Goal: Task Accomplishment & Management: Use online tool/utility

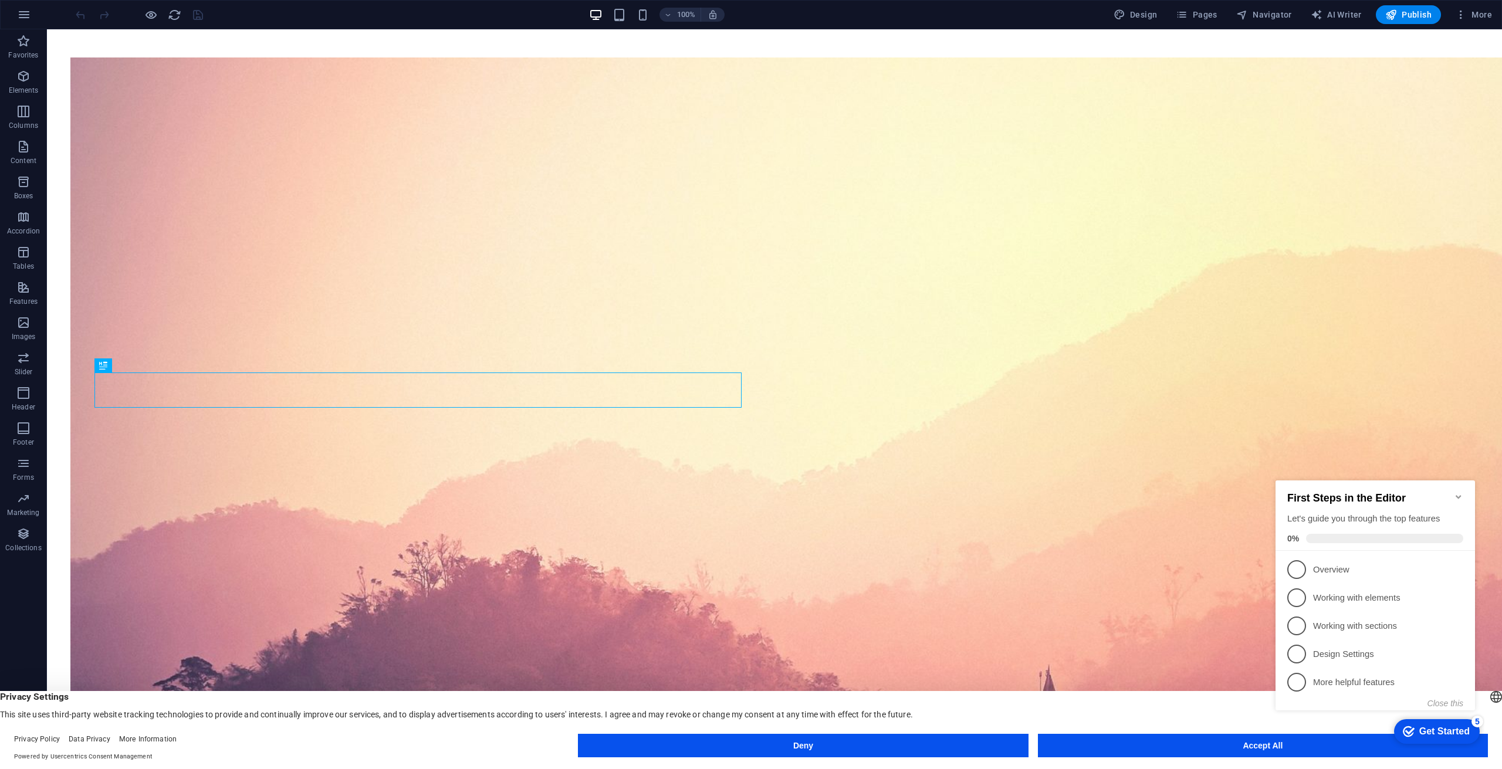
scroll to position [387, 0]
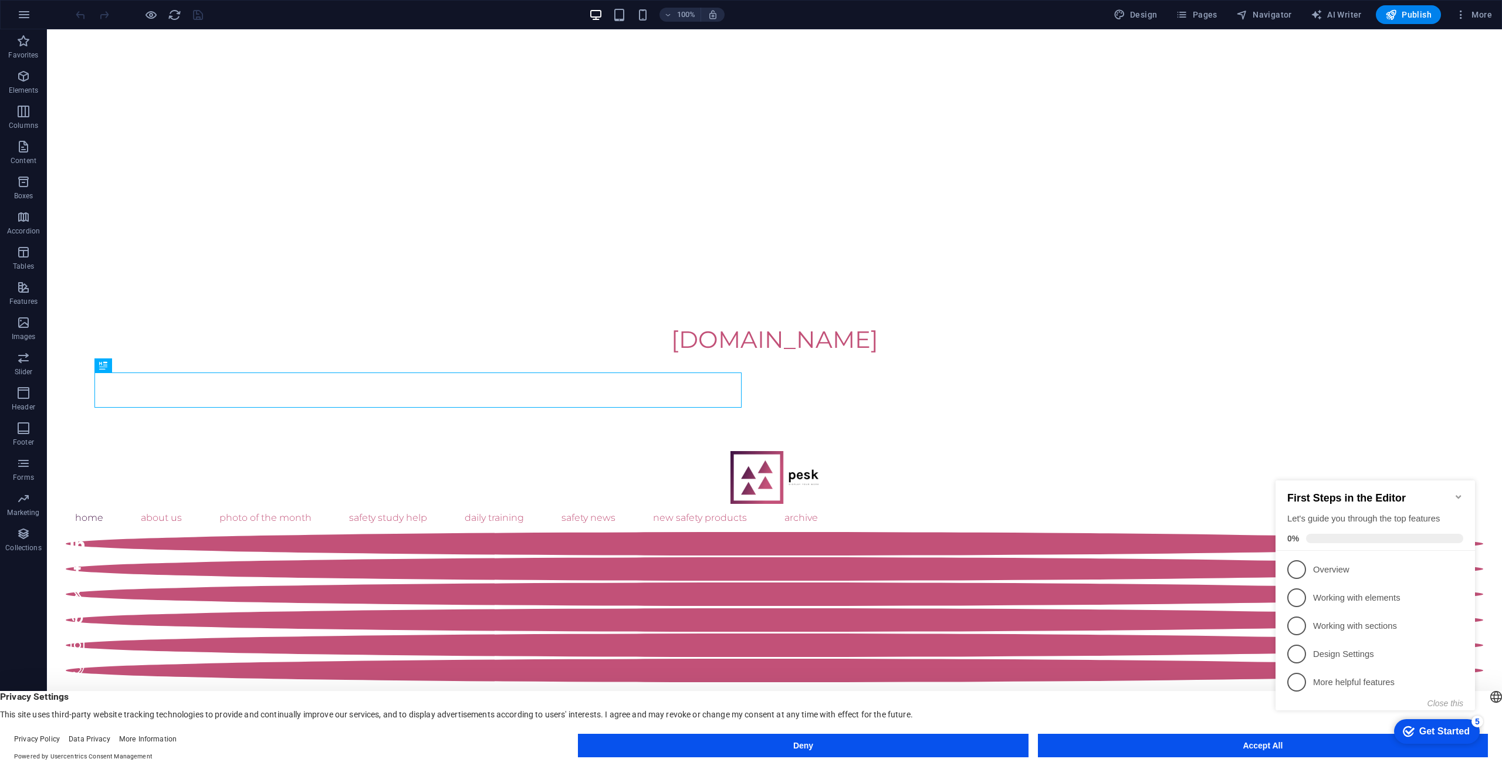
click at [1285, 750] on appcues-checklist "Contextual help checklist present on screen" at bounding box center [1378, 608] width 214 height 288
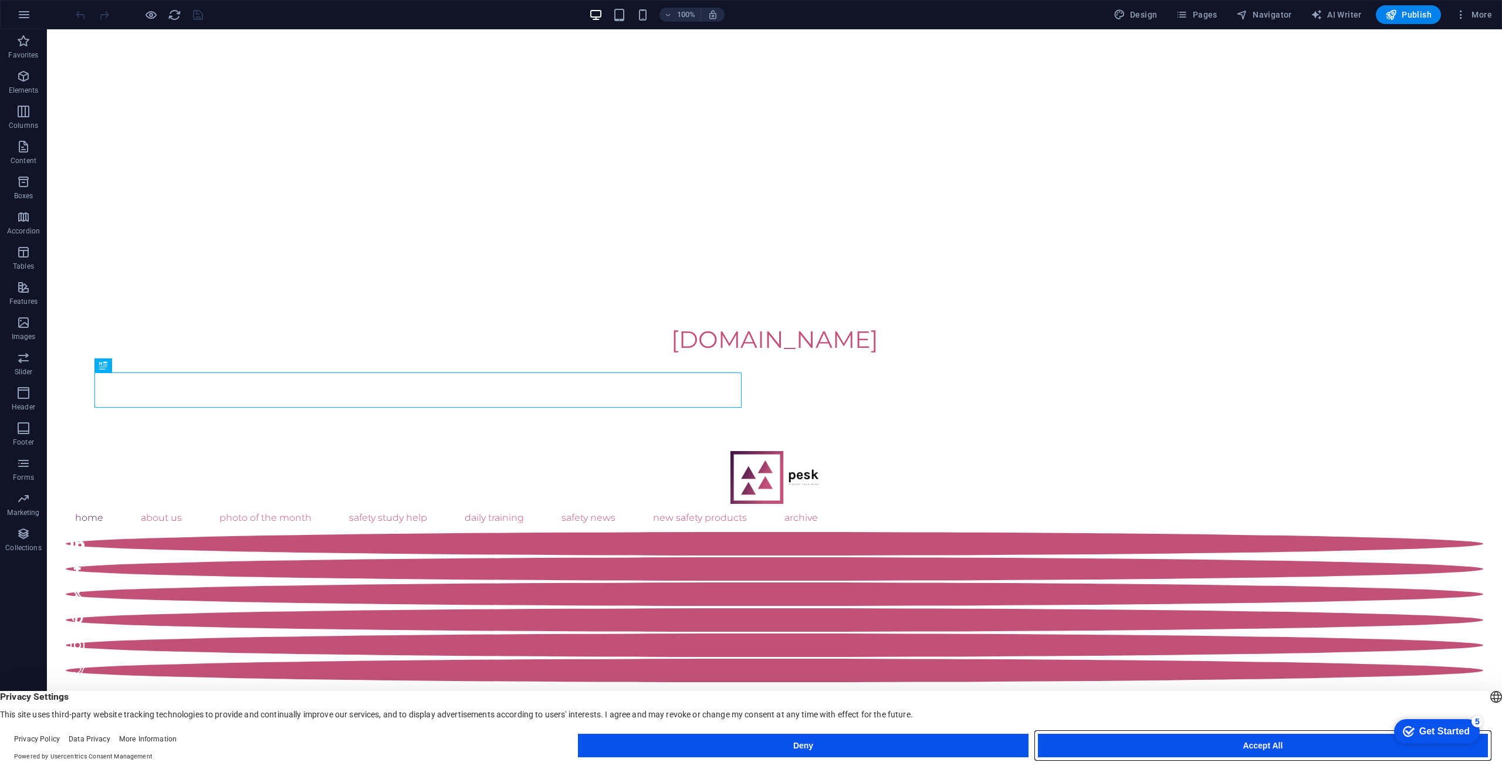
click at [1269, 745] on button "Accept All" at bounding box center [1263, 745] width 450 height 23
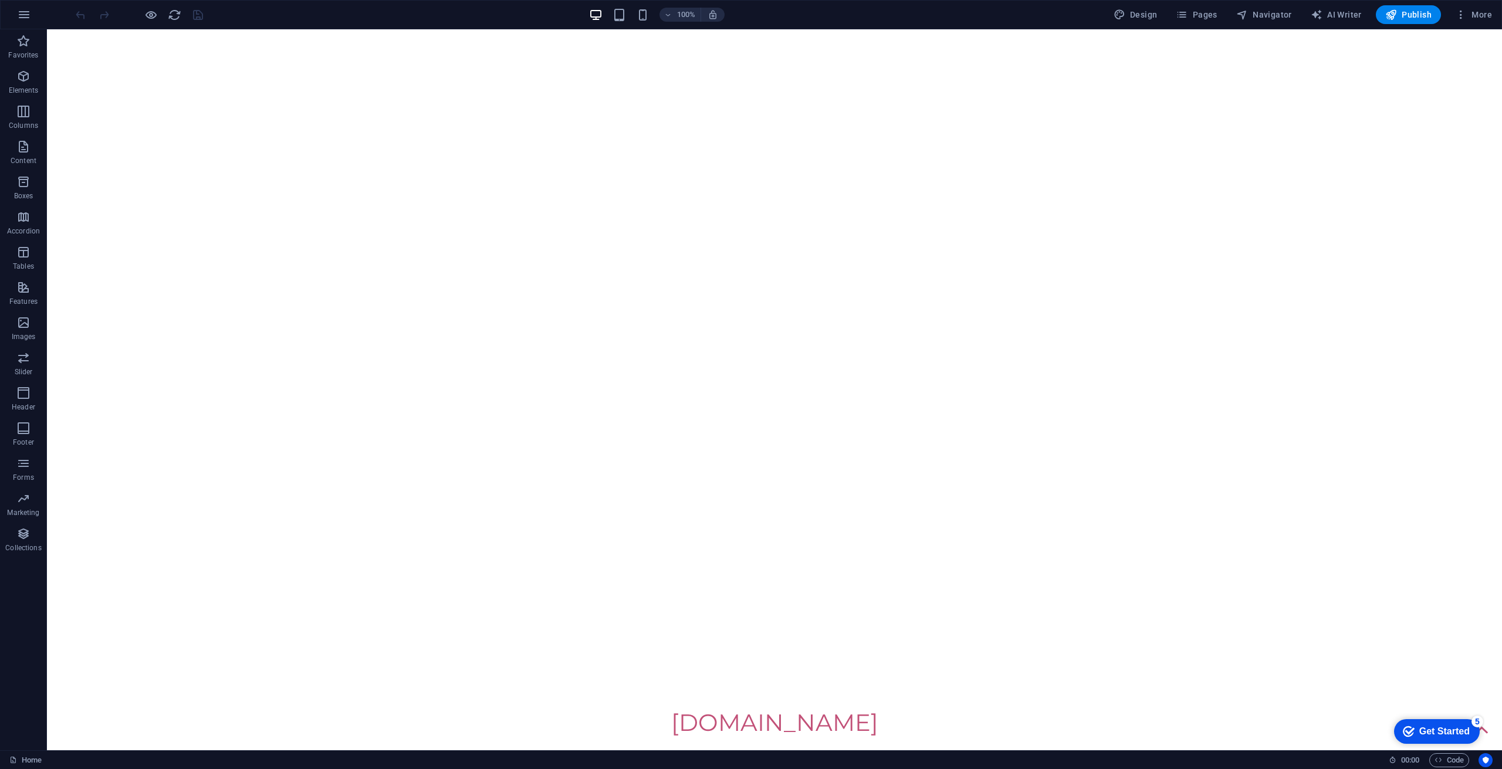
scroll to position [0, 0]
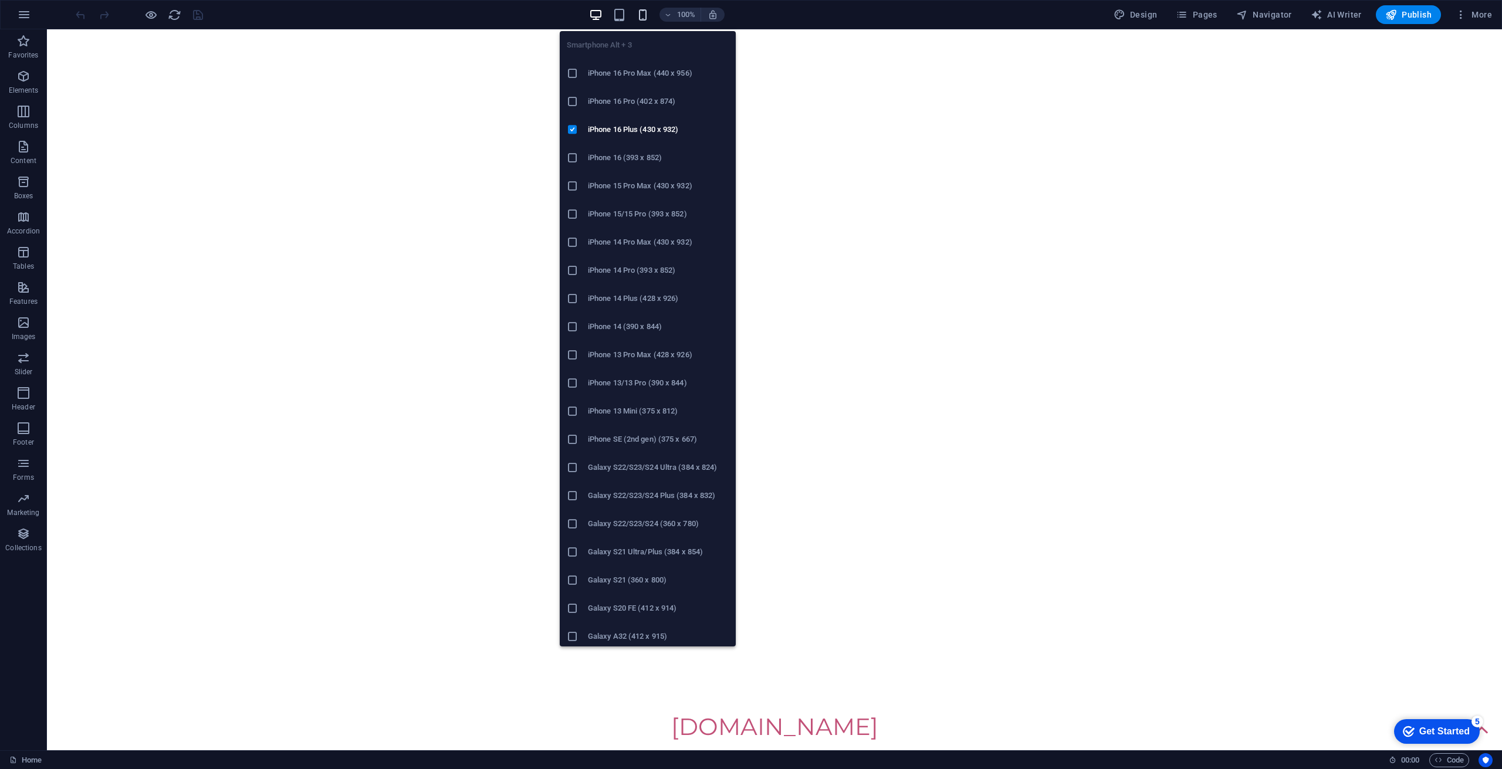
click at [643, 18] on icon "button" at bounding box center [642, 14] width 13 height 13
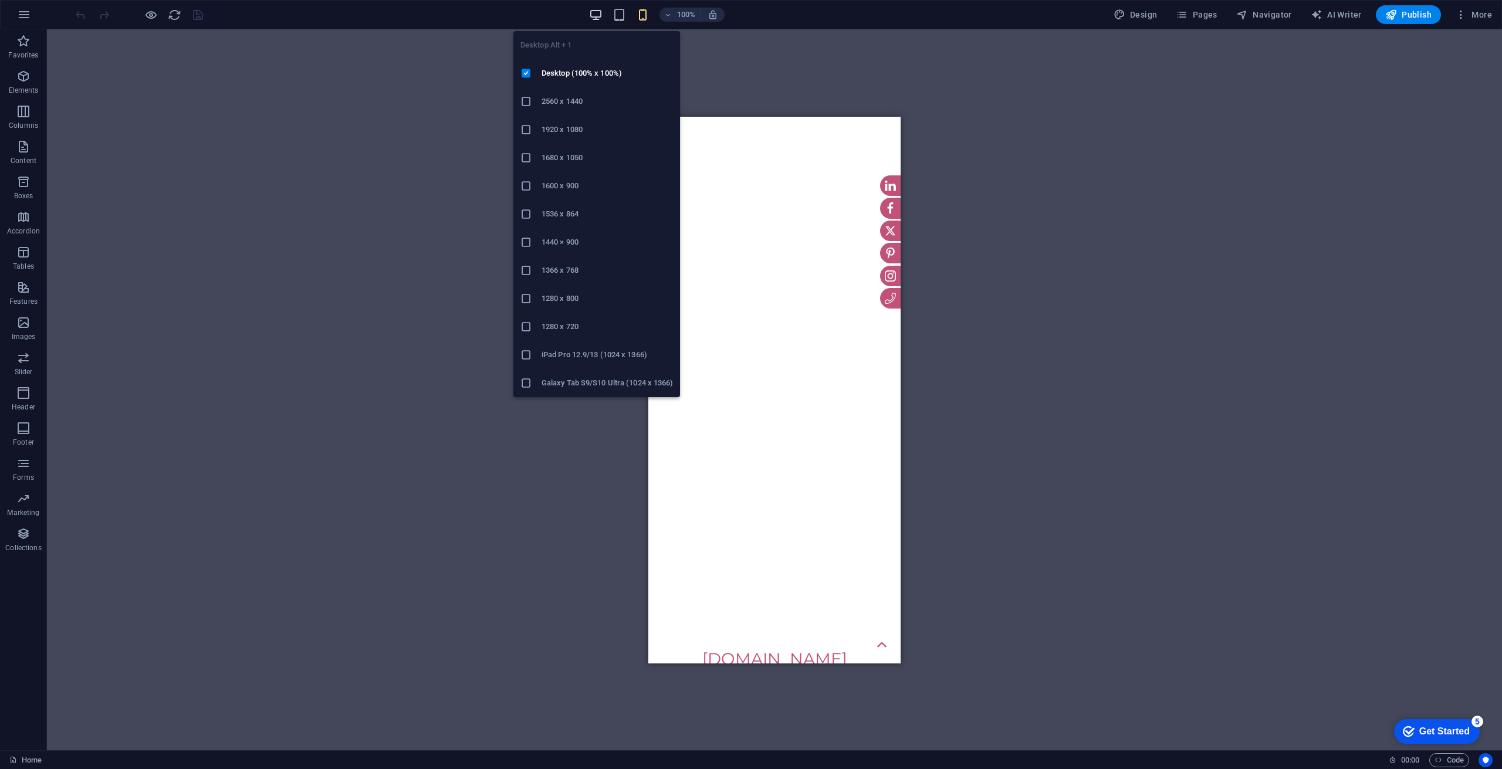
click at [590, 13] on span "button" at bounding box center [596, 14] width 14 height 13
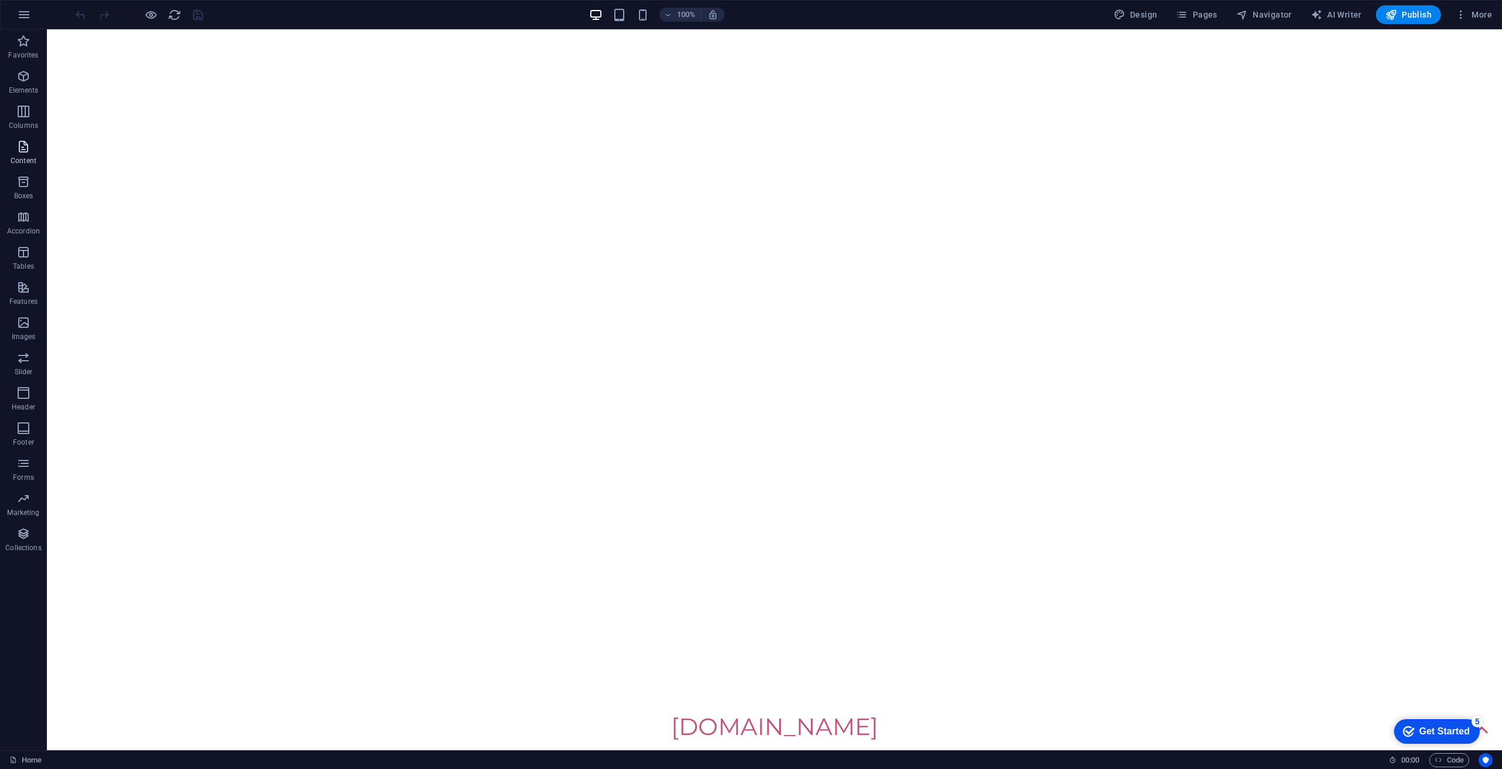
click at [11, 157] on p "Content" at bounding box center [24, 160] width 26 height 9
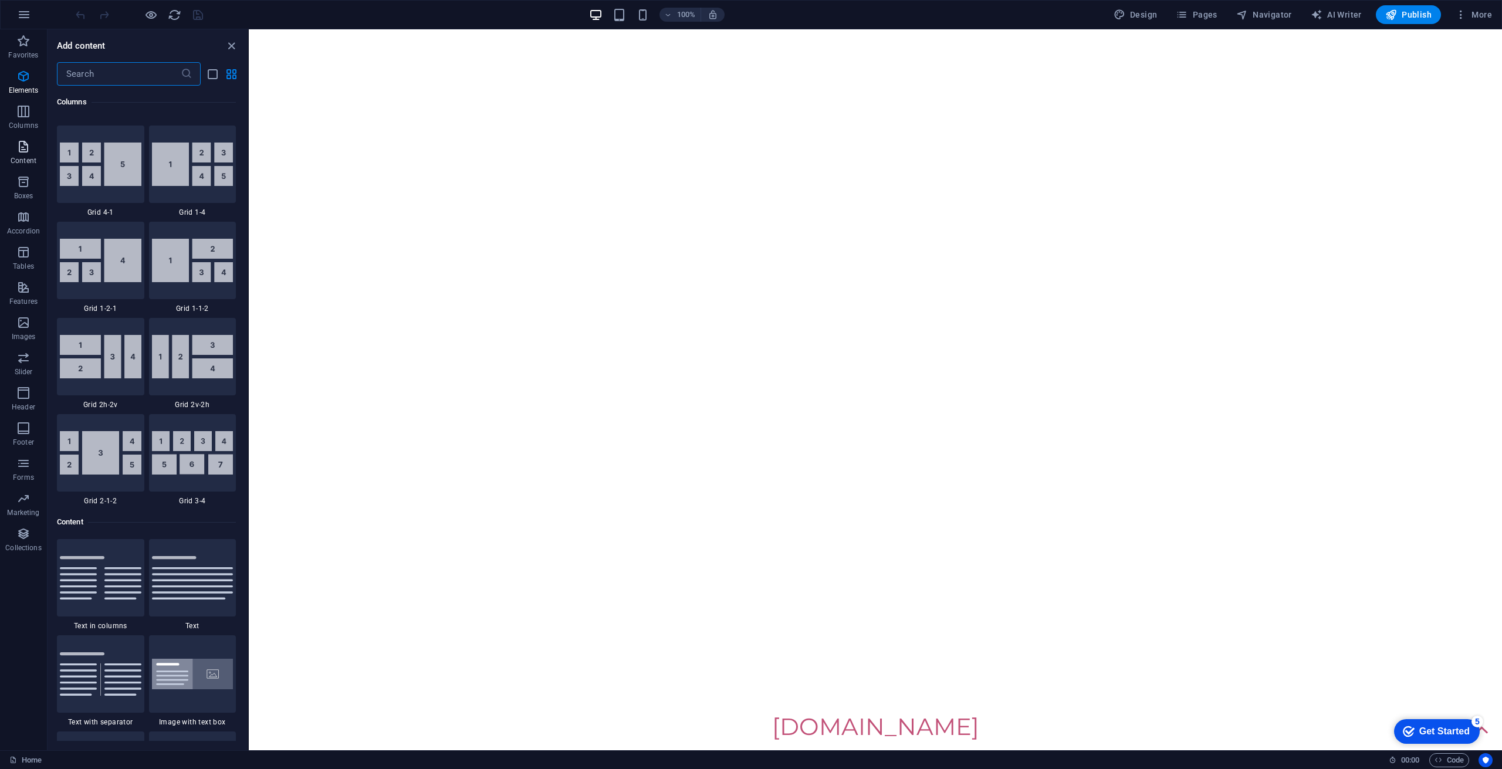
scroll to position [2053, 0]
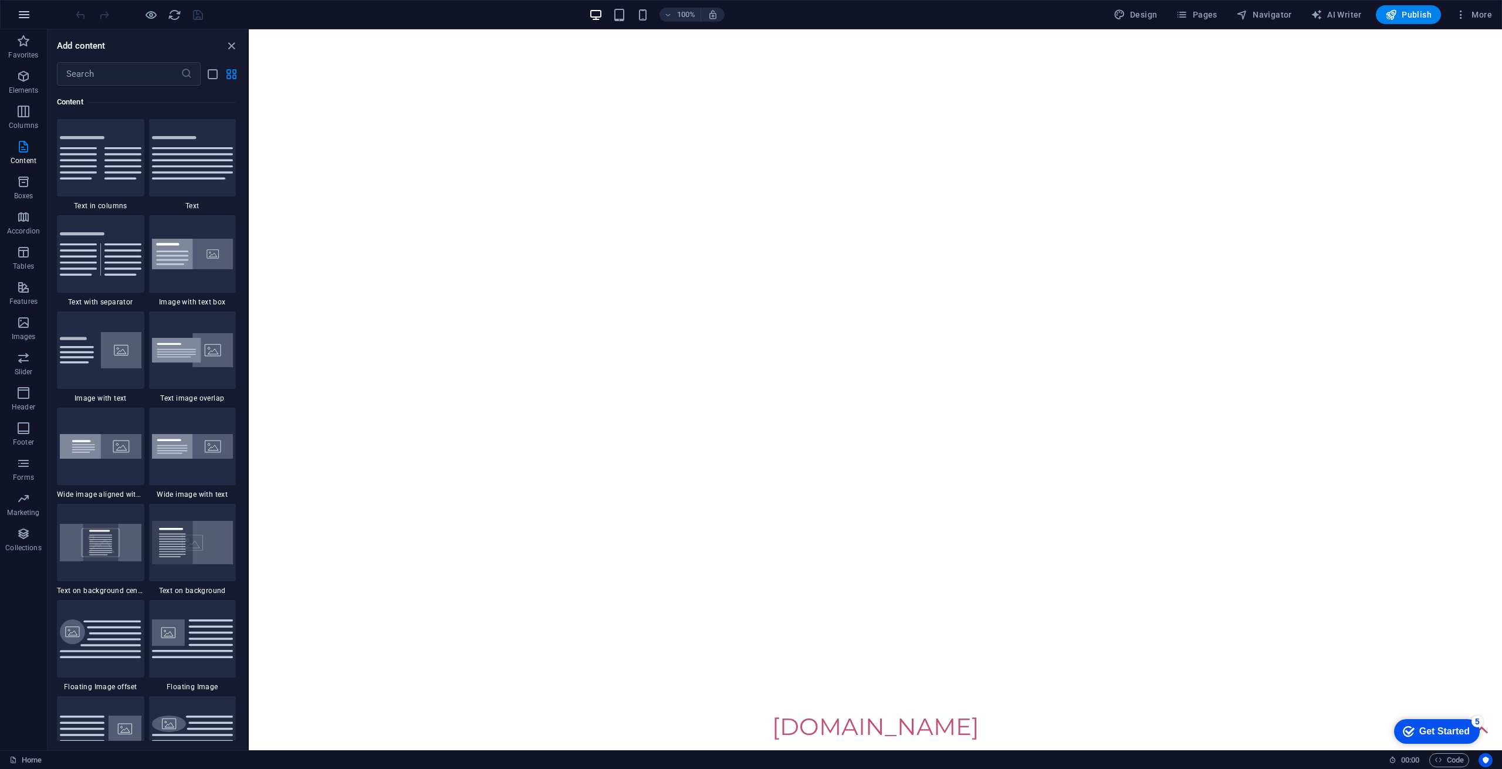
click at [23, 12] on icon "button" at bounding box center [24, 15] width 14 height 14
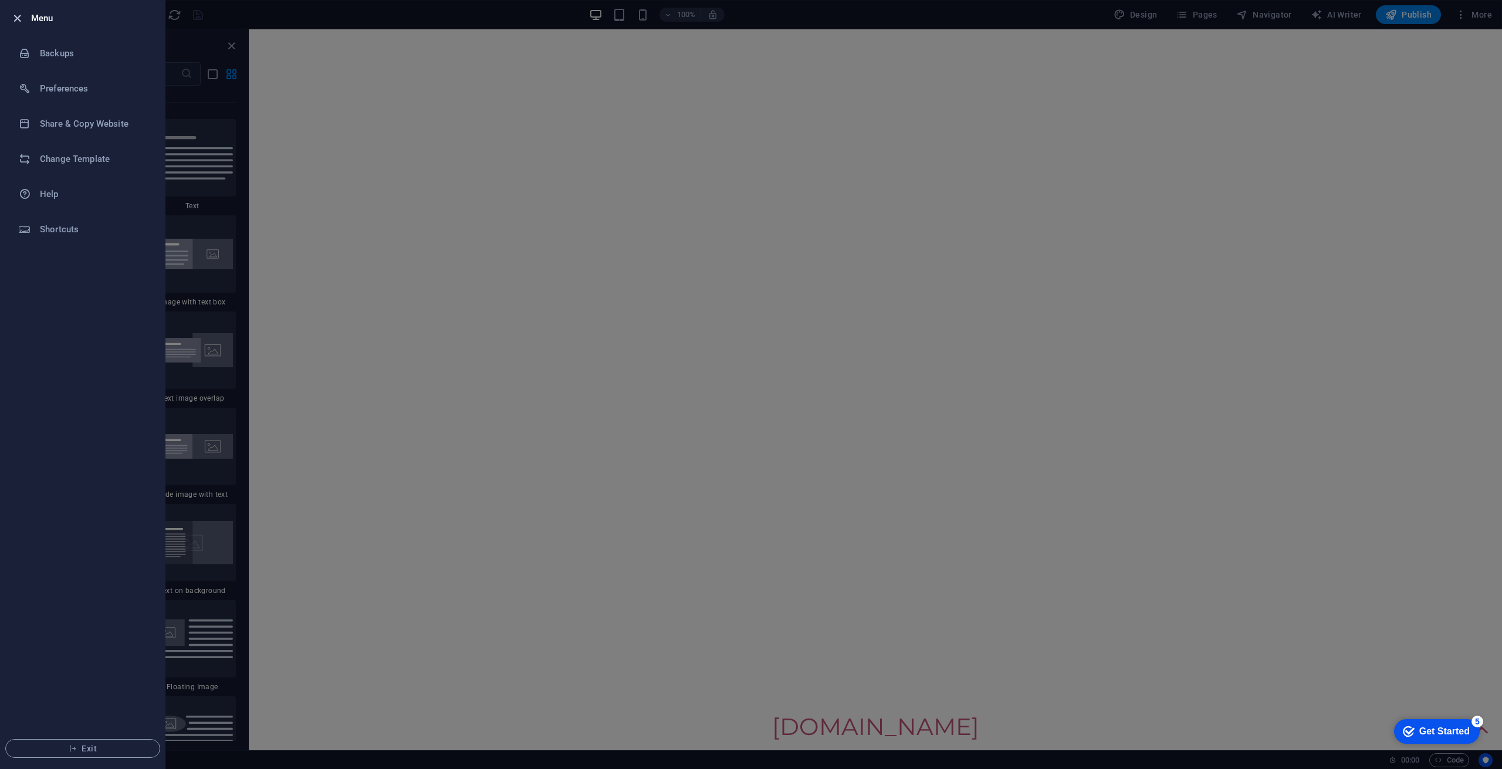
click at [13, 16] on icon "button" at bounding box center [17, 18] width 13 height 13
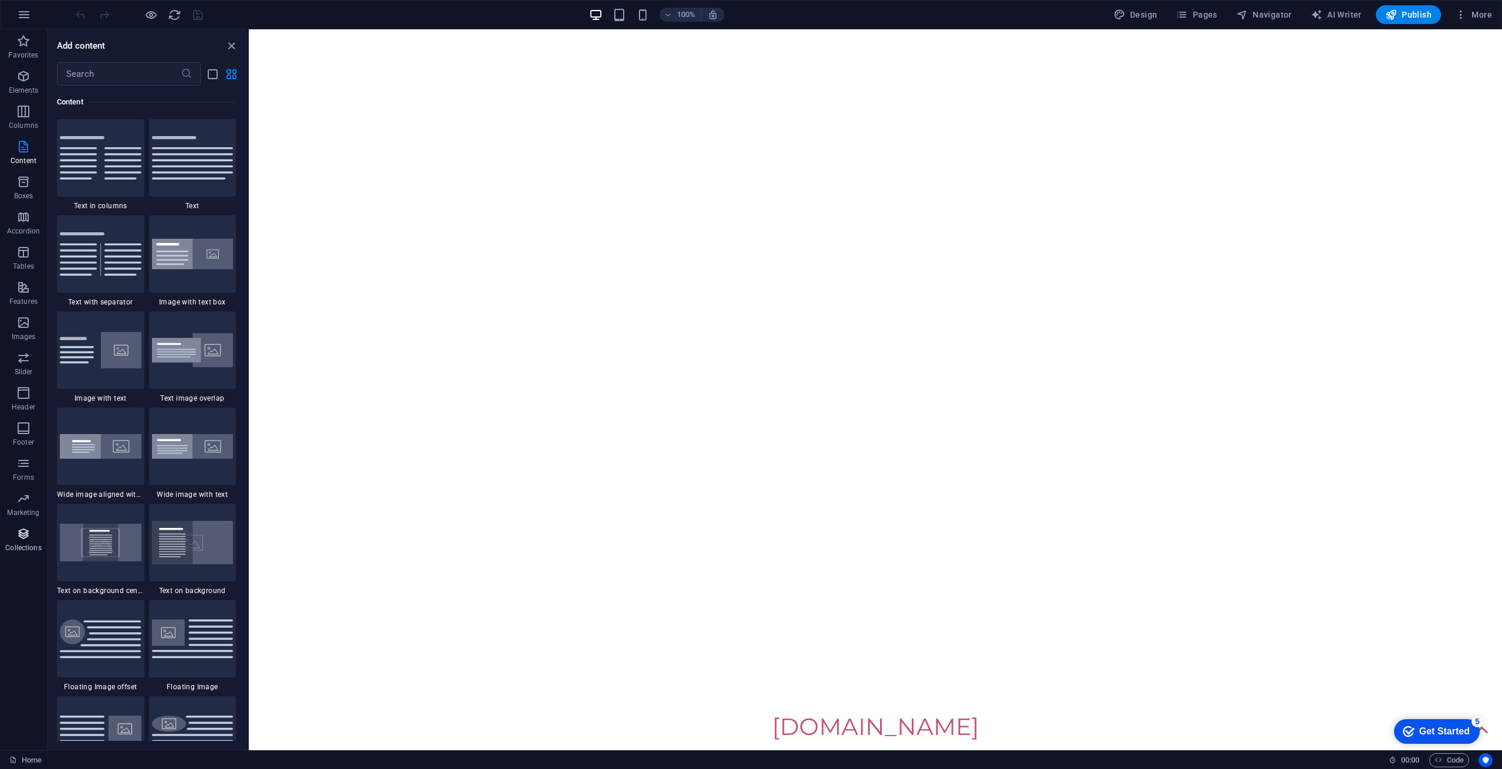
click at [23, 546] on p "Collections" at bounding box center [23, 547] width 36 height 9
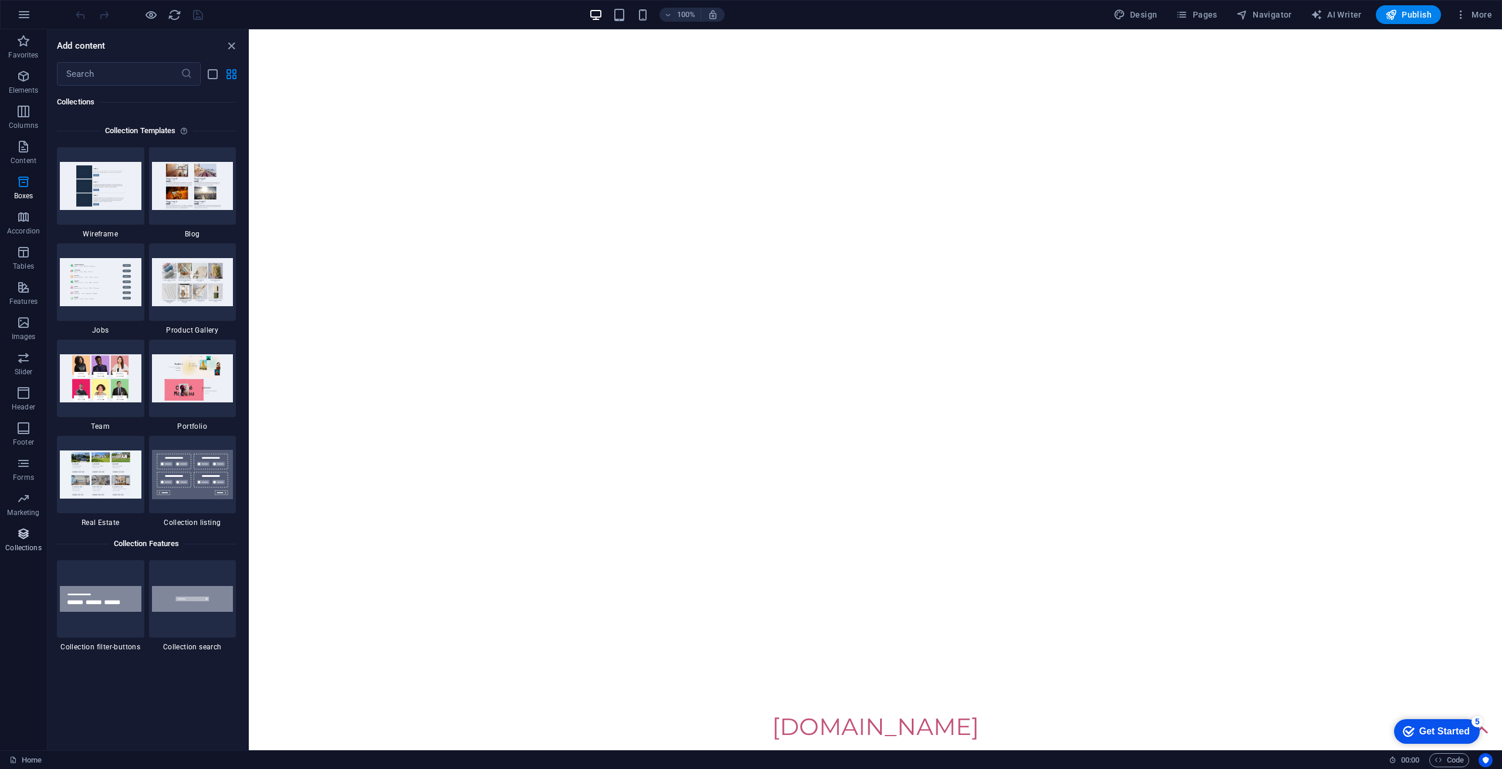
scroll to position [10743, 0]
click at [22, 85] on span "Elements" at bounding box center [23, 83] width 47 height 28
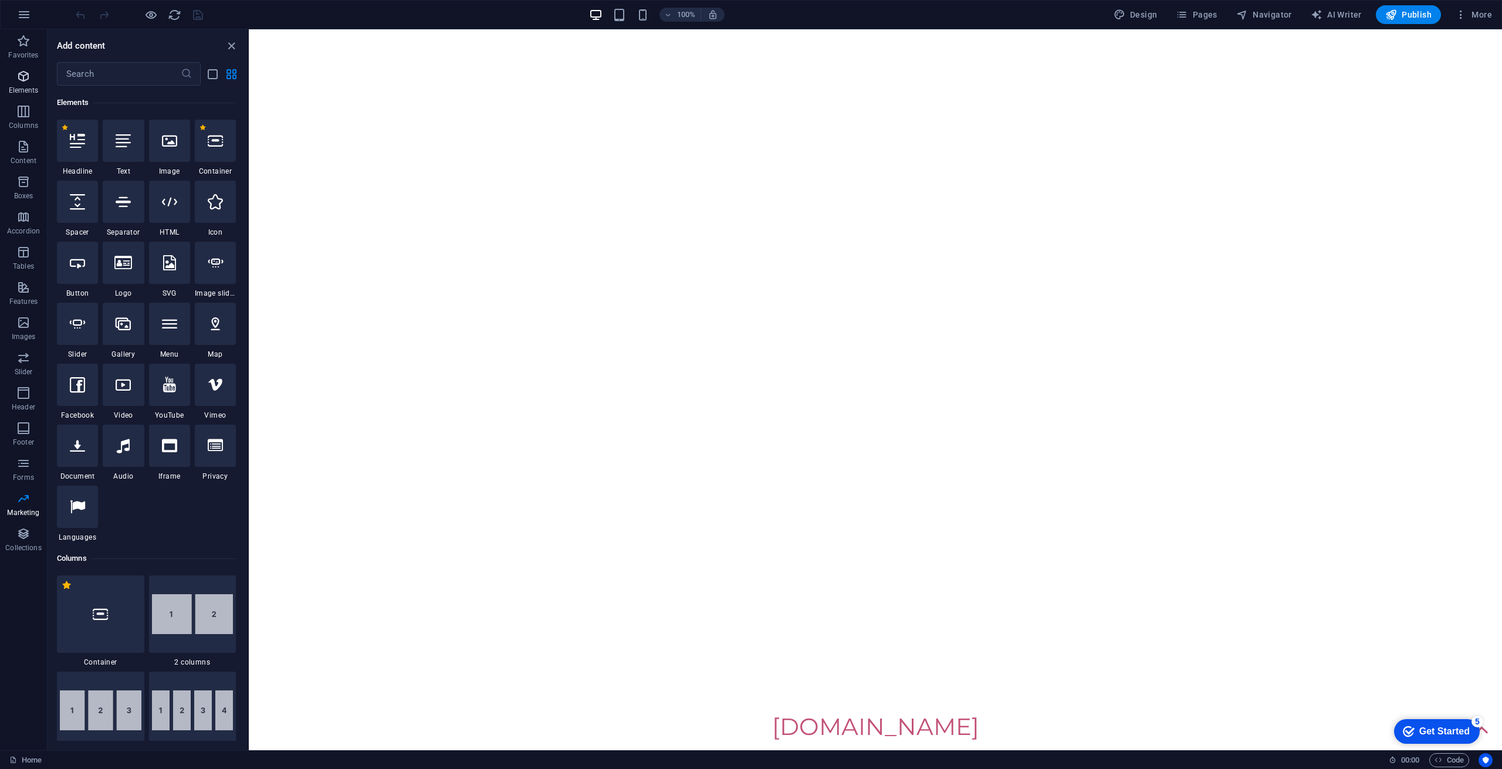
scroll to position [124, 0]
click at [1472, 12] on span "More" at bounding box center [1473, 15] width 37 height 12
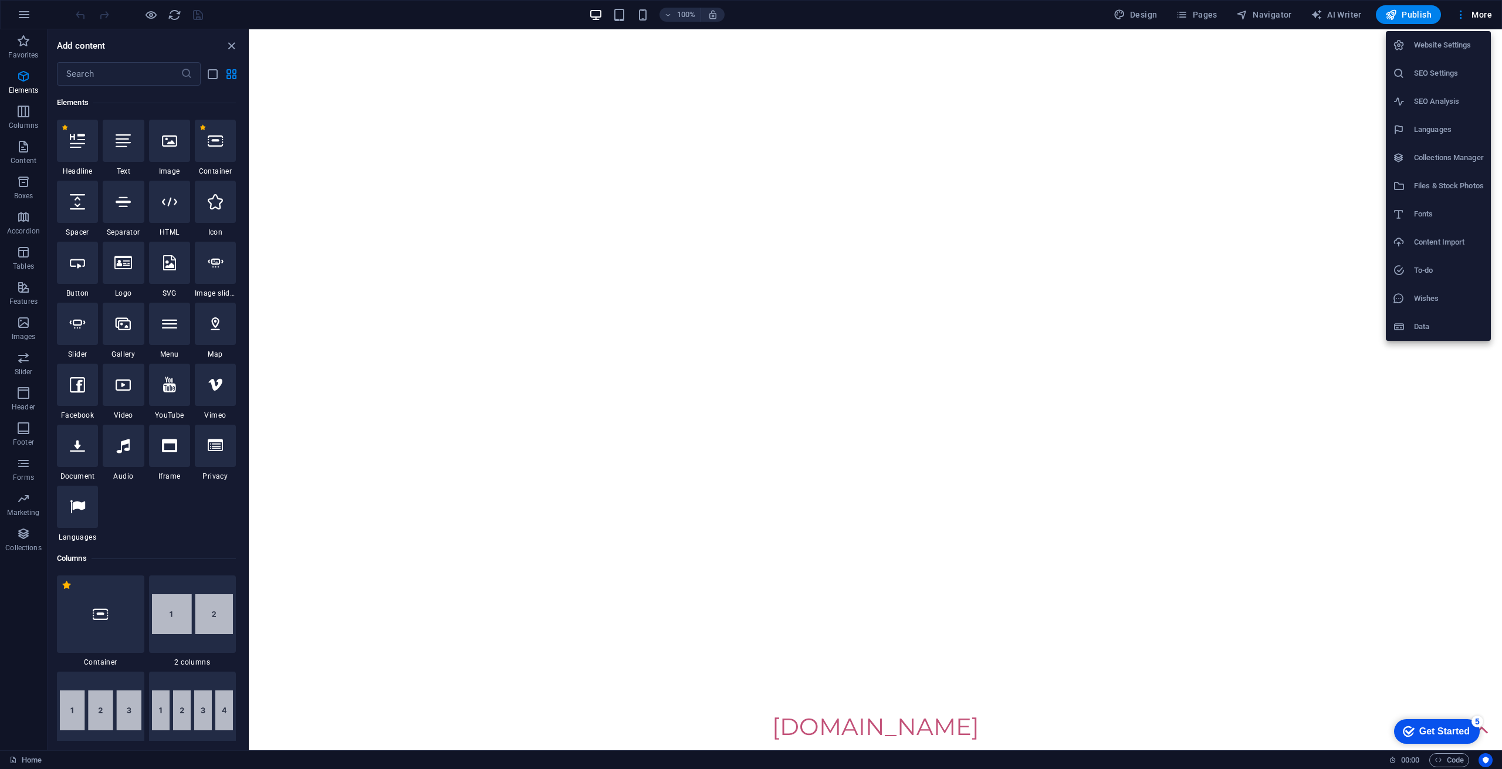
click at [1345, 45] on div at bounding box center [751, 384] width 1502 height 769
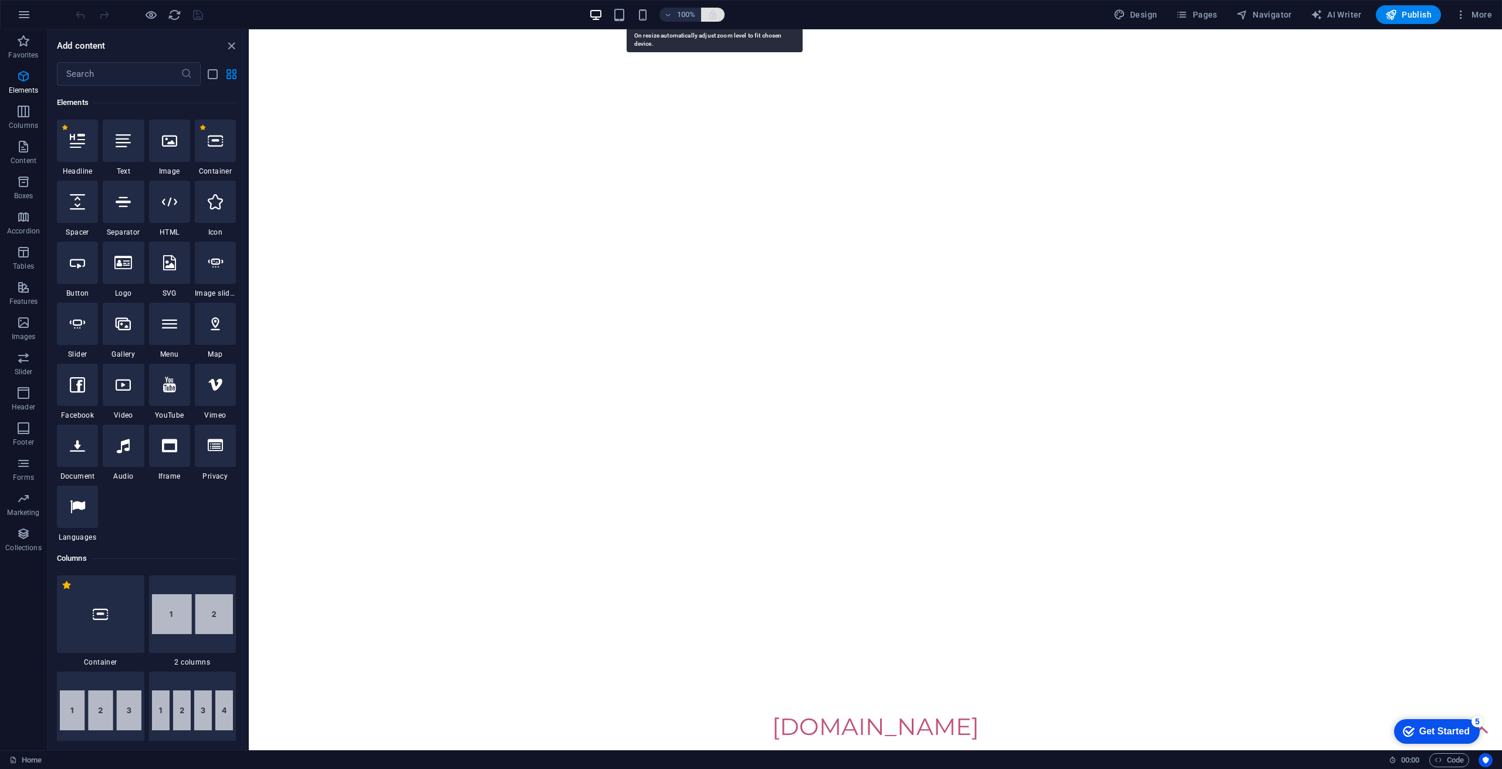
click at [718, 17] on icon "button" at bounding box center [713, 14] width 11 height 11
click at [714, 16] on icon "button" at bounding box center [713, 14] width 11 height 11
click at [21, 465] on icon "button" at bounding box center [23, 464] width 14 height 14
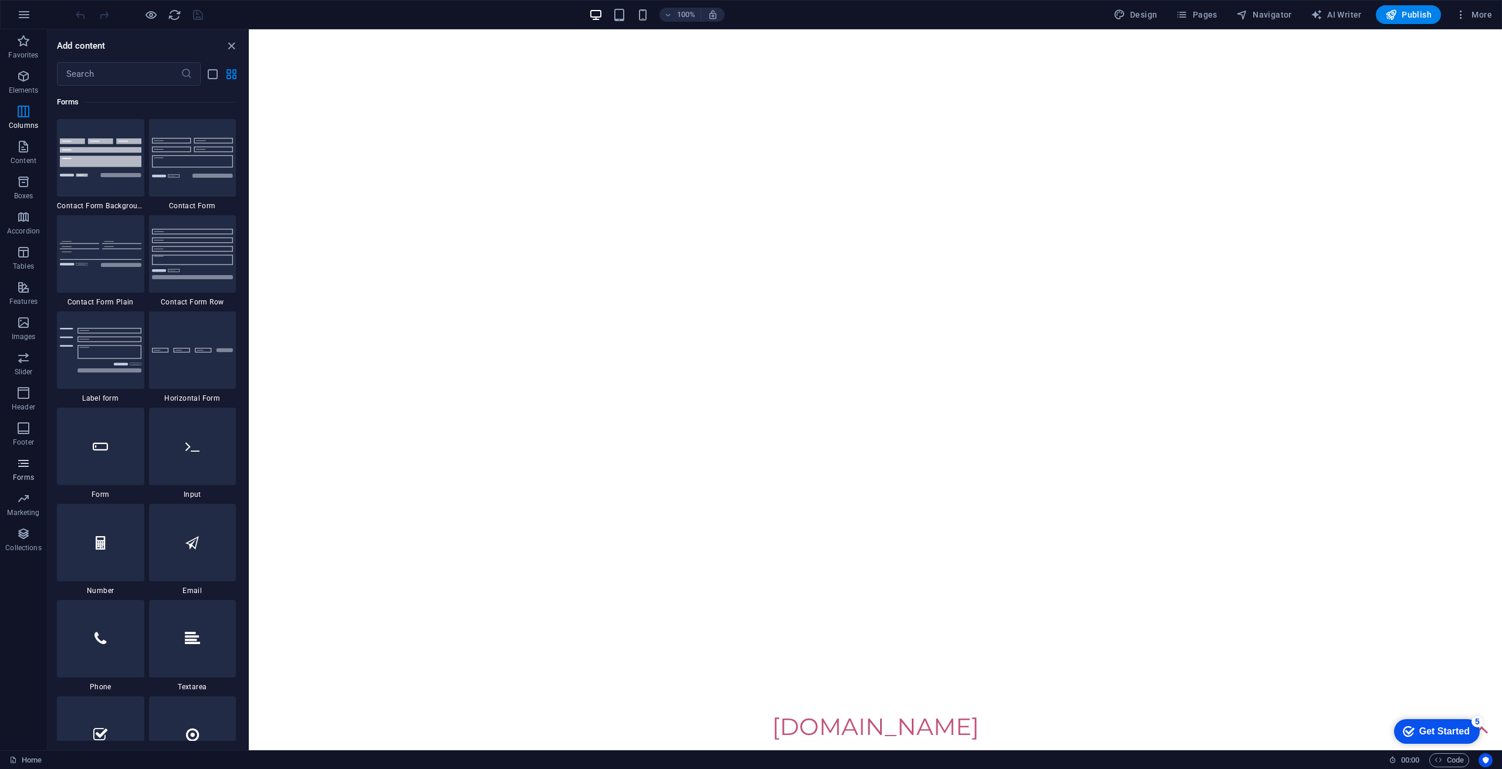
scroll to position [8568, 0]
click at [16, 17] on button "button" at bounding box center [24, 15] width 28 height 28
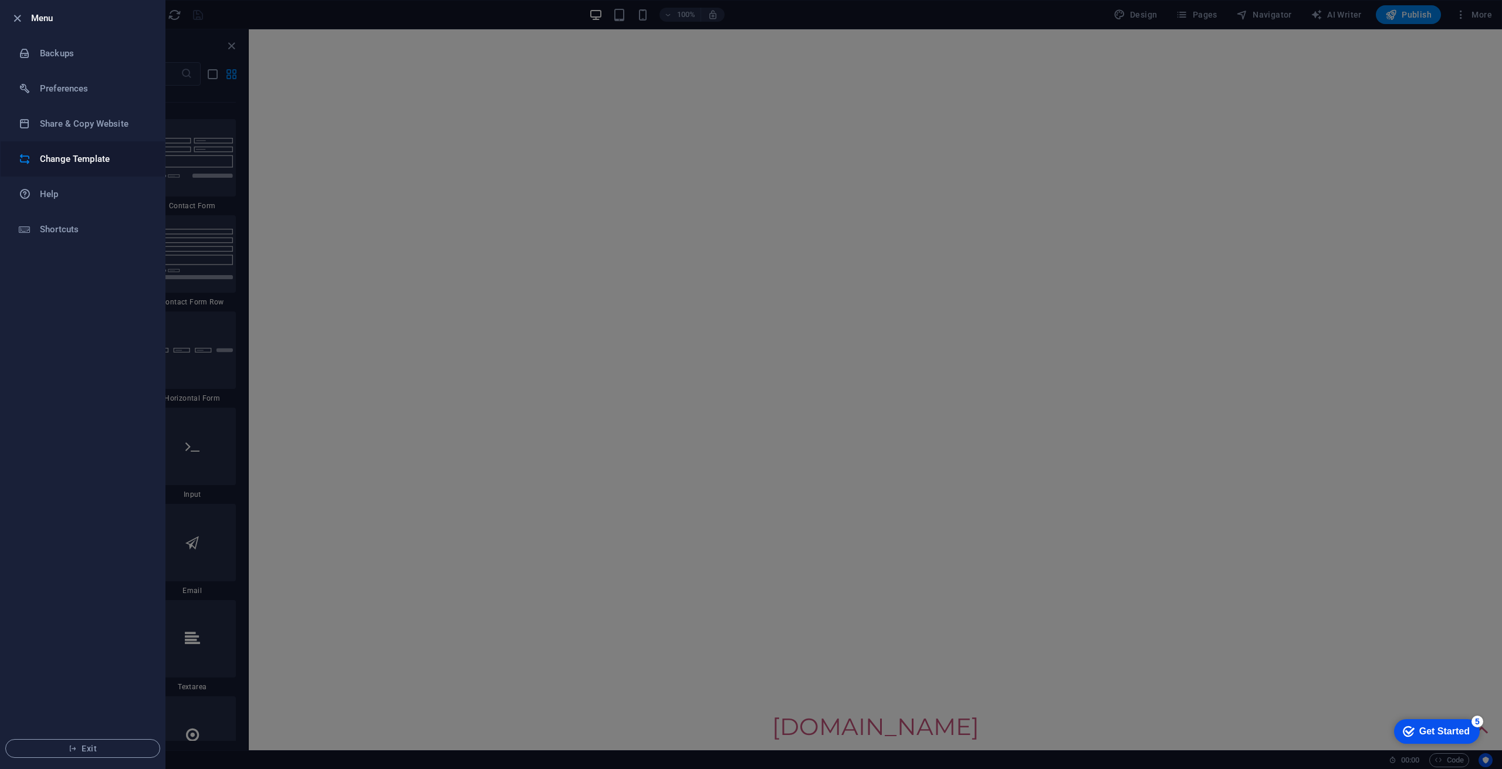
click at [46, 152] on h6 "Change Template" at bounding box center [94, 159] width 109 height 14
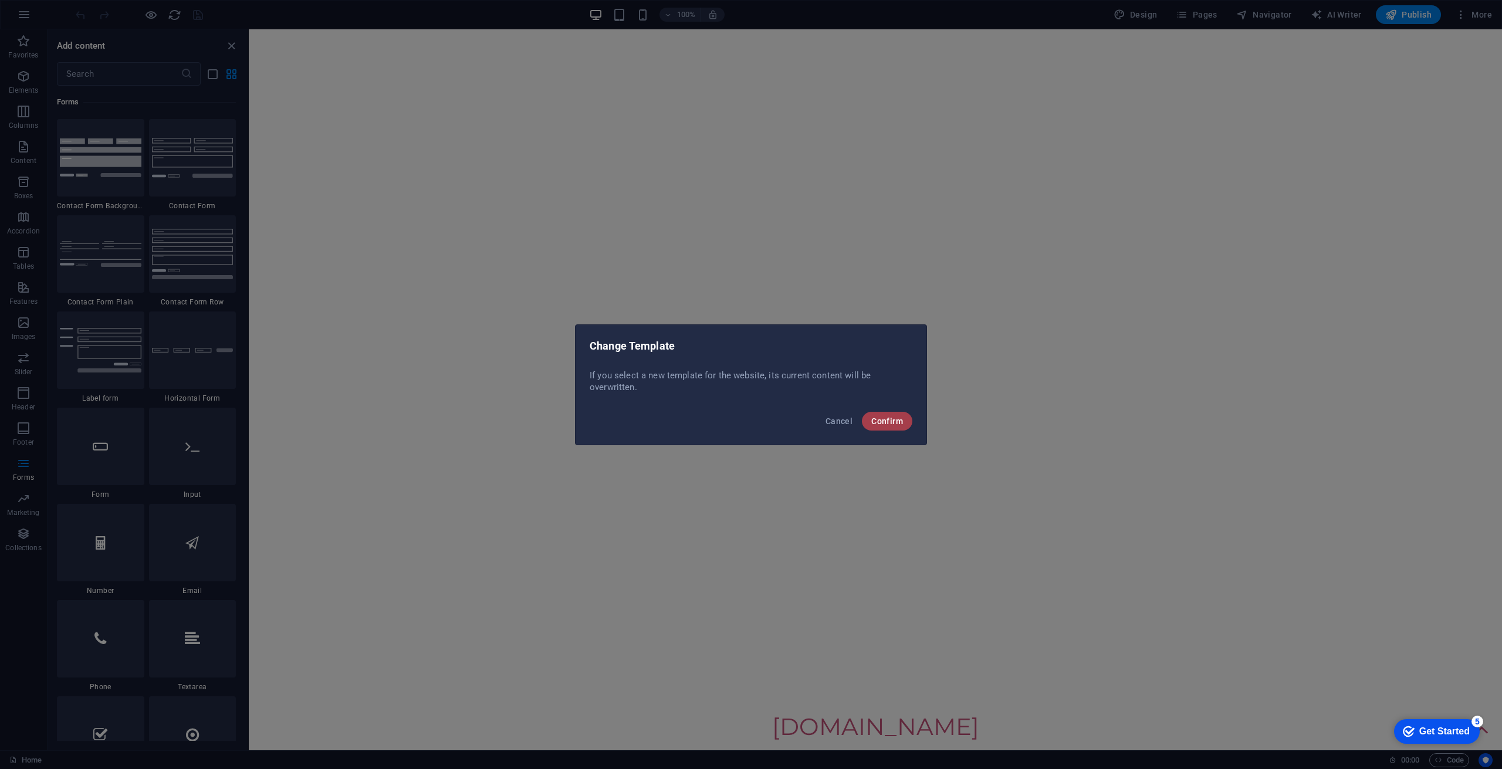
click at [880, 422] on span "Confirm" at bounding box center [887, 421] width 32 height 9
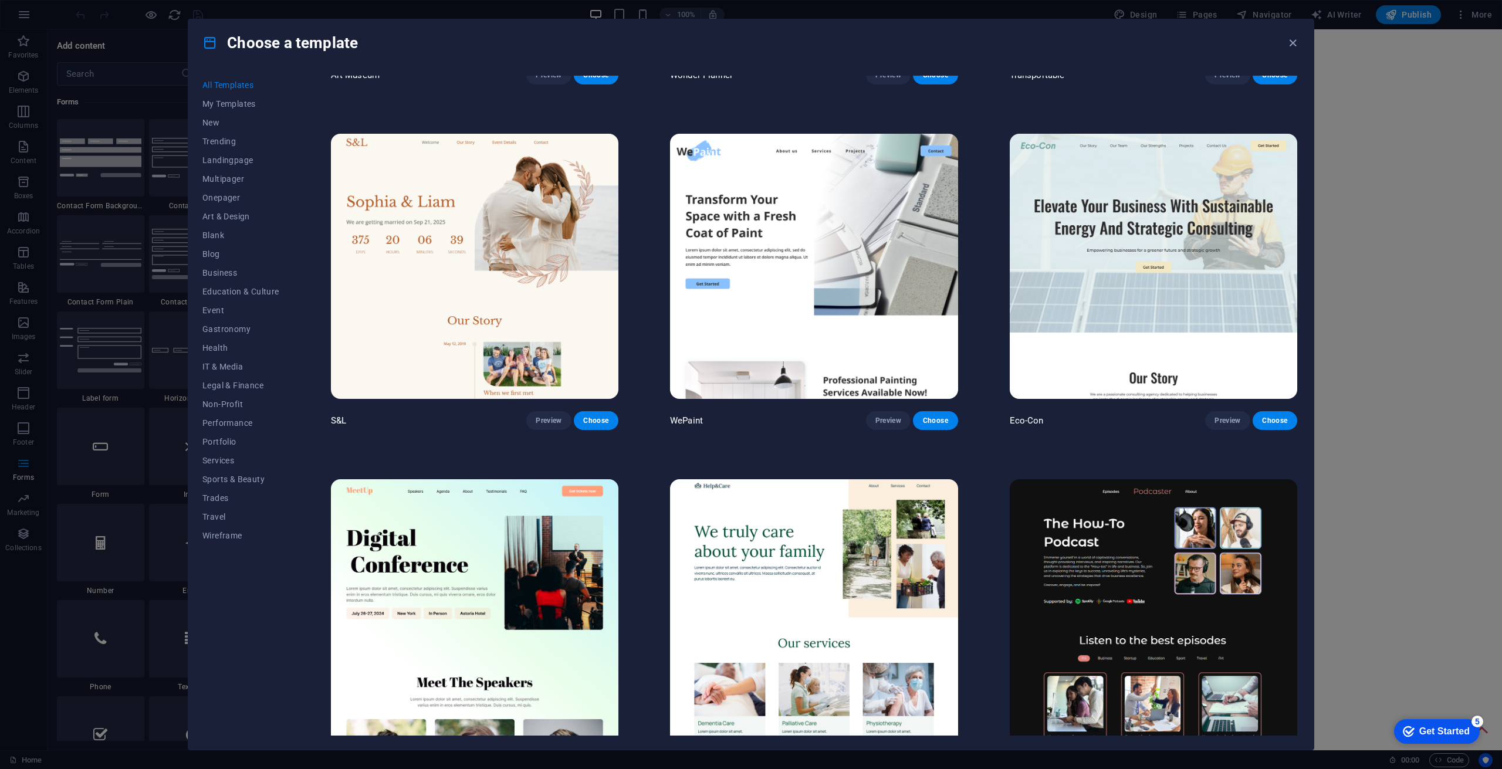
scroll to position [117, 0]
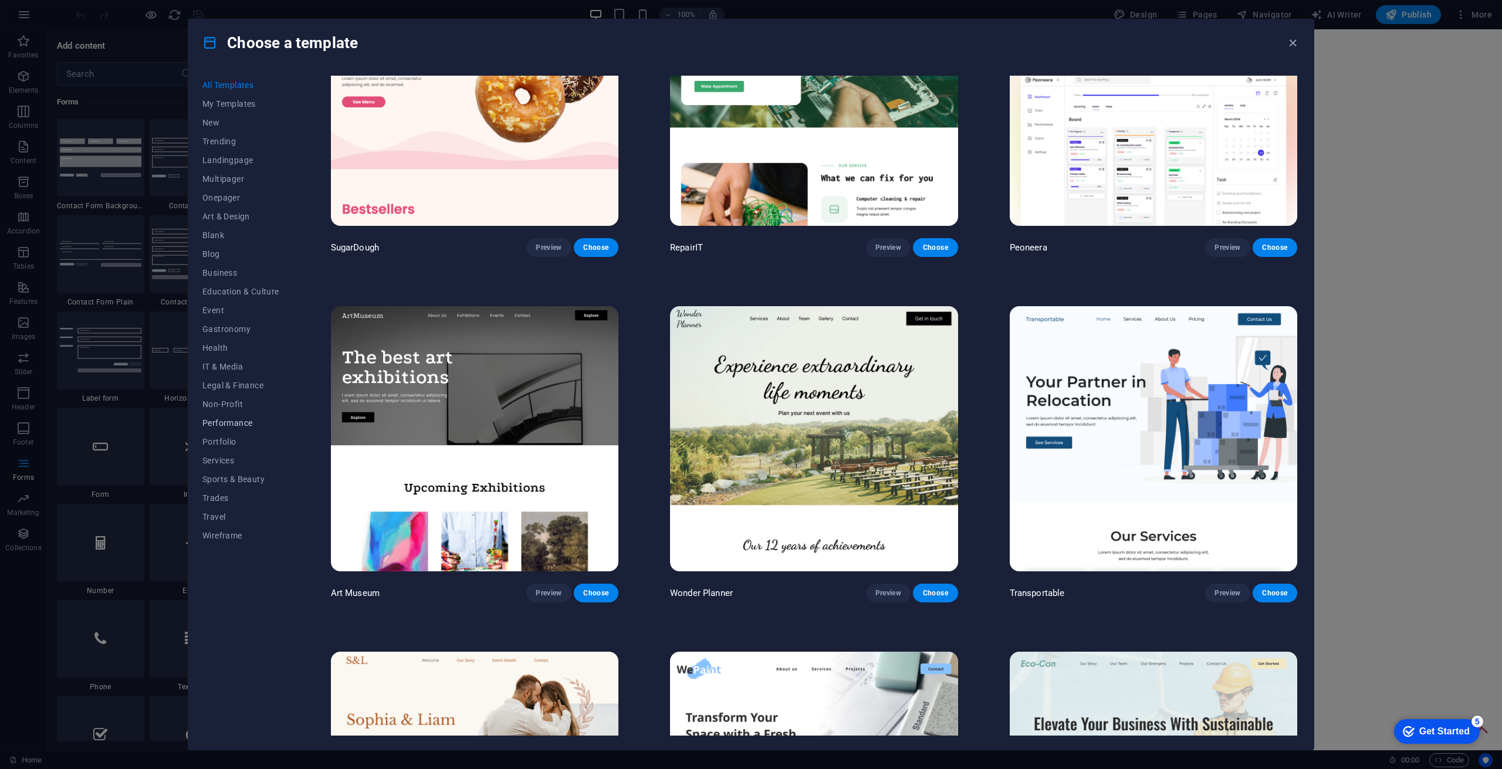
click at [216, 421] on span "Performance" at bounding box center [240, 422] width 77 height 9
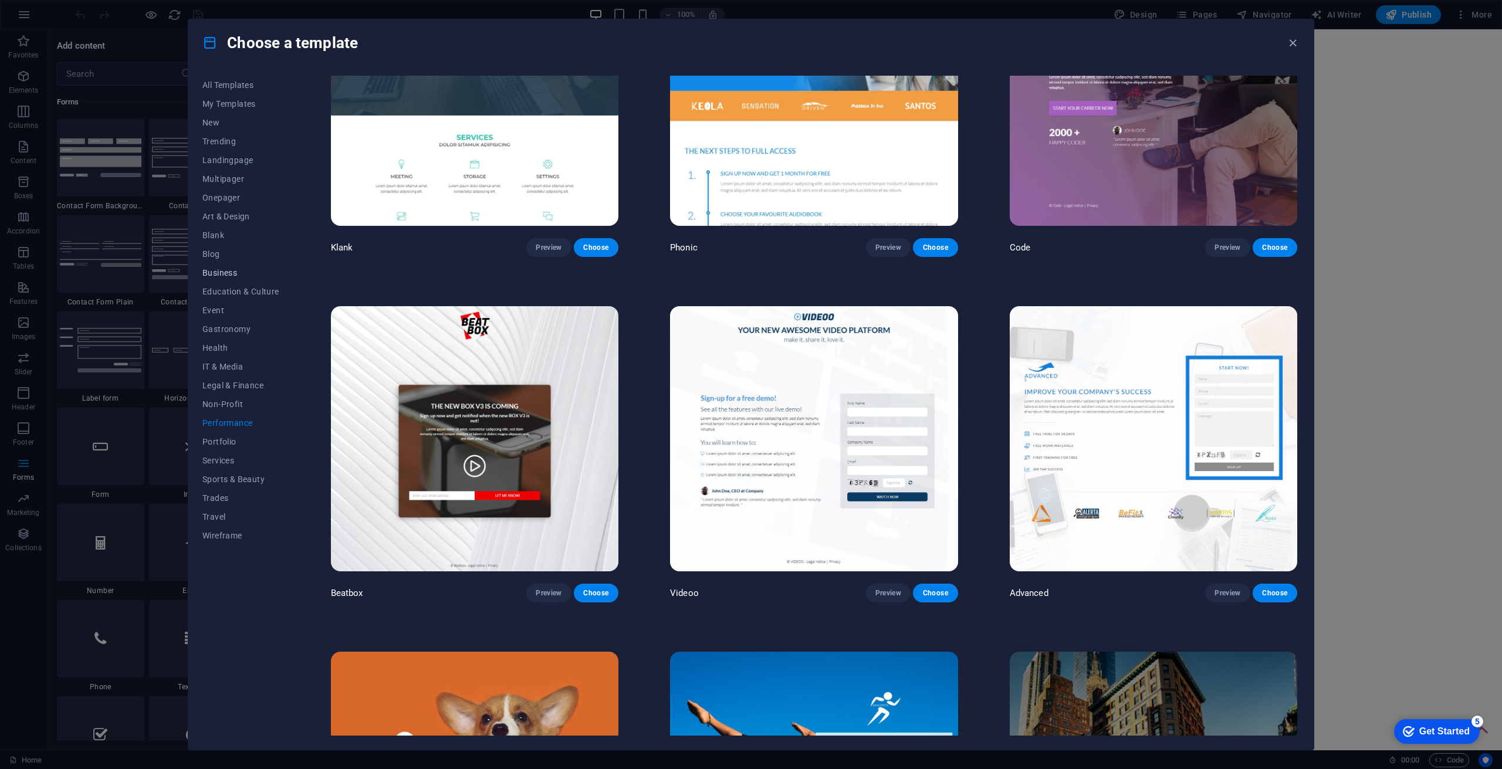
click at [218, 270] on span "Business" at bounding box center [240, 272] width 77 height 9
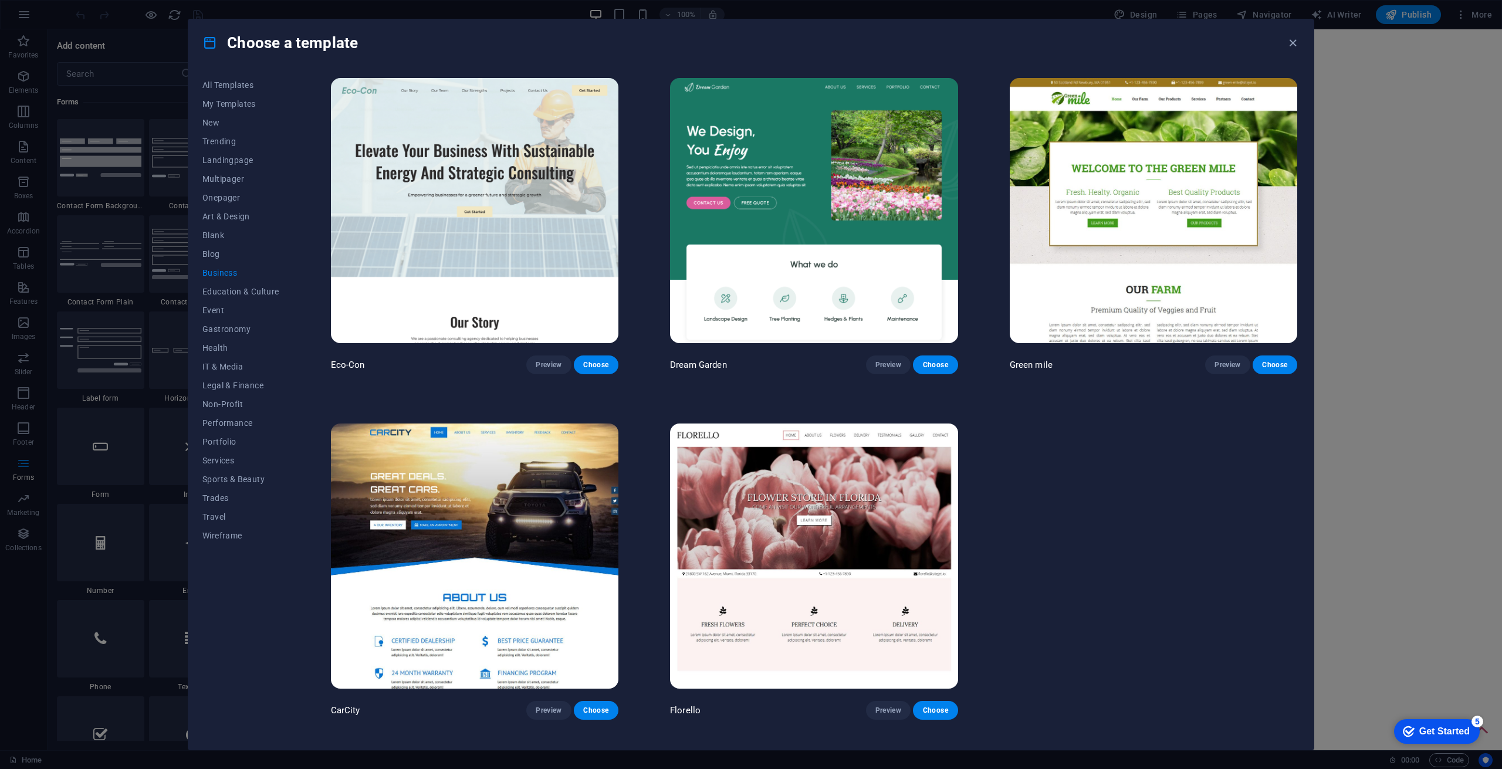
scroll to position [0, 0]
click at [219, 370] on span "IT & Media" at bounding box center [240, 366] width 77 height 9
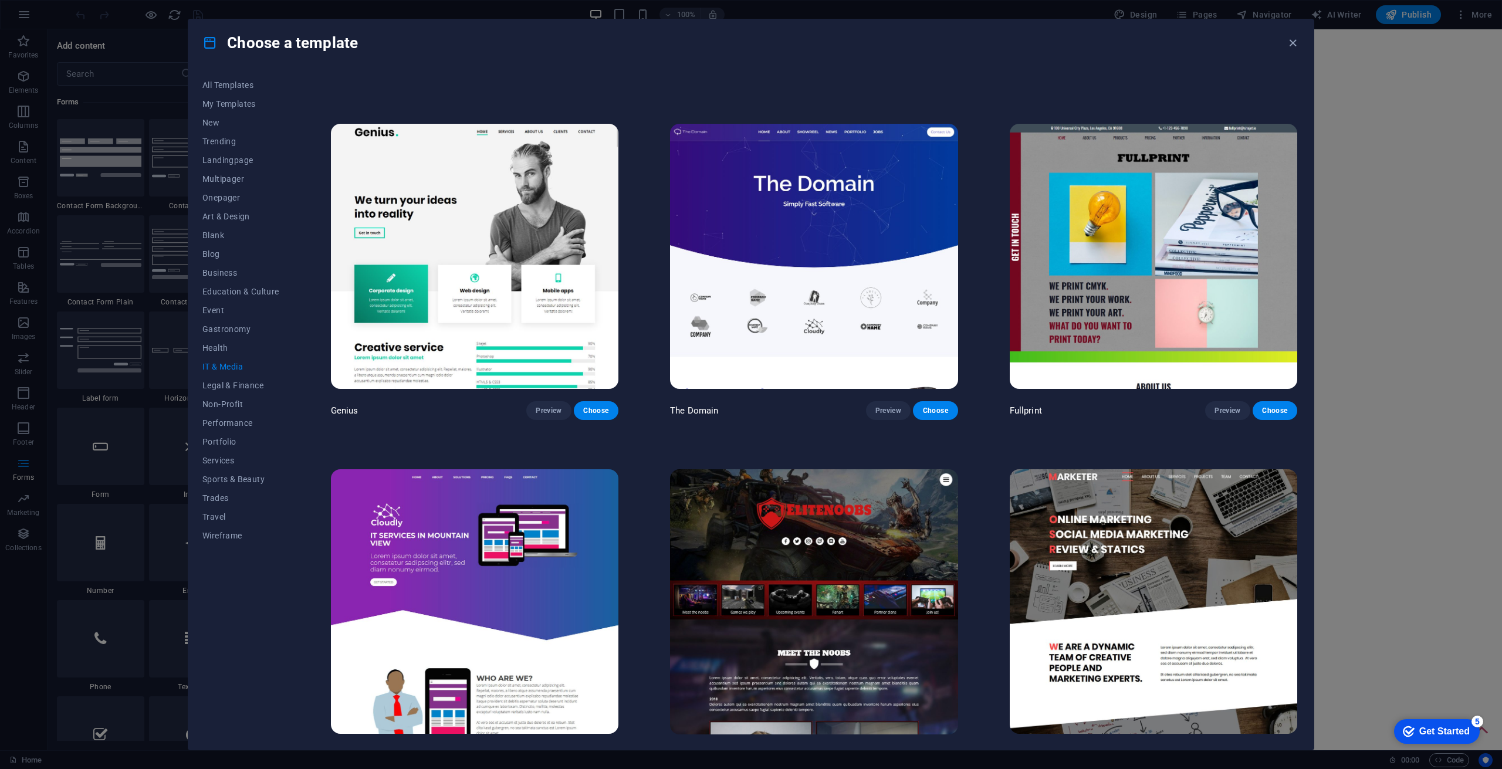
scroll to position [669, 0]
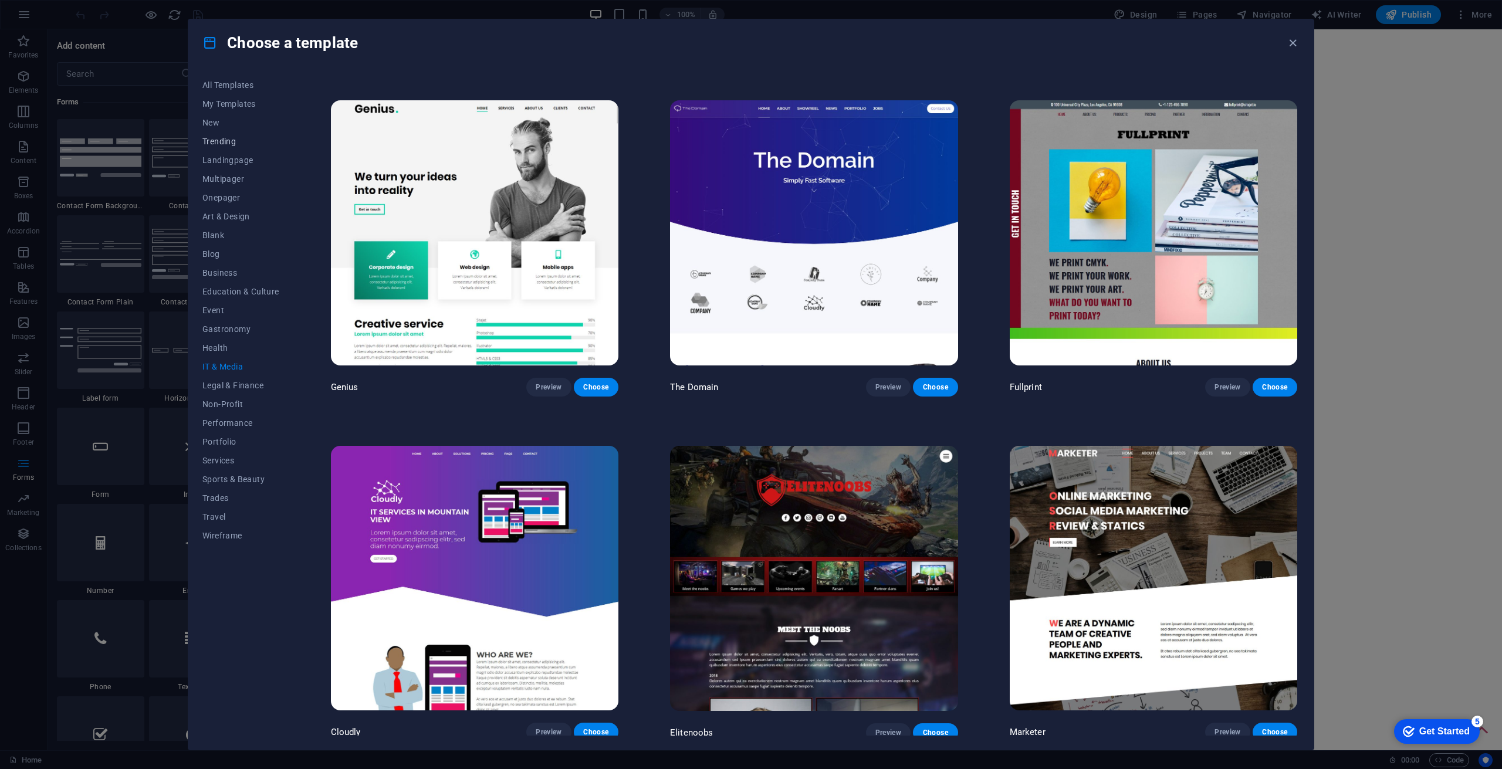
click at [221, 138] on span "Trending" at bounding box center [240, 141] width 77 height 9
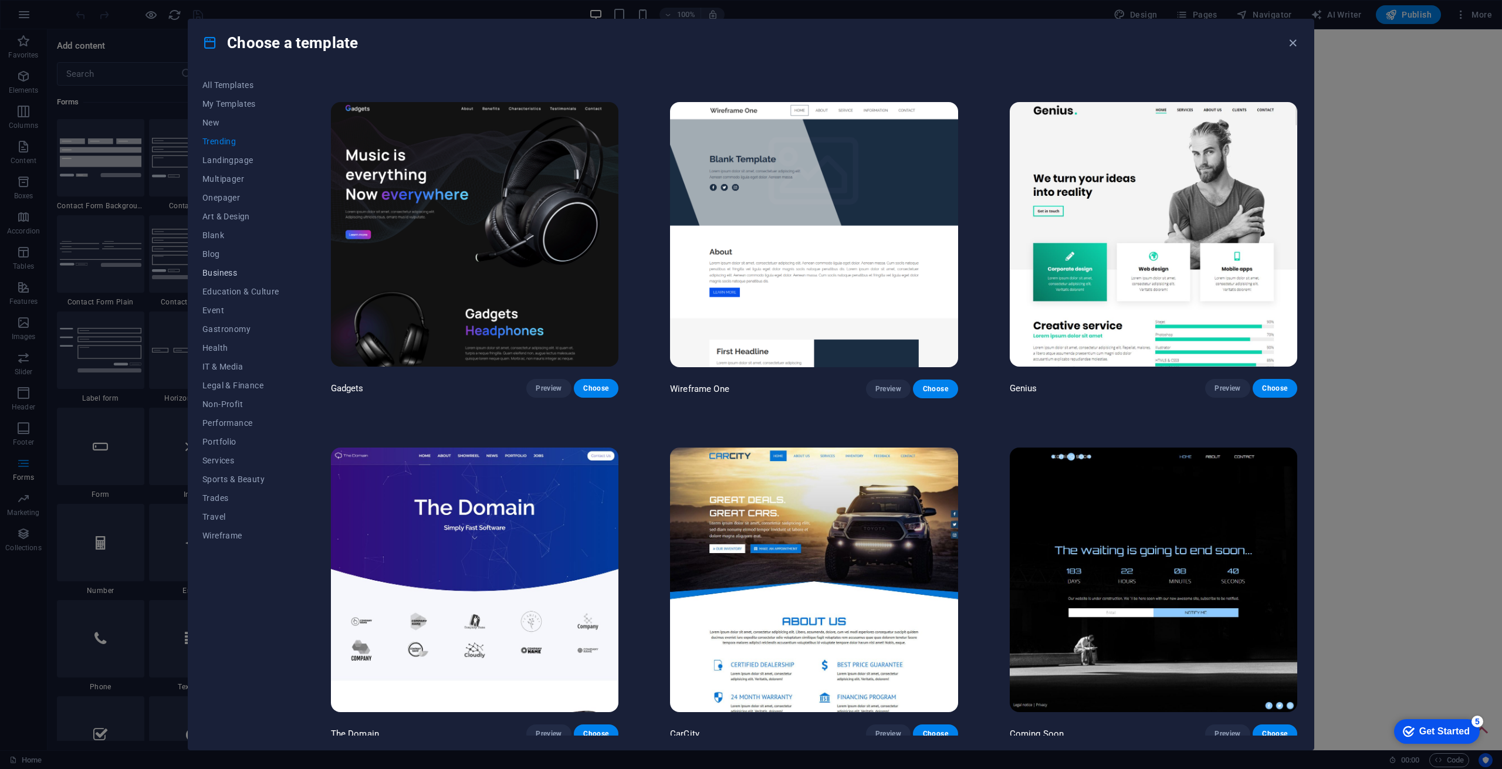
click at [221, 272] on span "Business" at bounding box center [240, 272] width 77 height 9
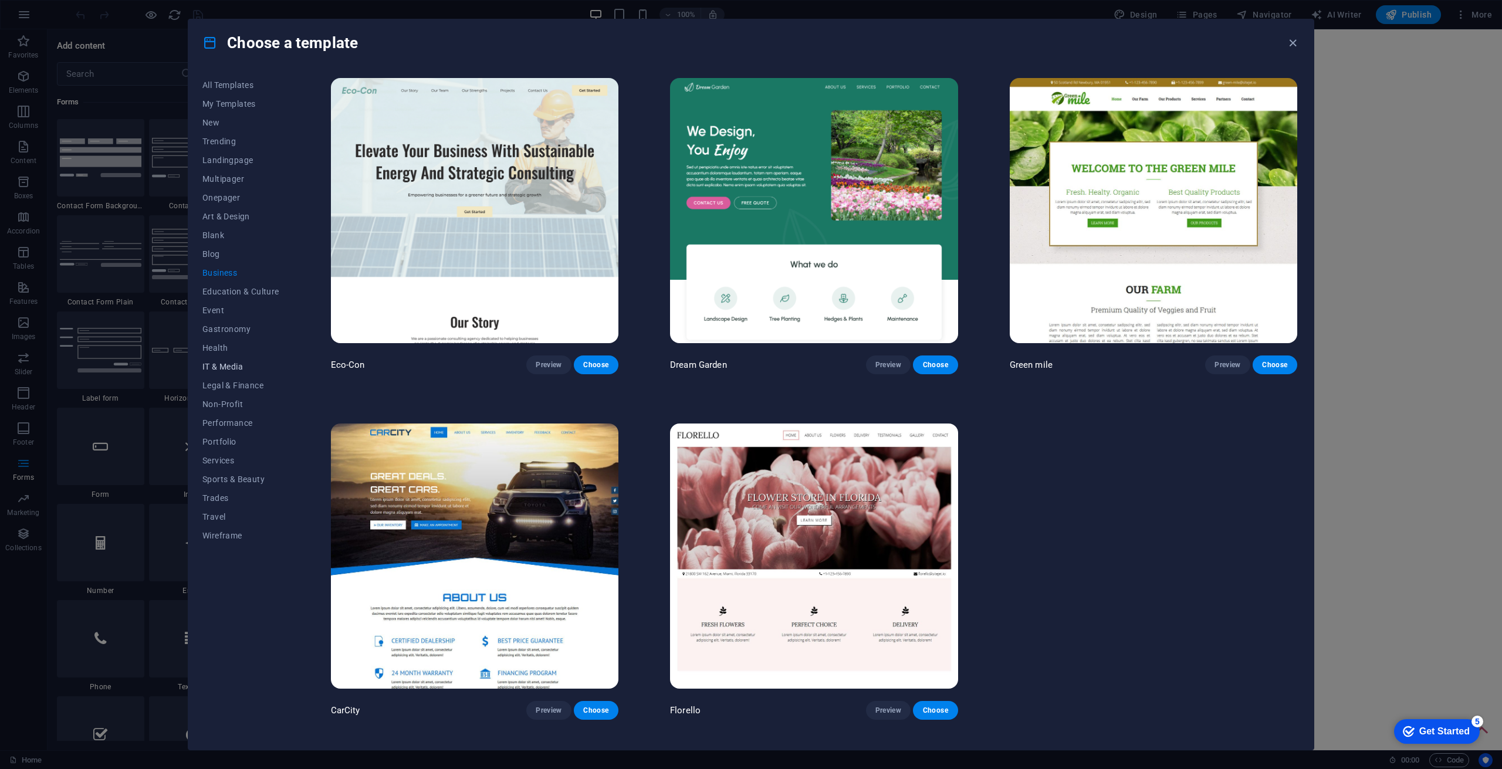
click at [208, 360] on button "IT & Media" at bounding box center [240, 366] width 77 height 19
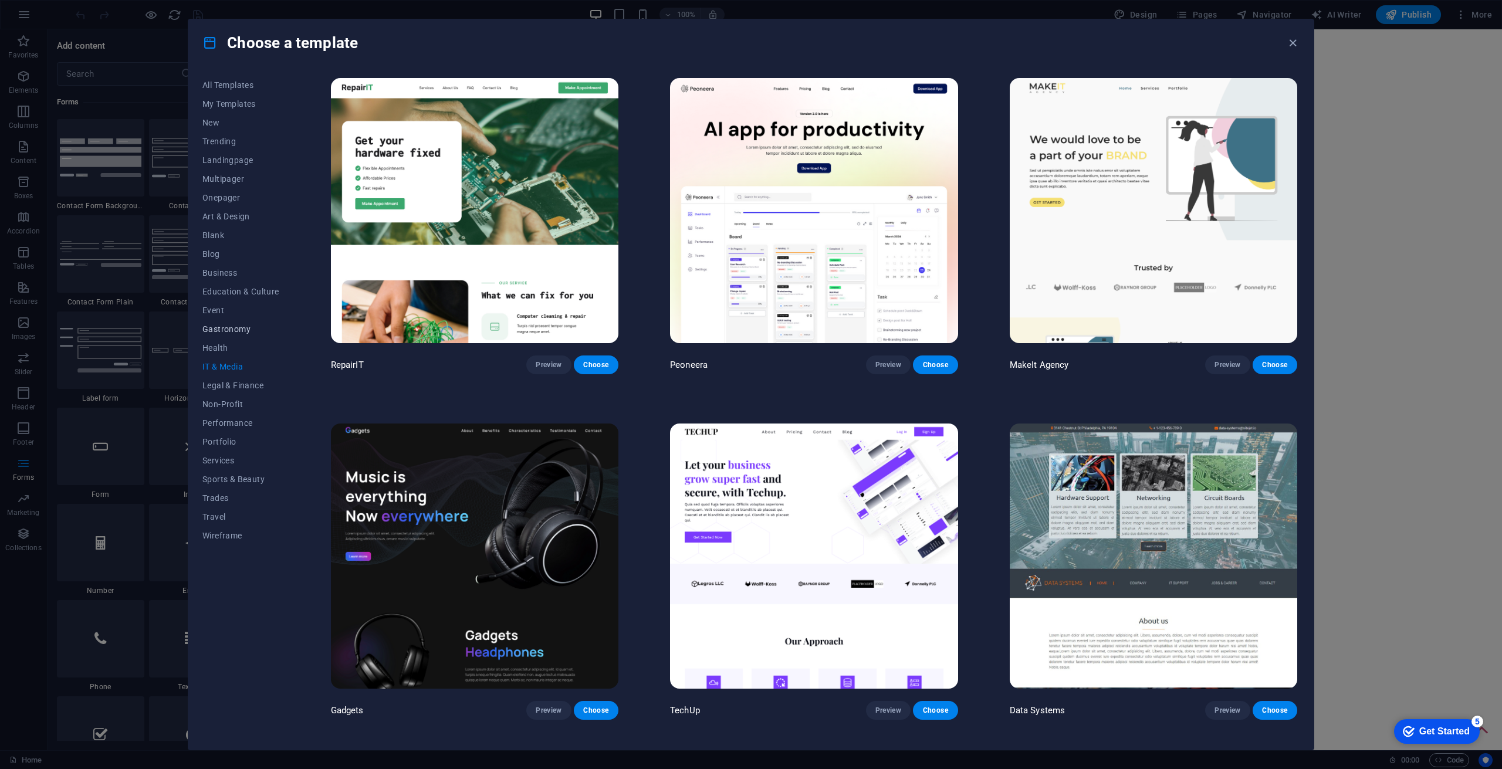
click at [215, 329] on span "Gastronomy" at bounding box center [240, 329] width 77 height 9
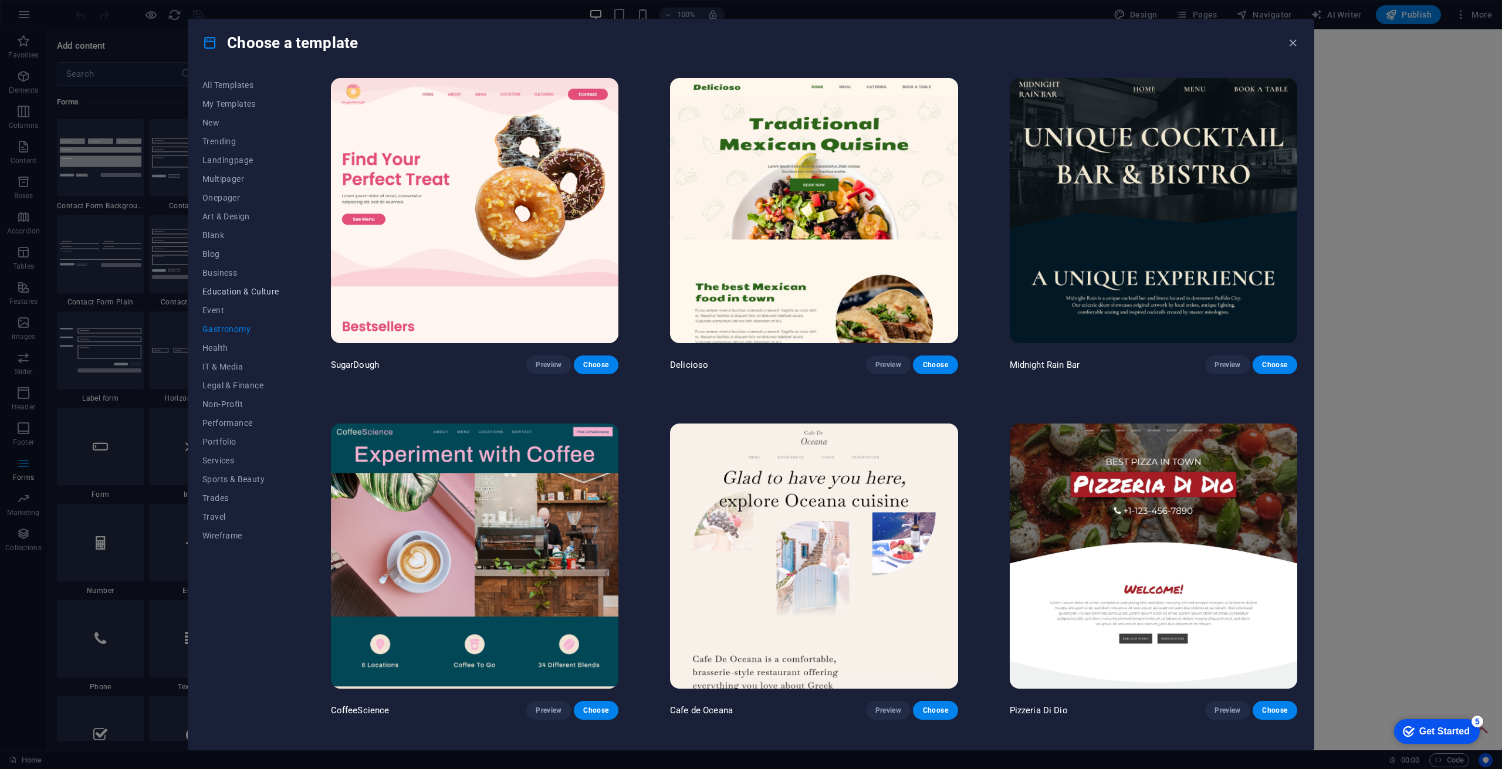
click at [216, 287] on span "Education & Culture" at bounding box center [240, 291] width 77 height 9
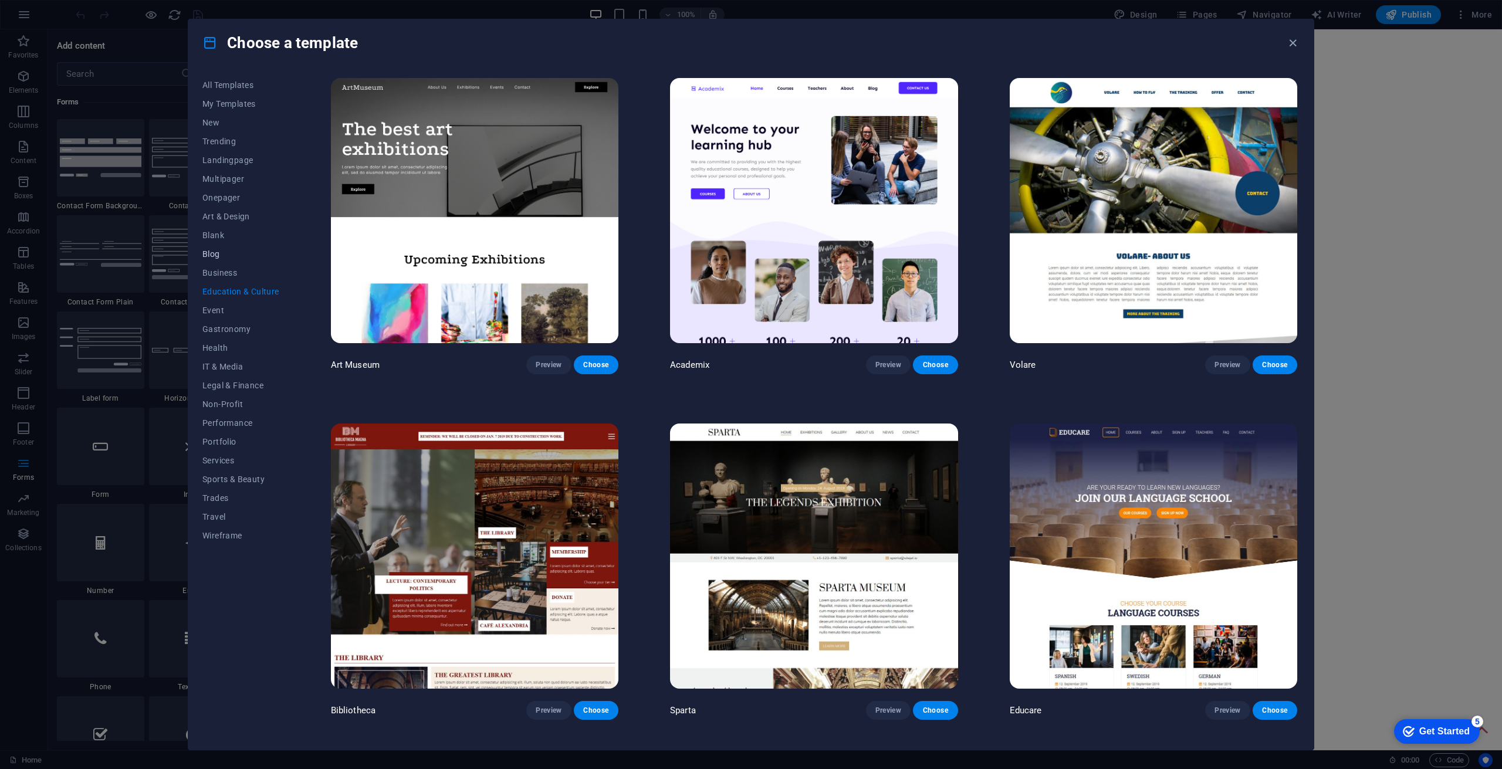
click at [215, 254] on span "Blog" at bounding box center [240, 253] width 77 height 9
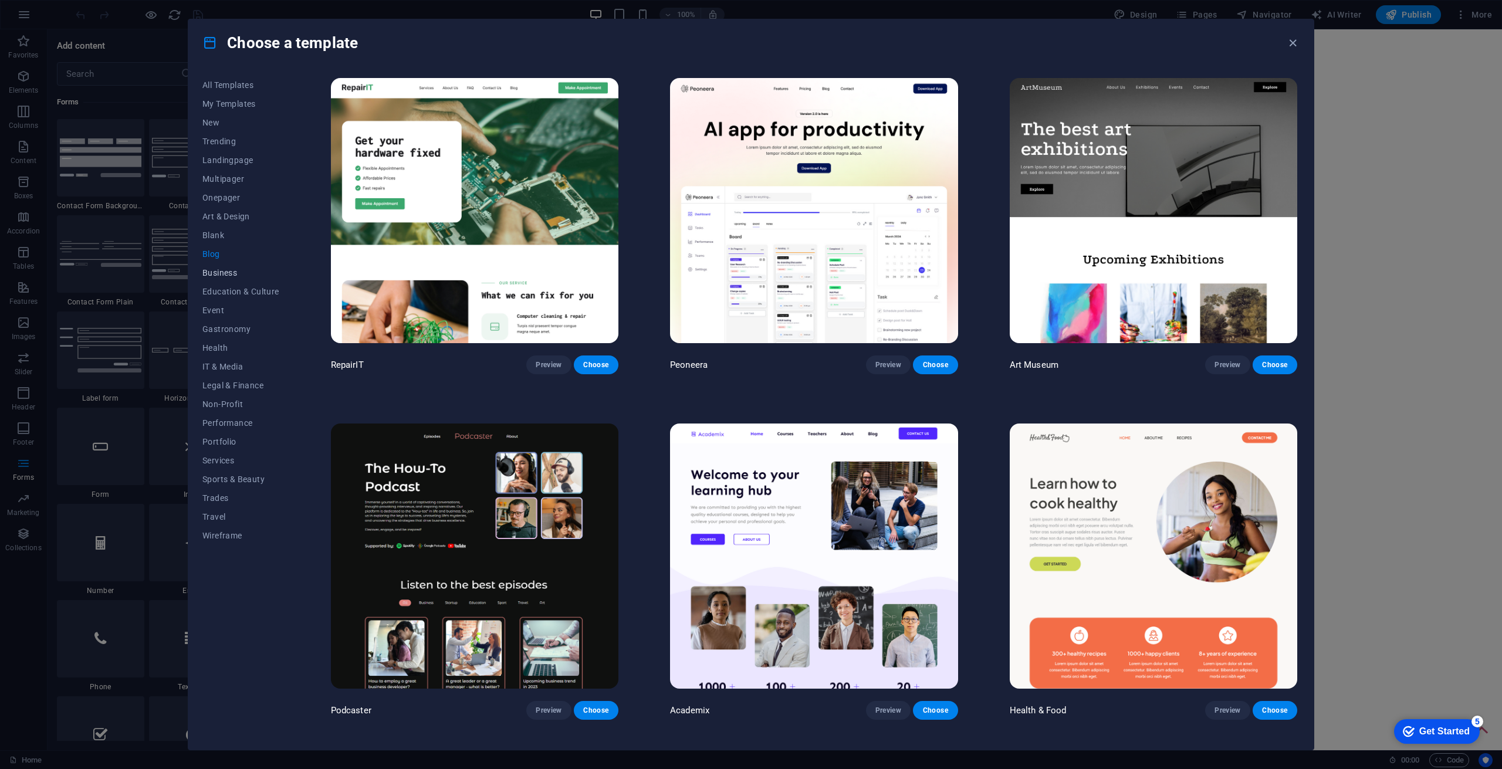
click at [217, 271] on span "Business" at bounding box center [240, 272] width 77 height 9
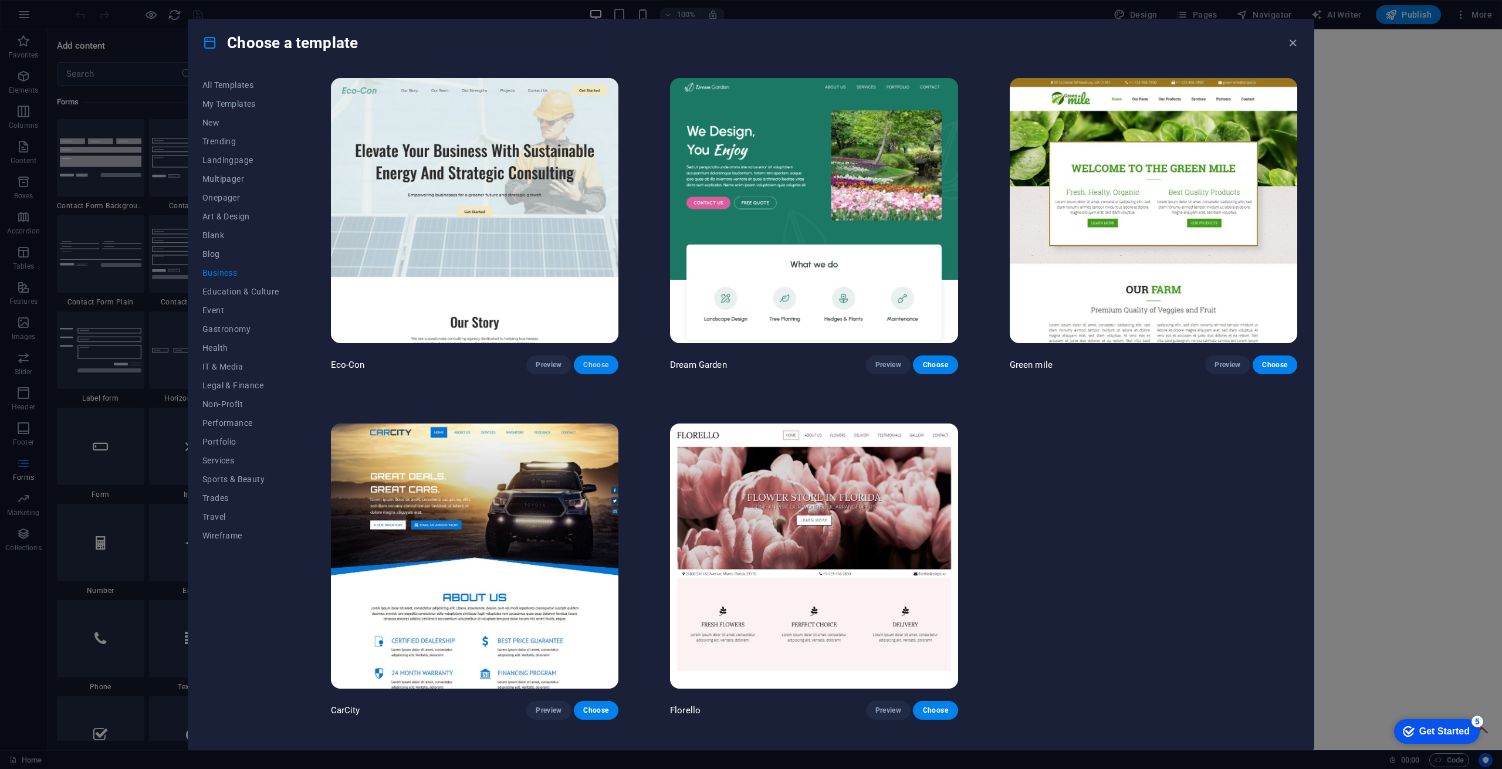
click at [591, 364] on span "Choose" at bounding box center [596, 364] width 26 height 9
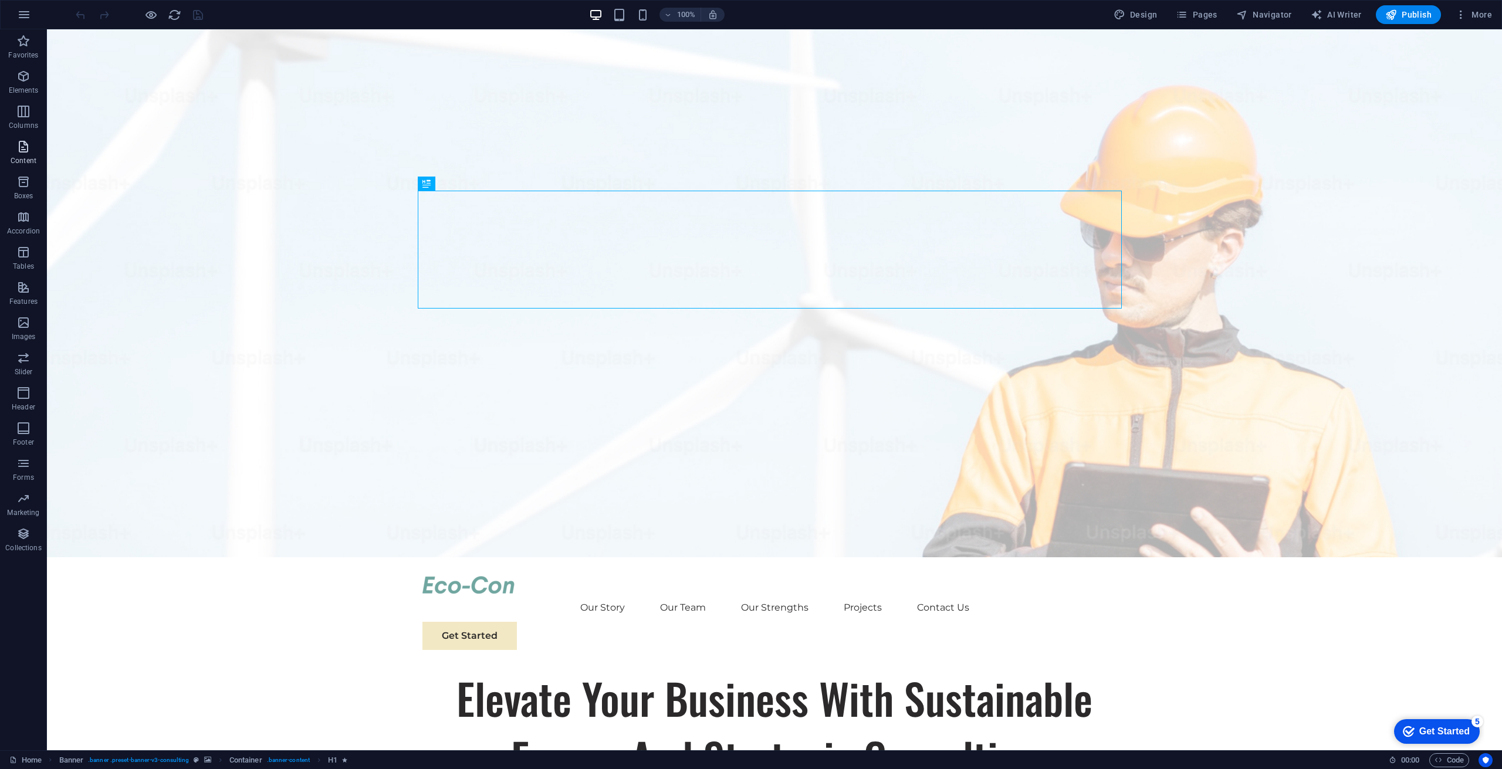
click at [15, 150] on span "Content" at bounding box center [23, 154] width 47 height 28
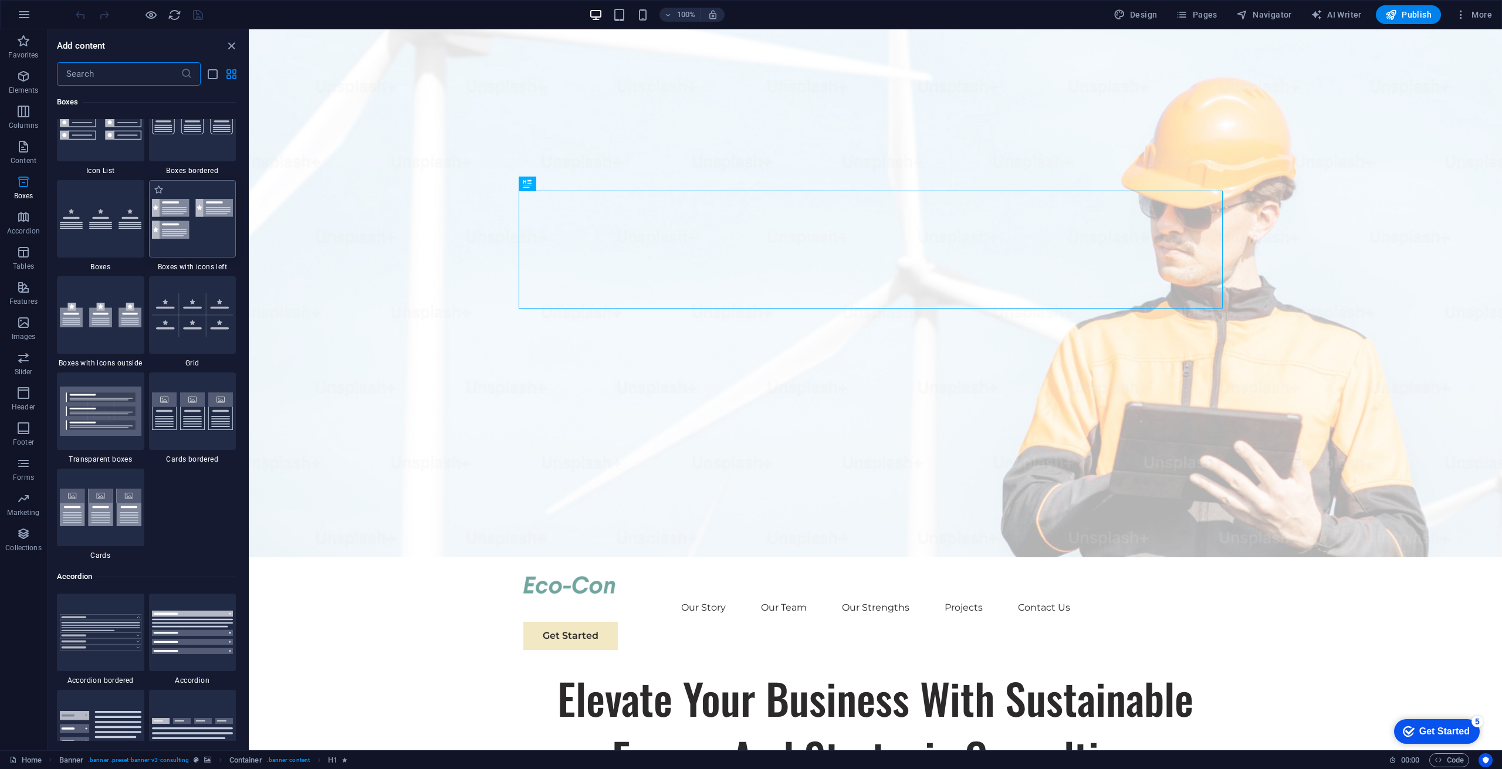
scroll to position [3521, 0]
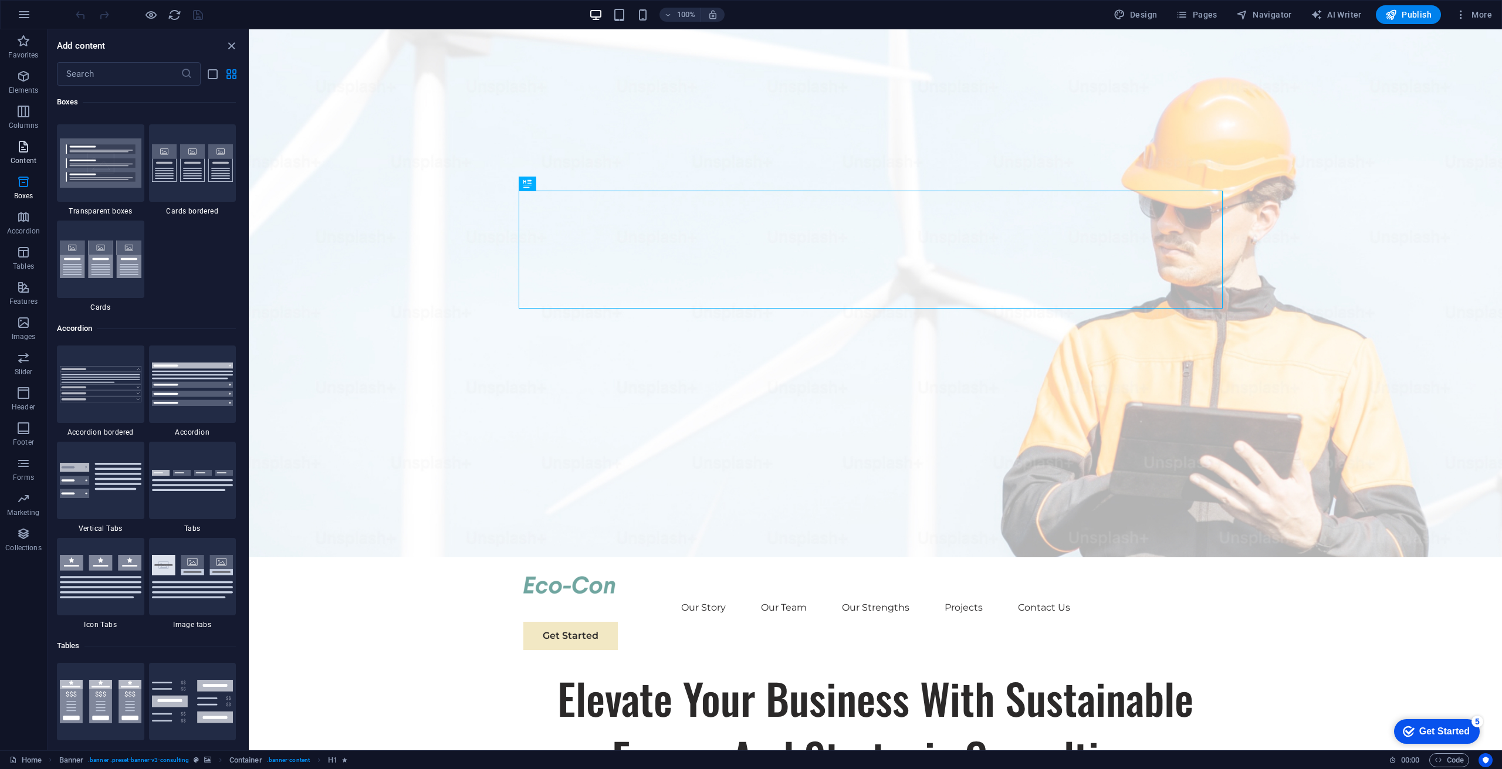
click at [23, 150] on icon "button" at bounding box center [23, 147] width 14 height 14
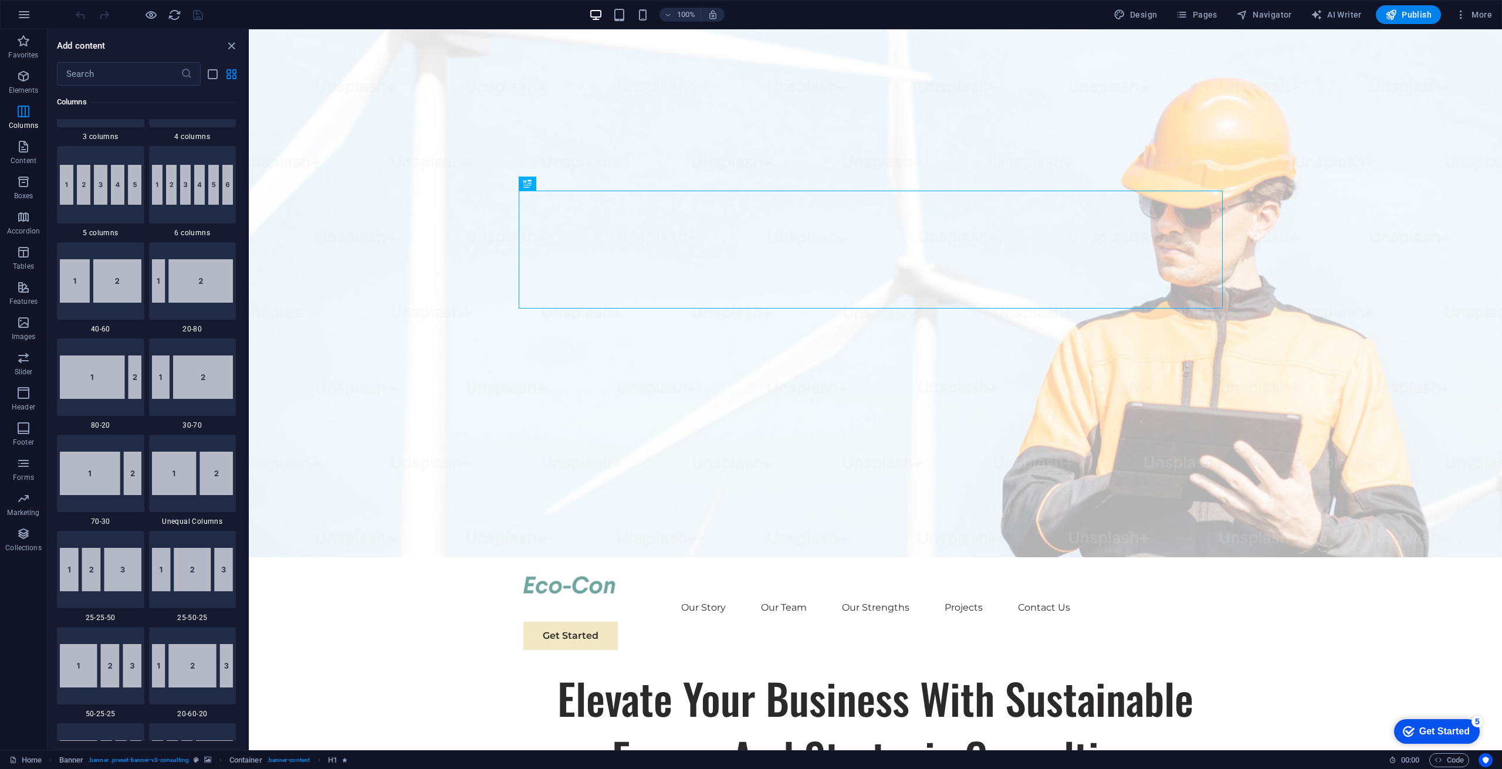
scroll to position [586, 0]
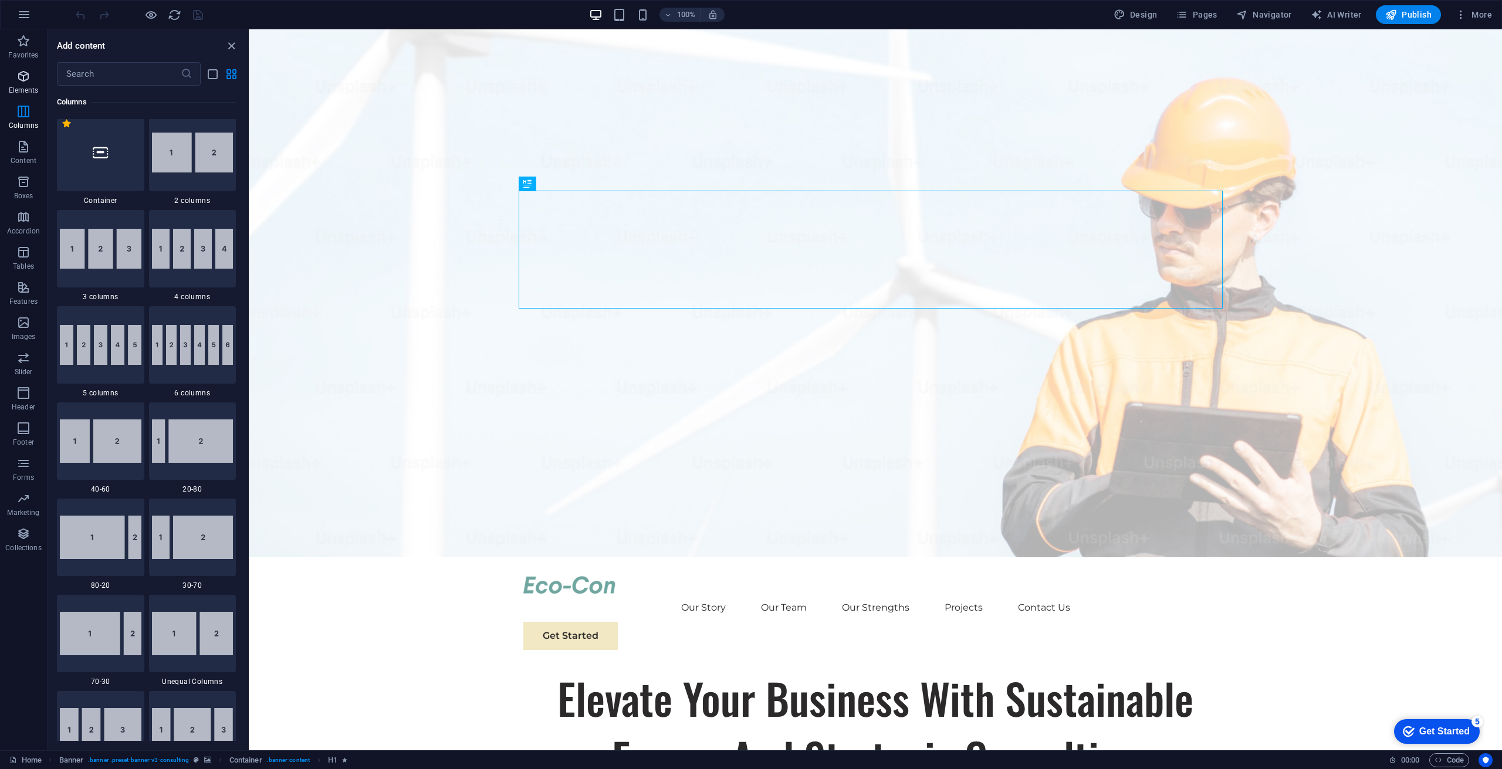
click at [19, 76] on icon "button" at bounding box center [23, 76] width 14 height 14
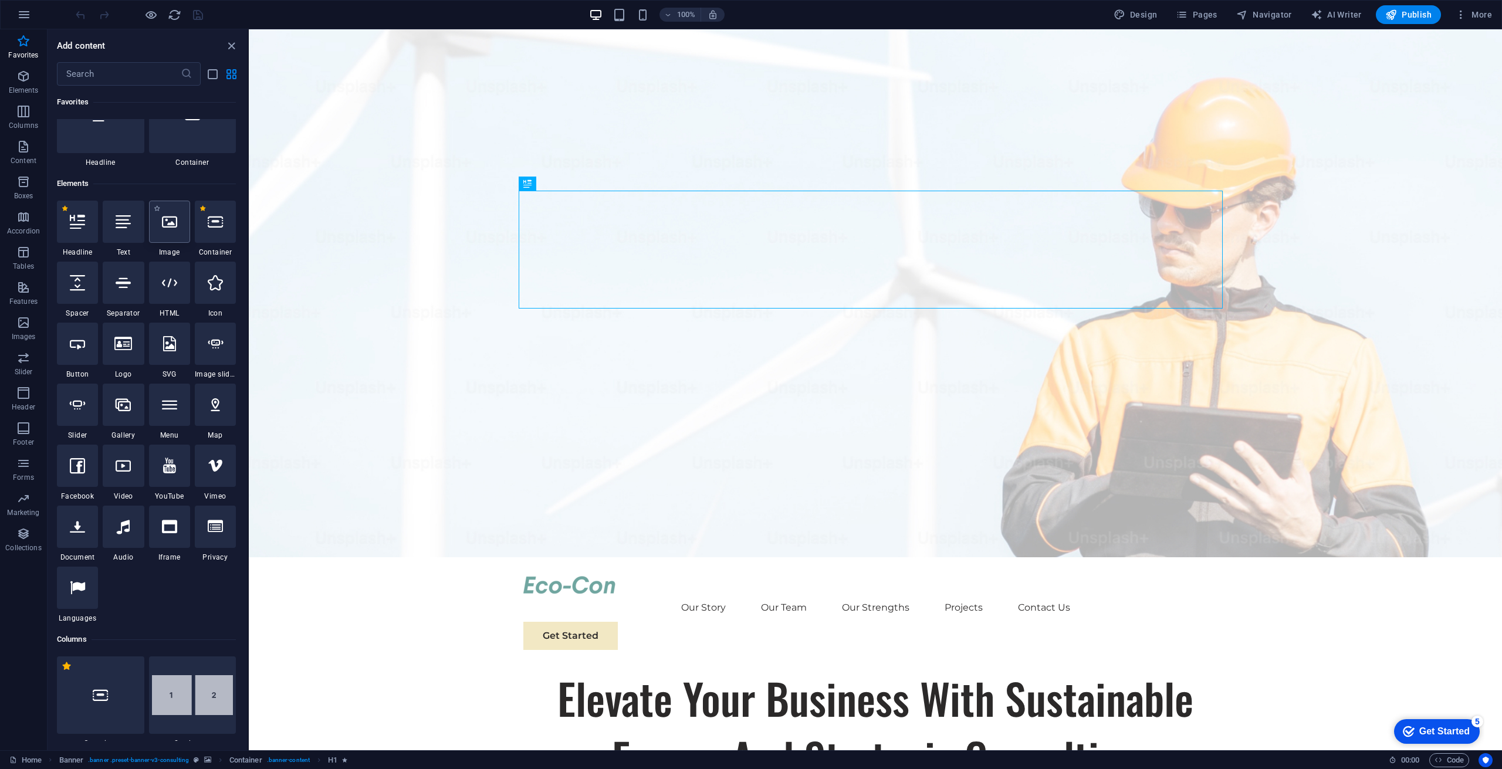
scroll to position [0, 0]
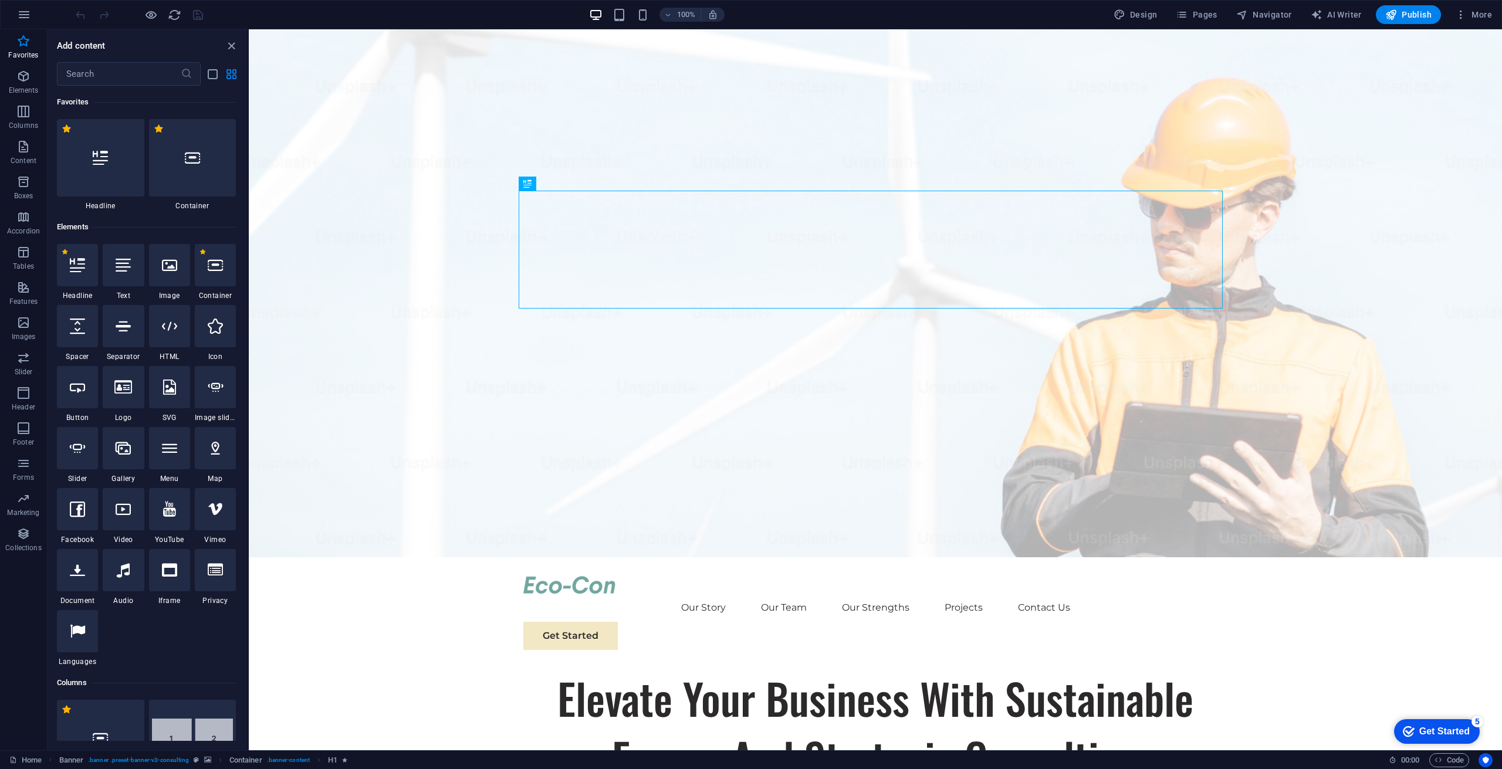
click at [142, 48] on div "Add content" at bounding box center [148, 46] width 200 height 14
click at [211, 77] on icon "list-view" at bounding box center [212, 73] width 13 height 13
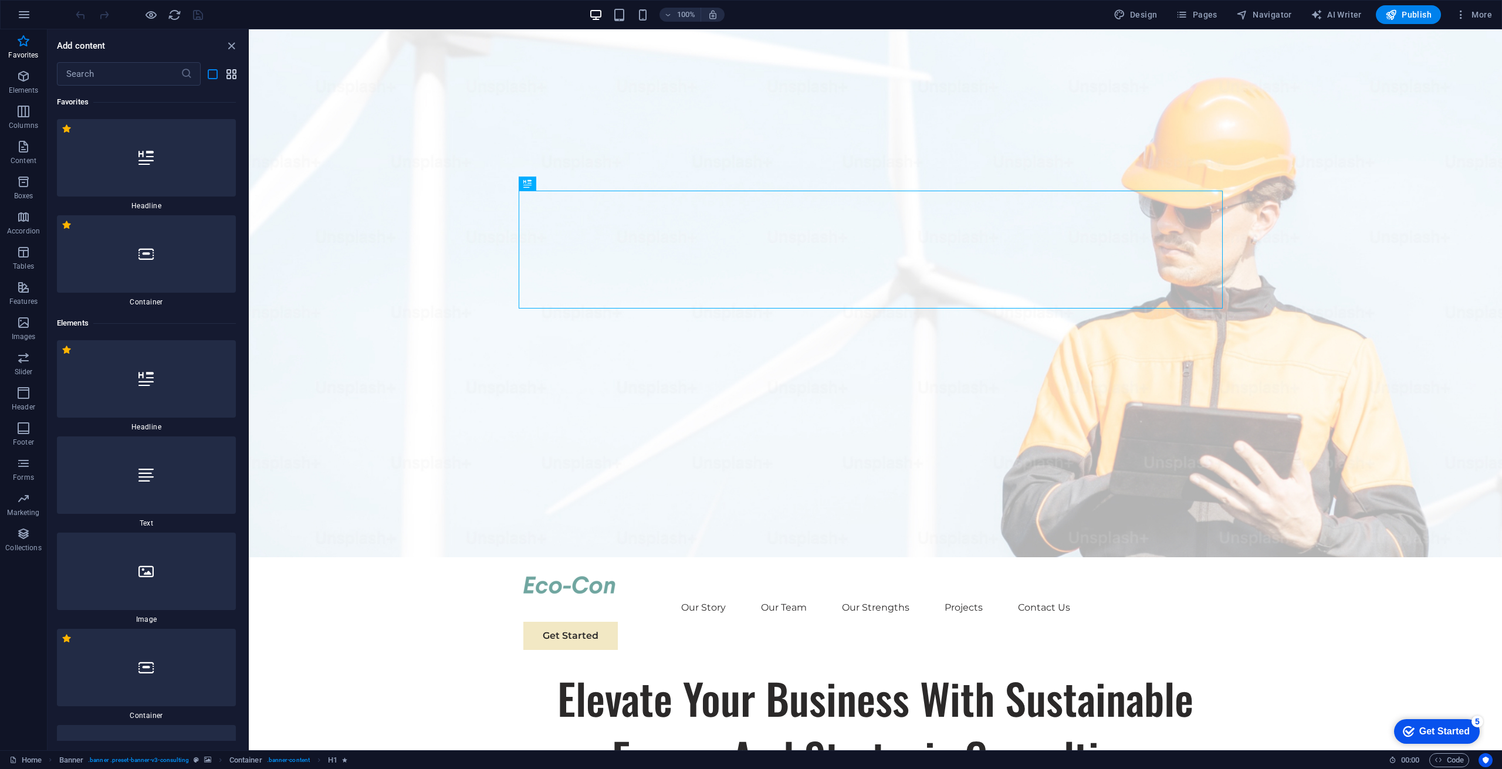
click at [230, 70] on icon "grid-view" at bounding box center [231, 73] width 13 height 13
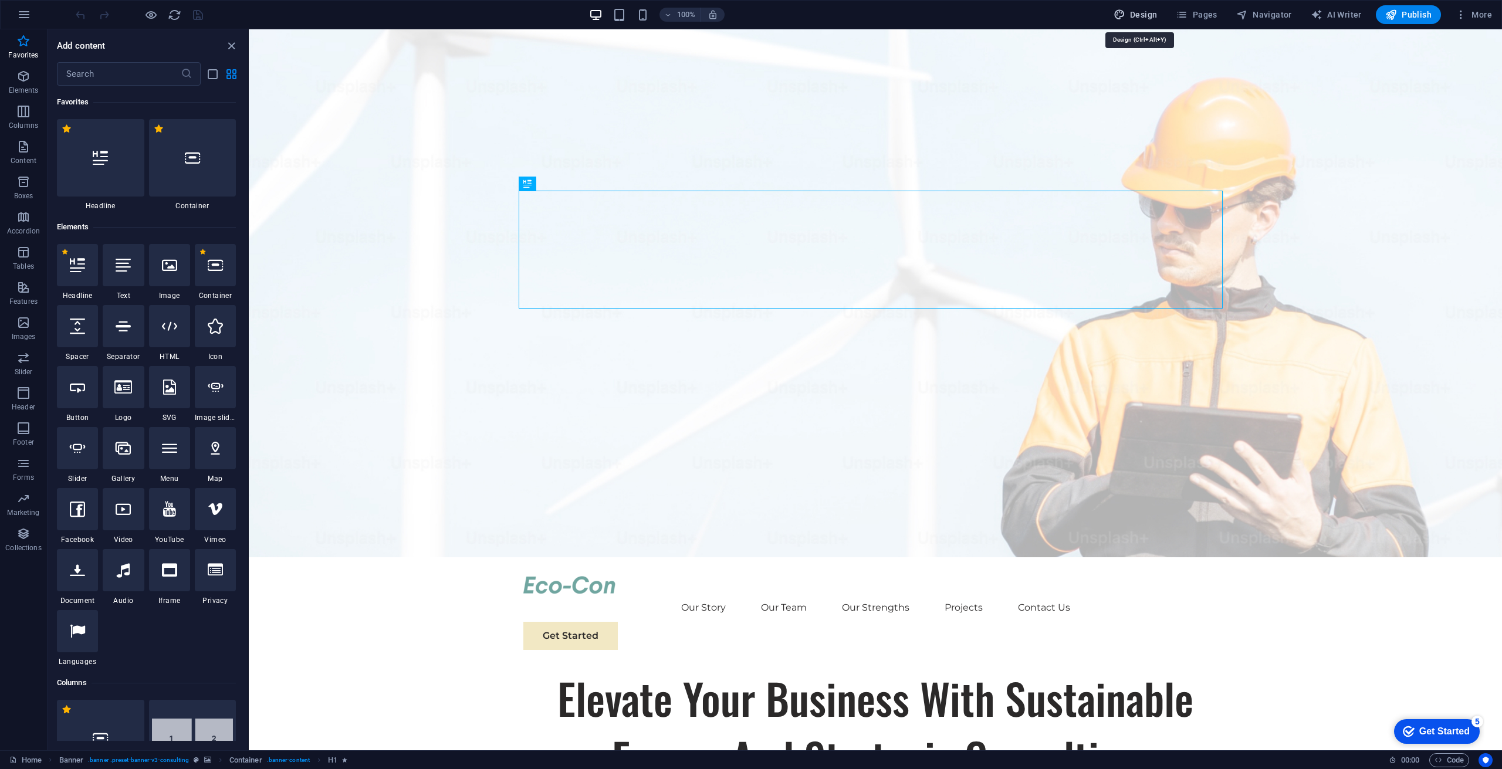
click at [1130, 12] on span "Design" at bounding box center [1136, 15] width 44 height 12
select select "px"
select select "400"
select select "px"
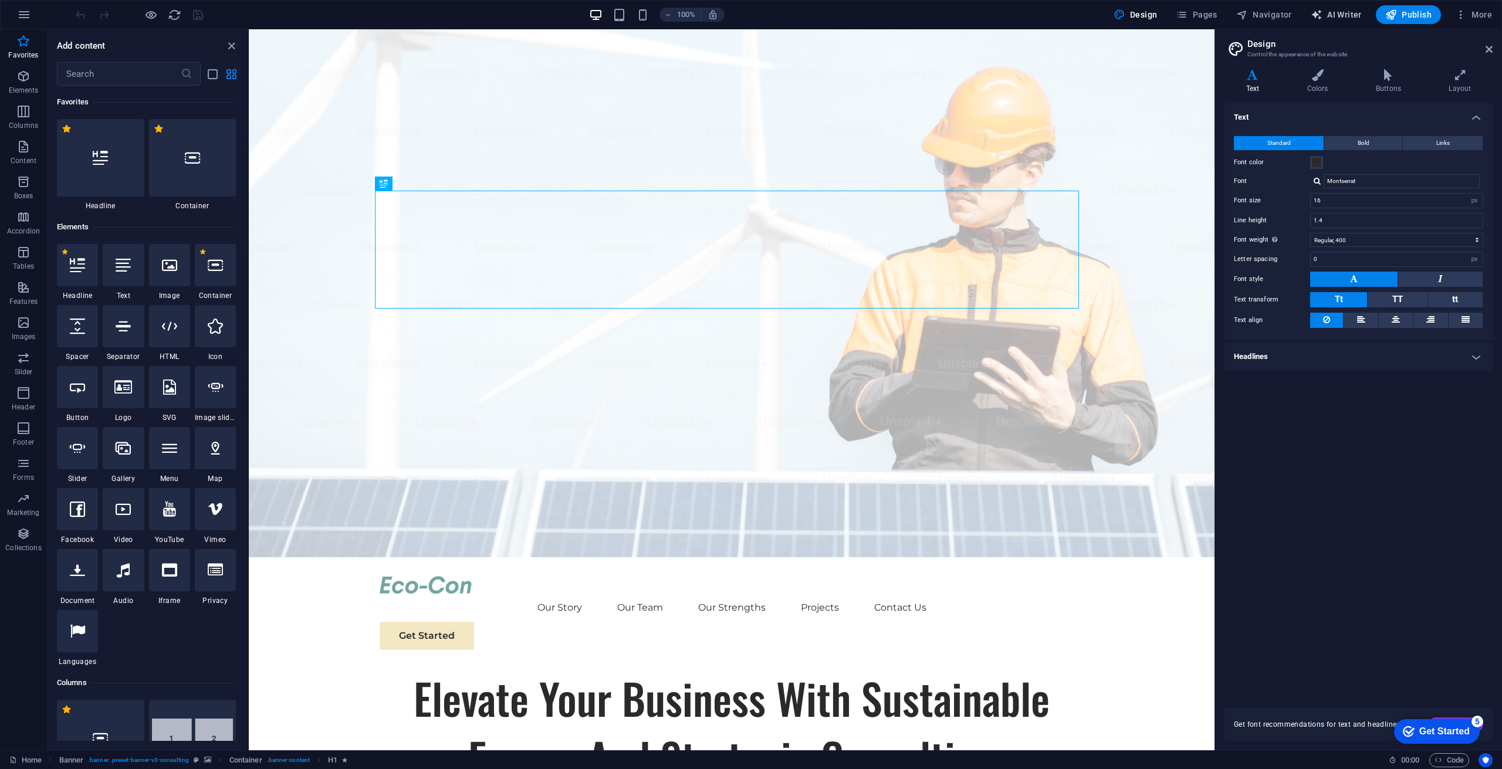
click at [1336, 8] on button "AI Writer" at bounding box center [1336, 14] width 60 height 19
select select "English"
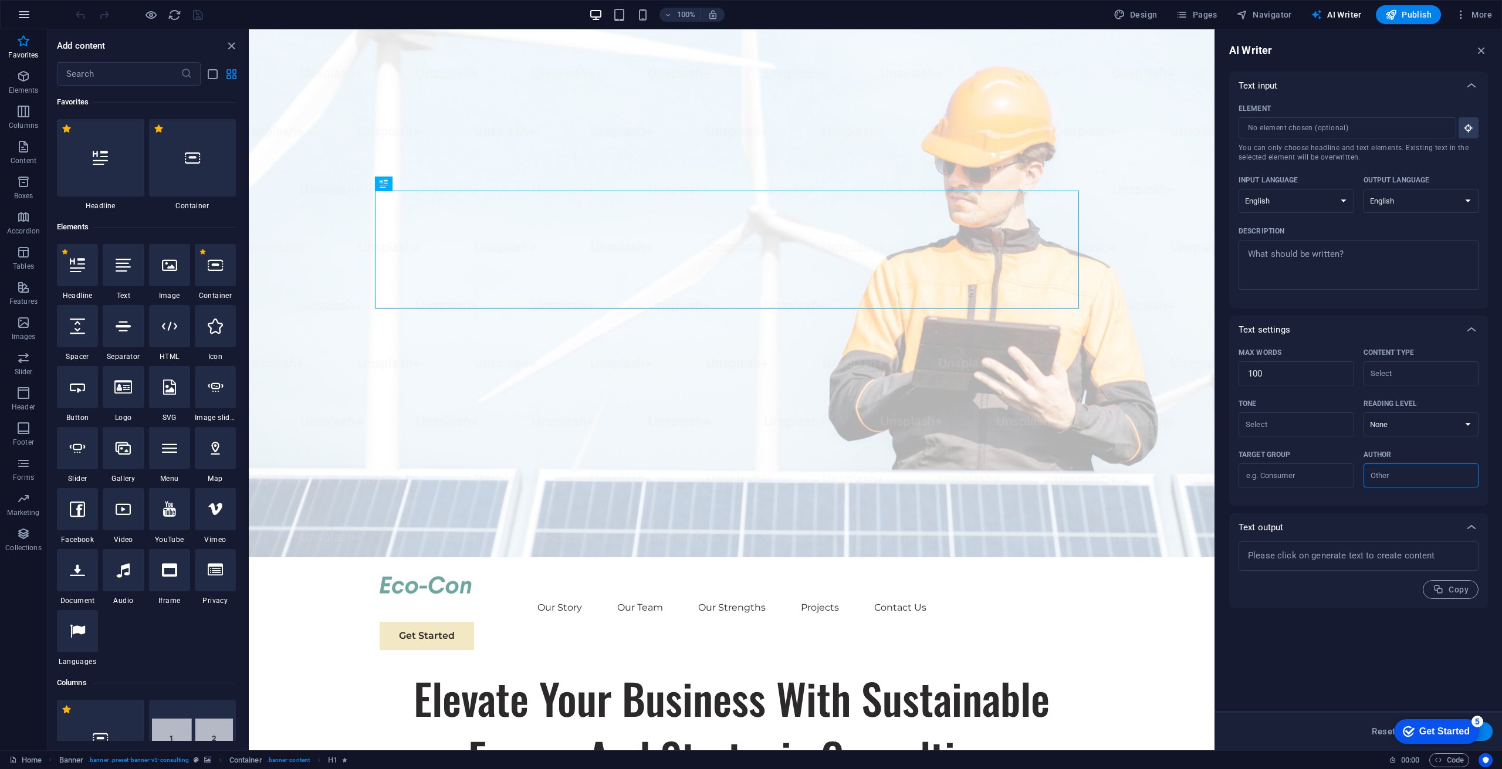
click at [22, 14] on icon "button" at bounding box center [24, 15] width 14 height 14
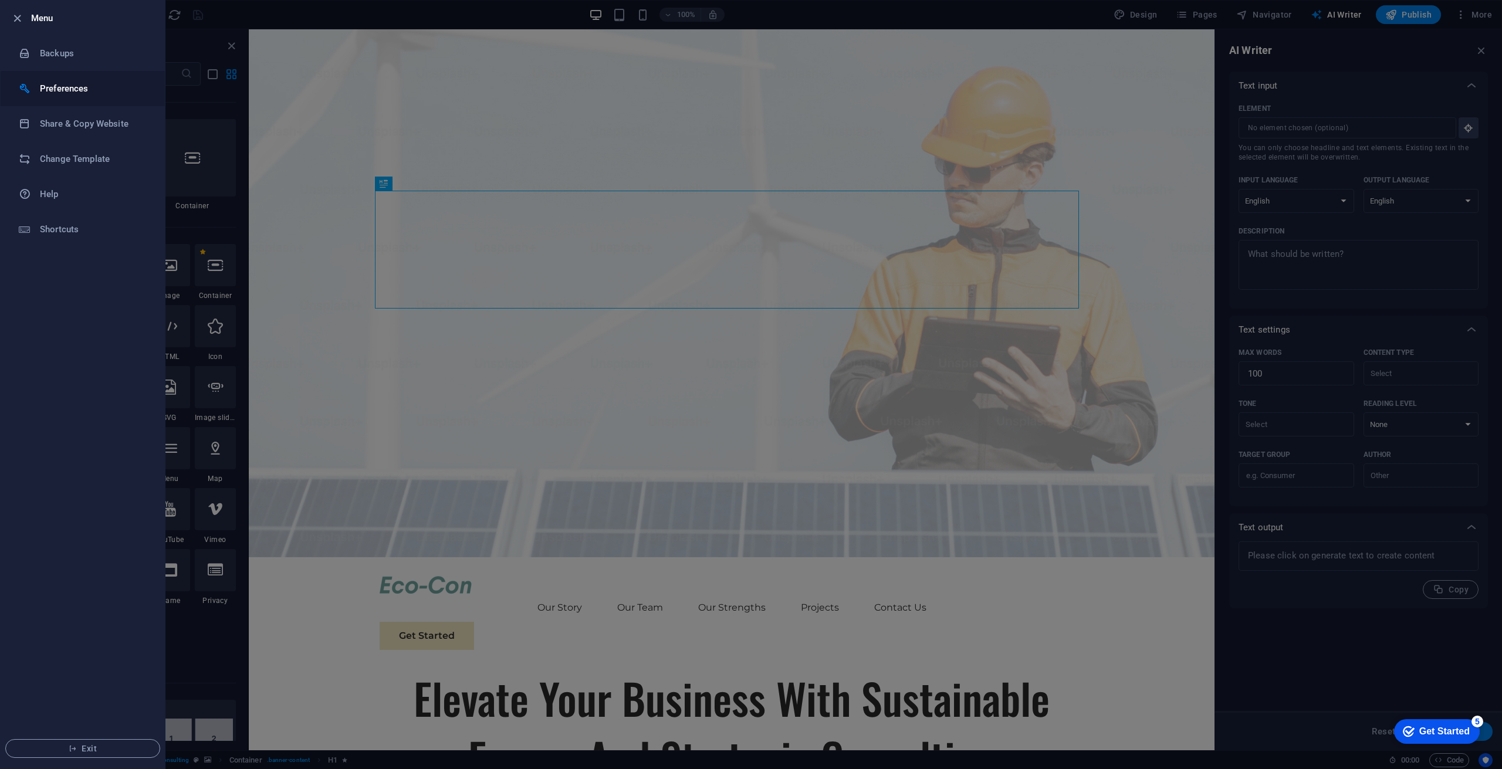
click at [59, 94] on h6 "Preferences" at bounding box center [94, 89] width 109 height 14
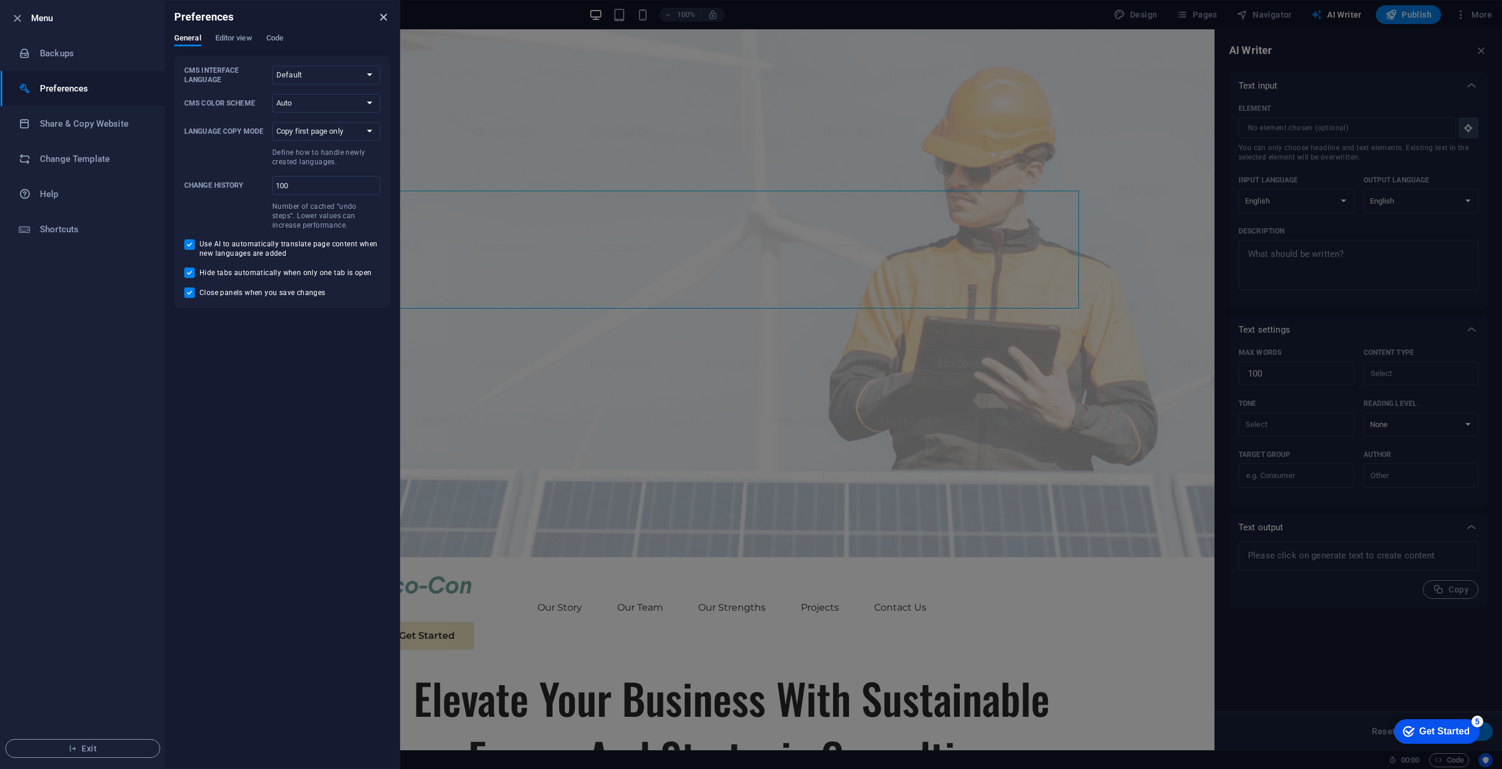
click at [384, 15] on icon "close" at bounding box center [383, 17] width 13 height 13
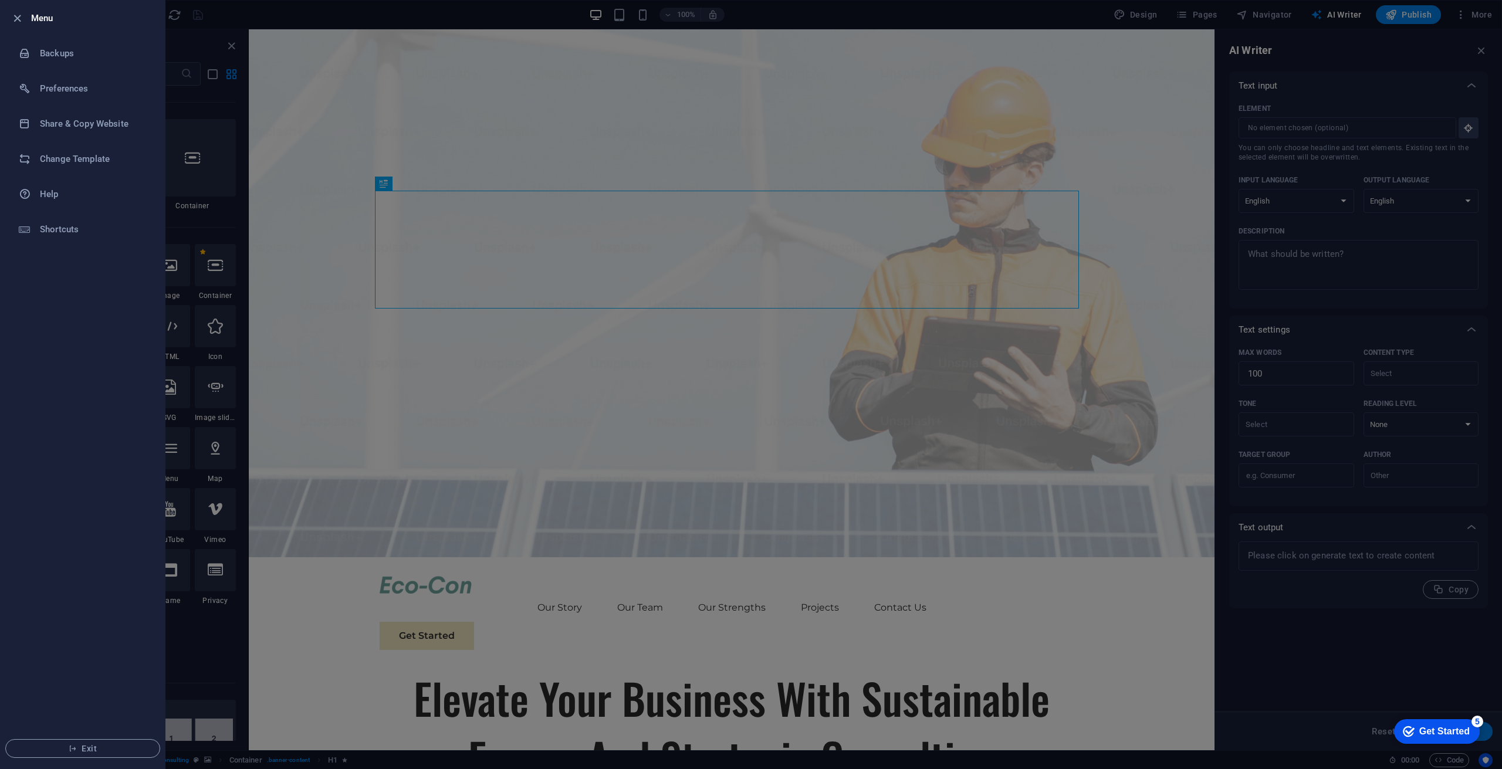
click at [1425, 730] on div "Get Started" at bounding box center [1445, 732] width 50 height 11
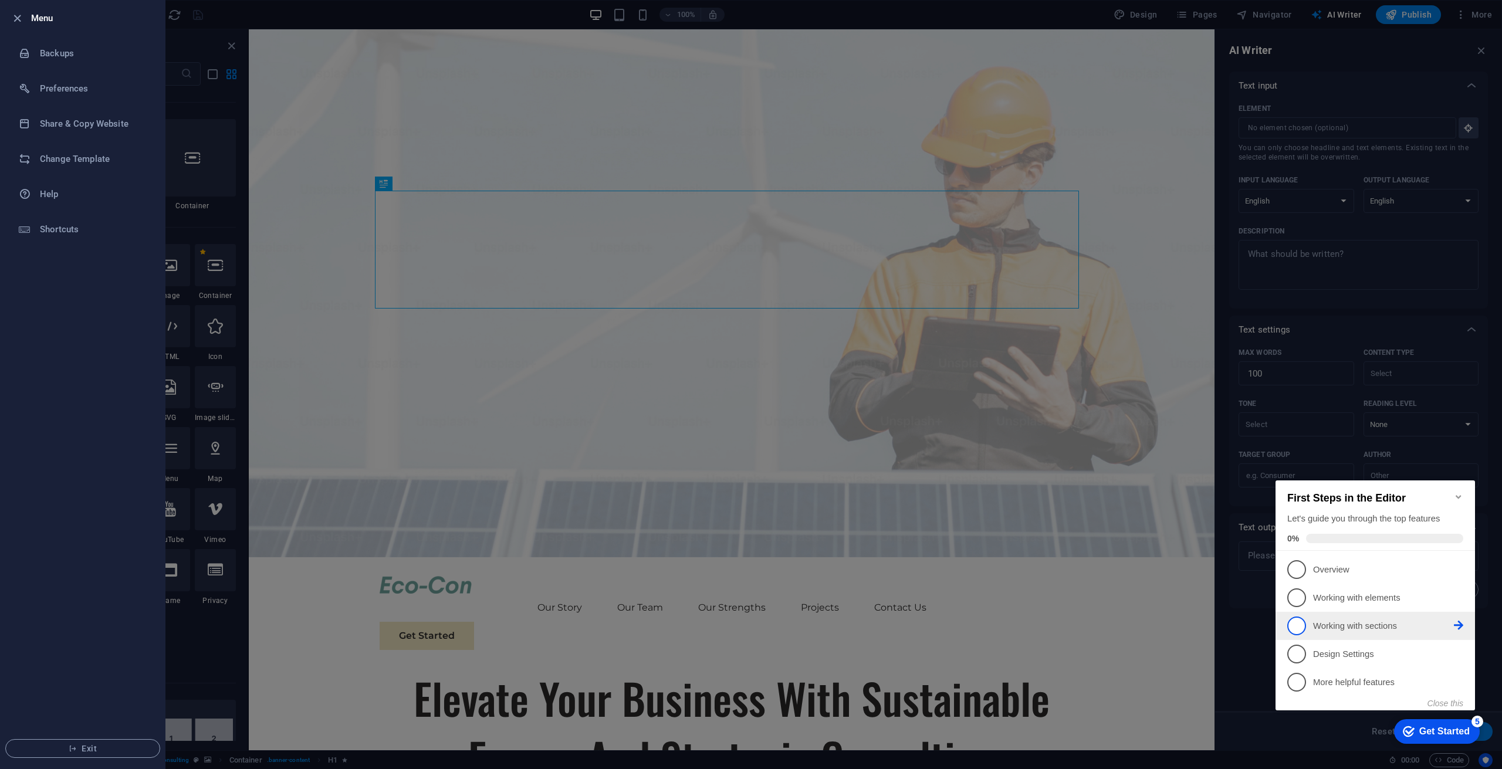
click at [1326, 624] on p "Working with sections - incomplete" at bounding box center [1383, 626] width 141 height 12
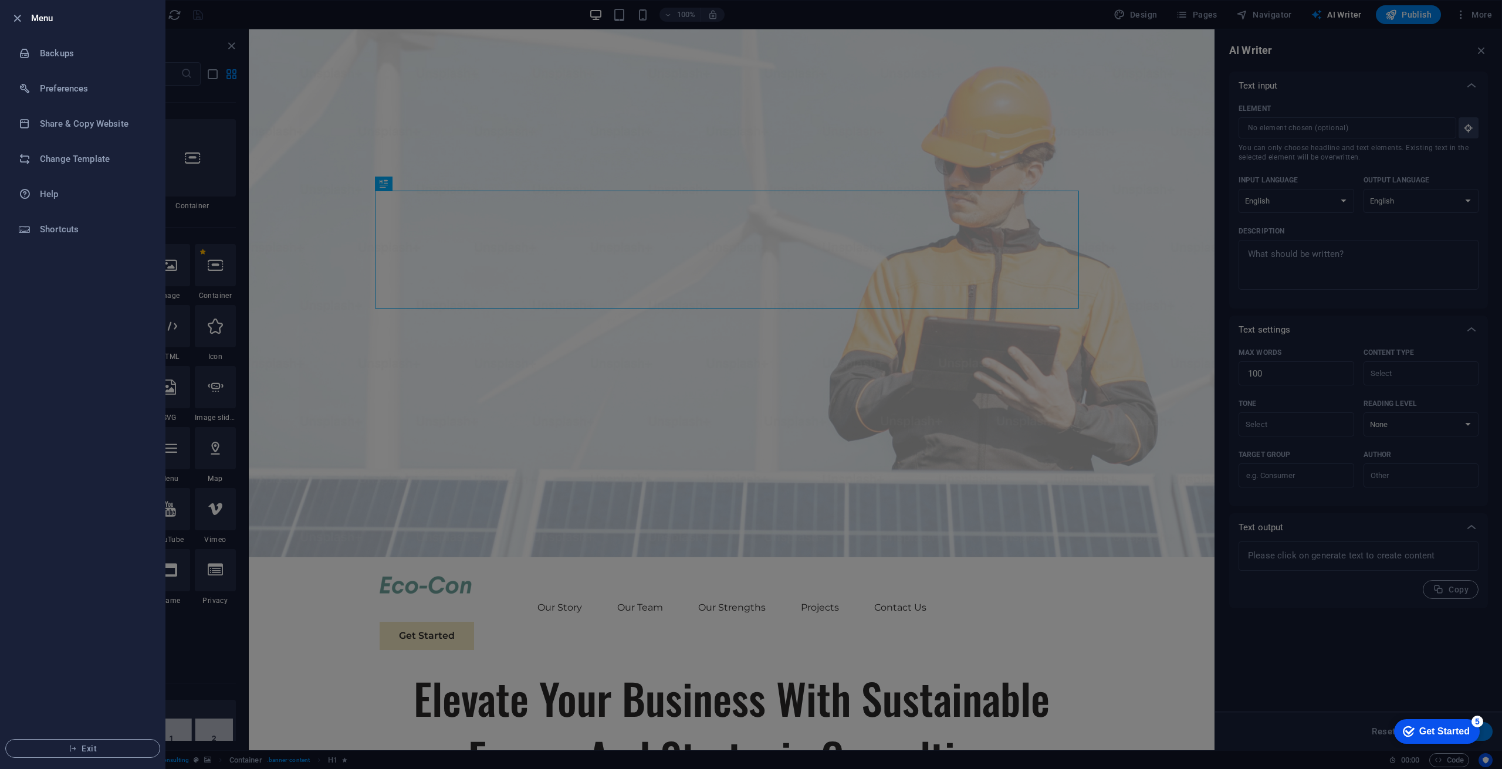
click at [1326, 624] on div at bounding box center [751, 384] width 1502 height 769
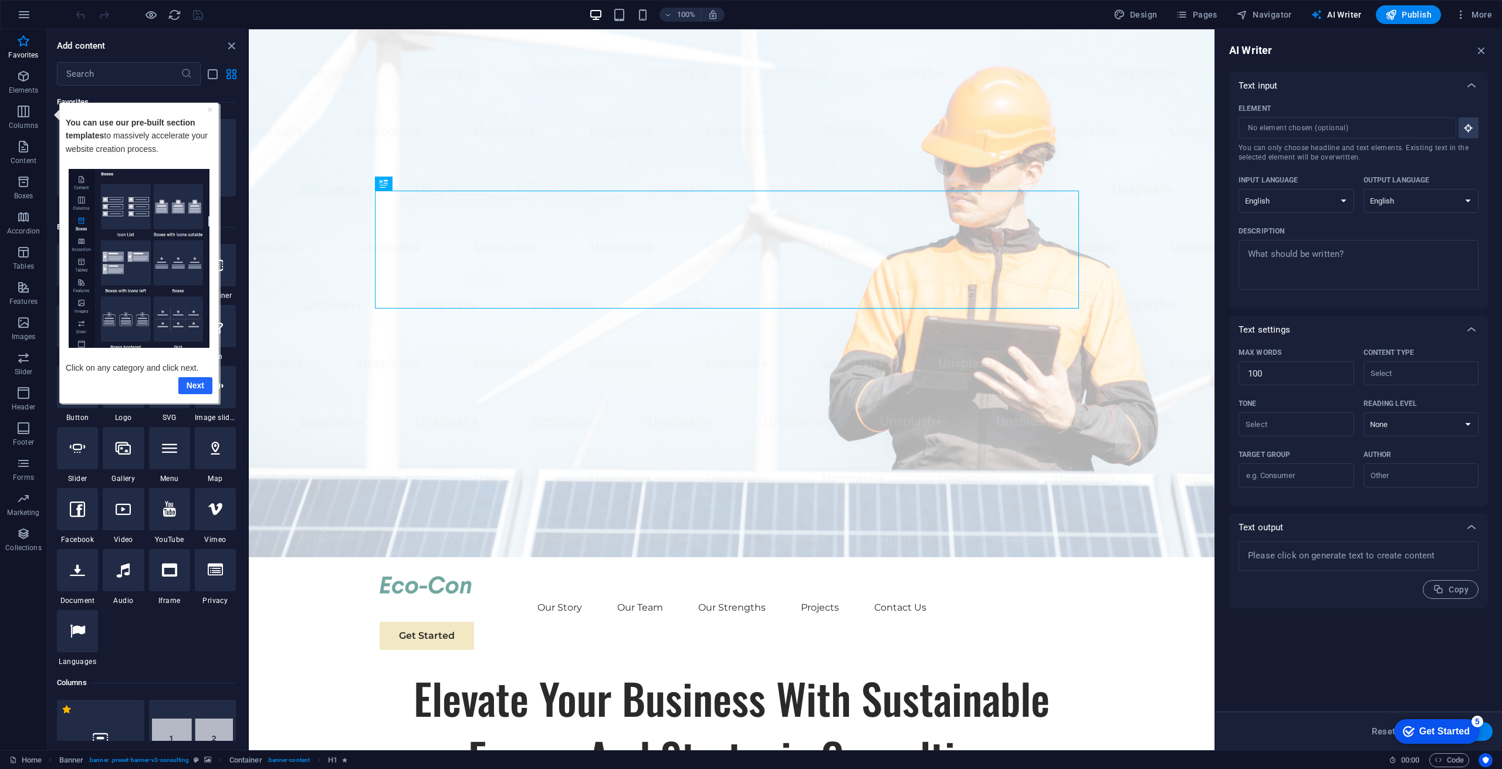
click at [194, 383] on link "Next" at bounding box center [195, 385] width 34 height 17
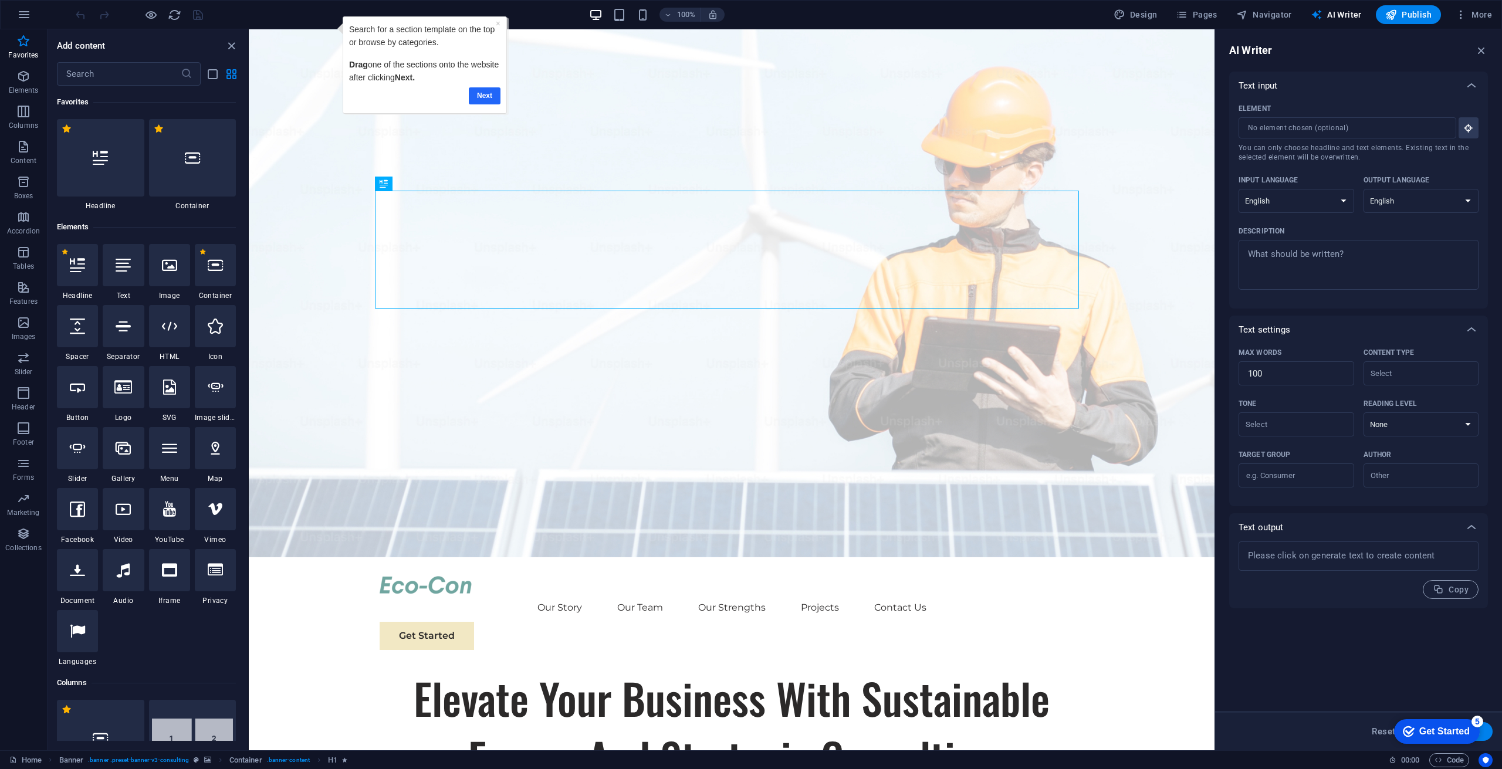
click at [481, 94] on link "Next" at bounding box center [485, 95] width 32 height 17
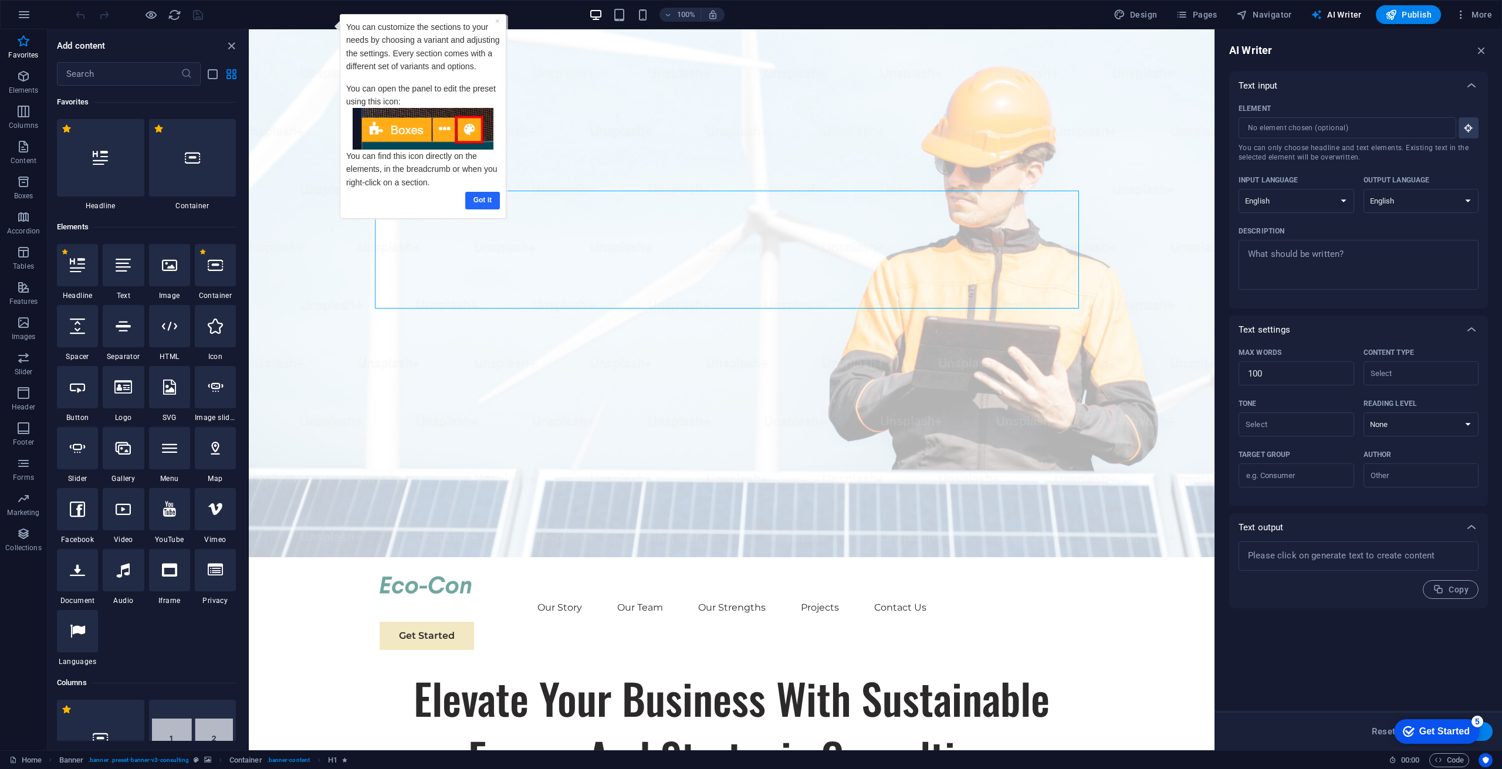
click at [481, 197] on link "Got it" at bounding box center [482, 199] width 35 height 17
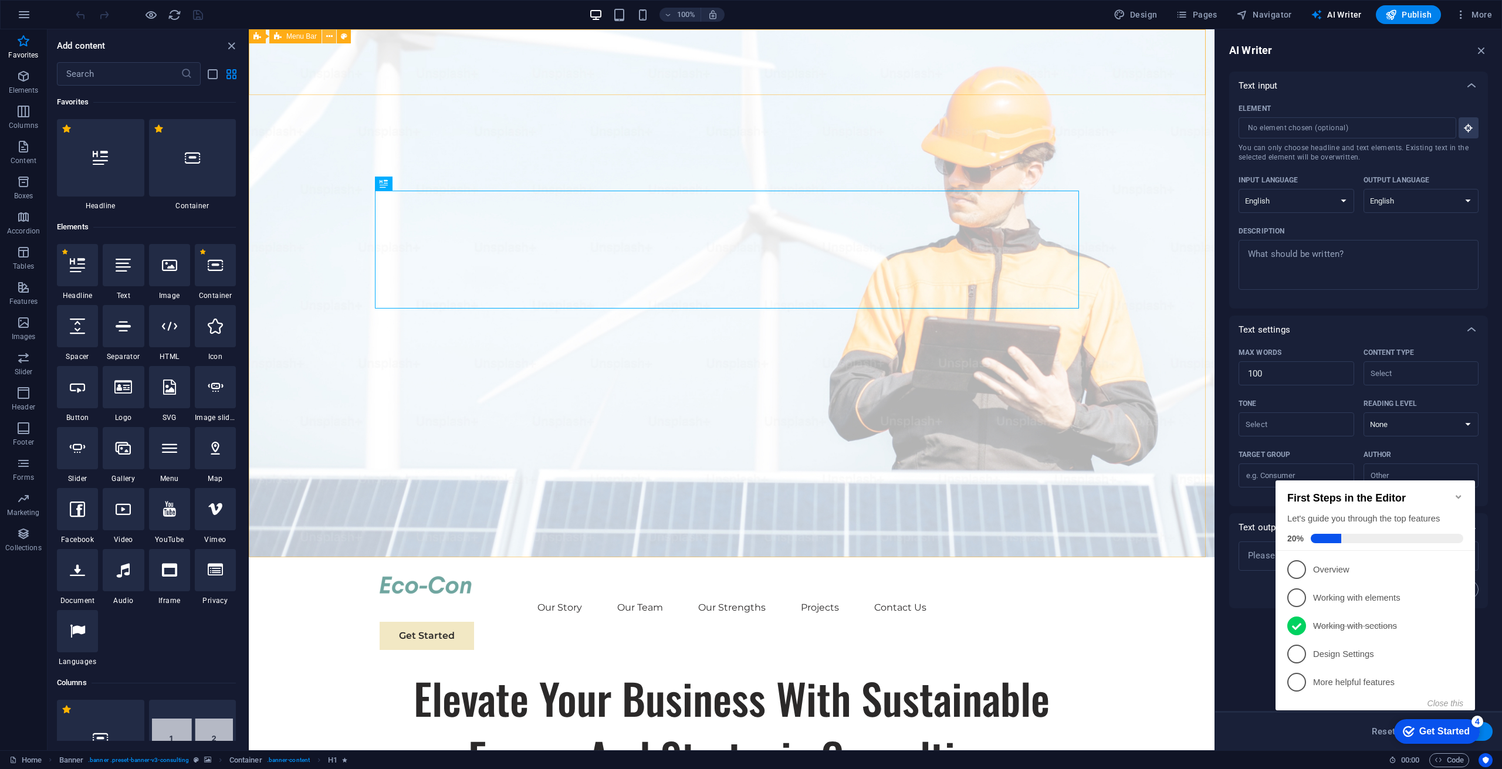
click at [328, 38] on icon at bounding box center [329, 37] width 6 height 12
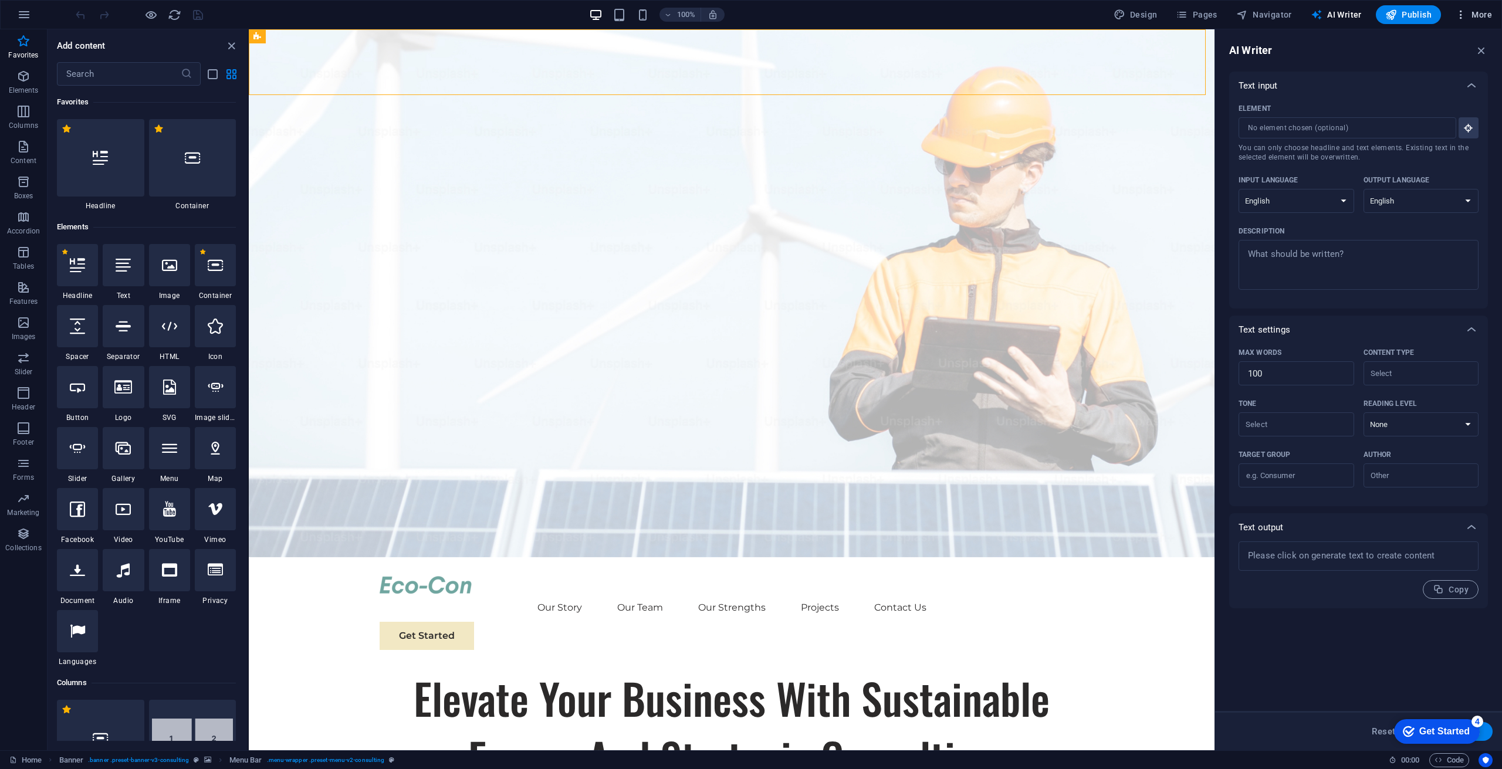
click at [1469, 16] on span "More" at bounding box center [1473, 15] width 37 height 12
click at [1427, 194] on li "Files & Stock Photos" at bounding box center [1438, 186] width 105 height 28
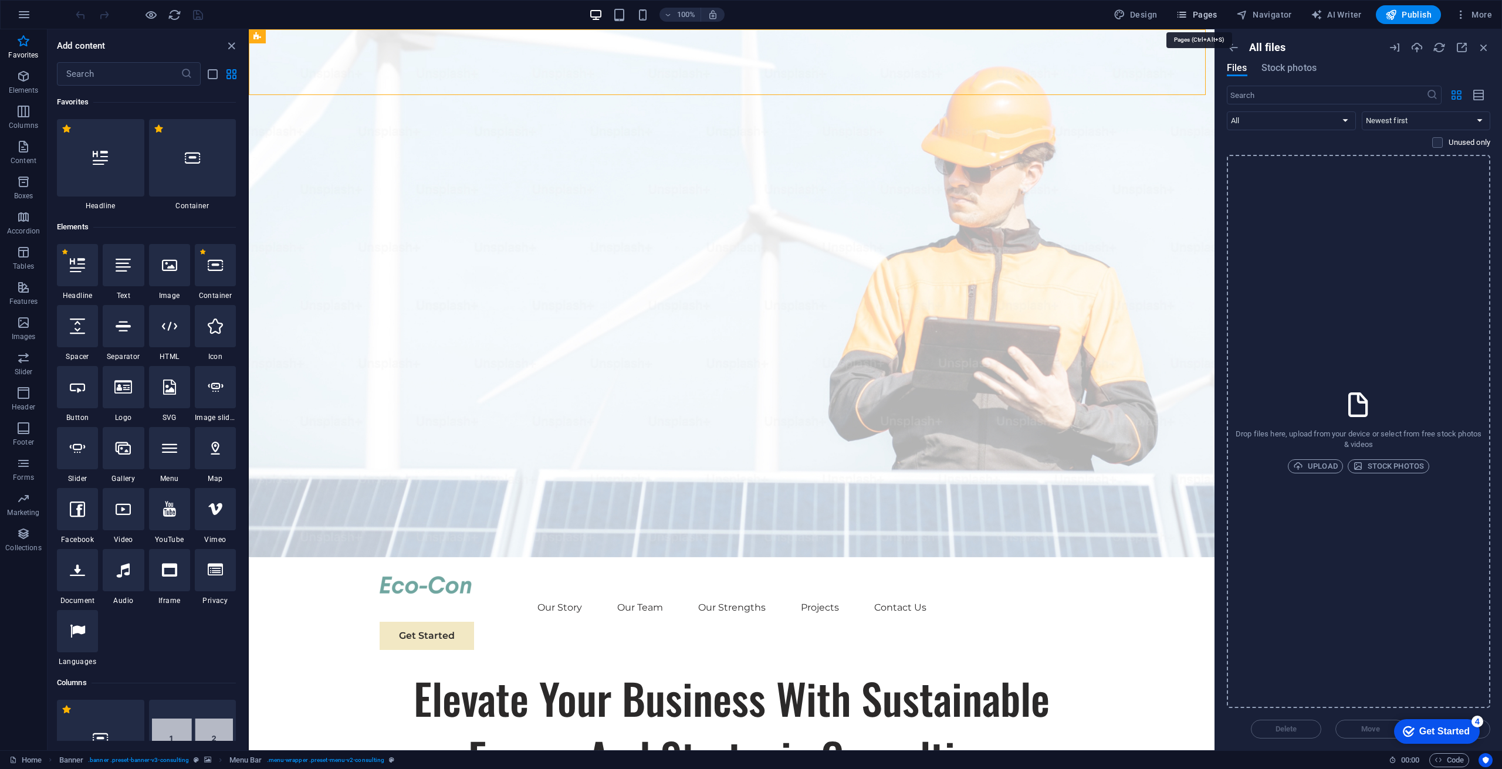
click at [1202, 18] on span "Pages" at bounding box center [1196, 15] width 41 height 12
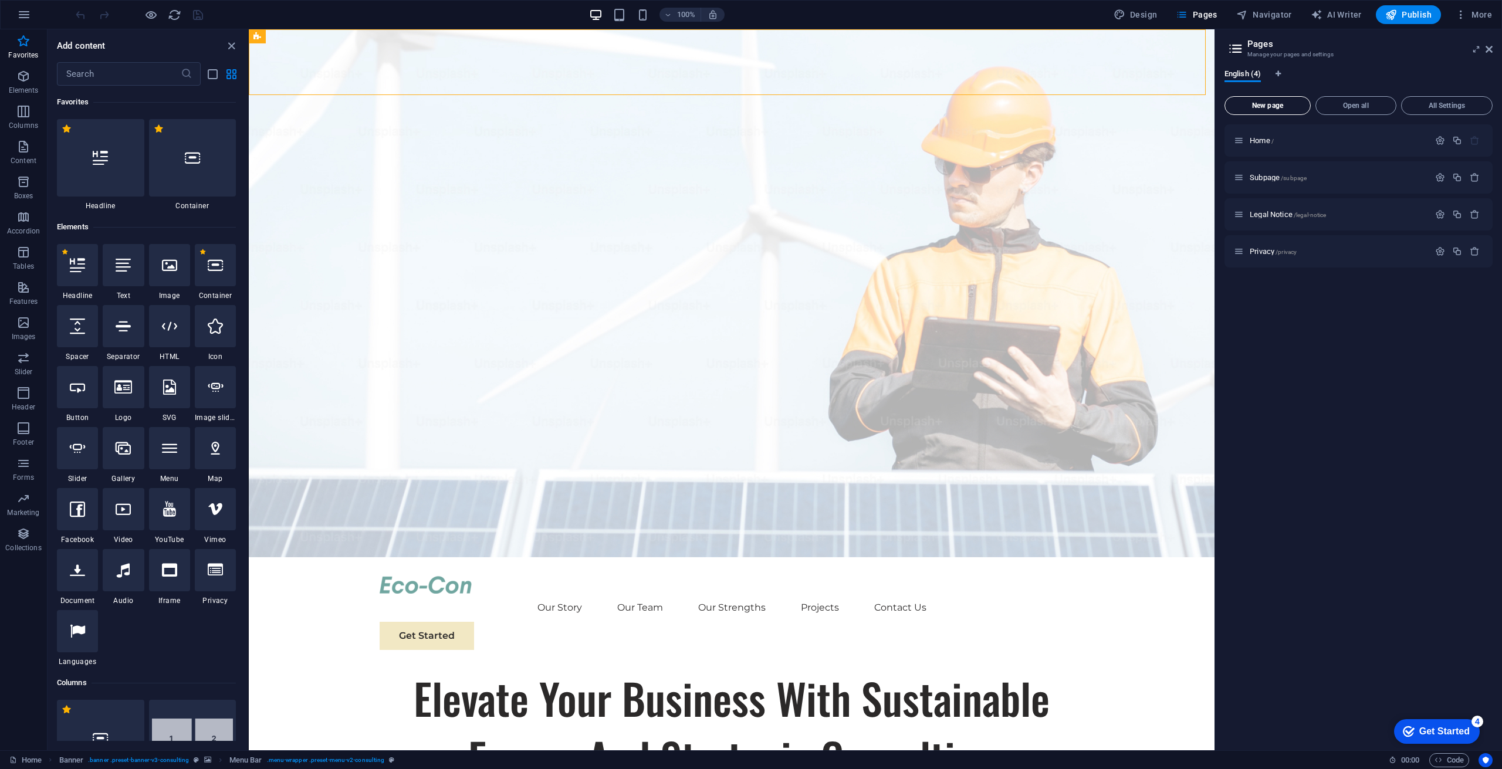
click at [1268, 100] on button "New page" at bounding box center [1268, 105] width 86 height 19
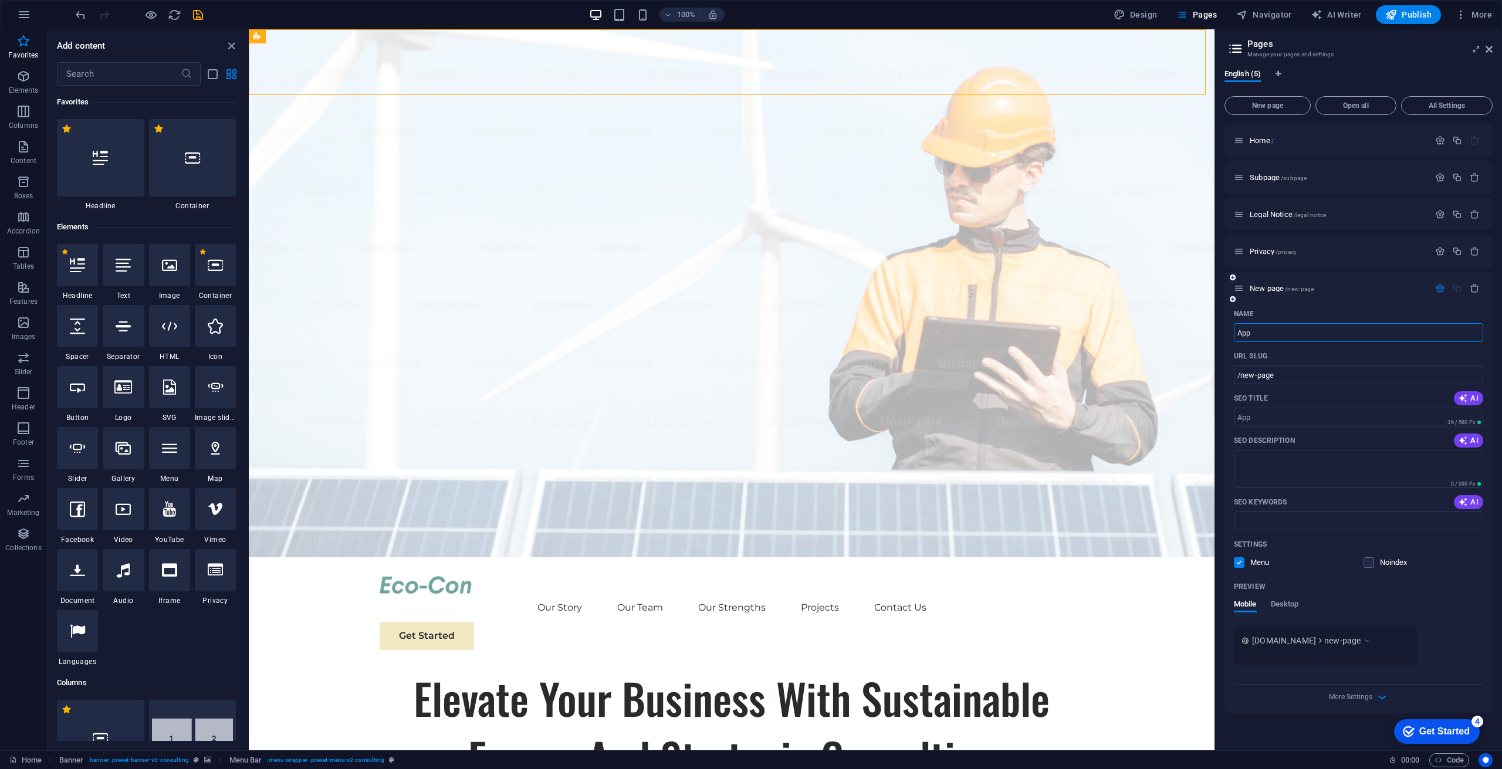
type input "App"
type input "/app"
type input "AppScratch"
type input "/appscratch"
type input "AppScratchPad"
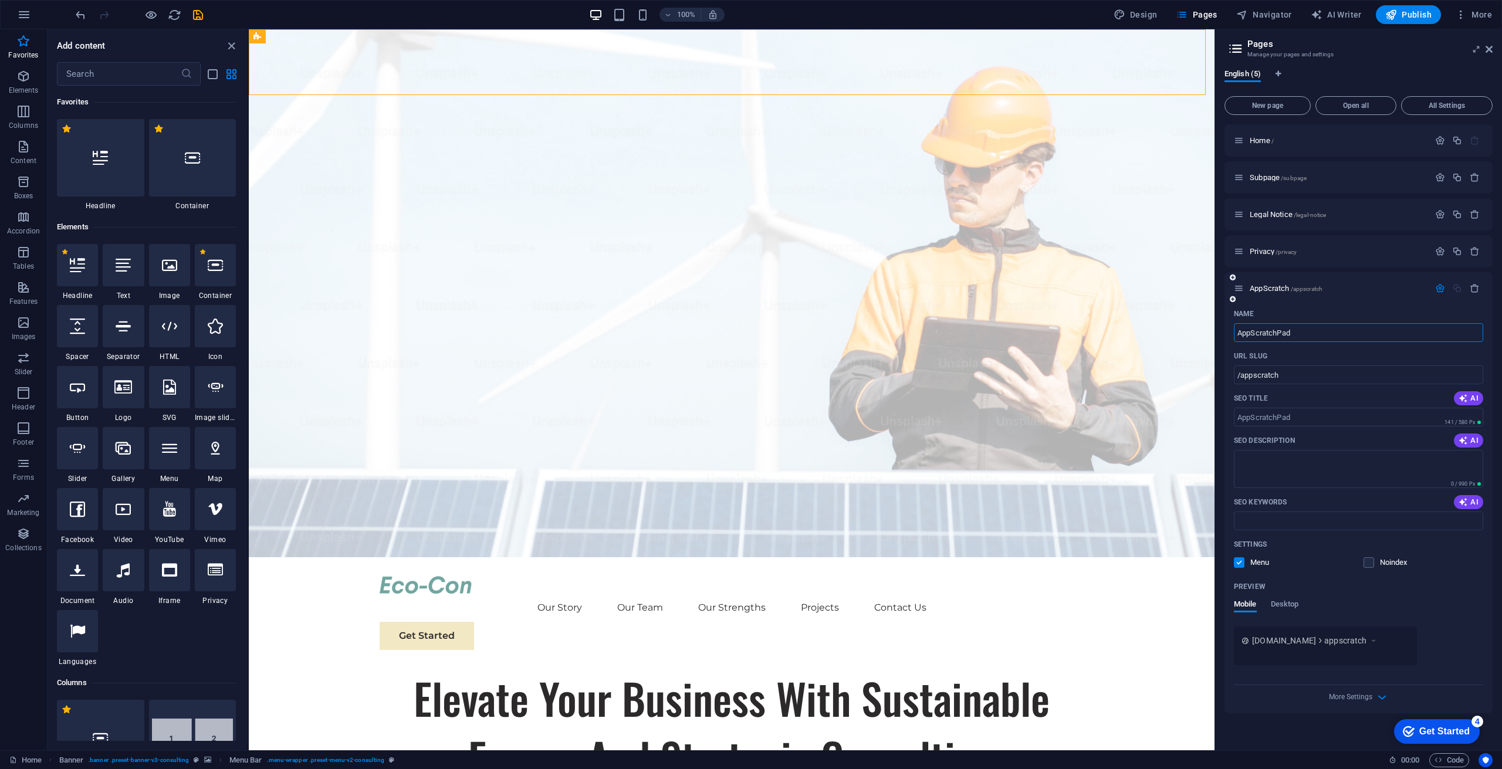
type input "/appscratchpad"
type input "AppScratchPad"
click at [1283, 602] on span "Desktop" at bounding box center [1285, 605] width 28 height 16
click at [1238, 604] on span "Mobile" at bounding box center [1245, 605] width 23 height 16
click at [1377, 691] on icon "button" at bounding box center [1382, 697] width 13 height 13
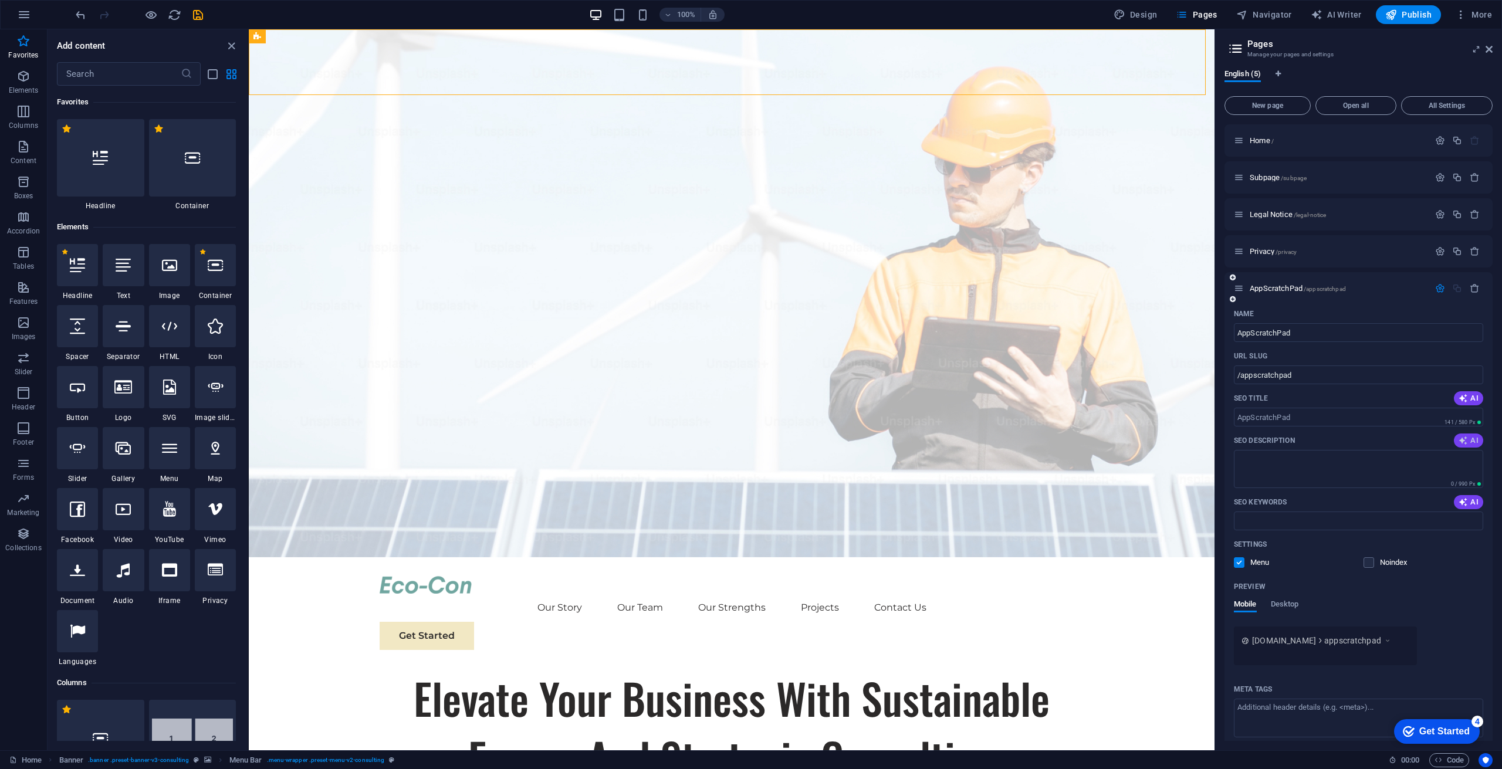
click at [1464, 442] on icon "button" at bounding box center [1463, 440] width 9 height 9
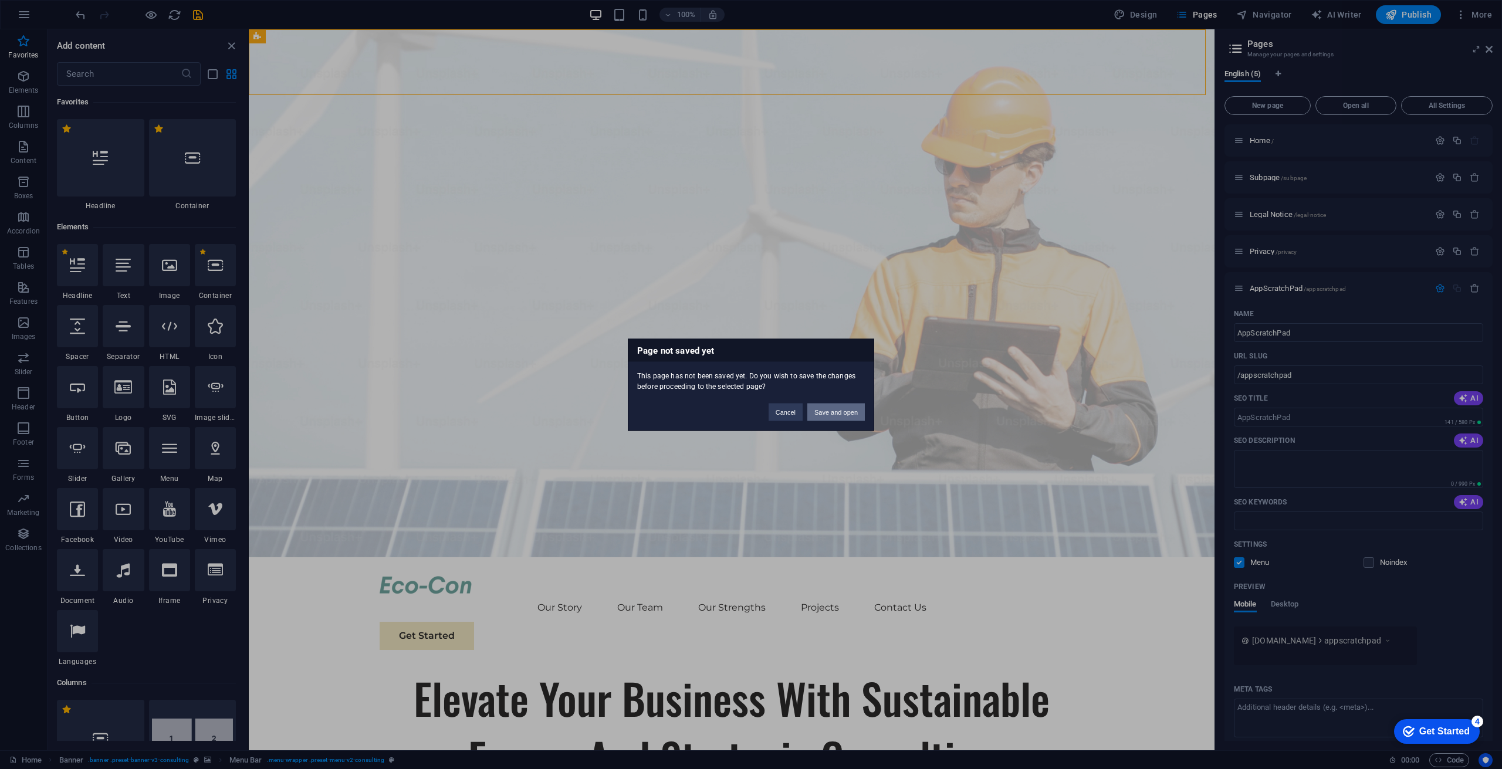
click at [824, 408] on button "Save and open" at bounding box center [837, 412] width 58 height 18
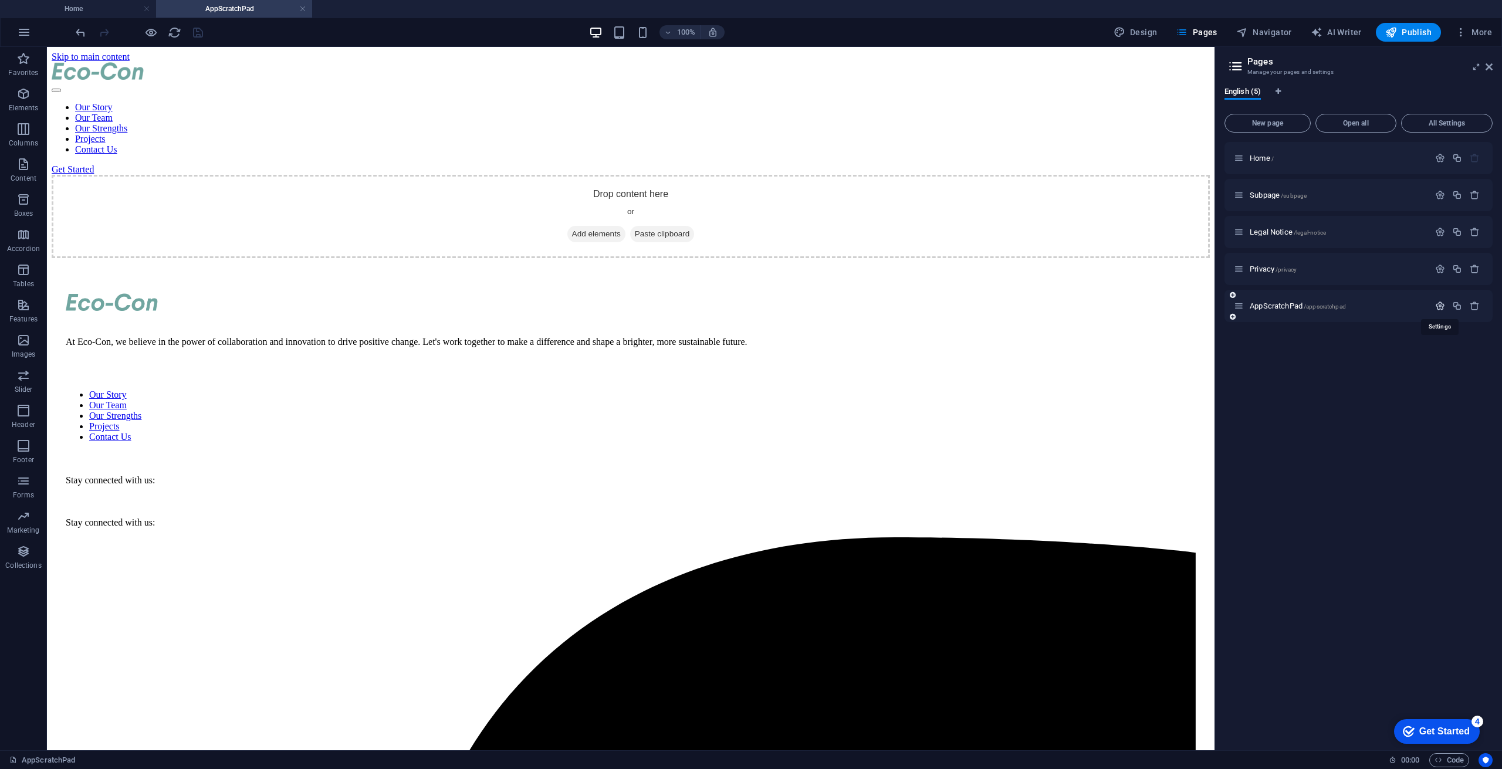
click at [1441, 308] on icon "button" at bounding box center [1440, 306] width 10 height 10
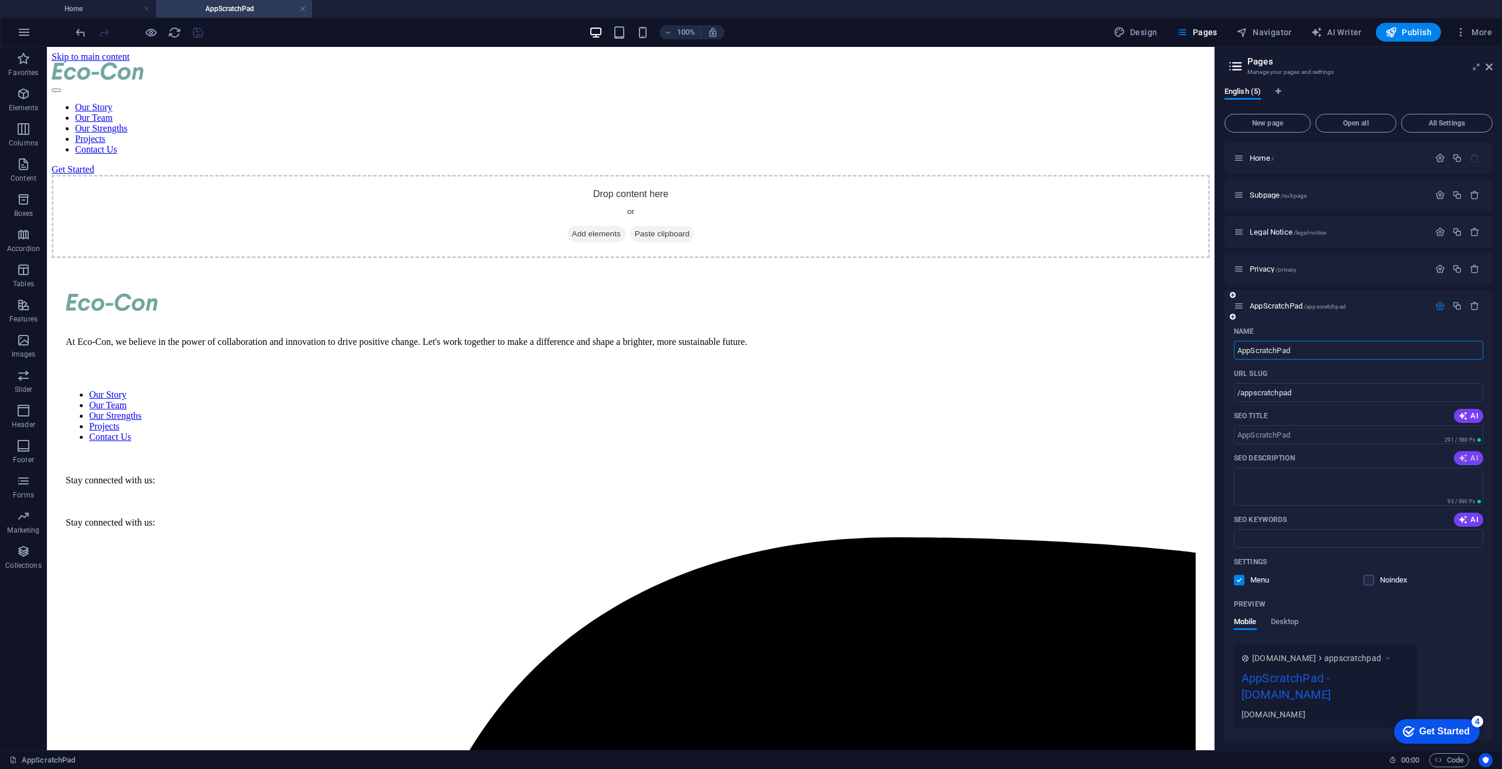
click at [1470, 460] on span "AI" at bounding box center [1469, 458] width 20 height 9
type textarea "Join Eco-Con to collaborate for a sustainable future. Lets innovate and make a …"
drag, startPoint x: 1437, startPoint y: 492, endPoint x: 1216, endPoint y: 445, distance: 225.5
click at [1216, 445] on aside "Pages Manage your pages and settings English (5) New page Open all All Settings…" at bounding box center [1359, 399] width 288 height 704
click at [1455, 305] on icon "button" at bounding box center [1457, 306] width 10 height 10
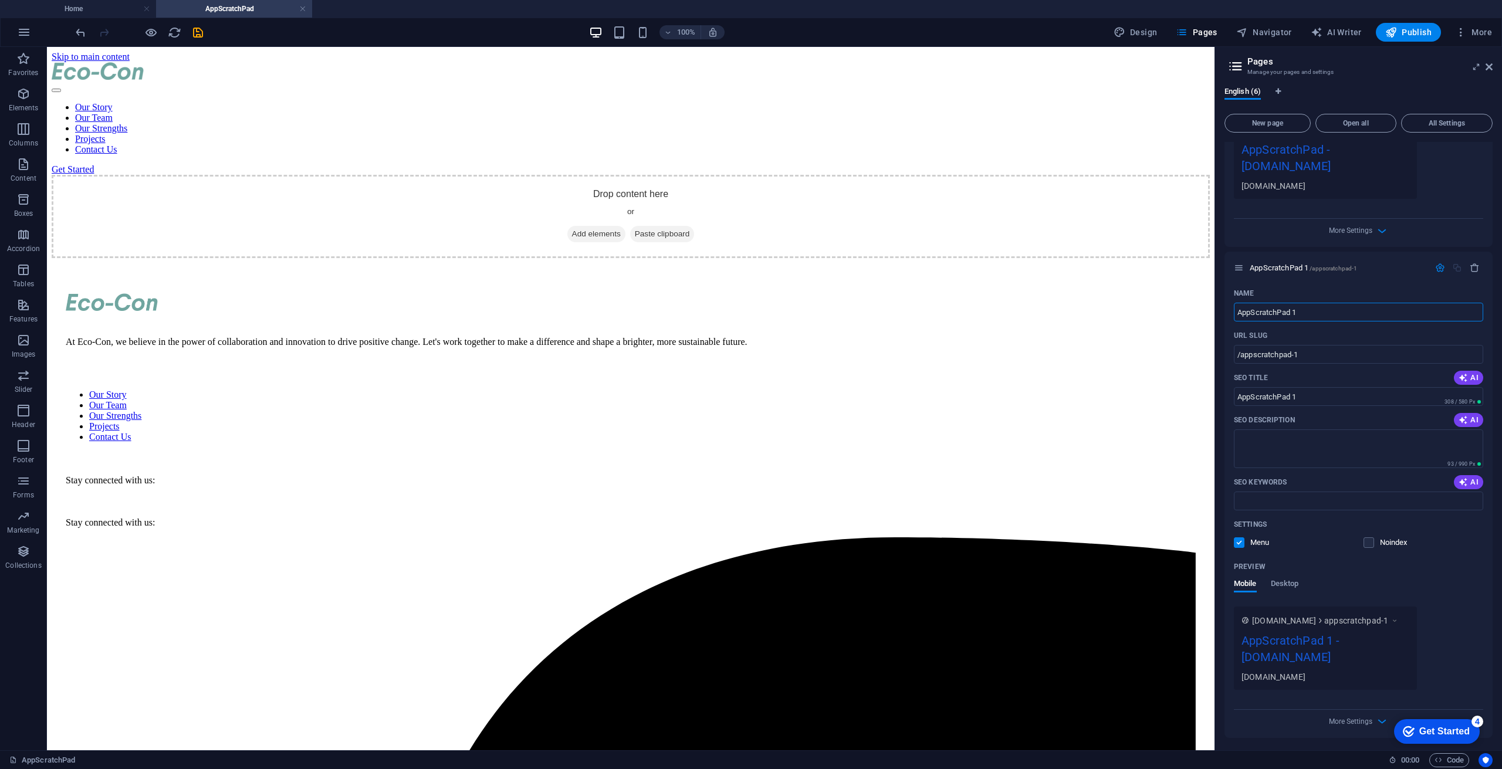
scroll to position [529, 0]
click at [1472, 267] on icon "button" at bounding box center [1475, 267] width 10 height 10
click at [1284, 266] on span "AppScratchPad /appscratchpad" at bounding box center [1298, 267] width 96 height 9
click at [1073, 229] on div "Drop content here or Add elements Paste clipboard" at bounding box center [631, 216] width 1158 height 83
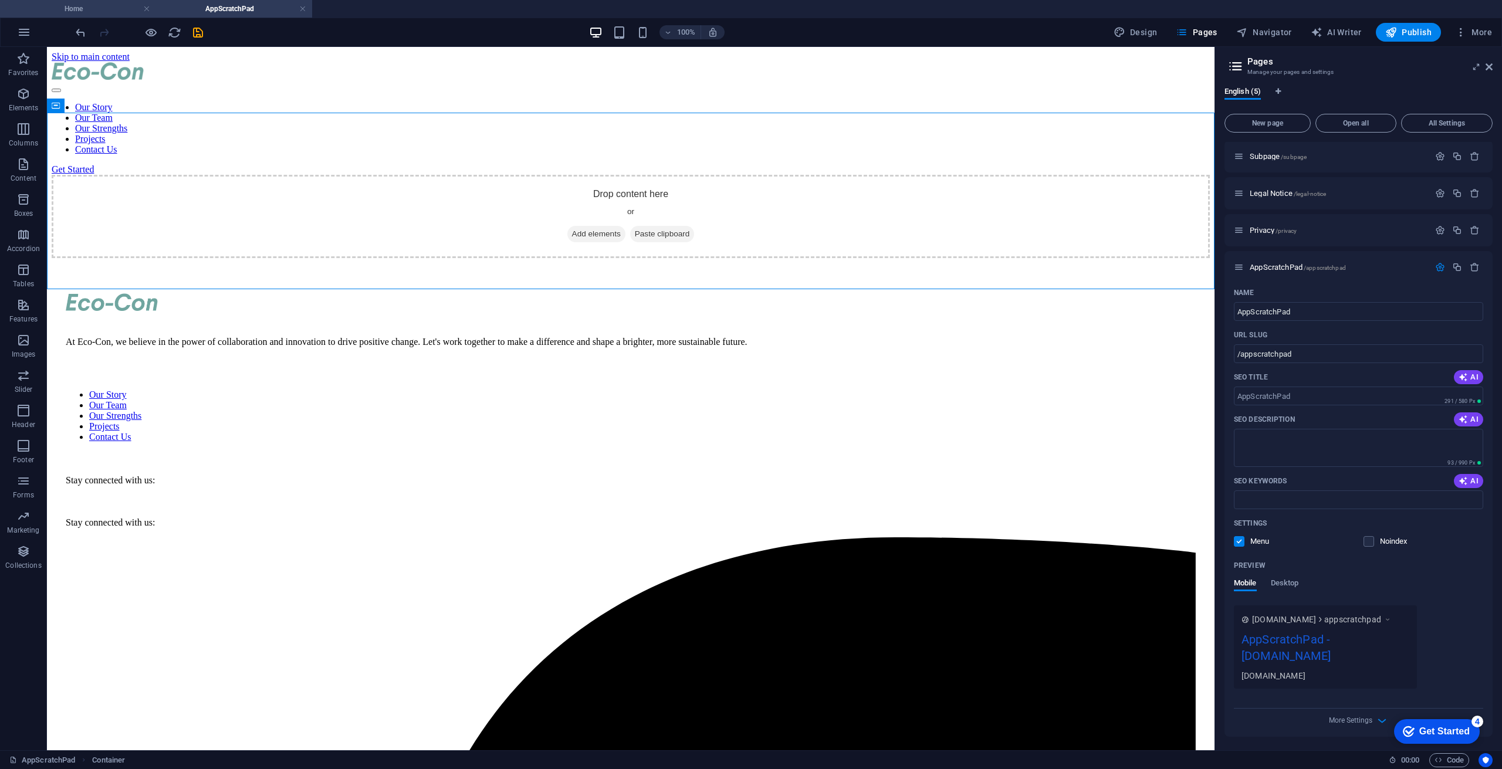
click at [114, 8] on h4 "Home" at bounding box center [78, 8] width 156 height 13
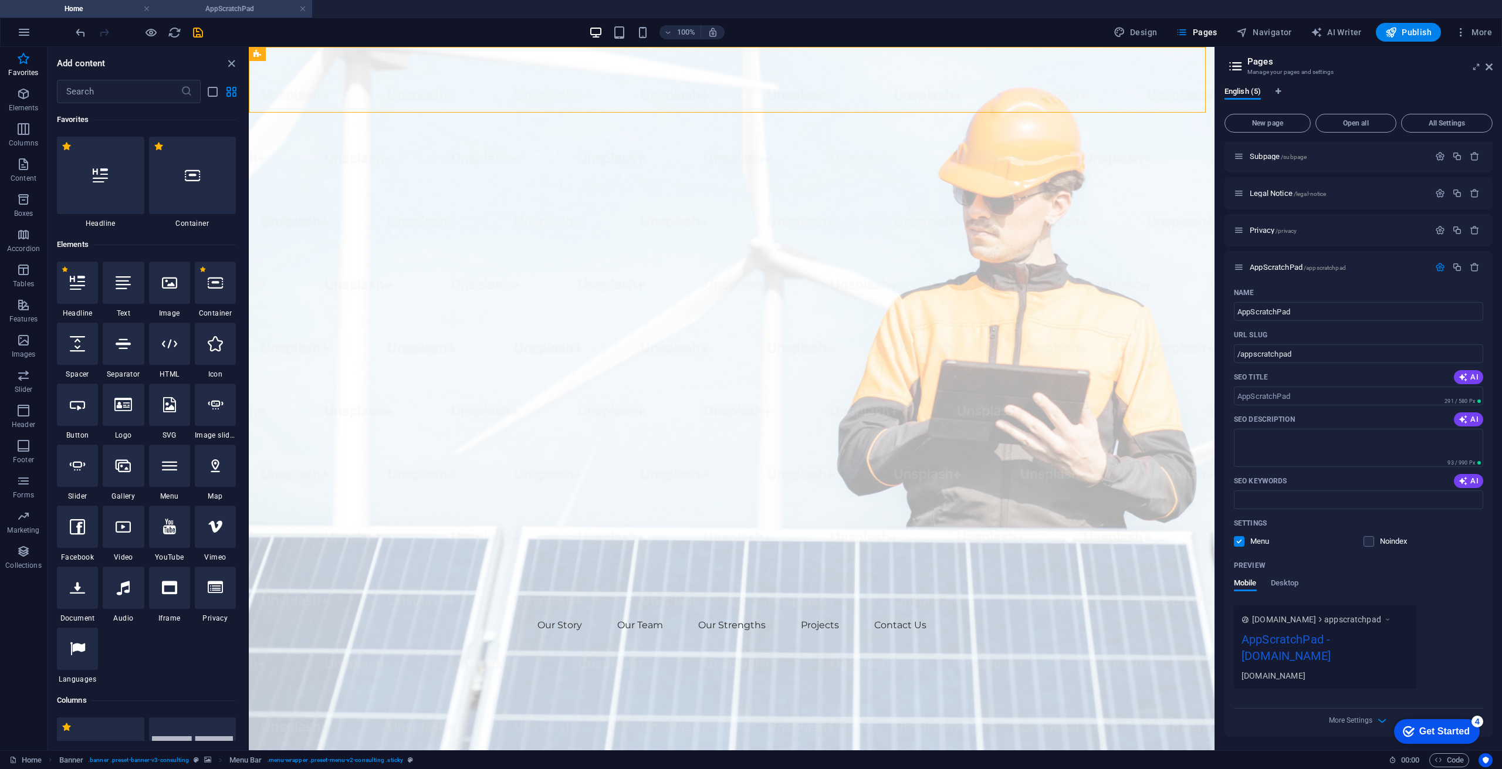
click at [221, 13] on h4 "AppScratchPad" at bounding box center [234, 8] width 156 height 13
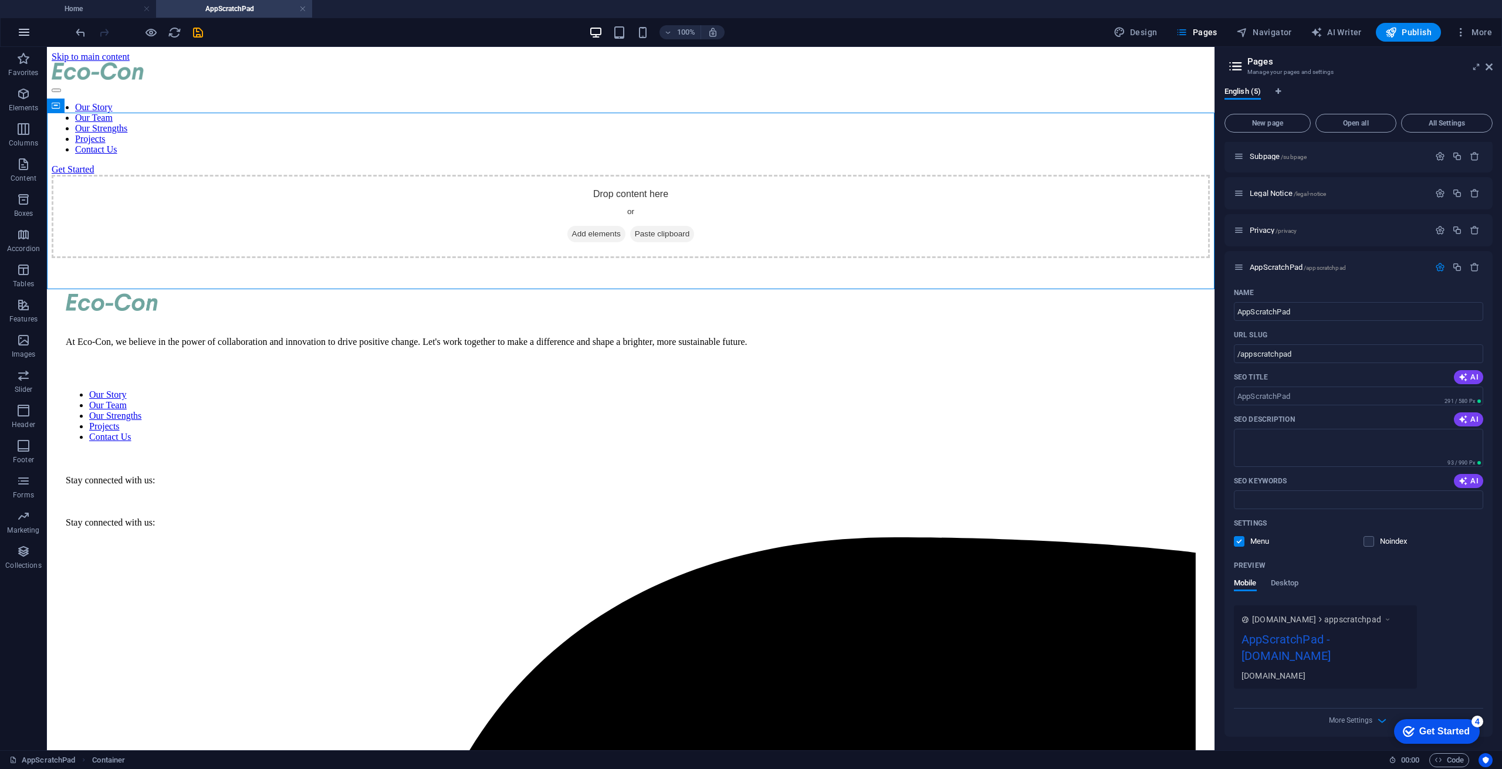
click at [19, 31] on icon "button" at bounding box center [24, 32] width 14 height 14
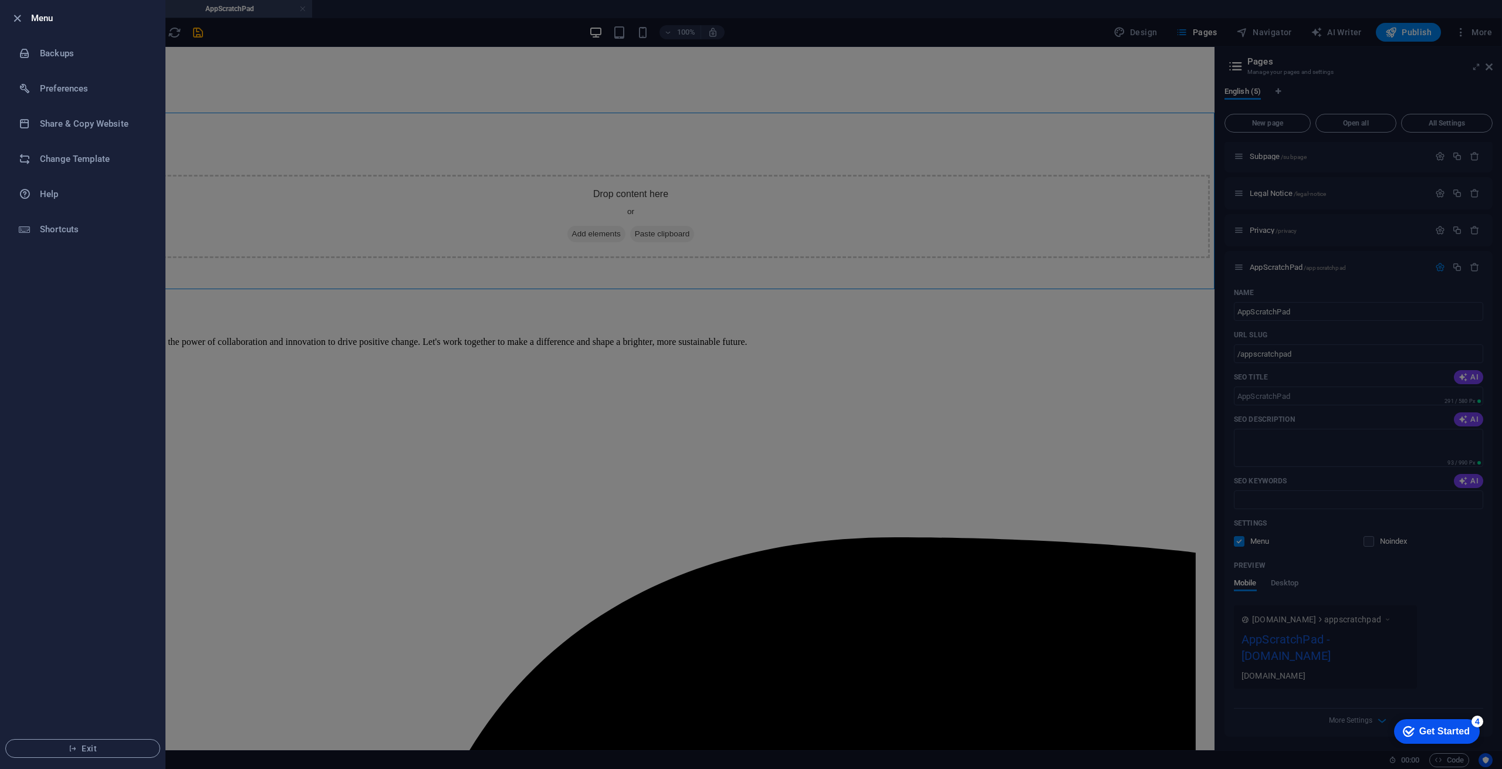
click at [230, 175] on div at bounding box center [751, 384] width 1502 height 769
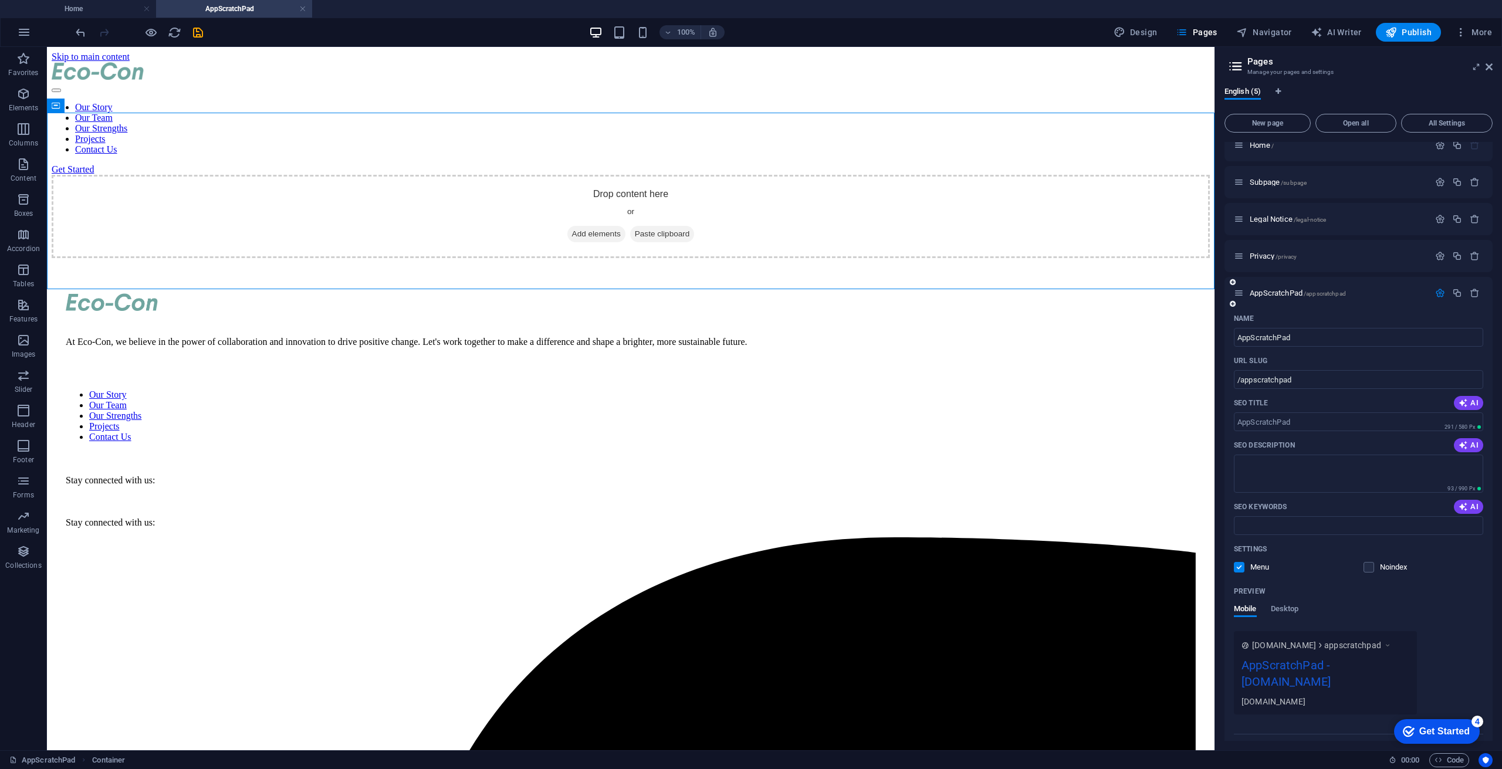
scroll to position [0, 0]
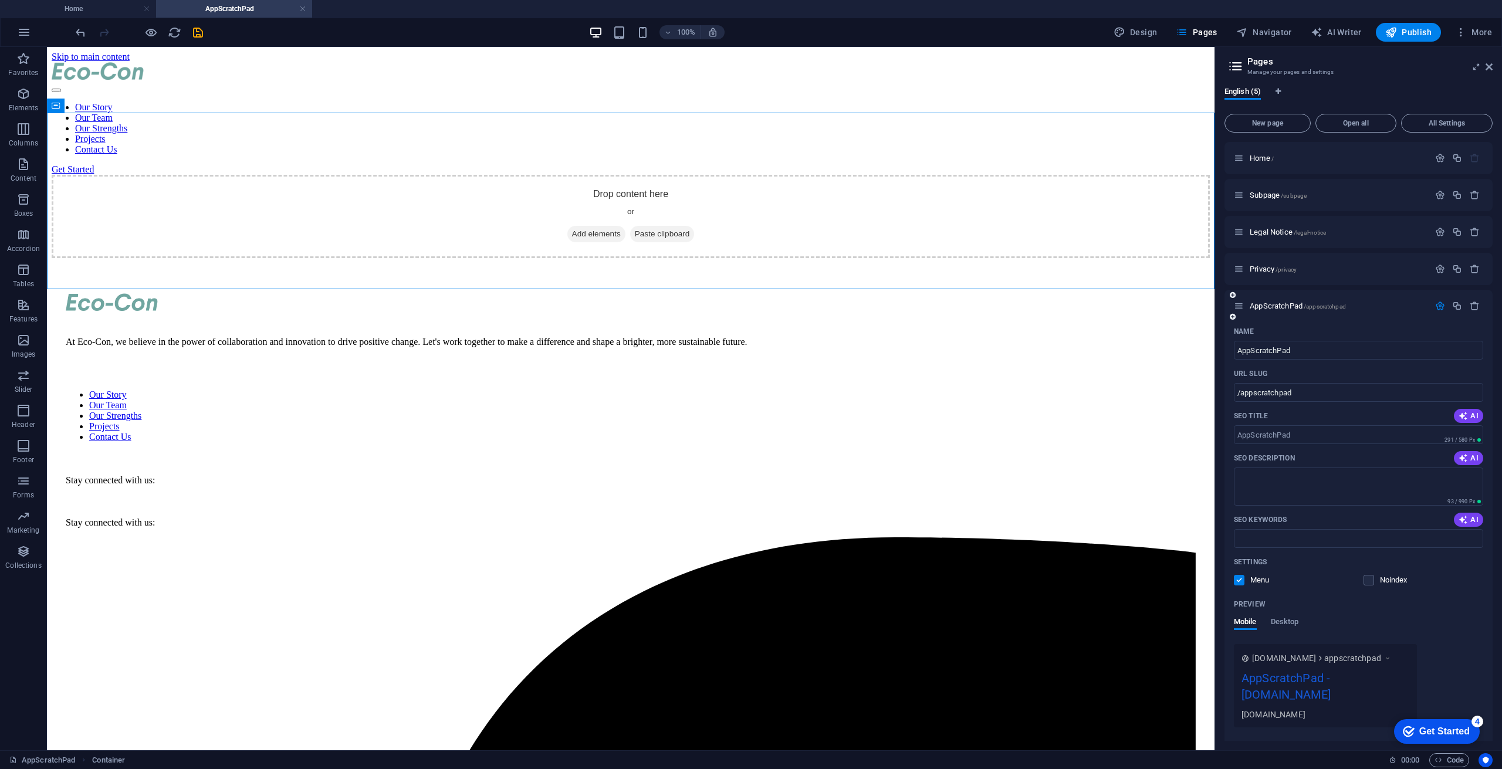
click at [1439, 305] on icon "button" at bounding box center [1440, 306] width 10 height 10
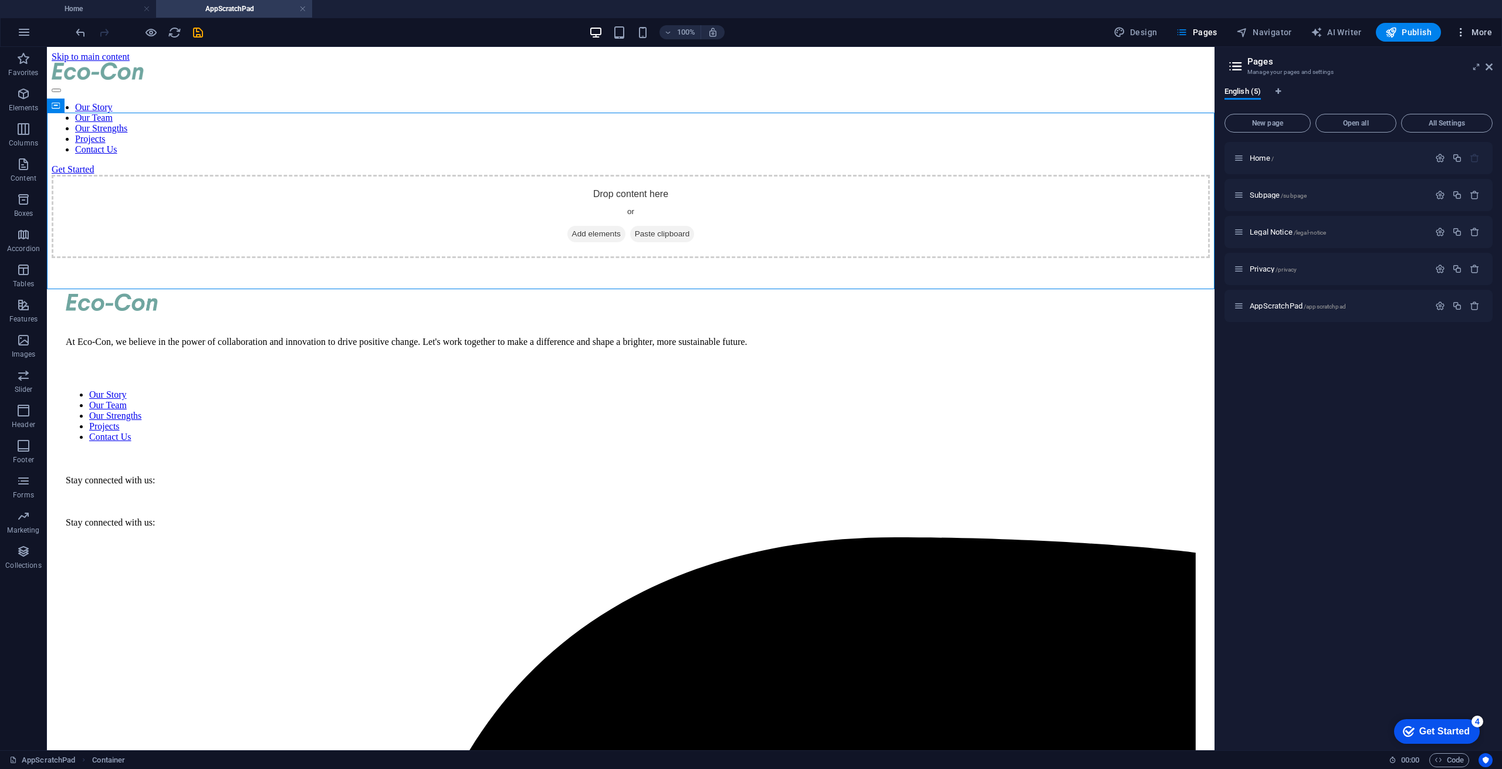
click at [1478, 31] on span "More" at bounding box center [1473, 32] width 37 height 12
click at [1452, 205] on h6 "Files & Stock Photos" at bounding box center [1449, 204] width 70 height 14
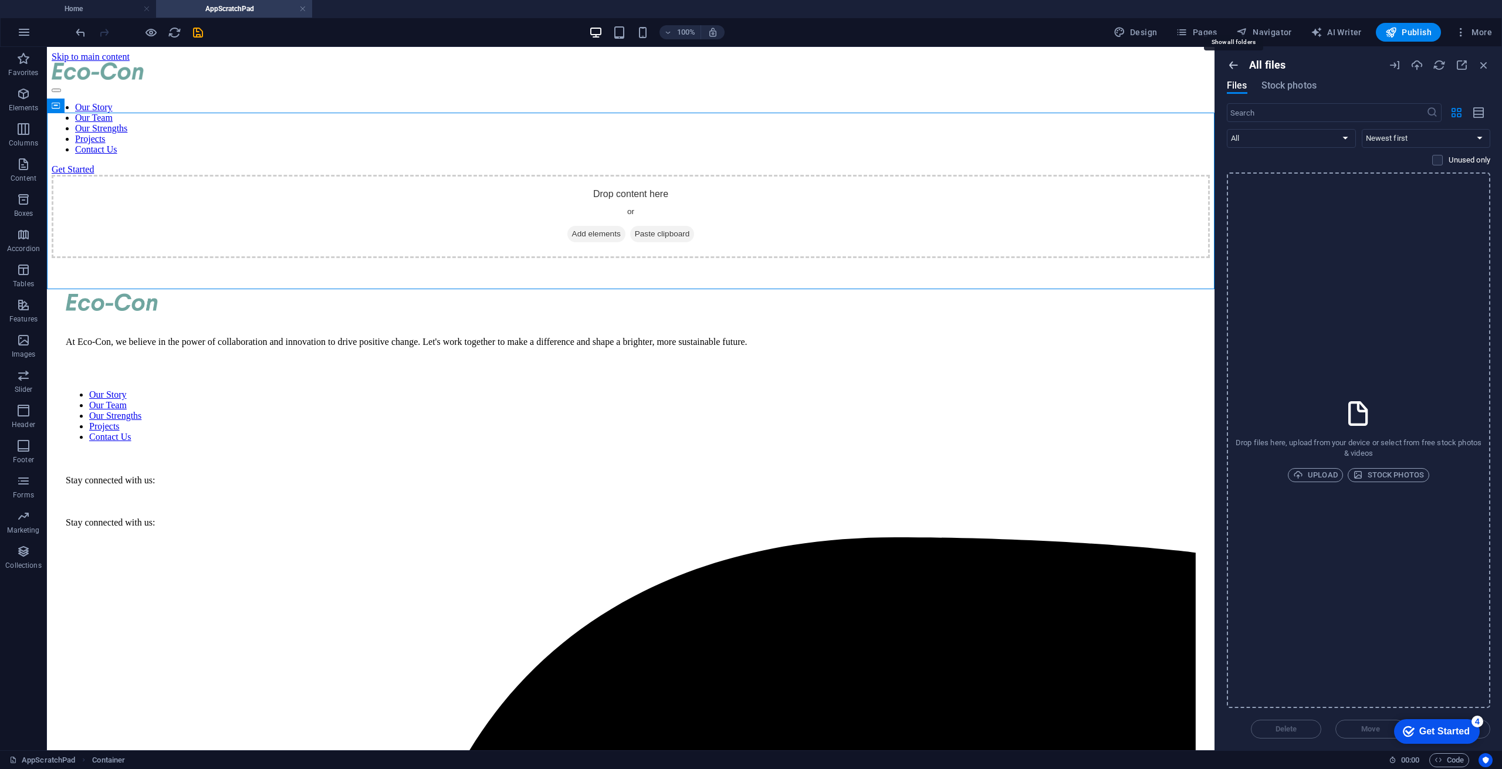
click at [1235, 65] on icon "button" at bounding box center [1233, 65] width 13 height 13
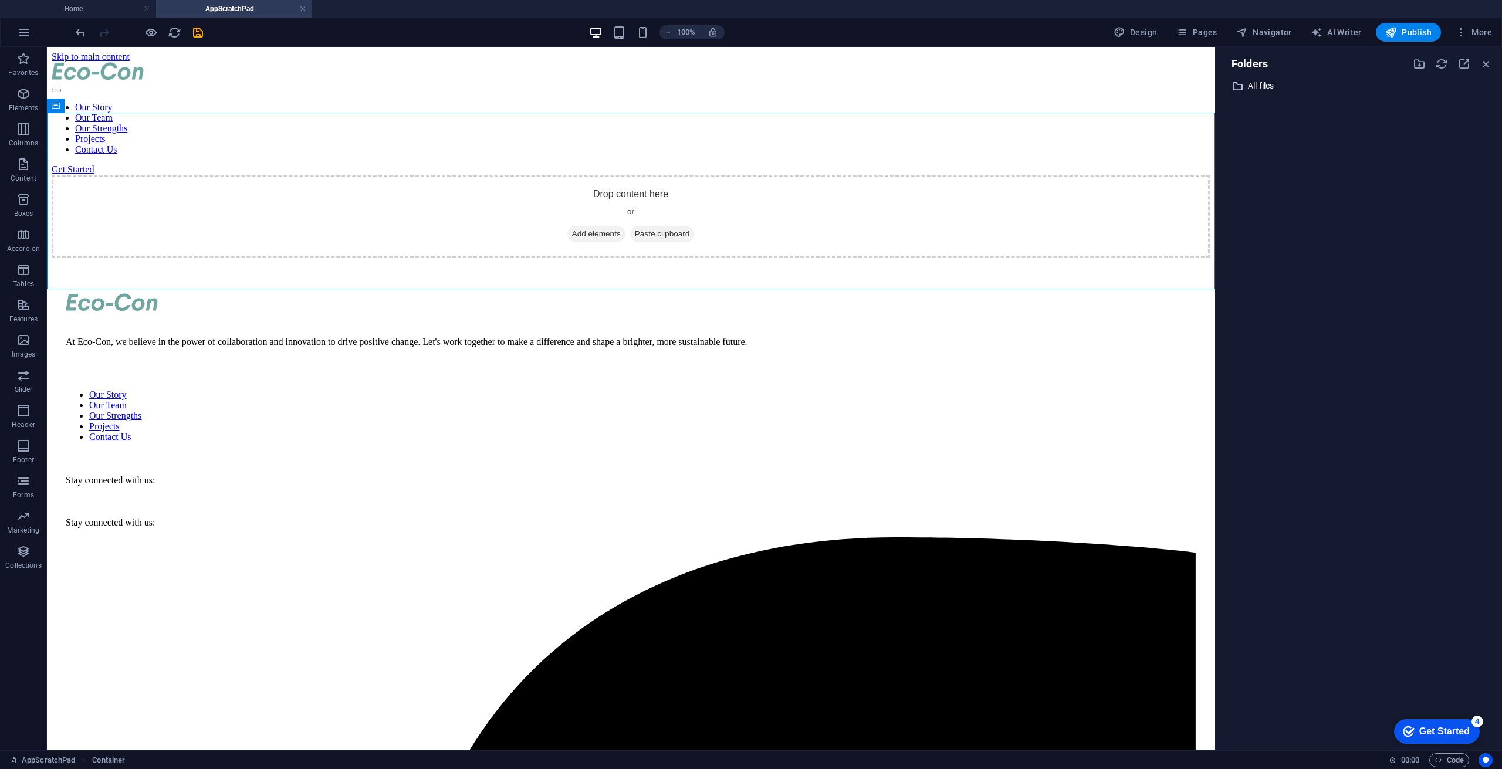
click at [1255, 87] on p "All files" at bounding box center [1359, 85] width 223 height 13
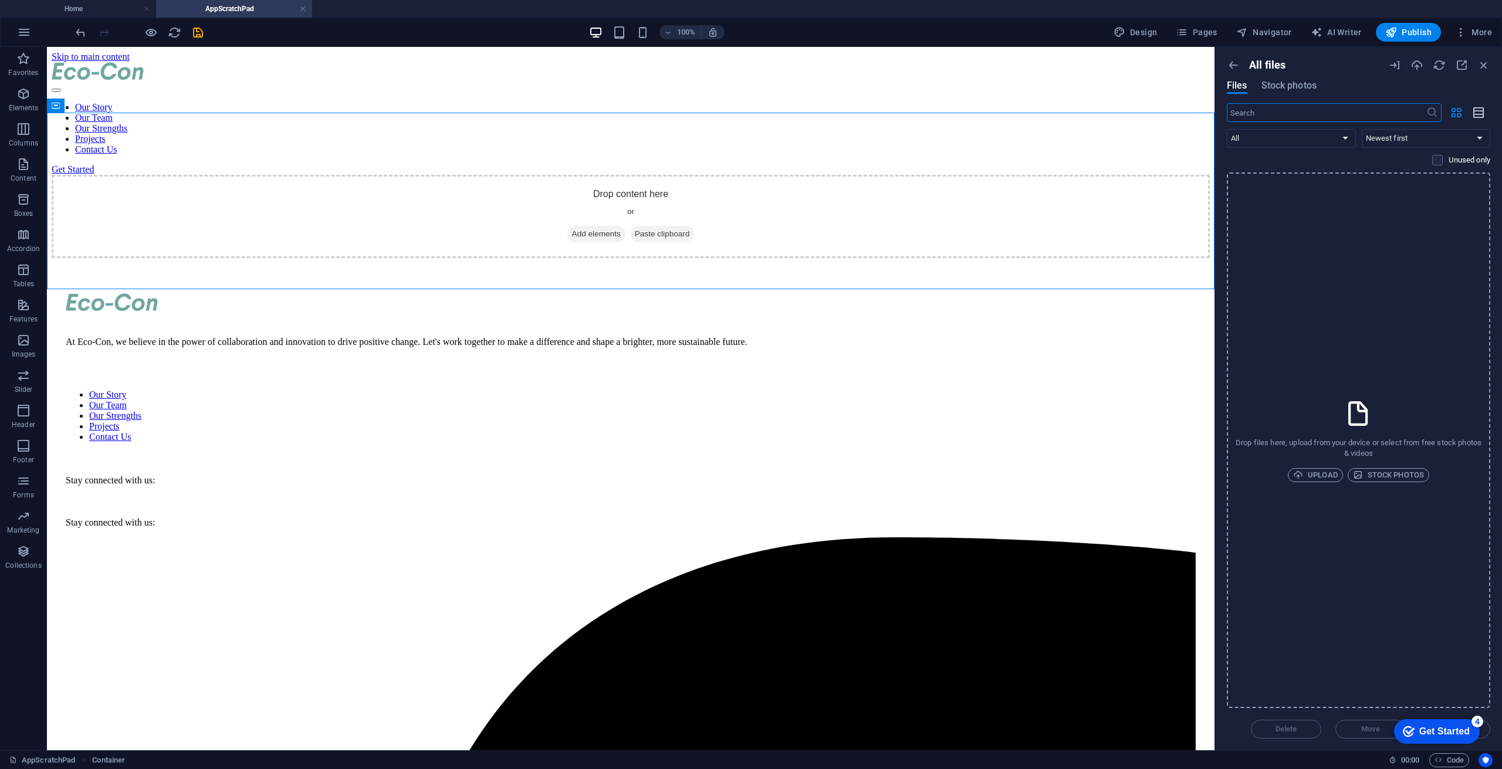
click at [1474, 109] on icon "button" at bounding box center [1479, 112] width 13 height 13
click at [1449, 109] on button "button" at bounding box center [1456, 112] width 23 height 19
click at [1234, 63] on icon "button" at bounding box center [1233, 65] width 13 height 13
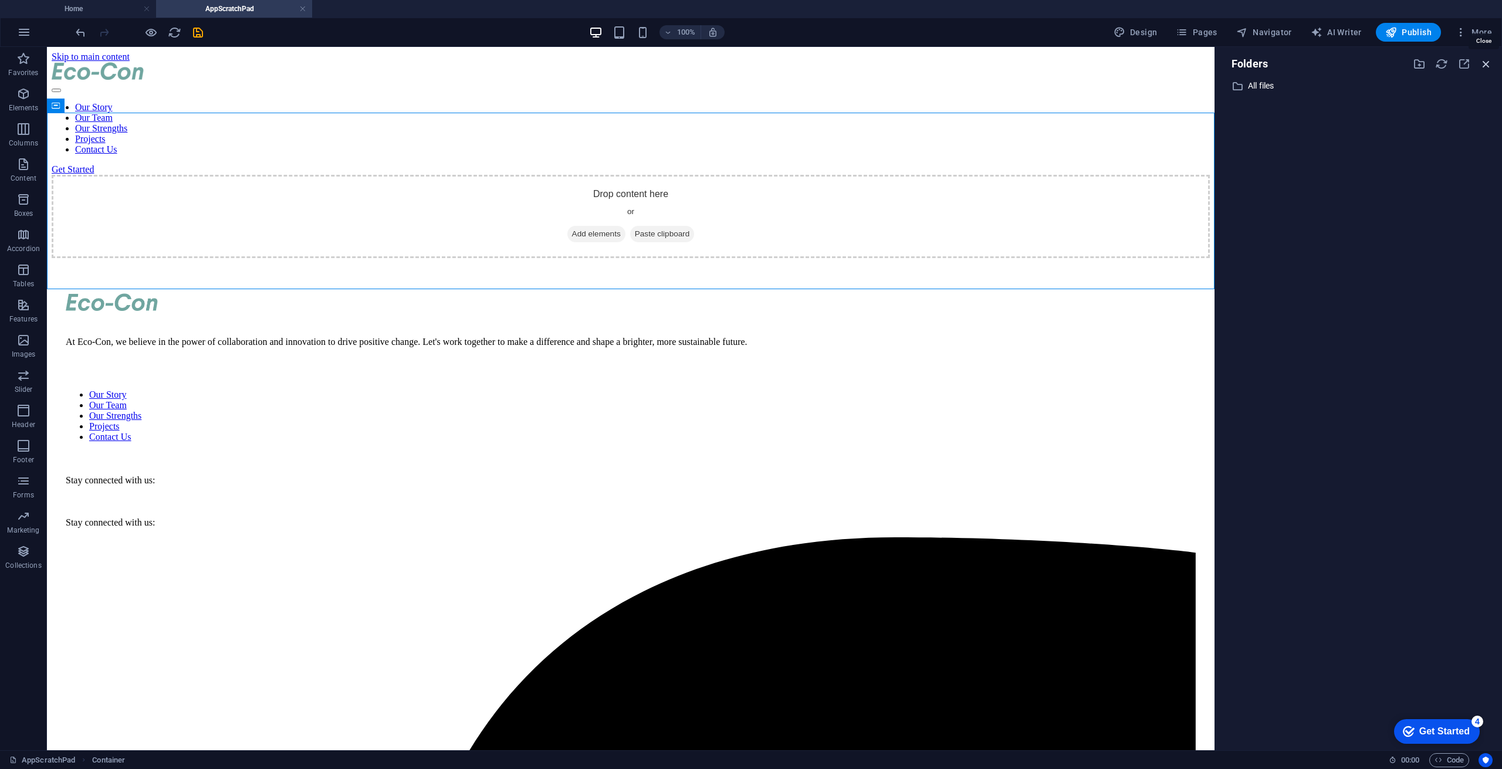
click at [1489, 63] on icon "button" at bounding box center [1486, 64] width 13 height 13
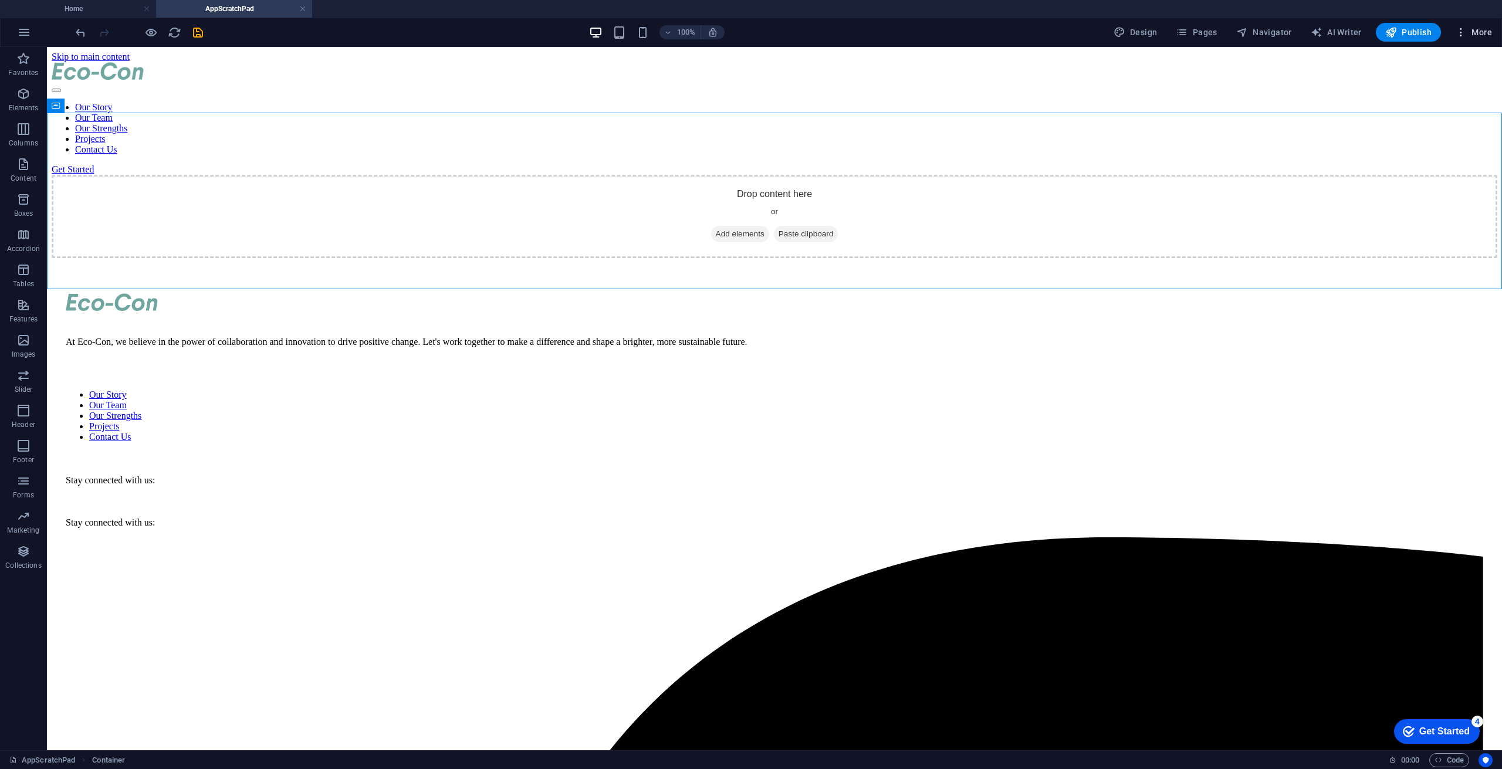
click at [1469, 32] on span "More" at bounding box center [1473, 32] width 37 height 12
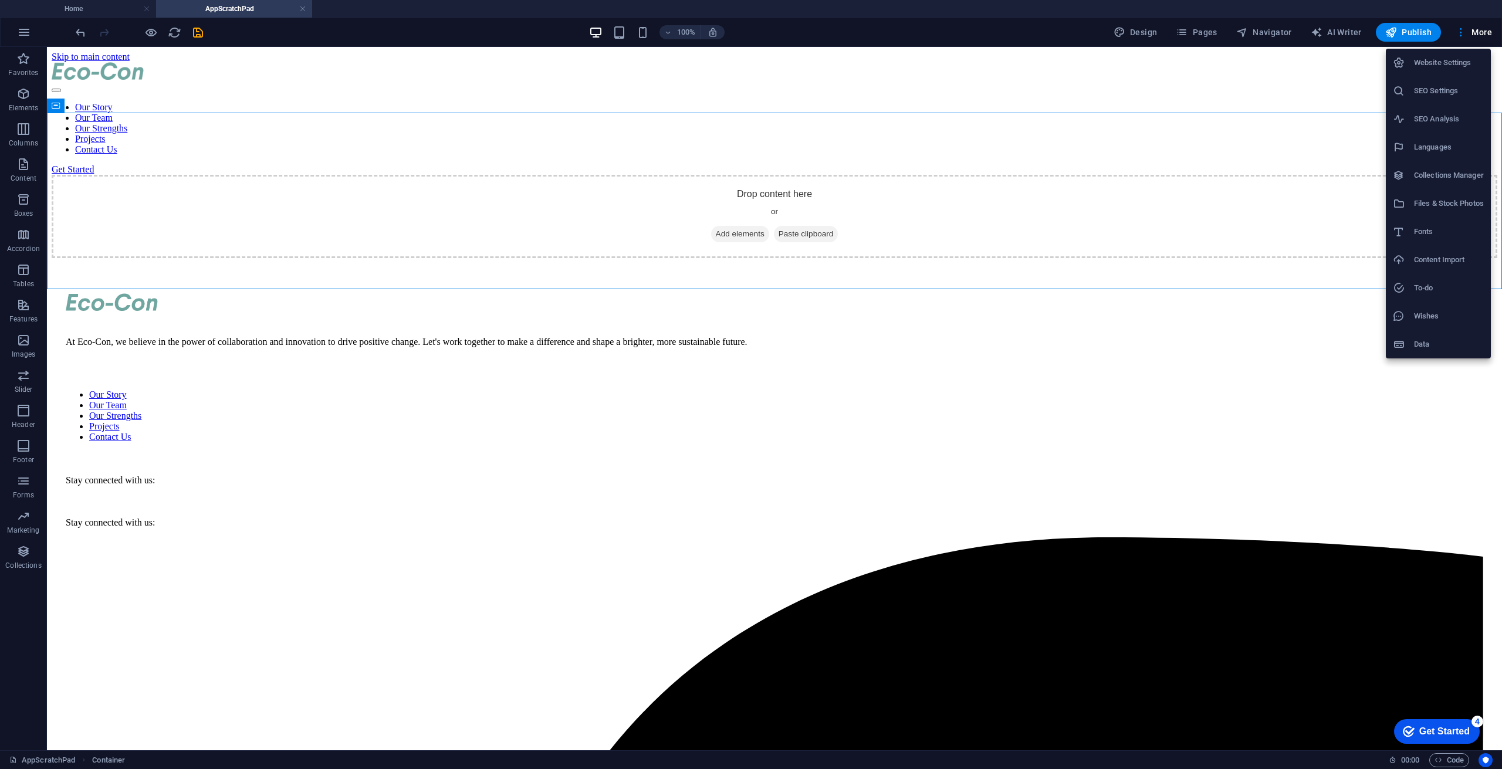
click at [1460, 57] on h6 "Website Settings" at bounding box center [1449, 63] width 70 height 14
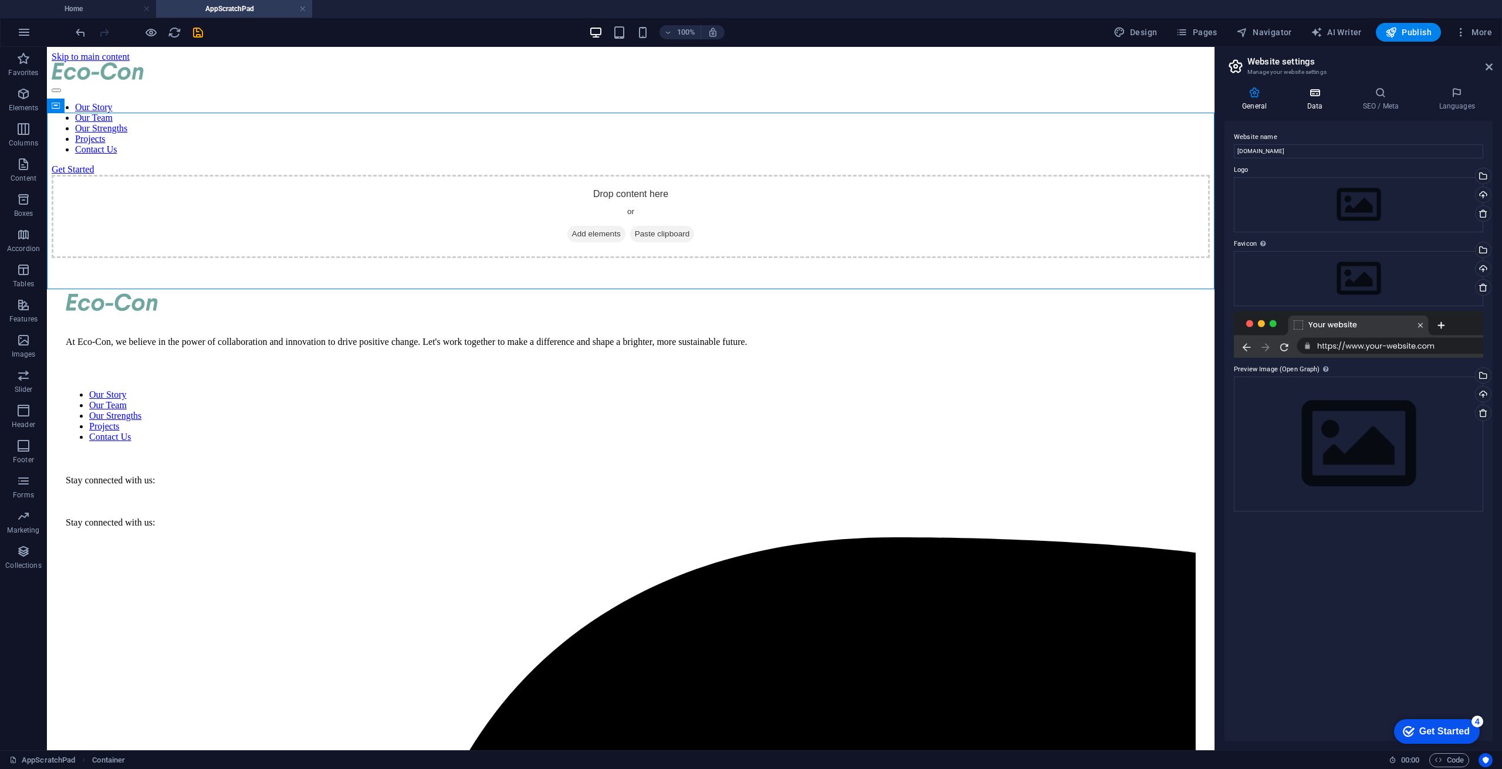
click at [1310, 103] on h4 "Data" at bounding box center [1317, 99] width 56 height 25
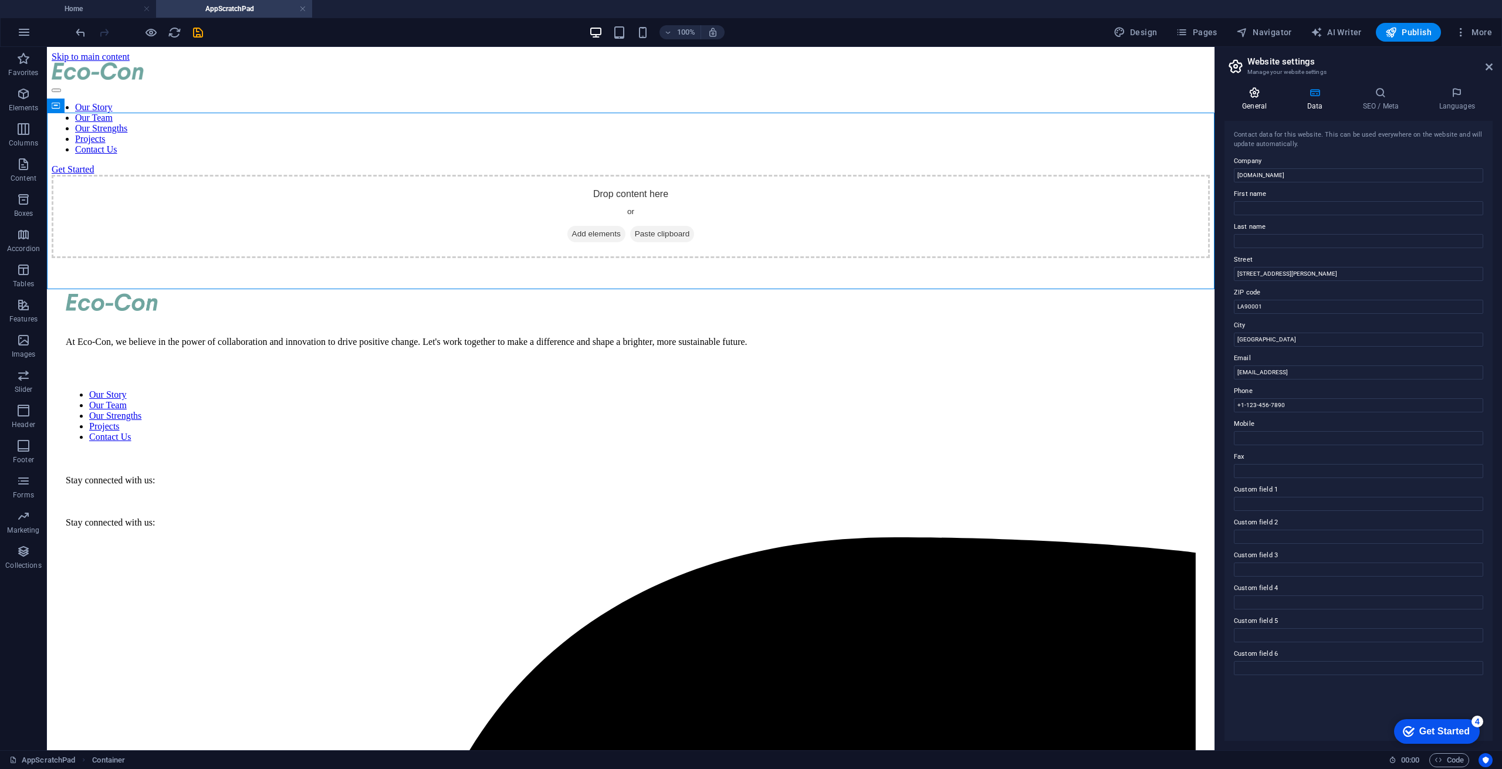
click at [1254, 100] on h4 "General" at bounding box center [1257, 99] width 65 height 25
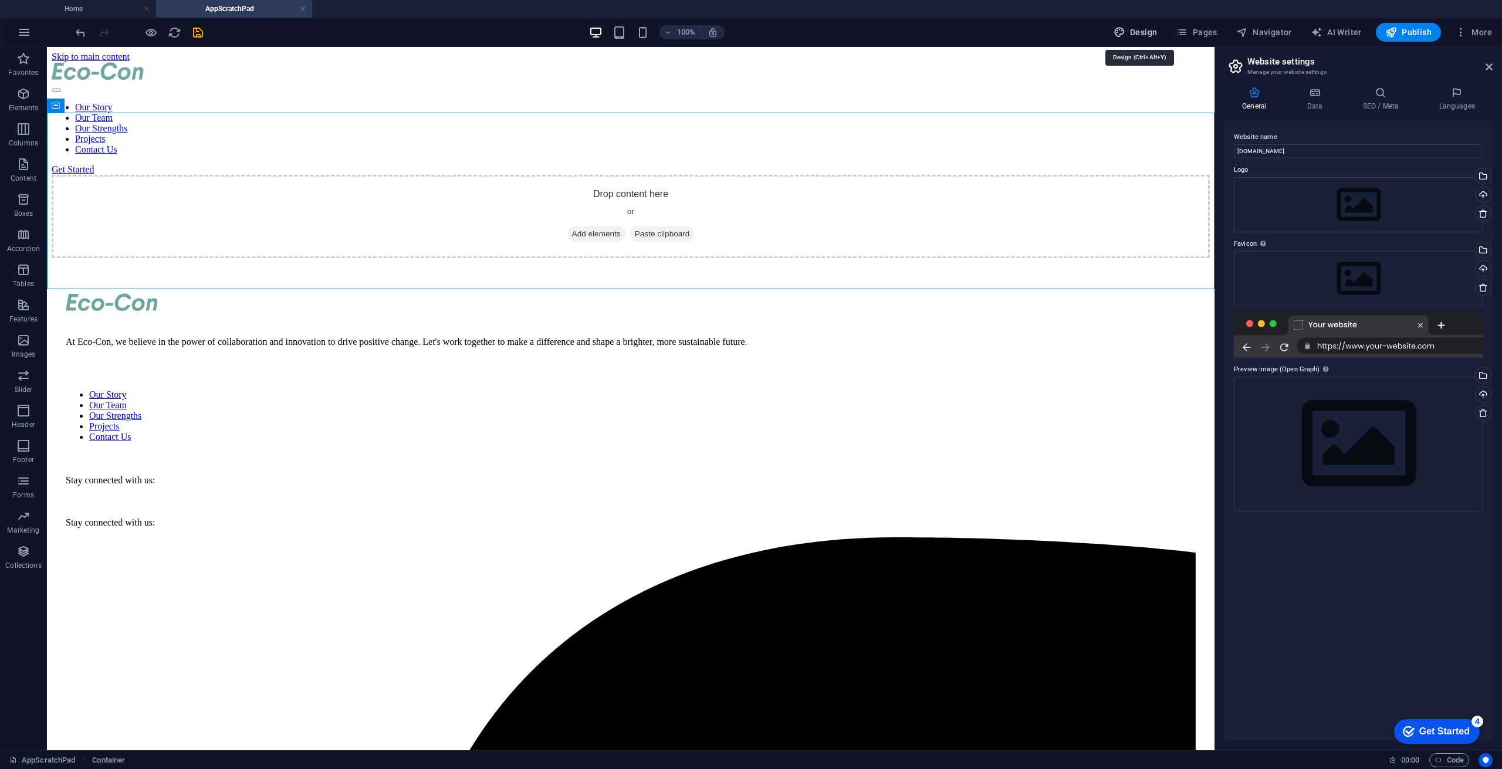
click at [1137, 28] on span "Design" at bounding box center [1136, 32] width 44 height 12
select select "px"
select select "400"
select select "px"
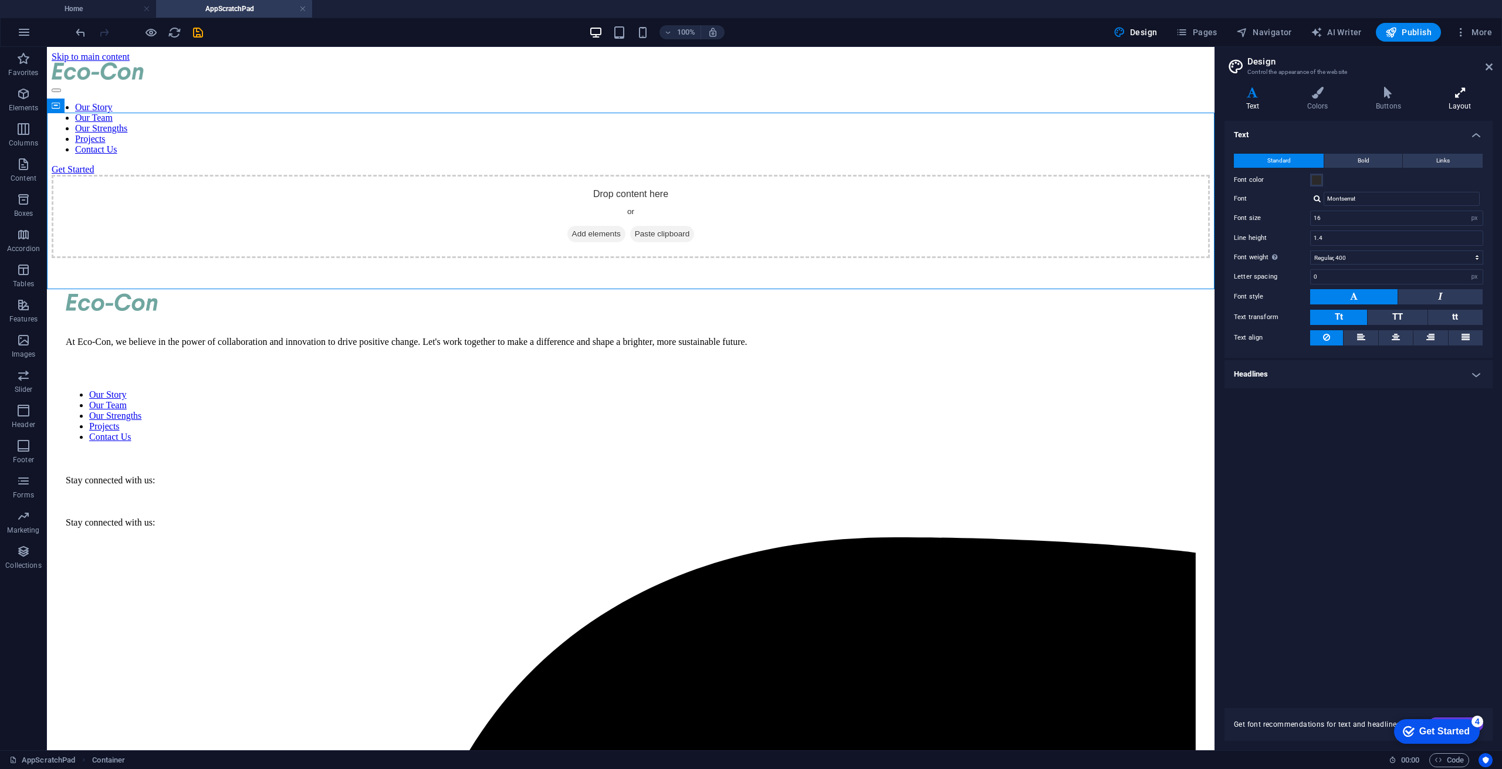
click at [1456, 90] on icon at bounding box center [1460, 93] width 65 height 12
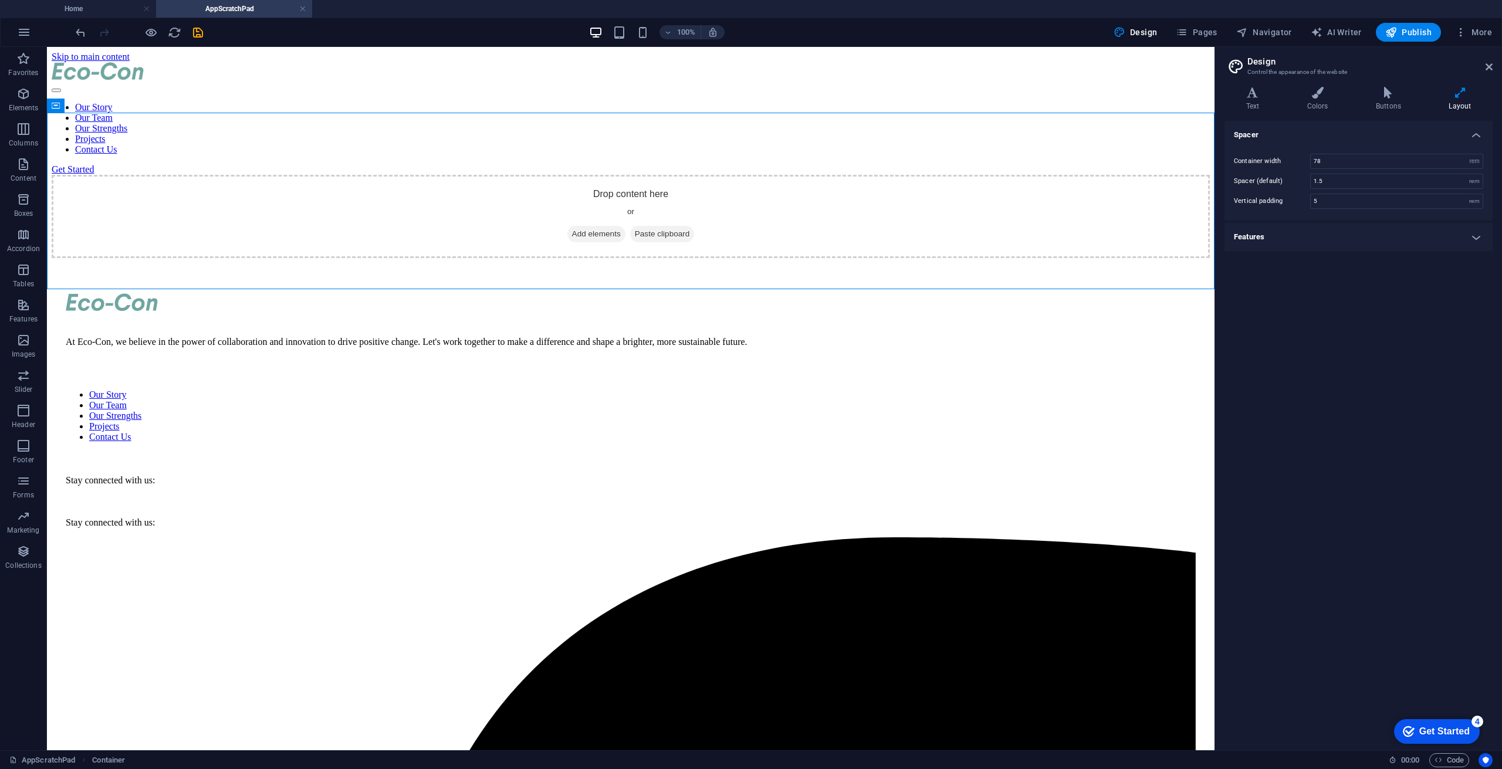
drag, startPoint x: 1387, startPoint y: 381, endPoint x: 1381, endPoint y: 336, distance: 45.6
click at [1381, 336] on div "Spacer Container width 78 rem px Spacer (default) 1.5 rem Vertical padding 5 re…" at bounding box center [1359, 431] width 268 height 620
click at [1053, 175] on div "Drop content here or Add elements Paste clipboard" at bounding box center [631, 216] width 1158 height 83
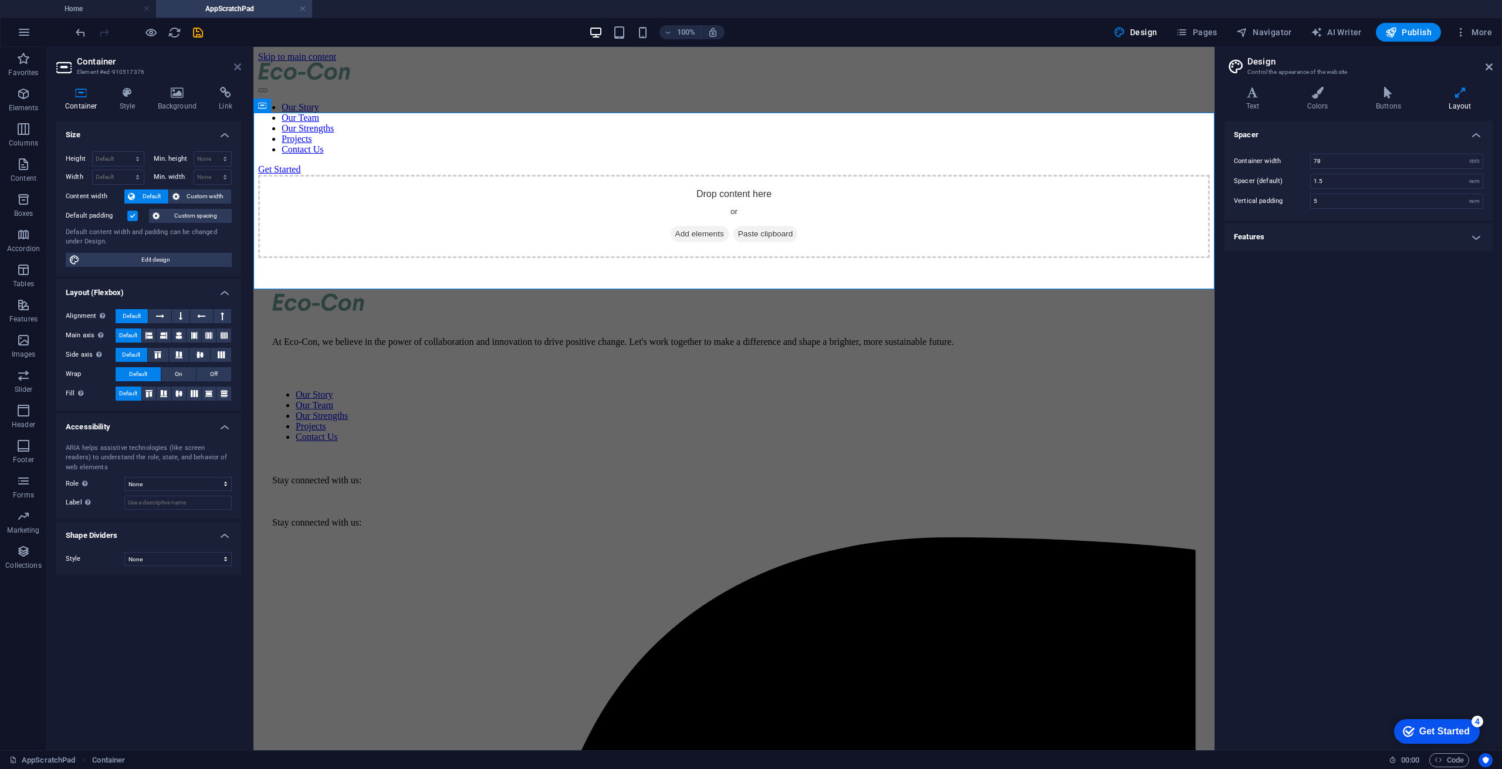
click at [235, 66] on icon at bounding box center [237, 66] width 7 height 9
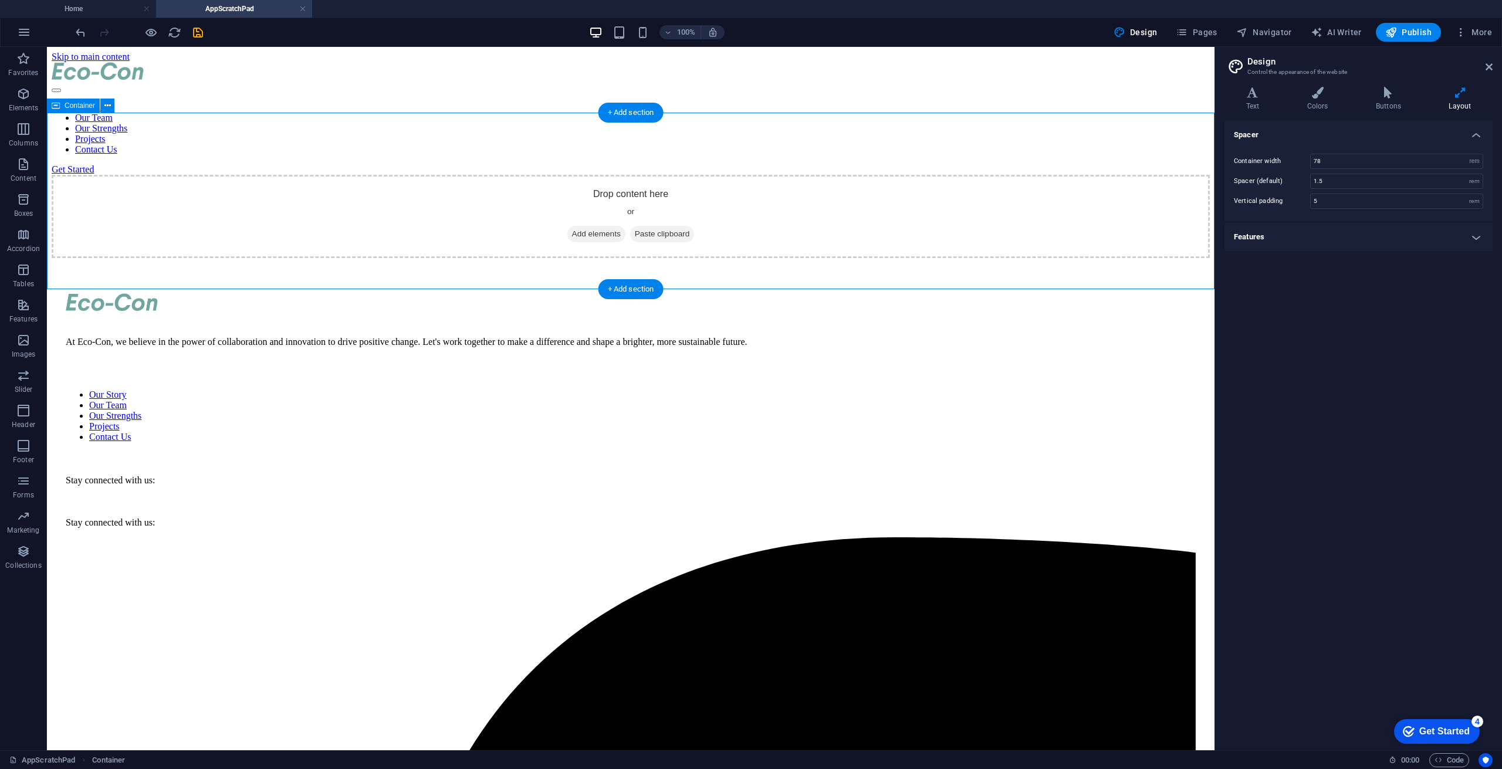
click at [576, 226] on span "Add elements" at bounding box center [596, 234] width 58 height 16
click at [177, 175] on div "Drop content here or Add elements Paste clipboard" at bounding box center [631, 216] width 1158 height 83
click at [671, 226] on span "Paste clipboard" at bounding box center [662, 234] width 65 height 16
click at [653, 226] on span "Paste clipboard" at bounding box center [662, 234] width 65 height 16
click at [586, 226] on span "Add elements" at bounding box center [596, 234] width 58 height 16
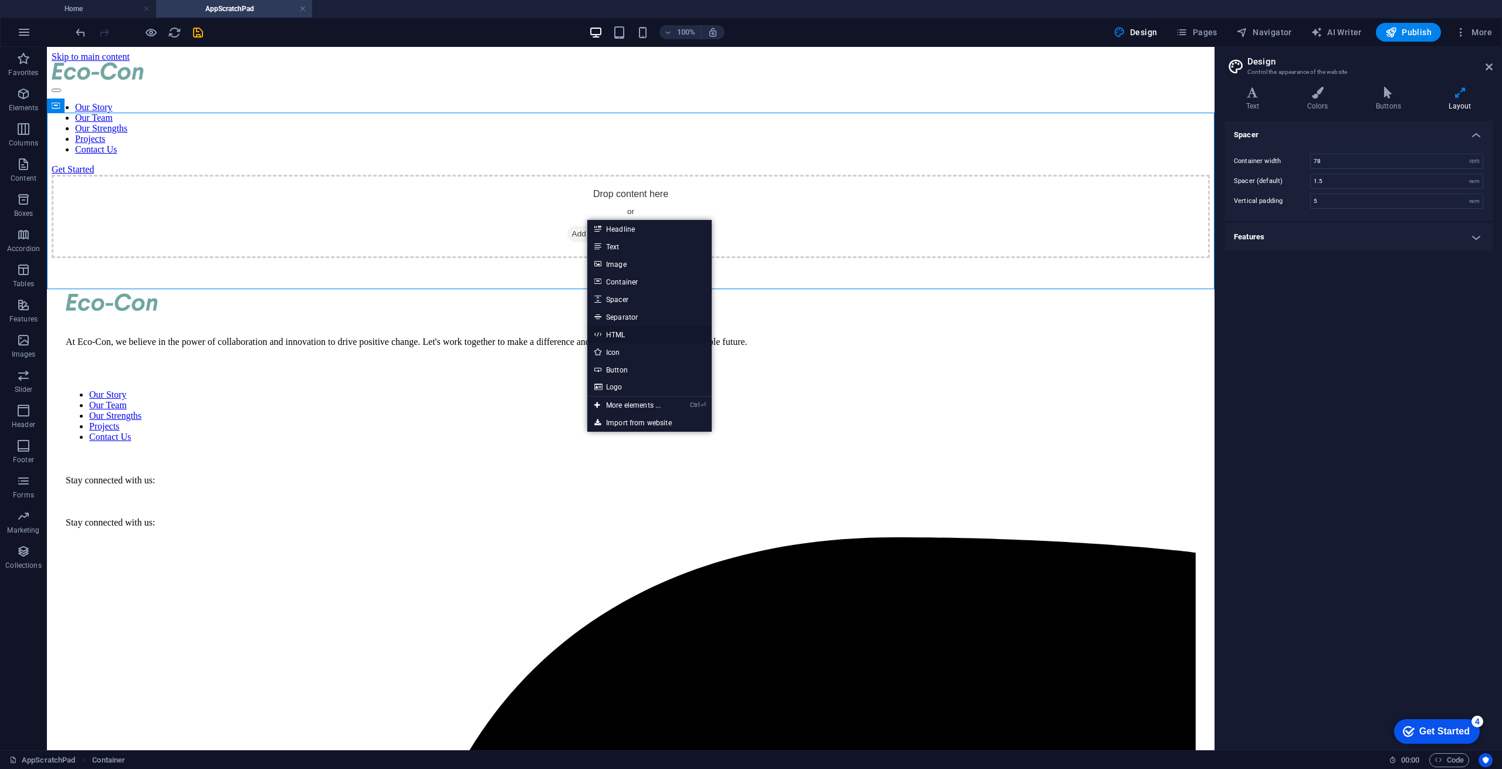
click at [620, 333] on link "HTML" at bounding box center [649, 335] width 124 height 18
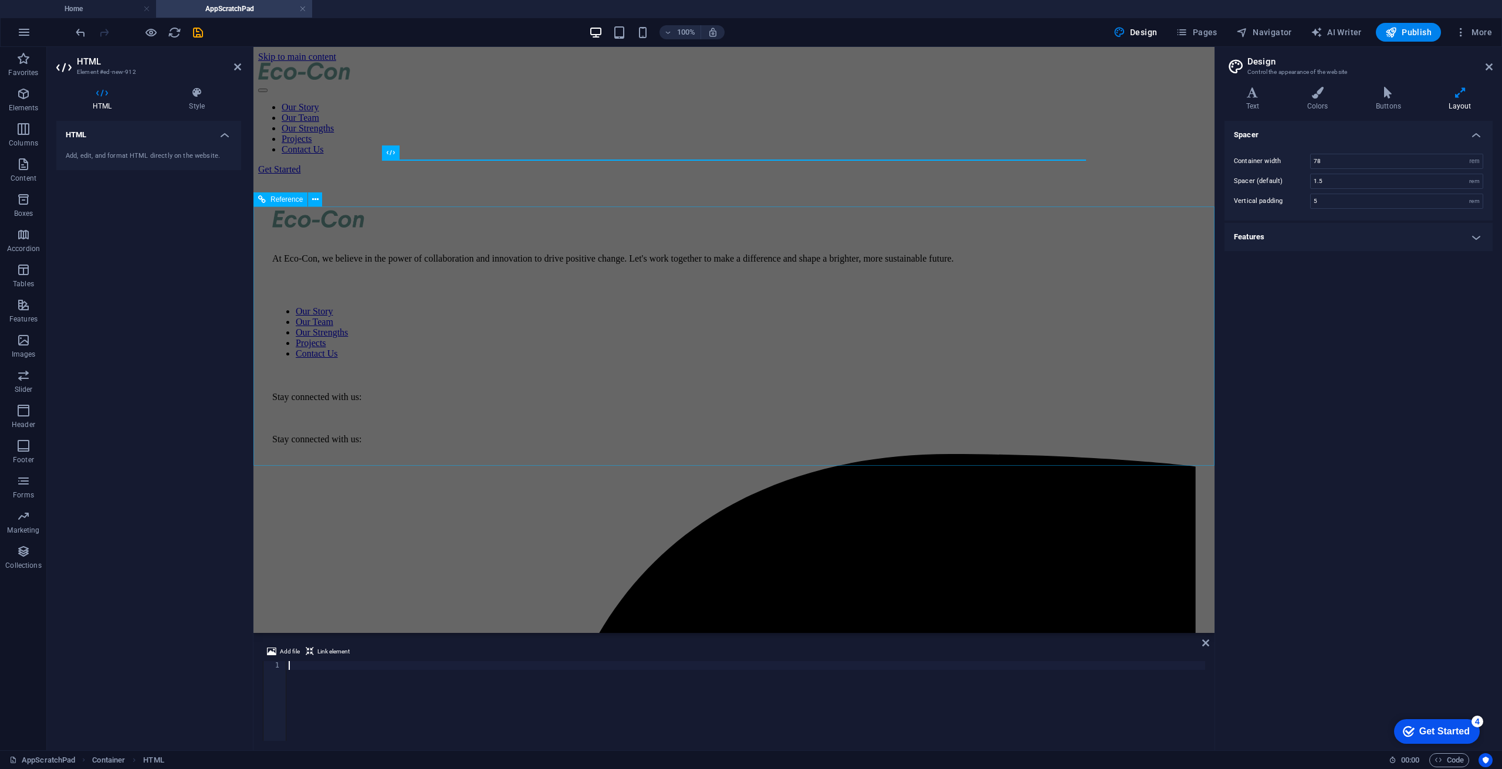
type textarea "}"
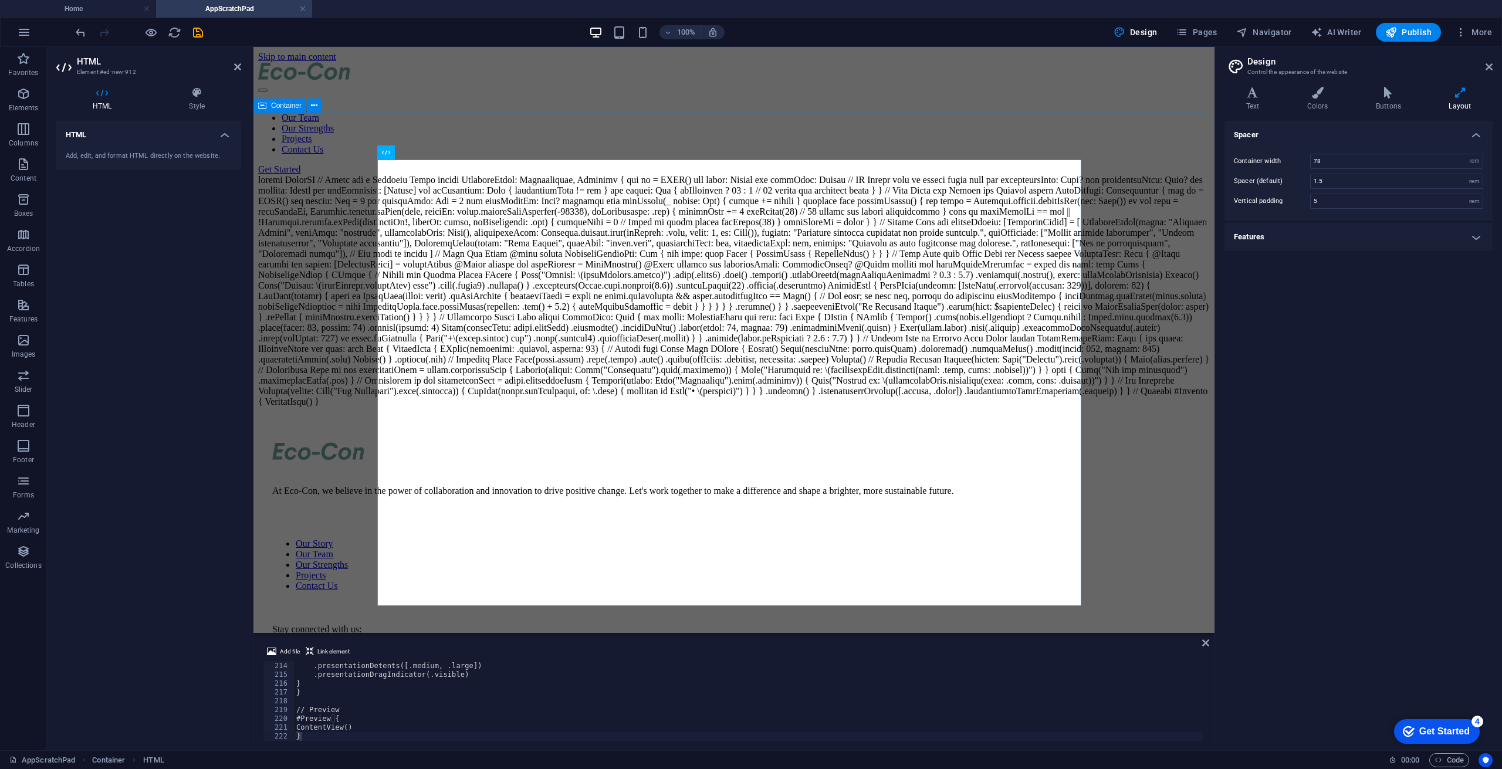
click at [1129, 175] on div at bounding box center [734, 291] width 952 height 232
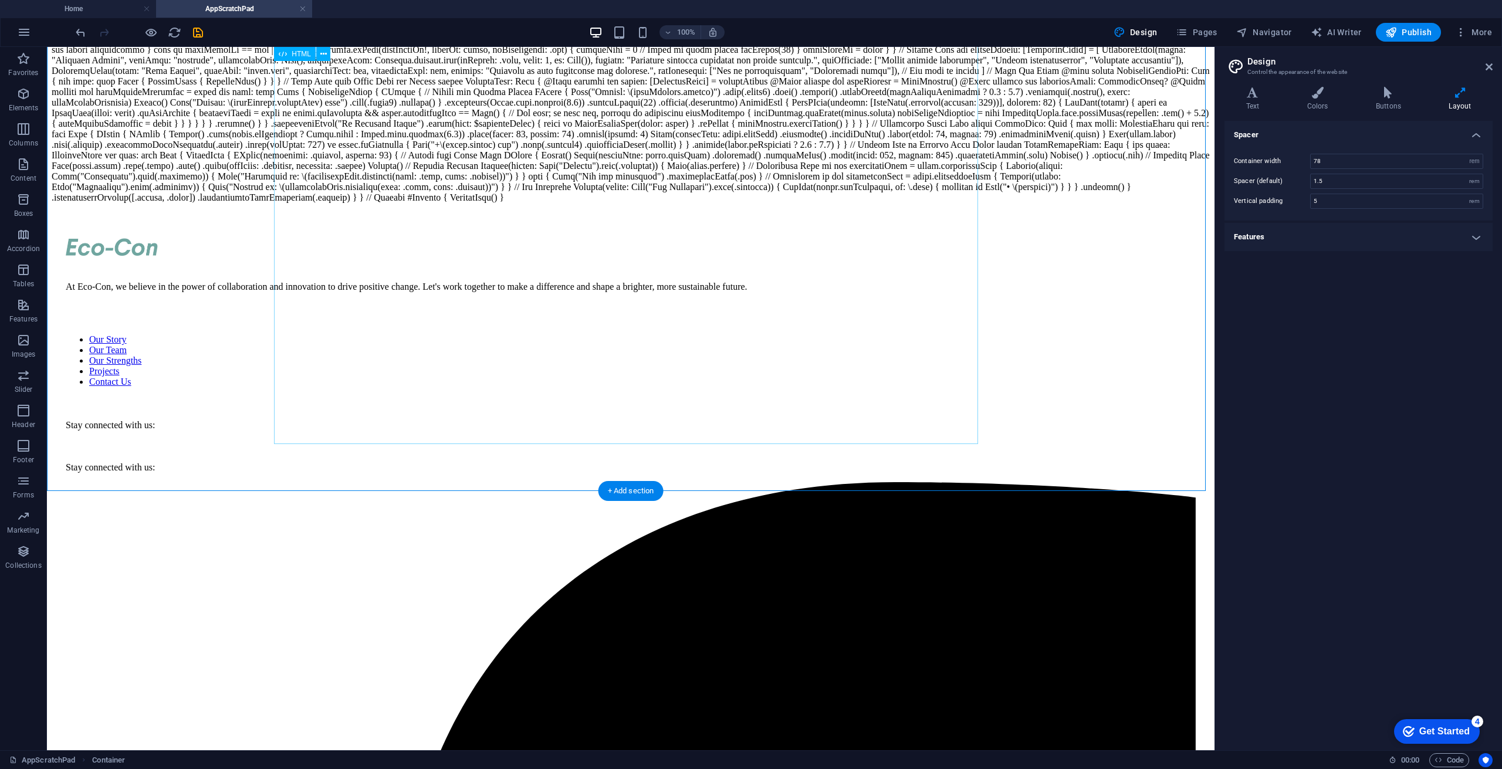
scroll to position [0, 0]
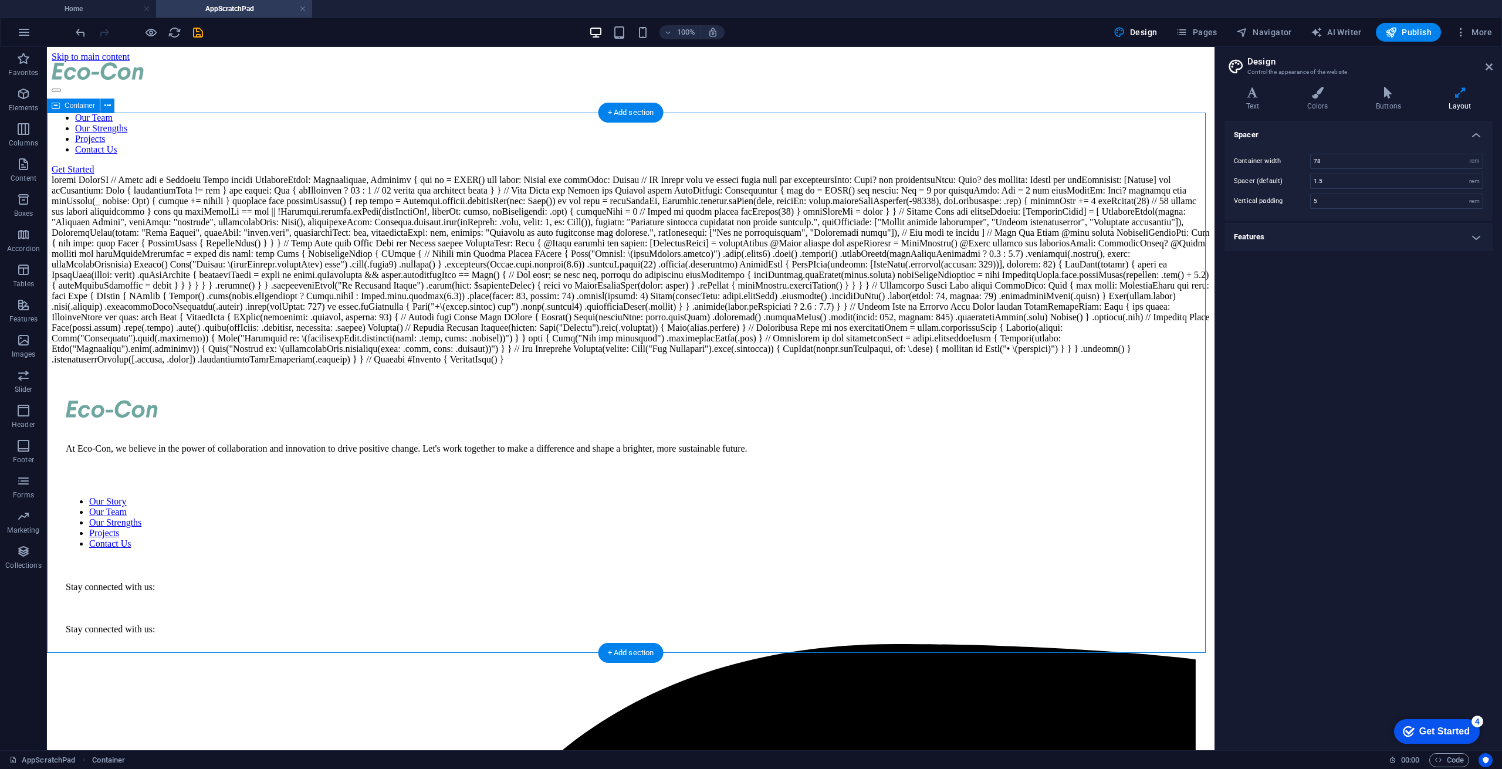
click at [712, 175] on div at bounding box center [631, 270] width 1158 height 190
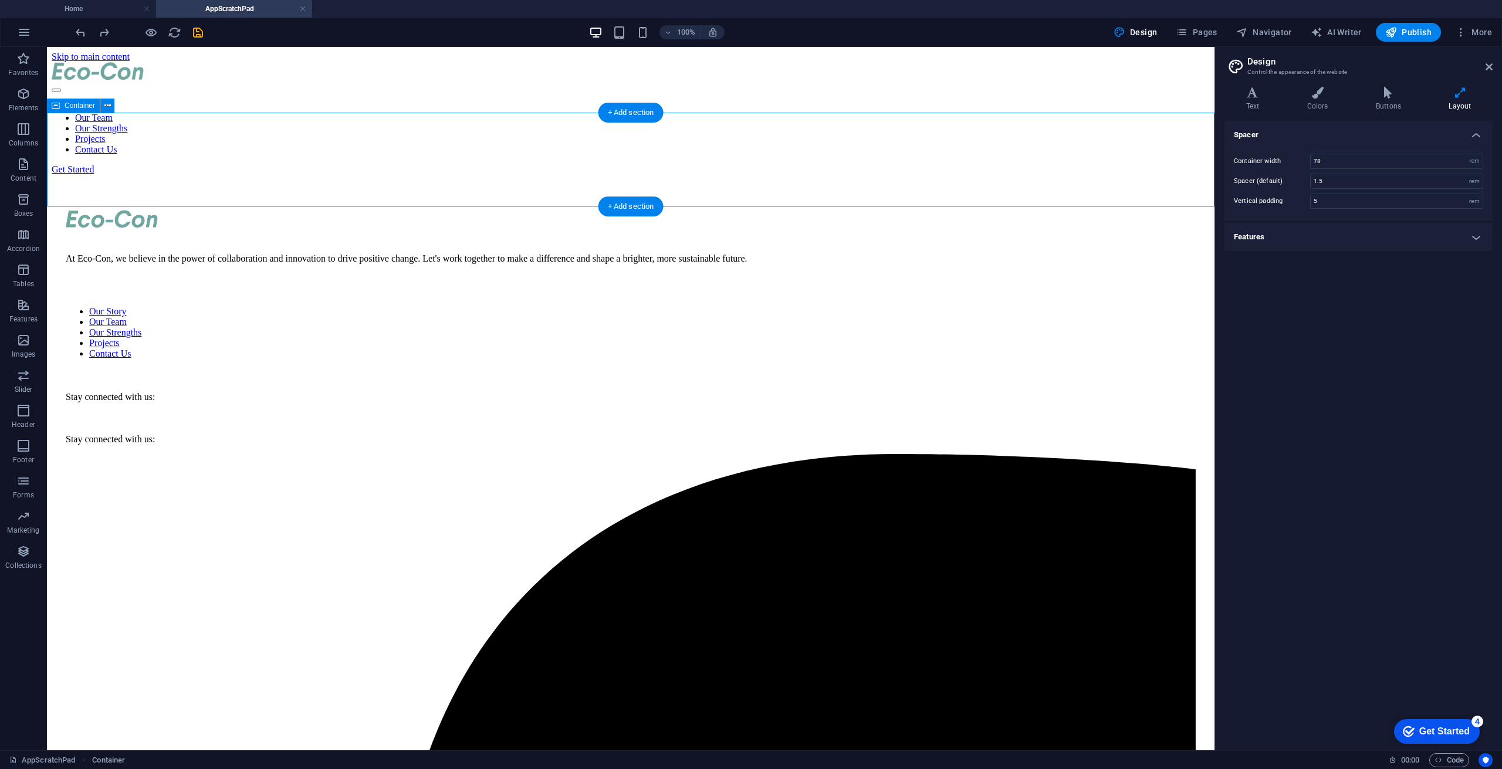
click at [487, 175] on div at bounding box center [631, 175] width 1158 height 0
drag, startPoint x: 640, startPoint y: 208, endPoint x: 392, endPoint y: 160, distance: 252.4
click at [640, 208] on div "+ Add section" at bounding box center [631, 207] width 65 height 20
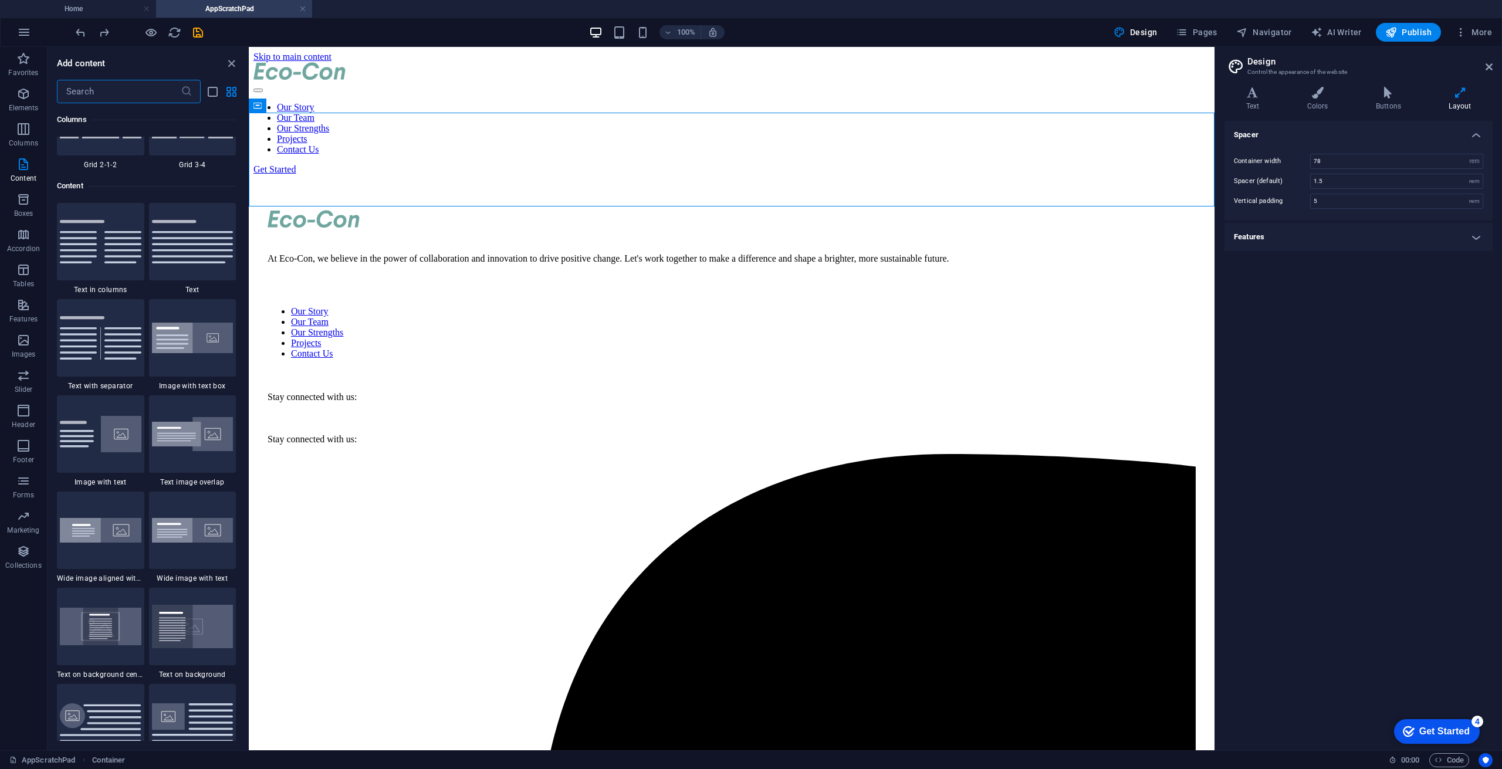
scroll to position [2053, 0]
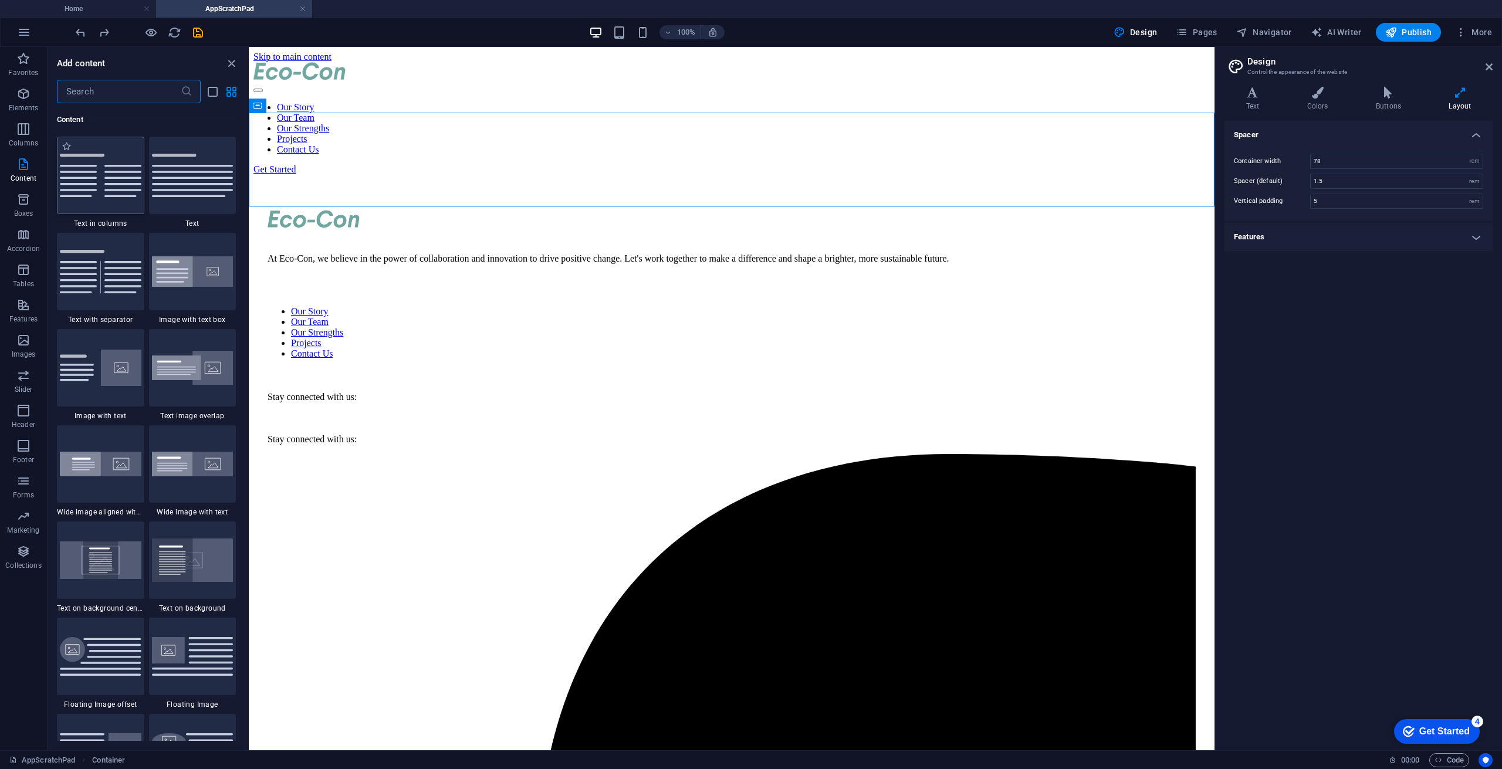
click at [96, 204] on div at bounding box center [100, 175] width 87 height 77
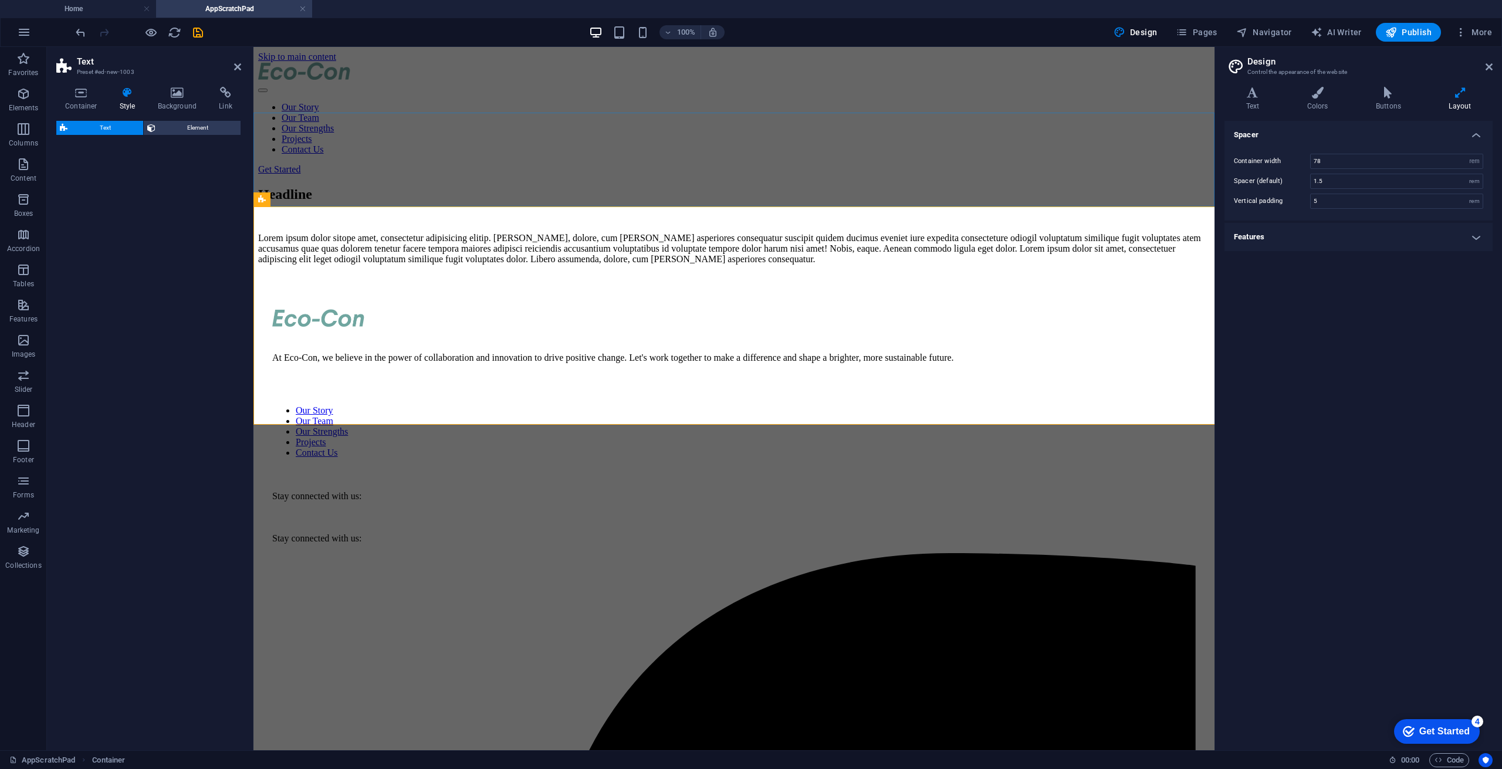
select select "rem"
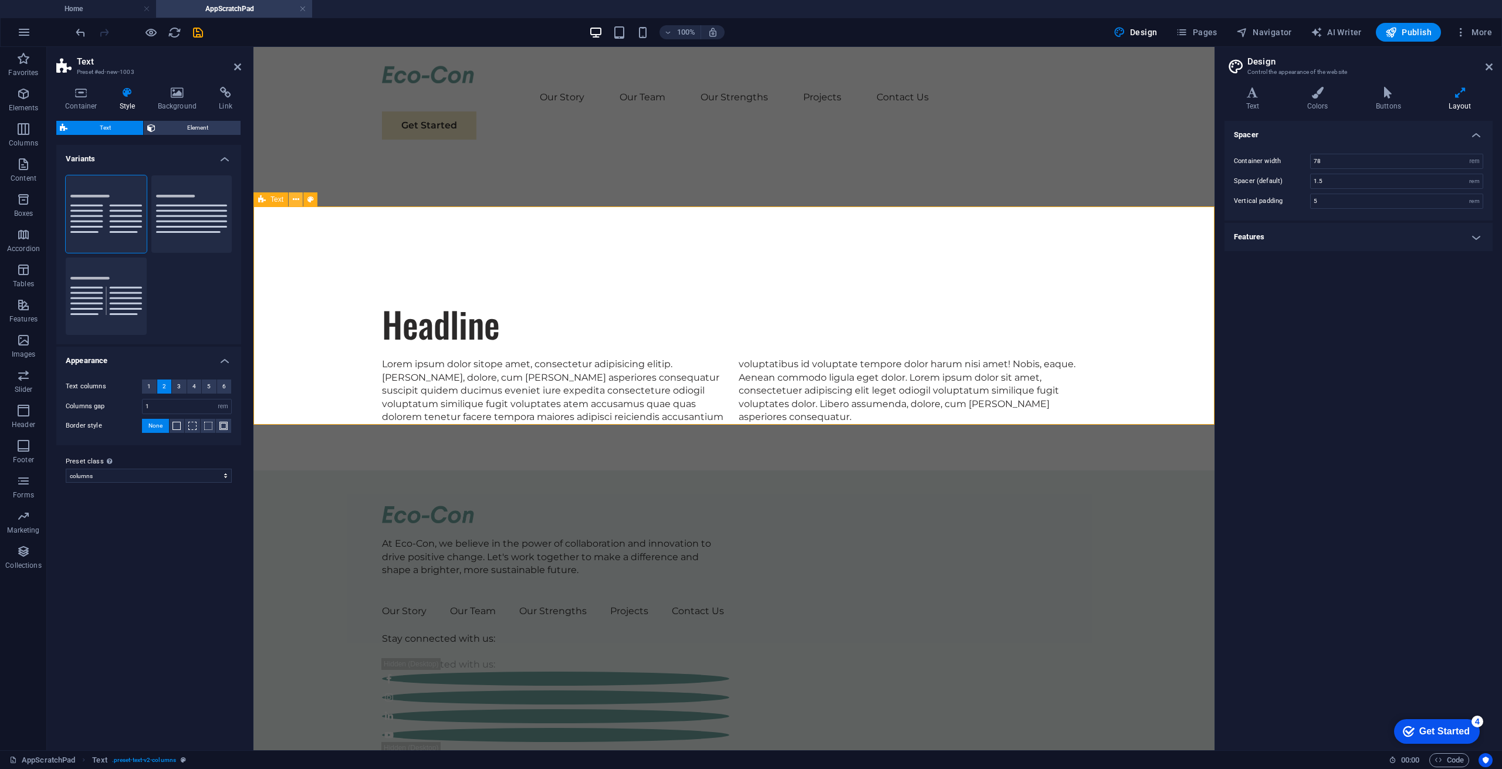
click at [291, 201] on button at bounding box center [296, 199] width 14 height 14
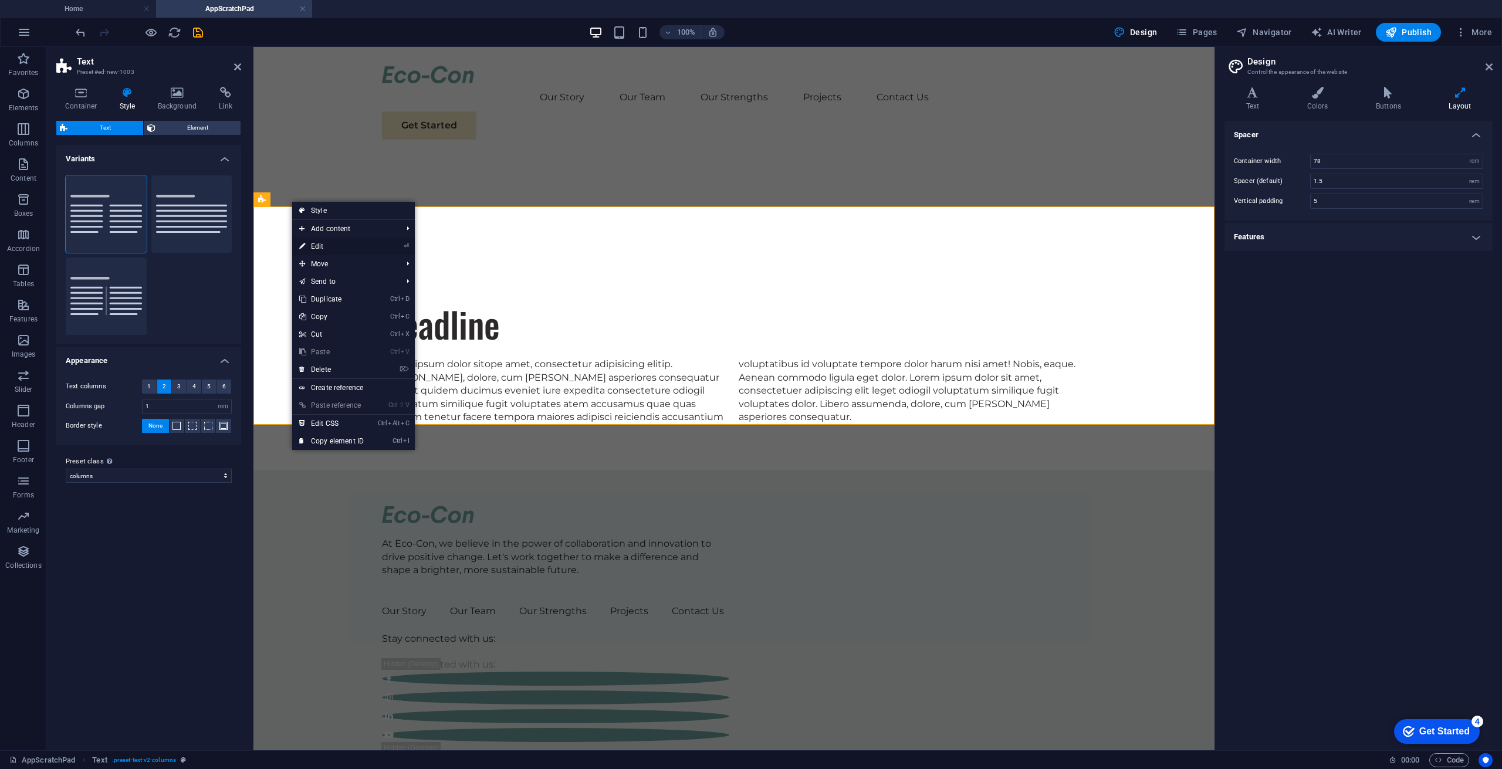
click at [316, 245] on link "⏎ Edit" at bounding box center [331, 247] width 79 height 18
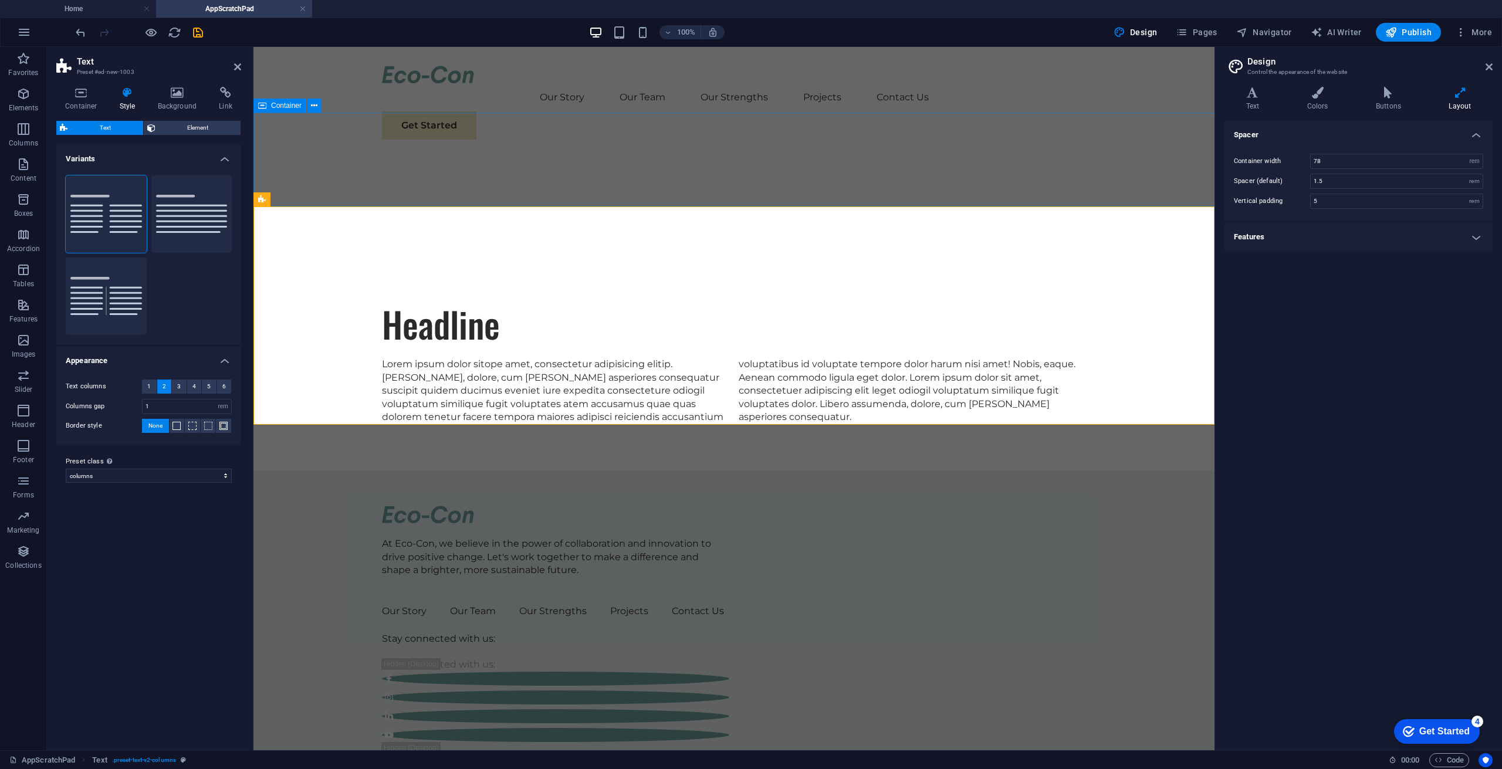
click at [381, 158] on div at bounding box center [734, 205] width 961 height 94
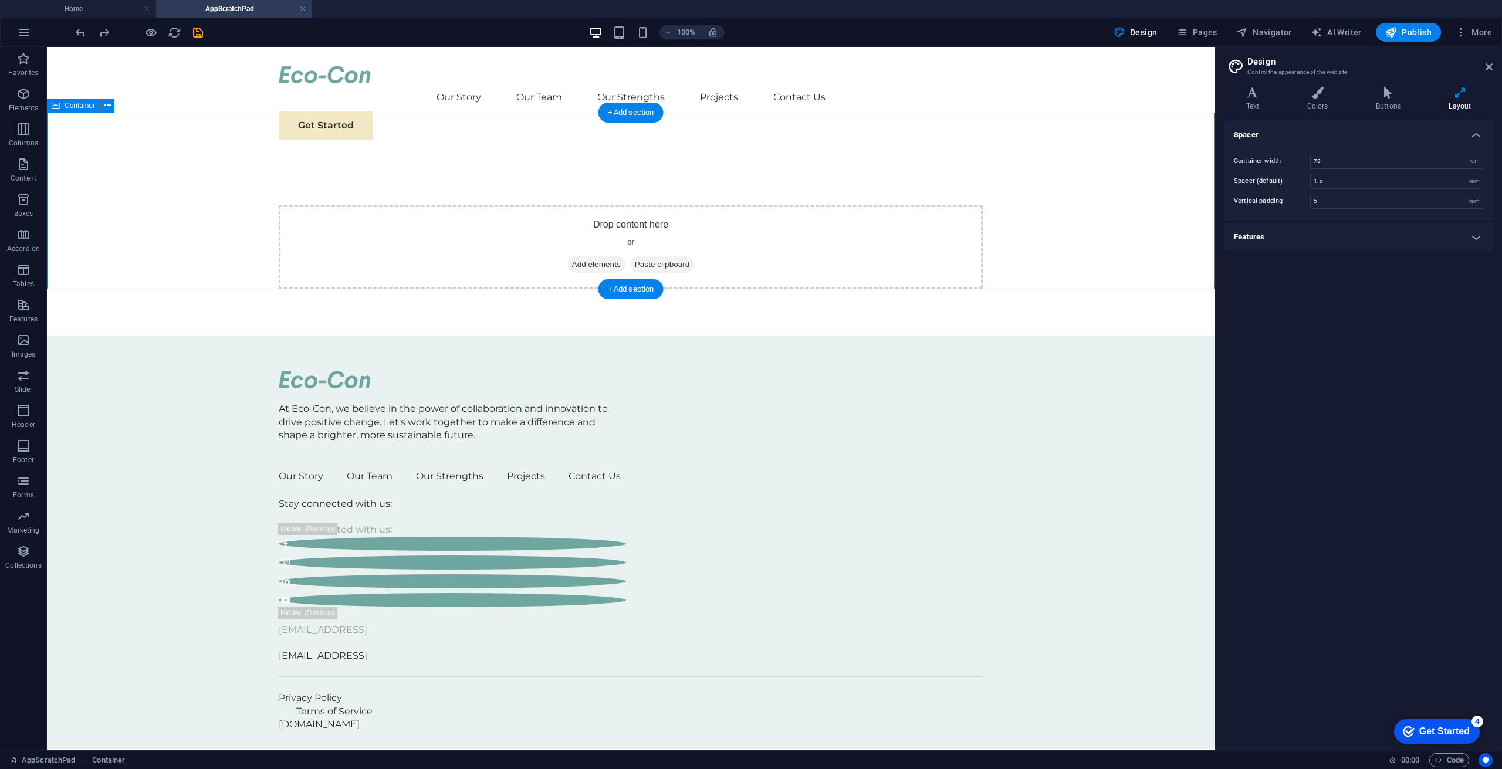
click at [585, 256] on span "Add elements" at bounding box center [596, 264] width 58 height 16
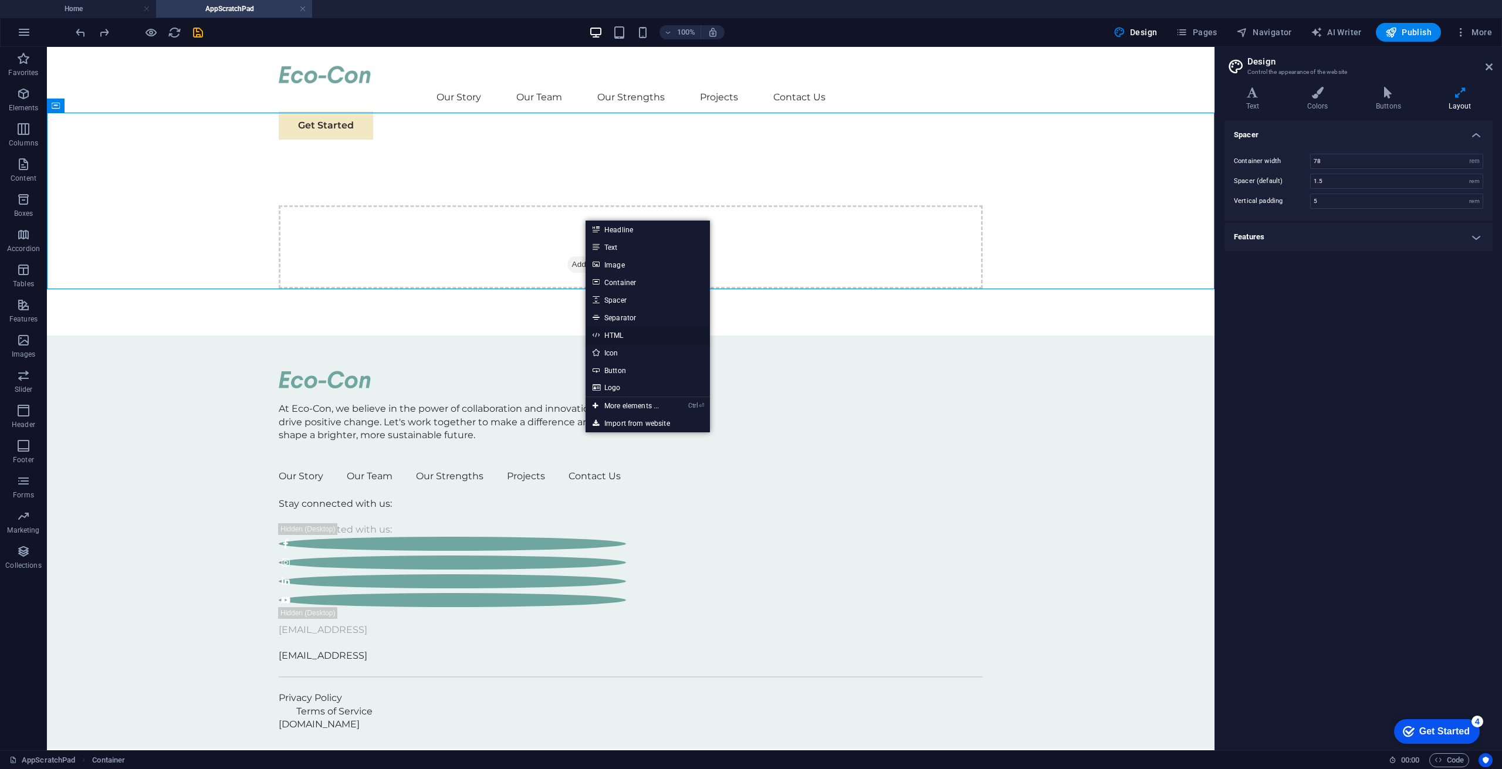
click at [608, 334] on link "HTML" at bounding box center [648, 335] width 124 height 18
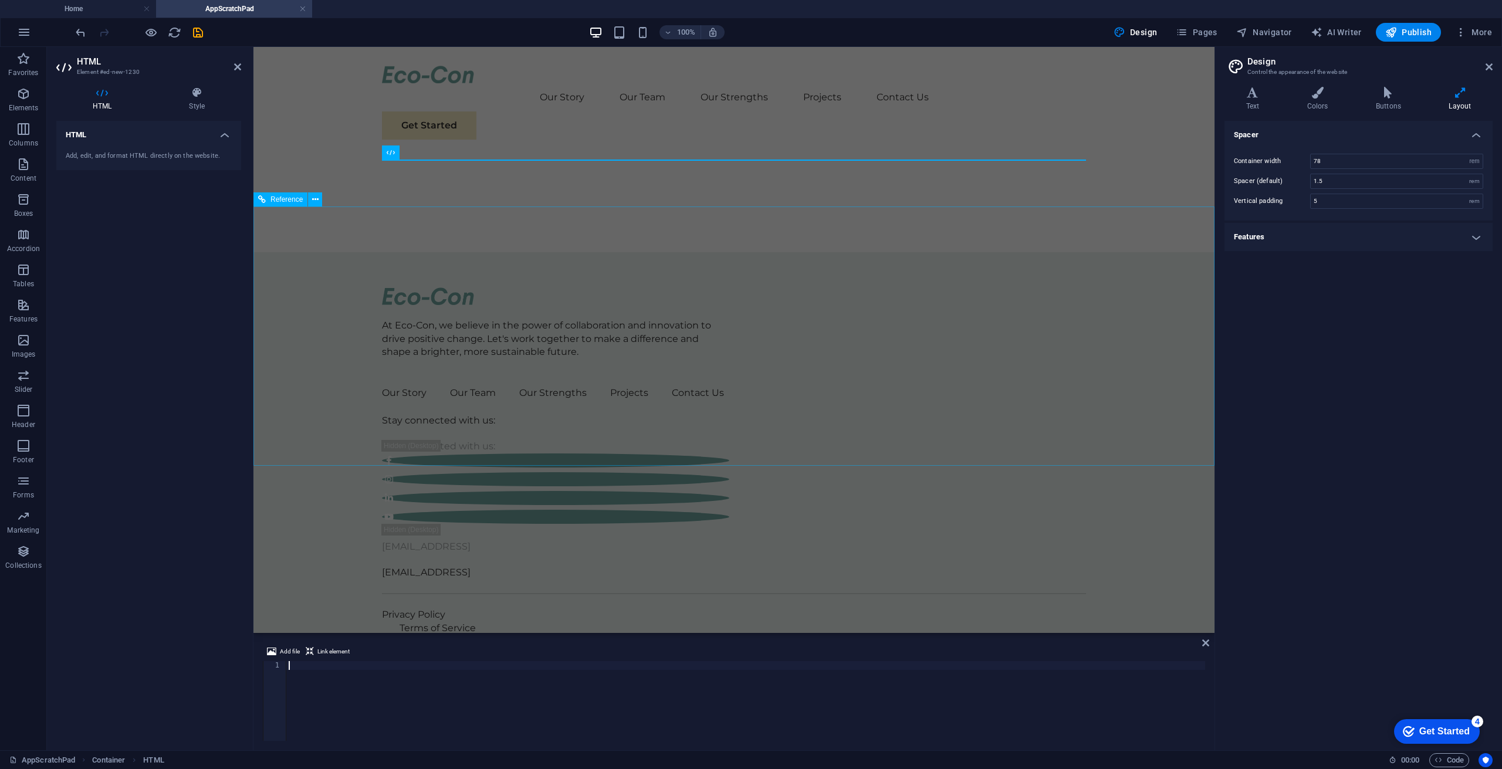
type textarea "</html>"
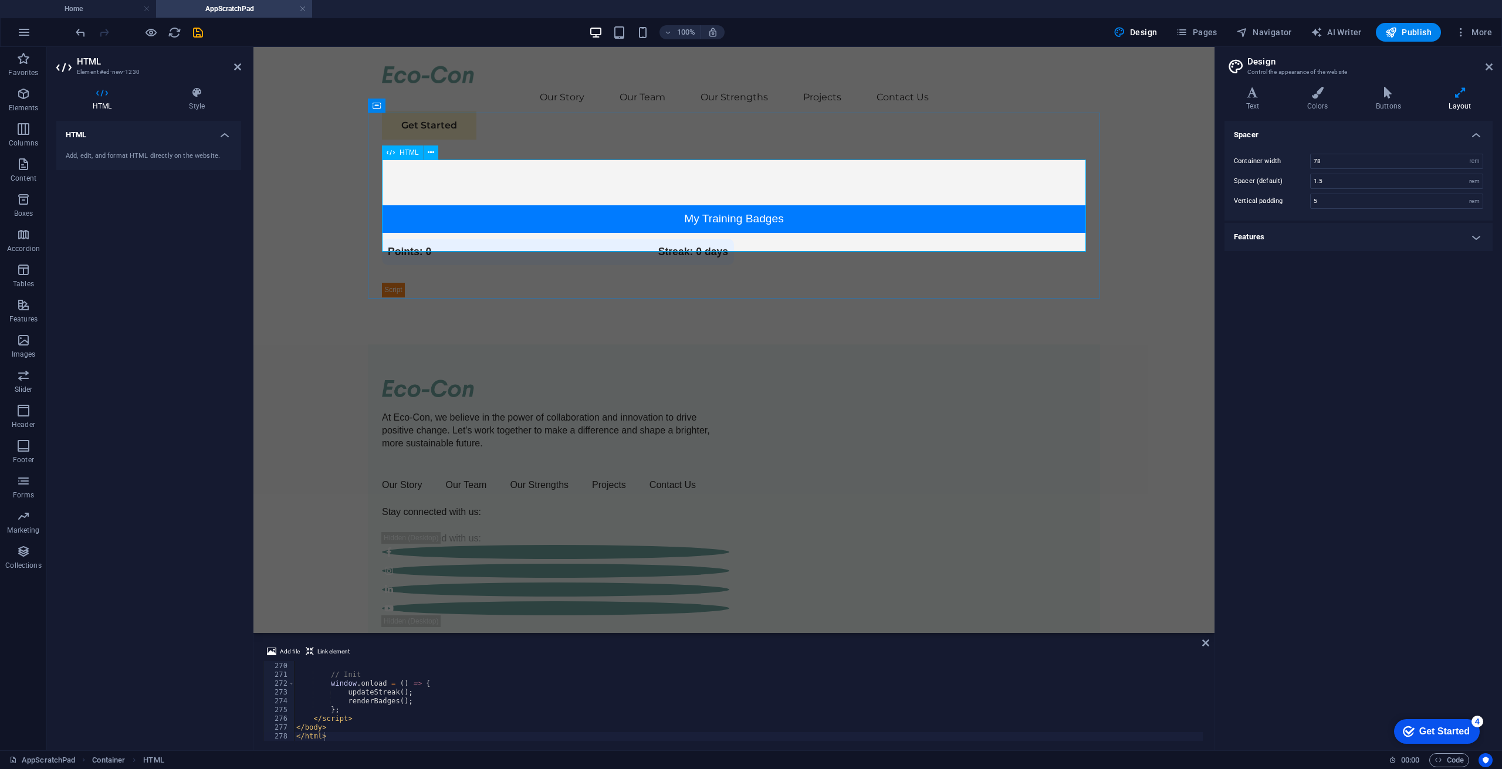
click at [733, 205] on div "Training Badges My Training Badges Points: 0 Streak: 0 days Details Completion …" at bounding box center [734, 251] width 704 height 92
click at [749, 211] on div "Training Badges My Training Badges Points: 0 Streak: 0 days Details Completion …" at bounding box center [734, 251] width 704 height 92
click at [1124, 266] on body "Skip to main content Our Story Our Team Our Strengths Projects Contact Us Get S…" at bounding box center [734, 402] width 961 height 711
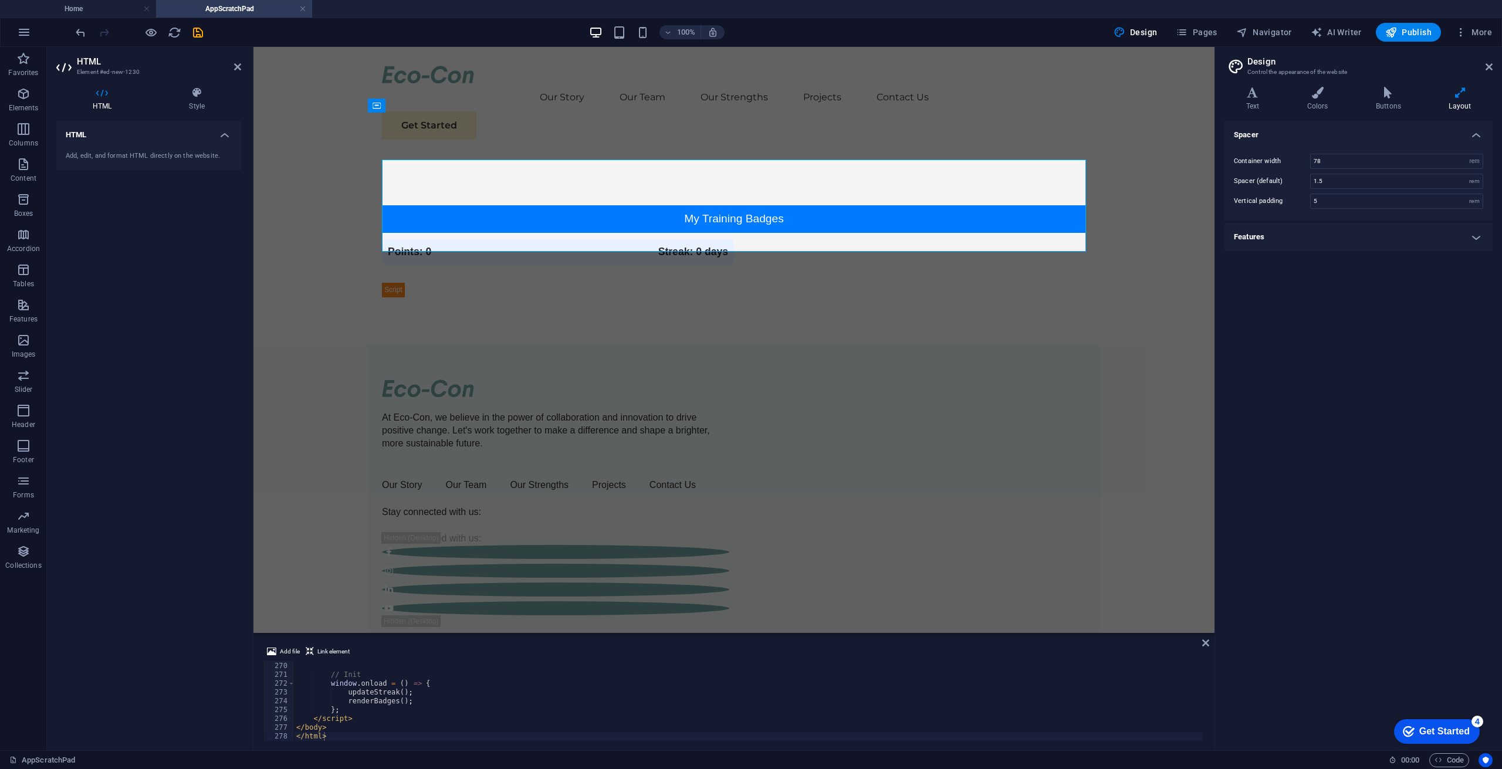
click at [311, 224] on body "Skip to main content Our Story Our Team Our Strengths Projects Contact Us Get S…" at bounding box center [734, 402] width 961 height 711
click at [201, 620] on div "HTML Add, edit, and format HTML directly on the website." at bounding box center [148, 431] width 185 height 620
click at [341, 737] on div "}) ; // Init window . onload = ( ) => { updateStreak ( ) ; renderBadges ( ) ; }…" at bounding box center [748, 701] width 909 height 97
click at [1337, 357] on div "Spacer Container width 78 rem px Spacer (default) 1.5 rem Vertical padding 5 re…" at bounding box center [1359, 431] width 268 height 620
click at [1169, 329] on body "Skip to main content Our Story Our Team Our Strengths Projects Contact Us Get S…" at bounding box center [734, 402] width 961 height 711
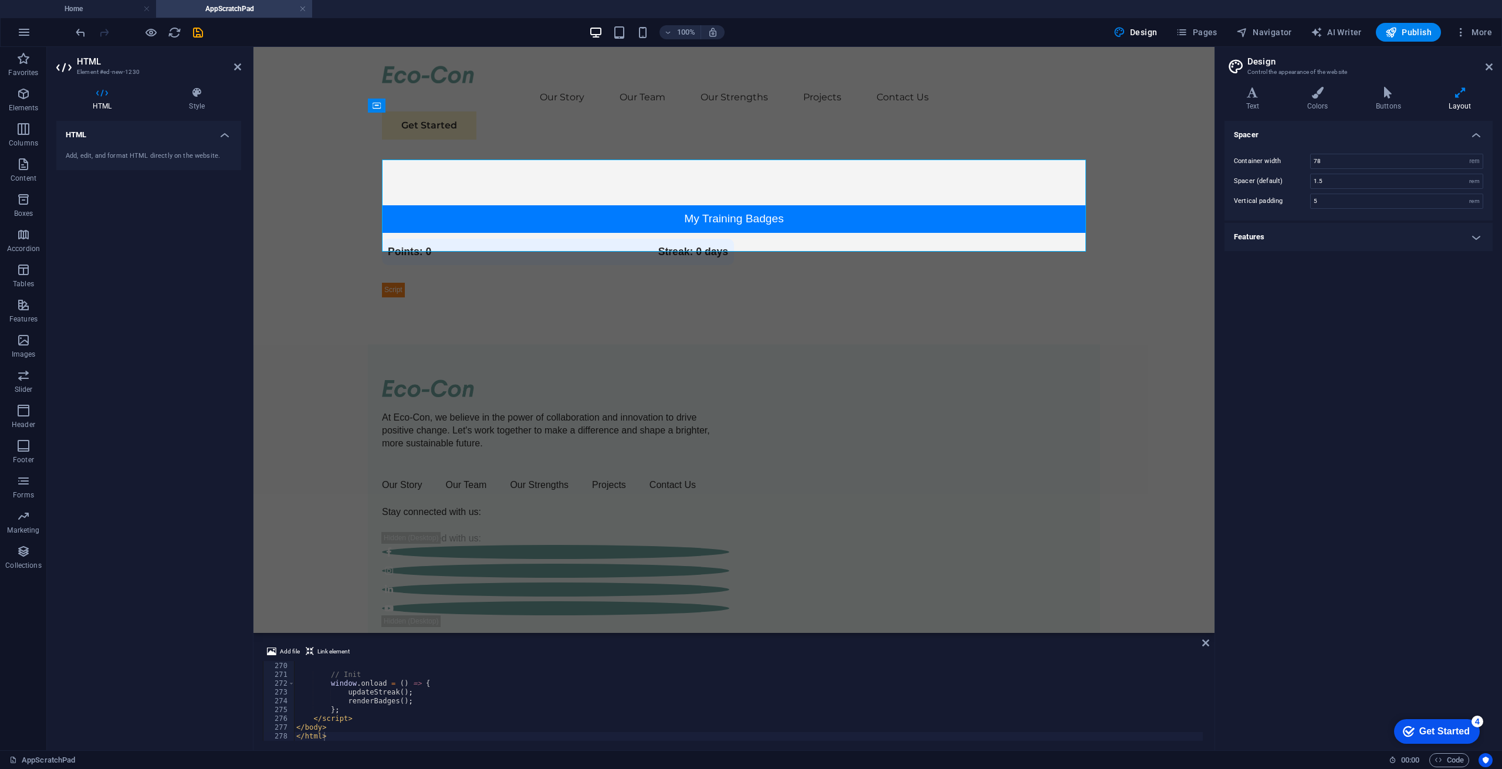
click at [128, 207] on div "HTML Add, edit, and format HTML directly on the website." at bounding box center [148, 431] width 185 height 620
click at [194, 93] on icon at bounding box center [197, 93] width 89 height 12
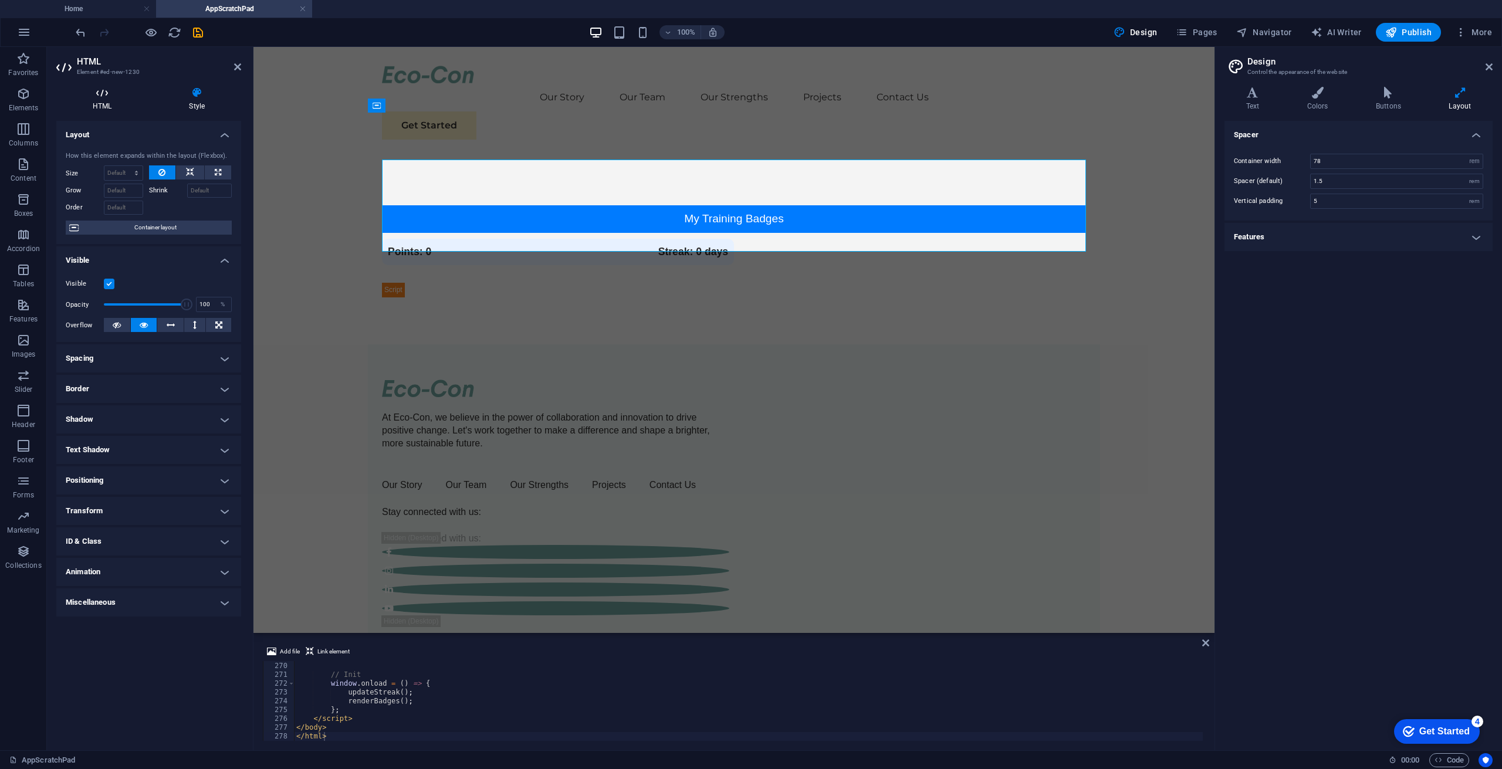
click at [102, 95] on icon at bounding box center [102, 93] width 92 height 12
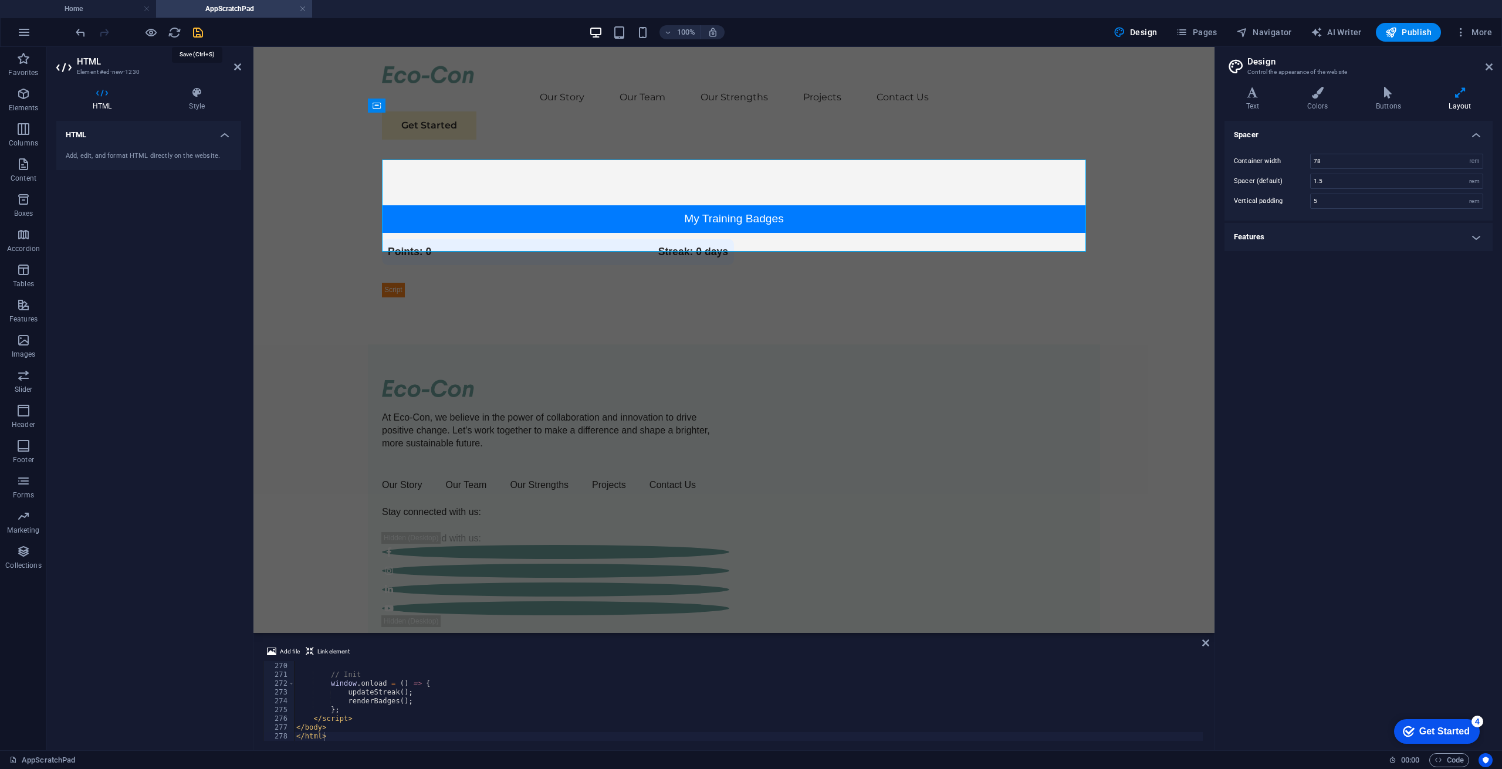
click at [201, 32] on icon "save" at bounding box center [197, 32] width 13 height 13
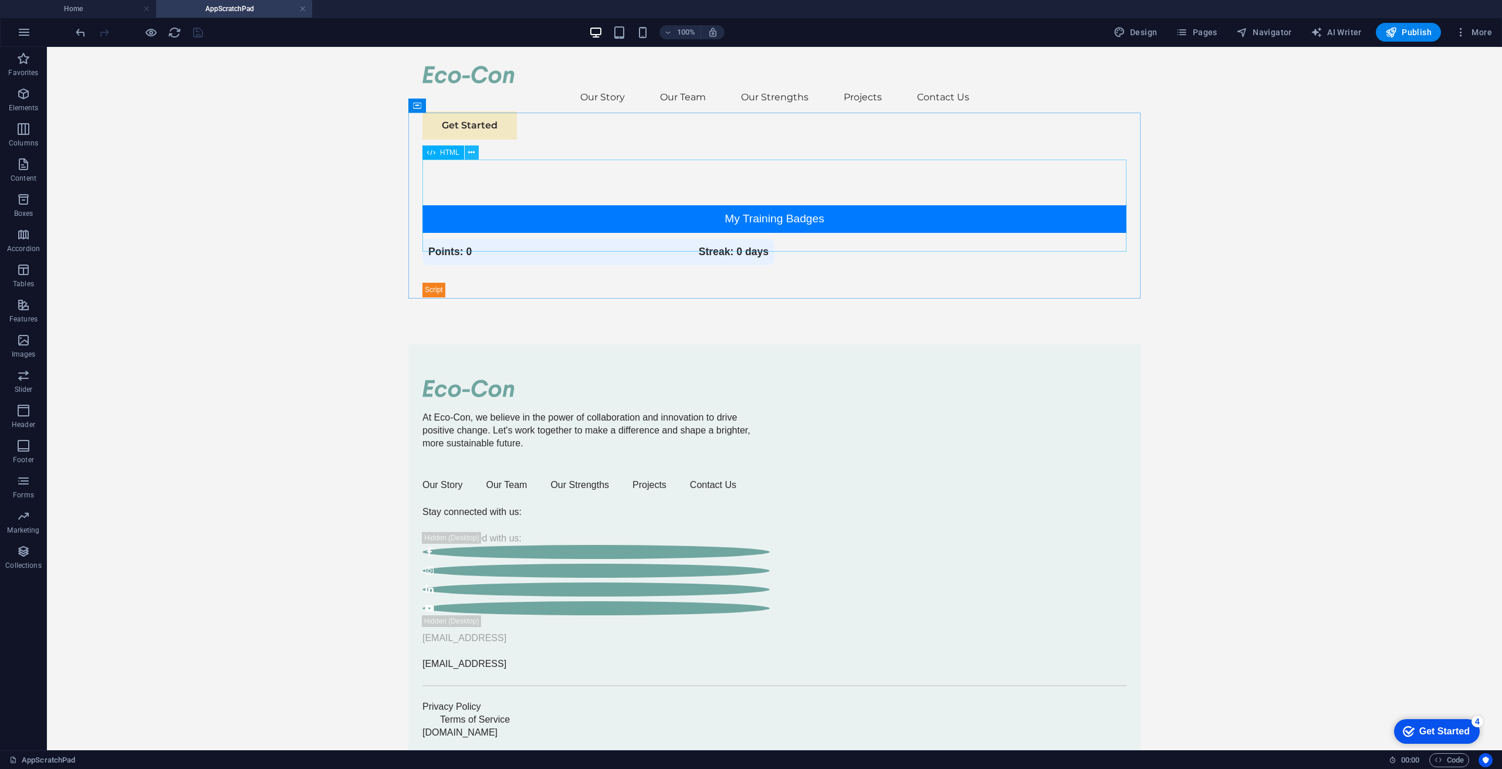
click at [473, 151] on icon at bounding box center [471, 153] width 6 height 12
click at [1197, 176] on body "Skip to main content Our Story Our Team Our Strengths Projects Contact Us Get S…" at bounding box center [774, 402] width 1455 height 711
click at [755, 231] on div "Training Badges My Training Badges Points: 0 Streak: 0 days Details Completion …" at bounding box center [775, 251] width 704 height 92
click at [797, 206] on div "Training Badges My Training Badges Points: 0 Streak: 0 days Details Completion …" at bounding box center [775, 251] width 704 height 92
click at [482, 205] on div "Training Badges My Training Badges Points: 0 Streak: 0 days Details Completion …" at bounding box center [775, 251] width 704 height 92
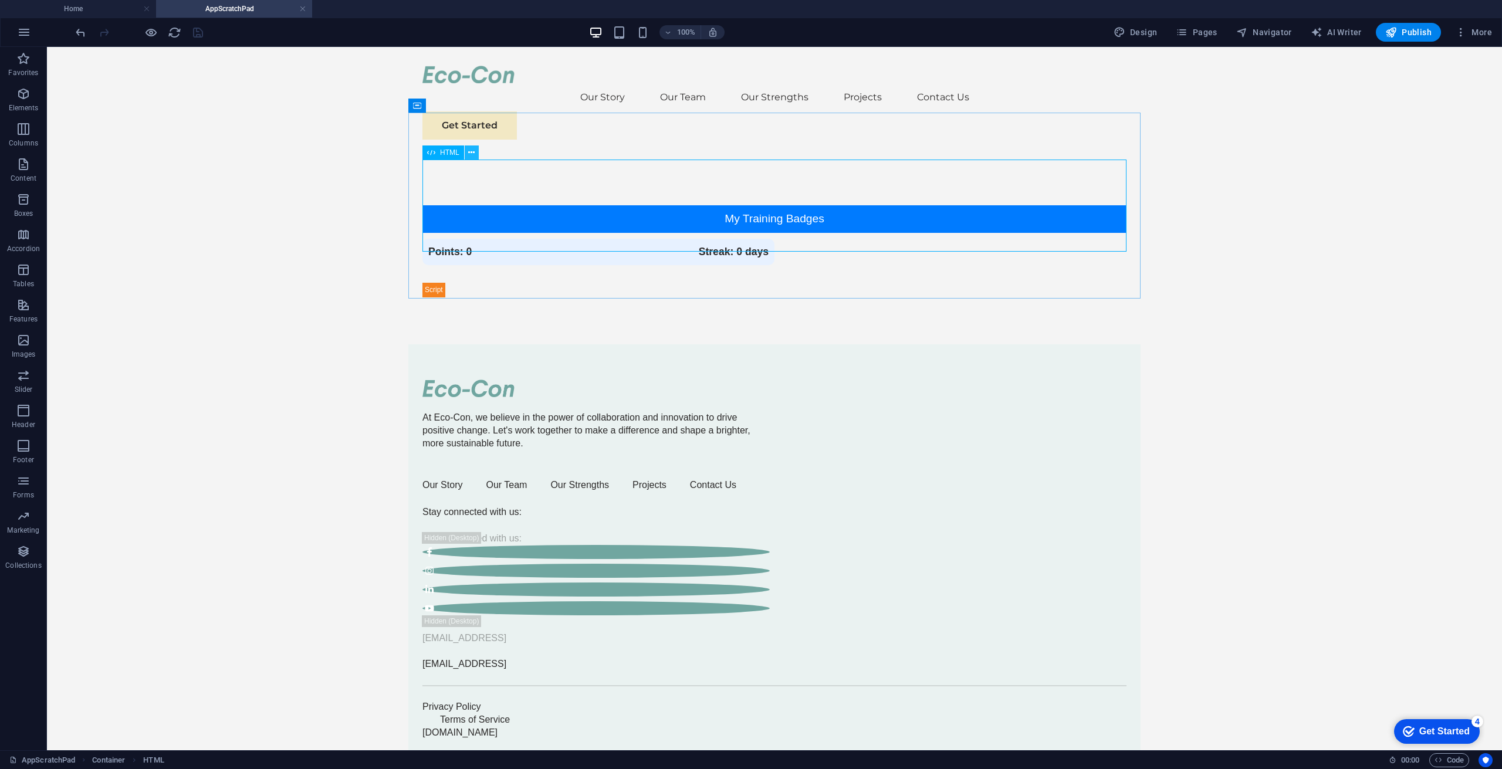
click at [468, 151] on icon at bounding box center [471, 153] width 6 height 12
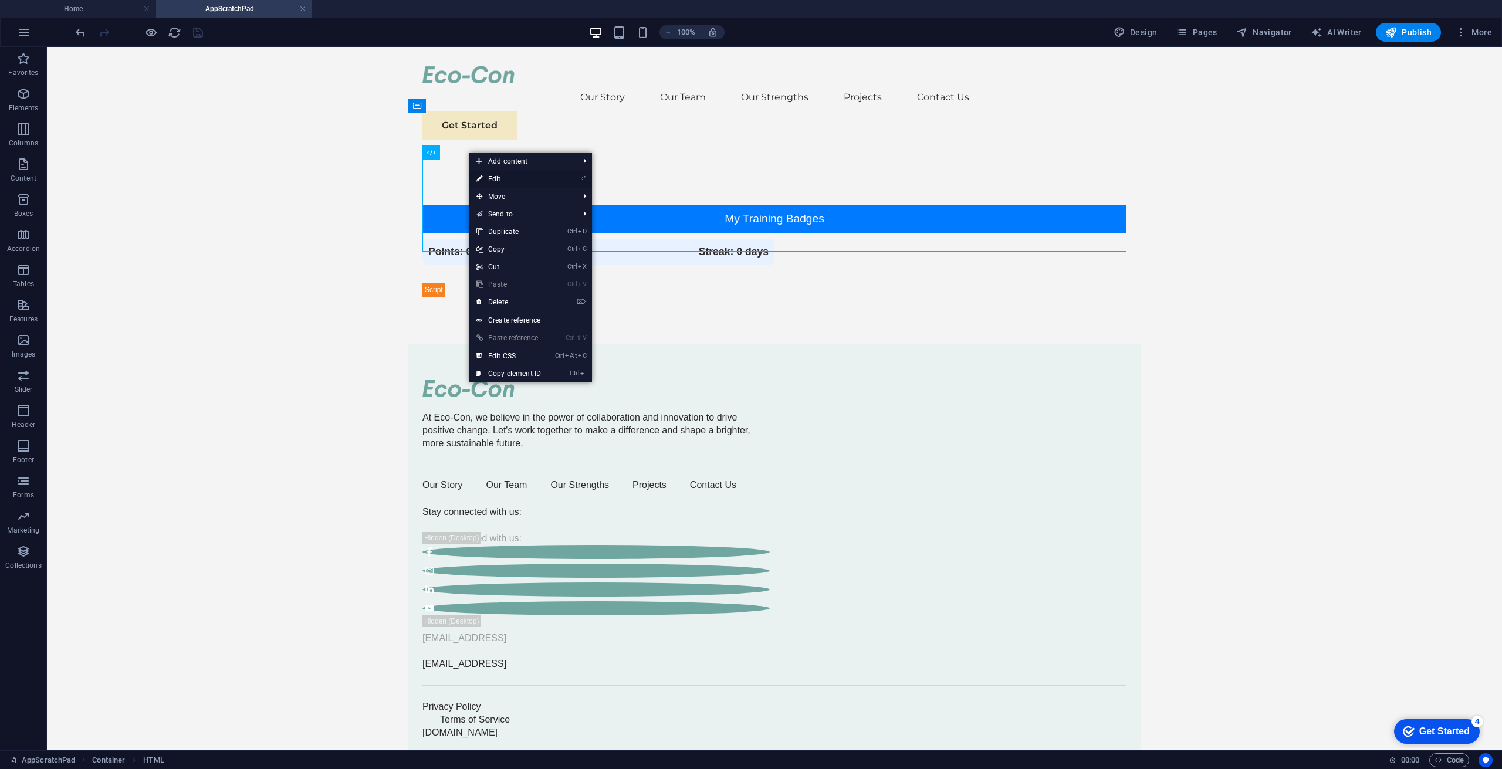
click at [501, 178] on link "⏎ Edit" at bounding box center [508, 179] width 79 height 18
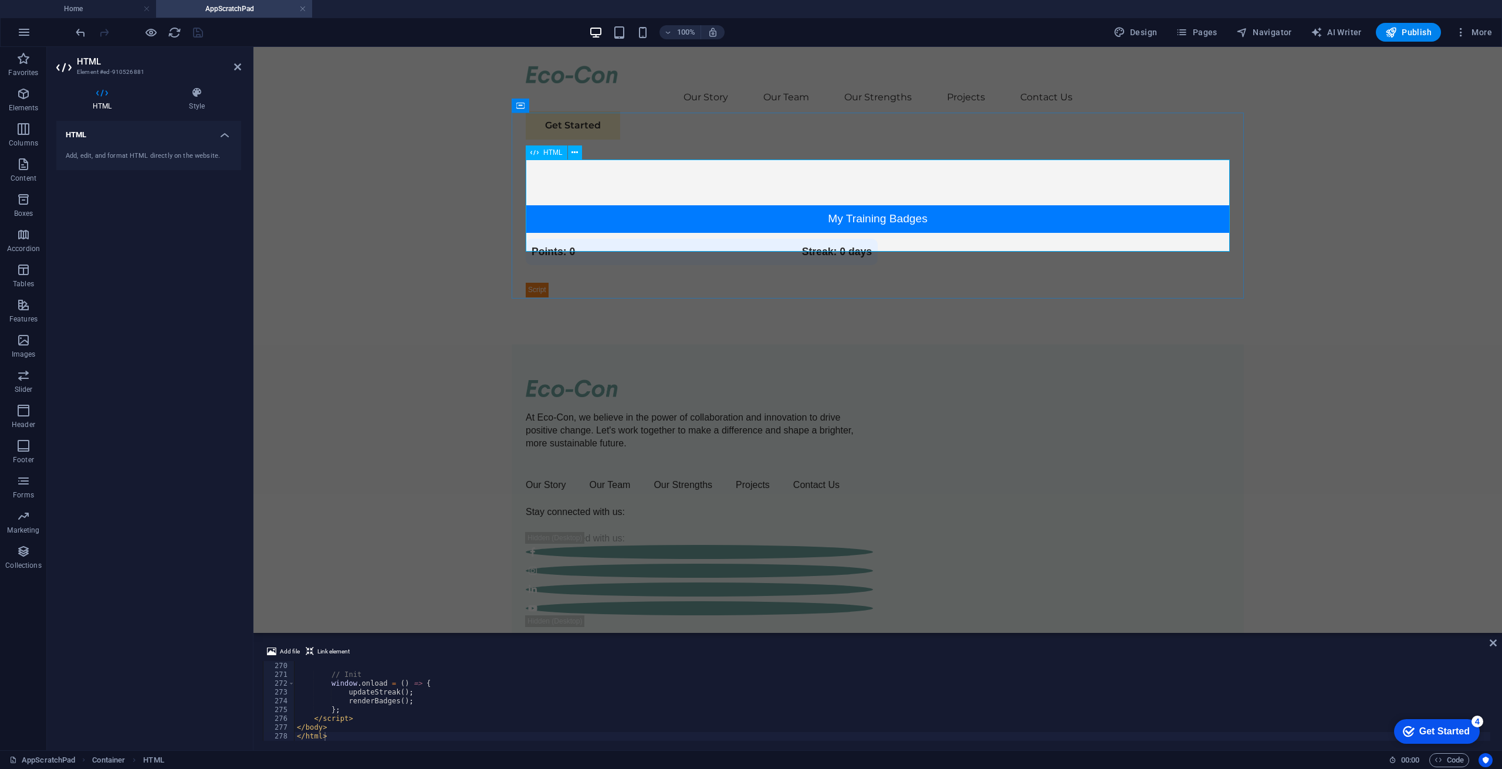
click at [624, 235] on div "Training Badges My Training Badges Points: 0 Streak: 0 days Details Completion …" at bounding box center [878, 251] width 704 height 92
click at [197, 103] on h4 "Style" at bounding box center [197, 99] width 89 height 25
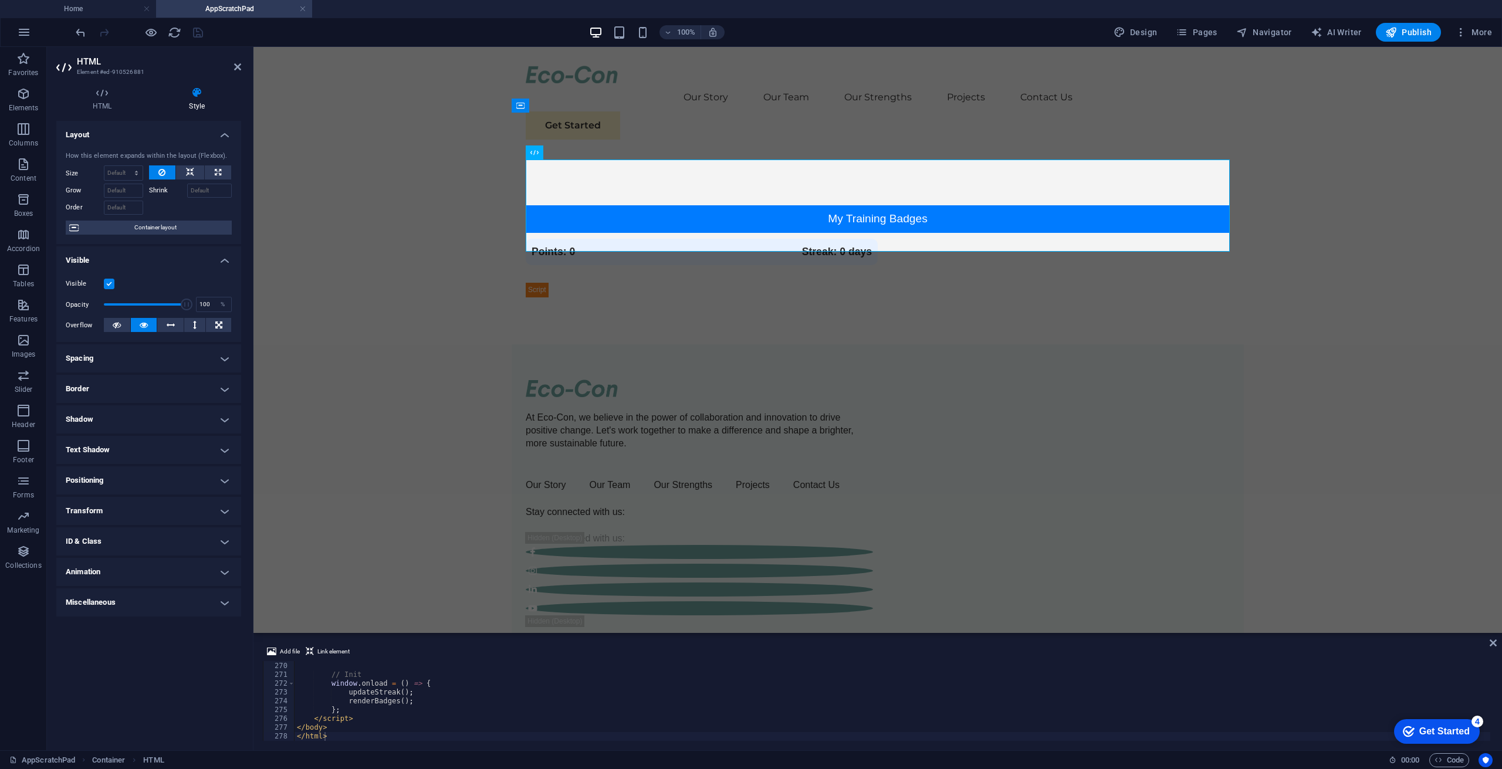
click at [222, 358] on h4 "Spacing" at bounding box center [148, 358] width 185 height 28
click at [160, 383] on select "Default auto px % rem vw vh Custom" at bounding box center [140, 383] width 54 height 14
click at [153, 384] on select "Default auto px % rem vw vh Custom" at bounding box center [140, 383] width 54 height 14
click at [165, 531] on h4 "Positioning" at bounding box center [148, 527] width 185 height 28
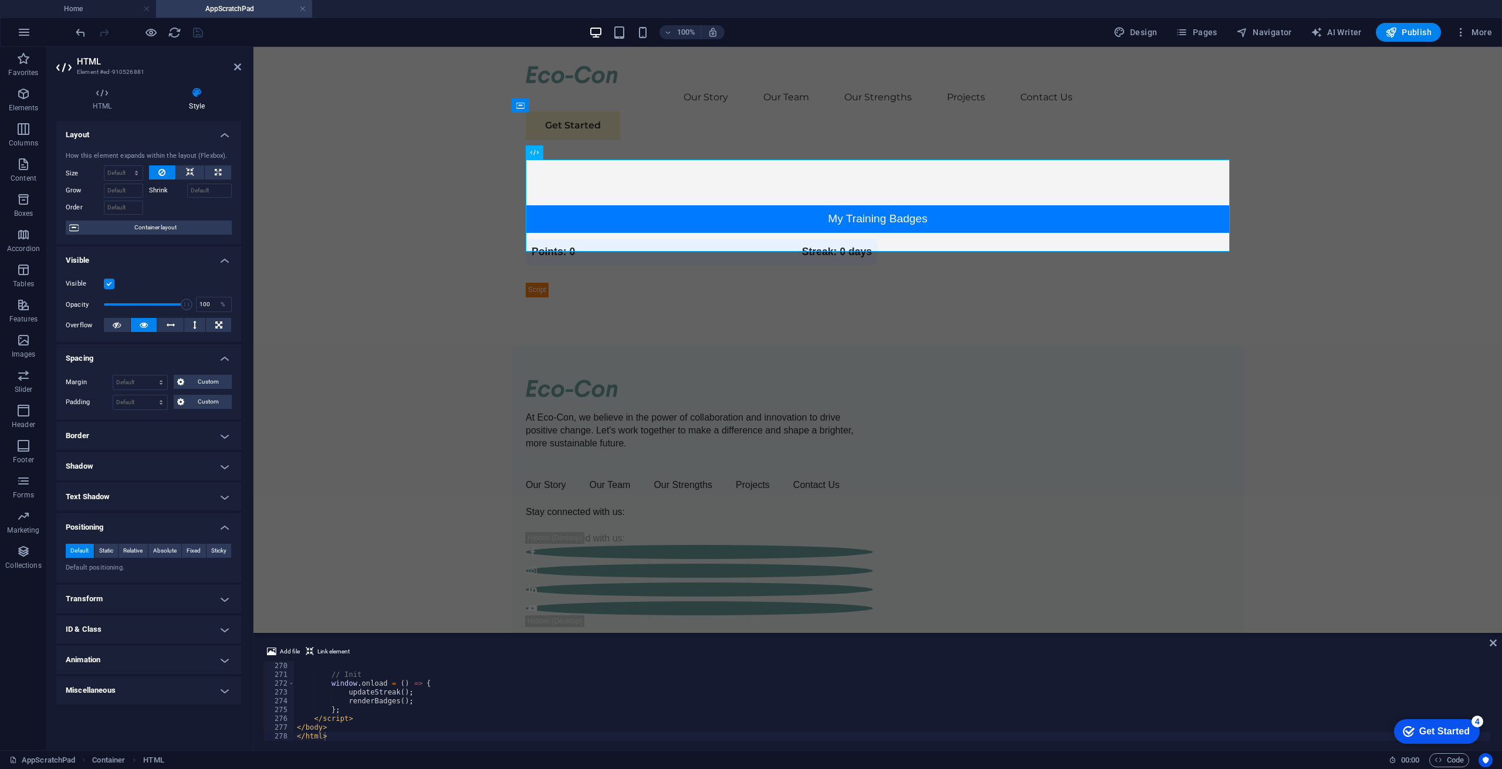
click at [165, 531] on h4 "Positioning" at bounding box center [148, 523] width 185 height 21
click at [157, 654] on h4 "Miscellaneous" at bounding box center [148, 650] width 185 height 28
click at [151, 646] on h4 "Miscellaneous" at bounding box center [148, 646] width 185 height 21
click at [224, 355] on h4 "Spacing" at bounding box center [148, 354] width 185 height 21
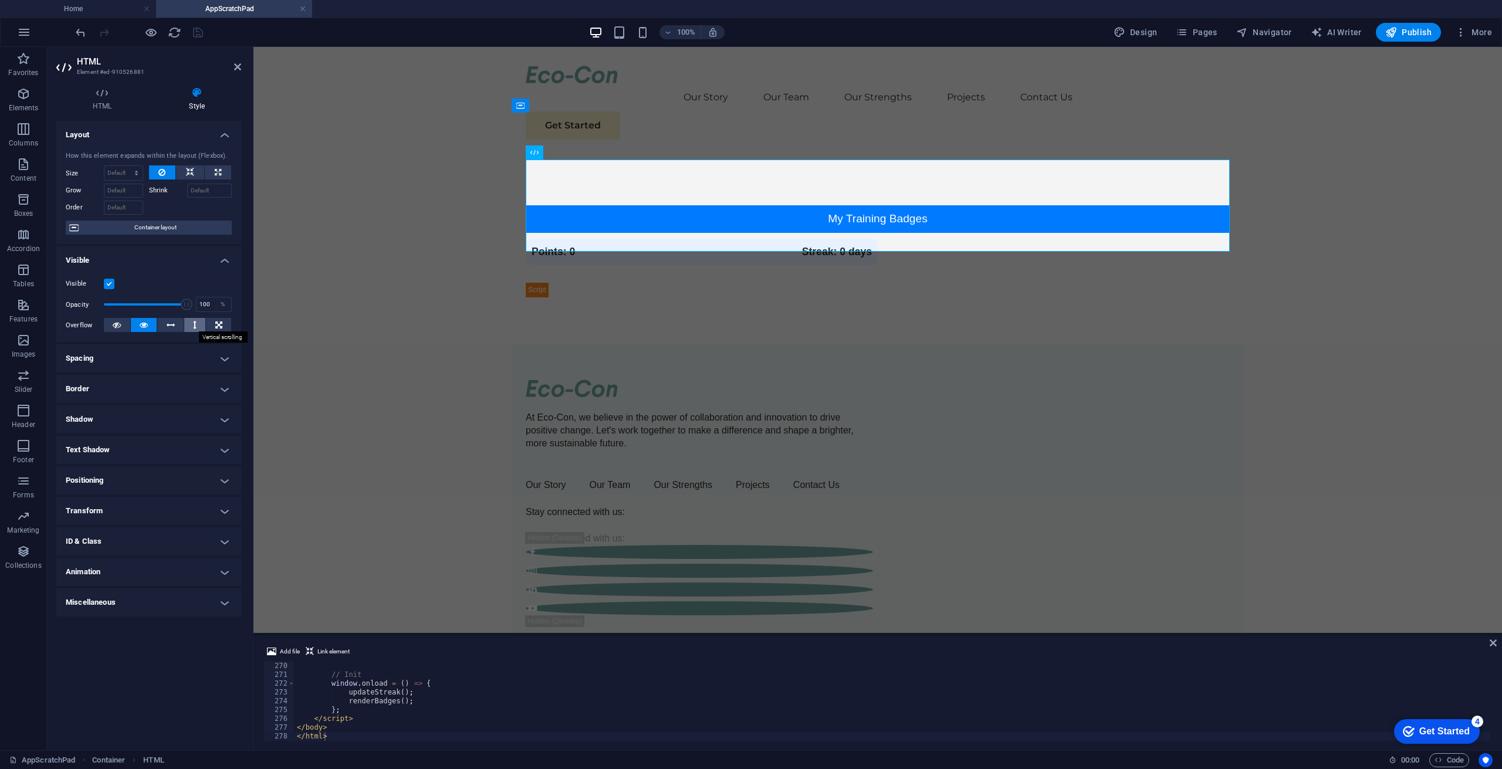
click at [191, 325] on button at bounding box center [195, 325] width 22 height 14
click at [221, 322] on icon at bounding box center [218, 325] width 7 height 14
click at [141, 326] on icon at bounding box center [144, 325] width 8 height 14
click at [201, 35] on icon "save" at bounding box center [197, 32] width 13 height 13
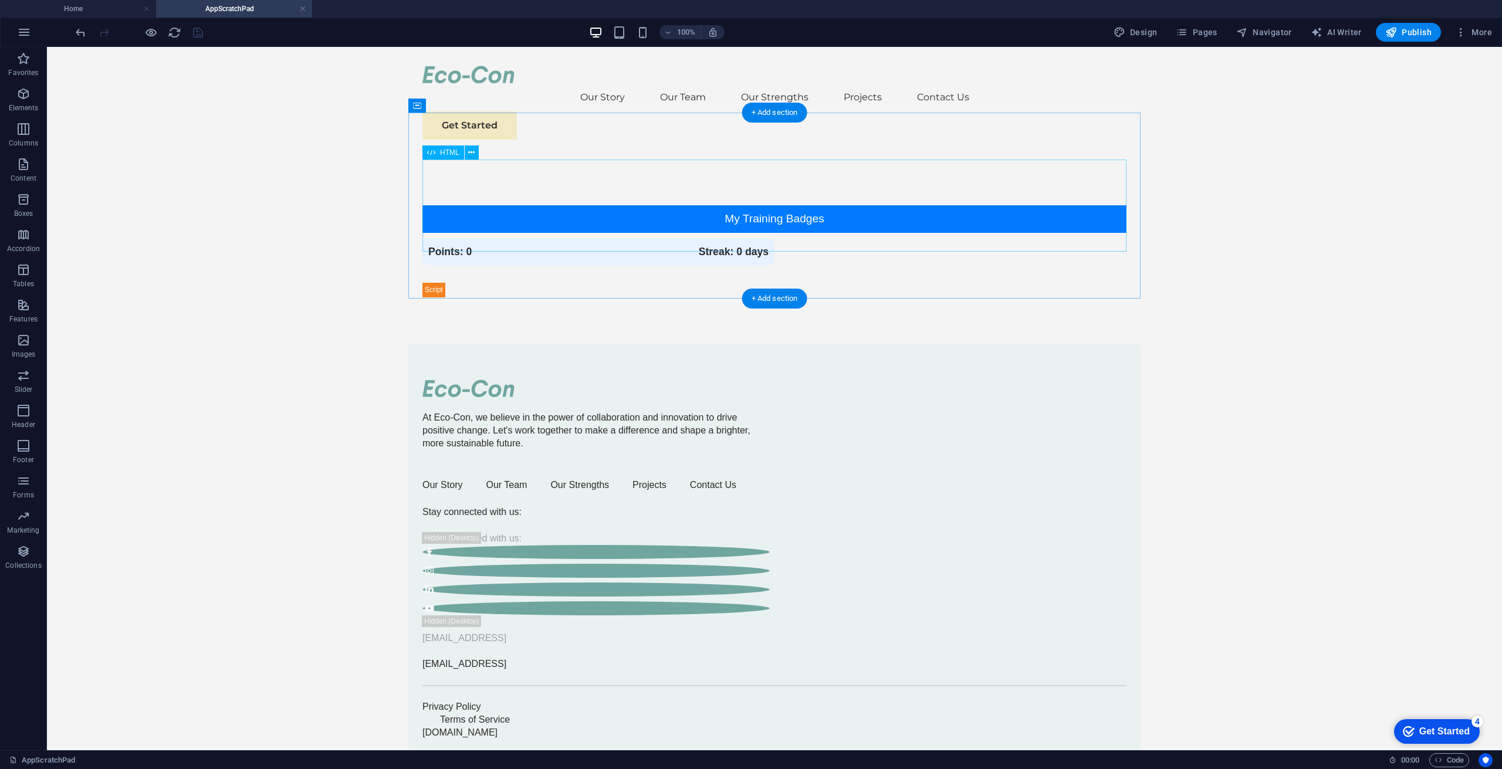
click at [913, 205] on div "Training Badges My Training Badges Points: 0 Streak: 0 days Details Completion …" at bounding box center [775, 251] width 704 height 92
click at [425, 243] on div "Training Badges My Training Badges Points: 0 Streak: 0 days Details Completion …" at bounding box center [775, 251] width 704 height 92
click at [427, 241] on div "Training Badges My Training Badges Points: 0 Streak: 0 days Details Completion …" at bounding box center [775, 251] width 704 height 92
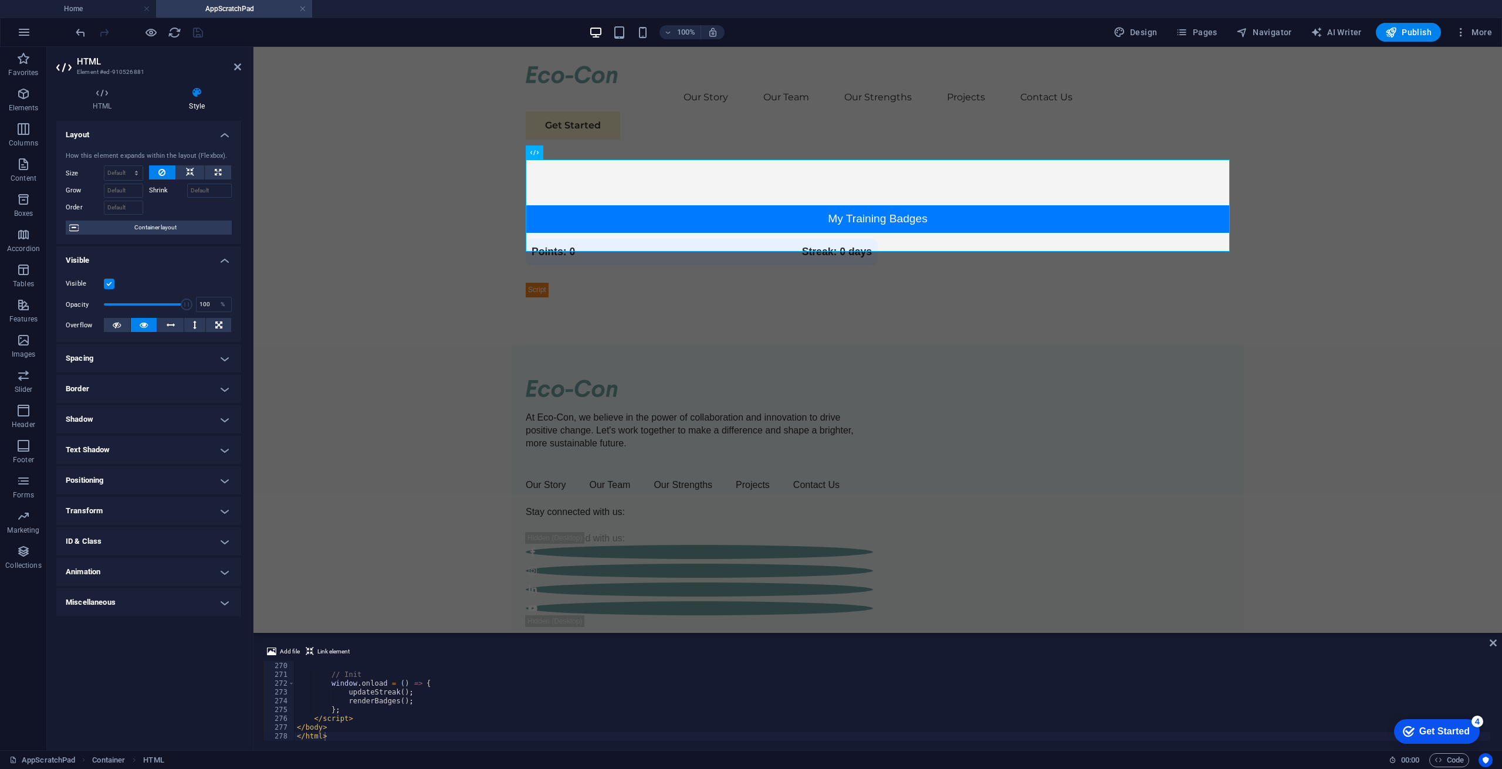
drag, startPoint x: 634, startPoint y: 241, endPoint x: 749, endPoint y: 224, distance: 116.3
click at [749, 224] on div "Training Badges My Training Badges Points: 0 Streak: 0 days Details Completion …" at bounding box center [878, 251] width 704 height 92
click at [545, 153] on span "HTML" at bounding box center [552, 152] width 19 height 7
click at [576, 151] on icon at bounding box center [575, 153] width 6 height 12
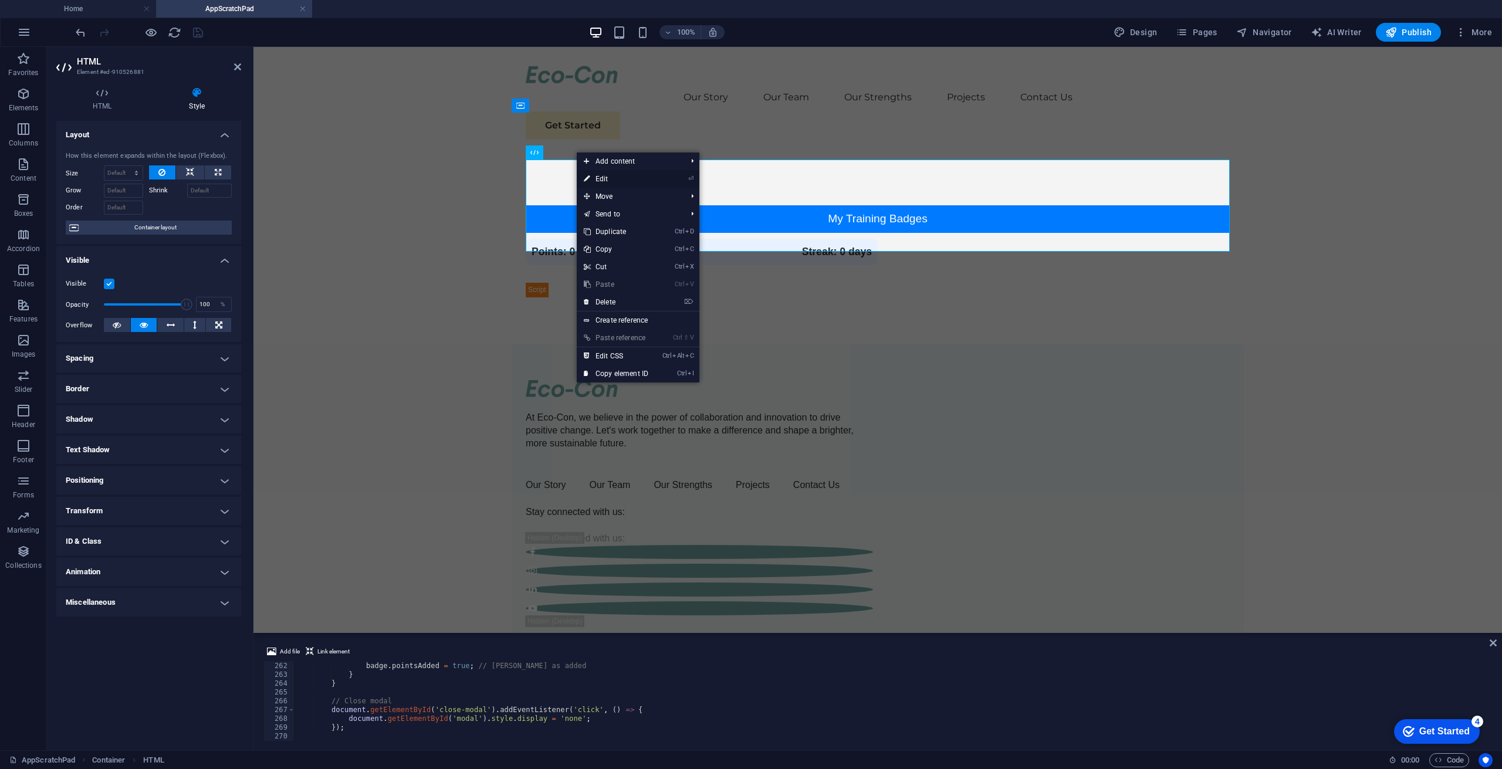
click at [611, 174] on link "⏎ Edit" at bounding box center [616, 179] width 79 height 18
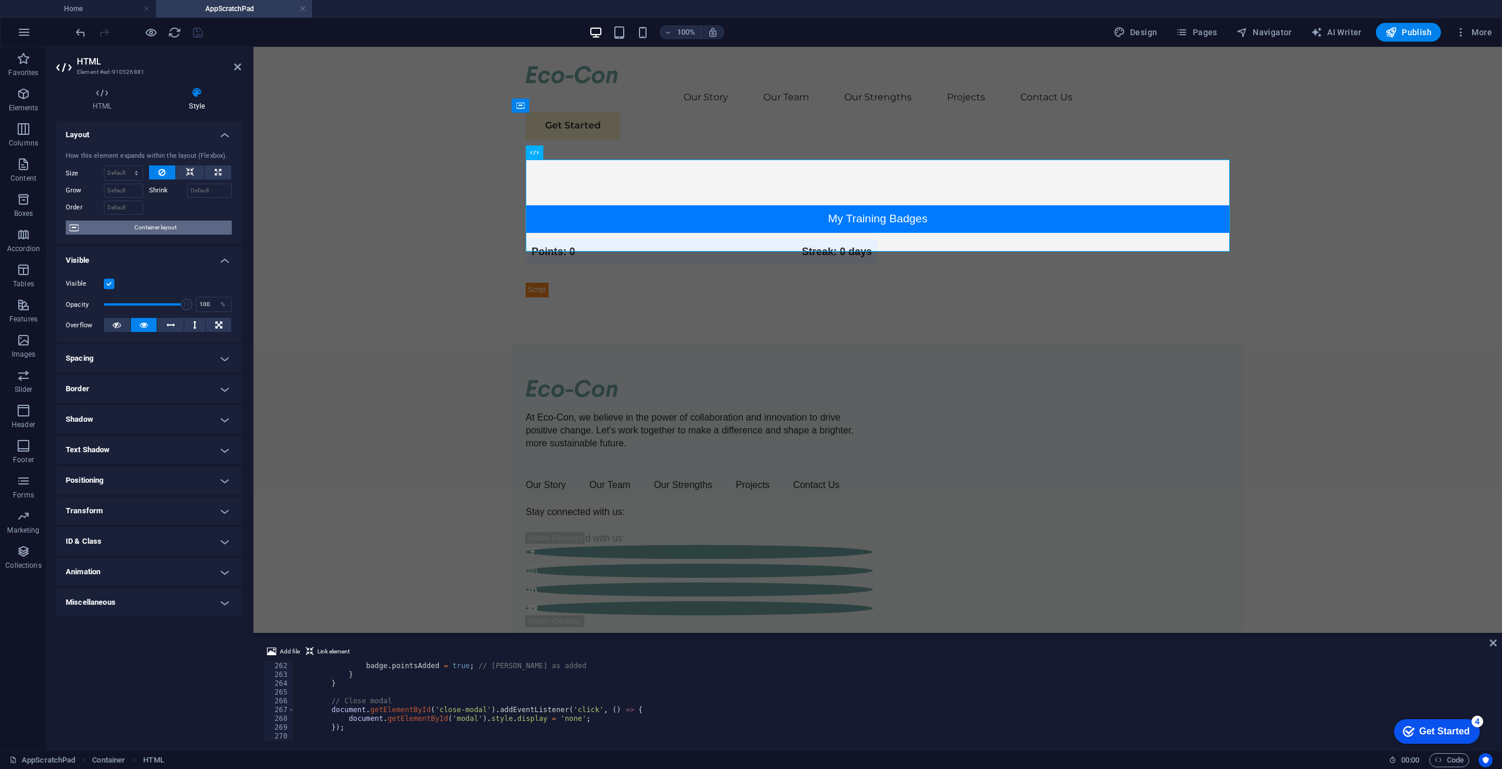
click at [167, 228] on span "Container layout" at bounding box center [155, 228] width 146 height 14
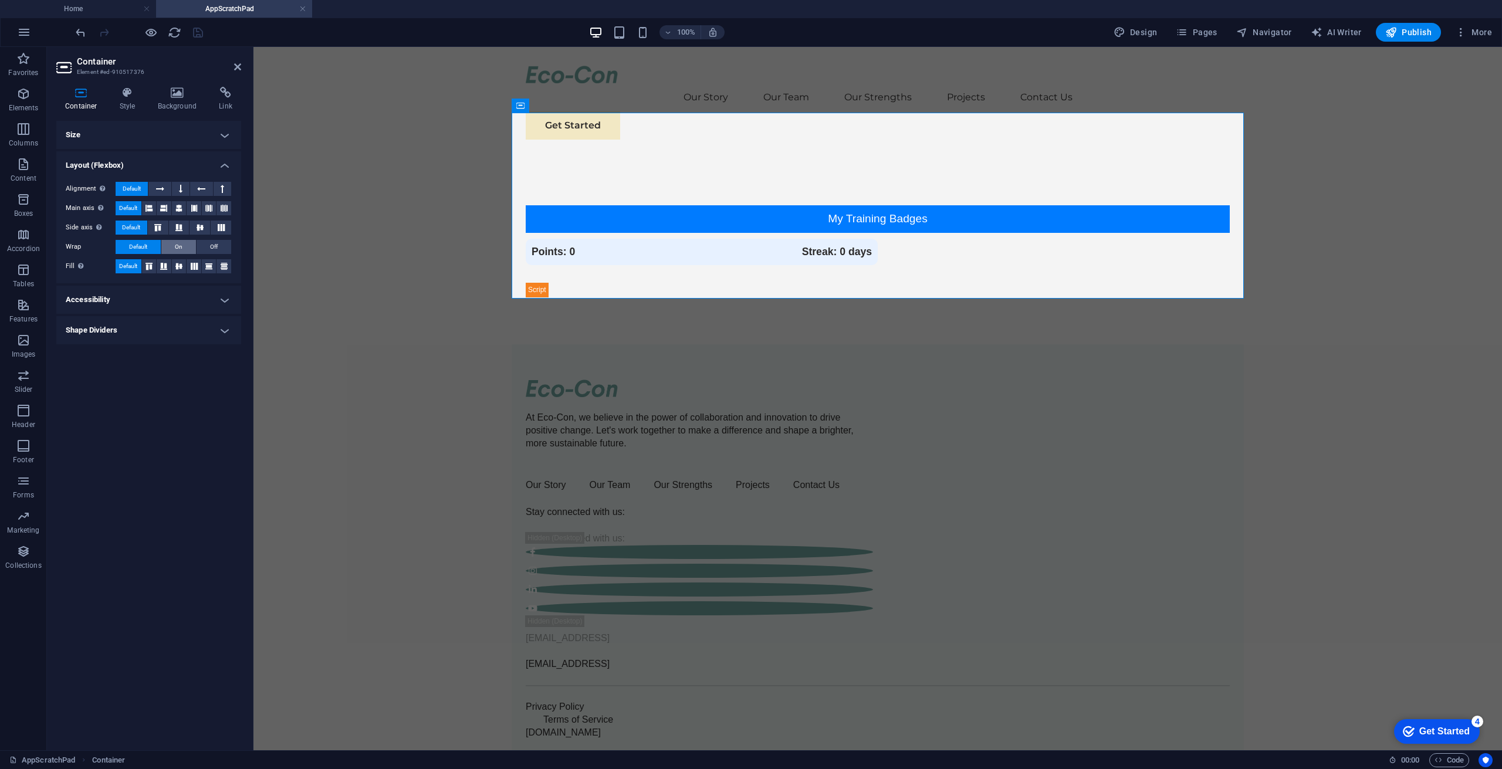
click at [173, 246] on button "On" at bounding box center [178, 247] width 35 height 14
click at [141, 242] on span "Default" at bounding box center [138, 247] width 18 height 14
click at [177, 246] on span "On" at bounding box center [179, 247] width 8 height 14
click at [195, 29] on icon "save" at bounding box center [197, 32] width 13 height 13
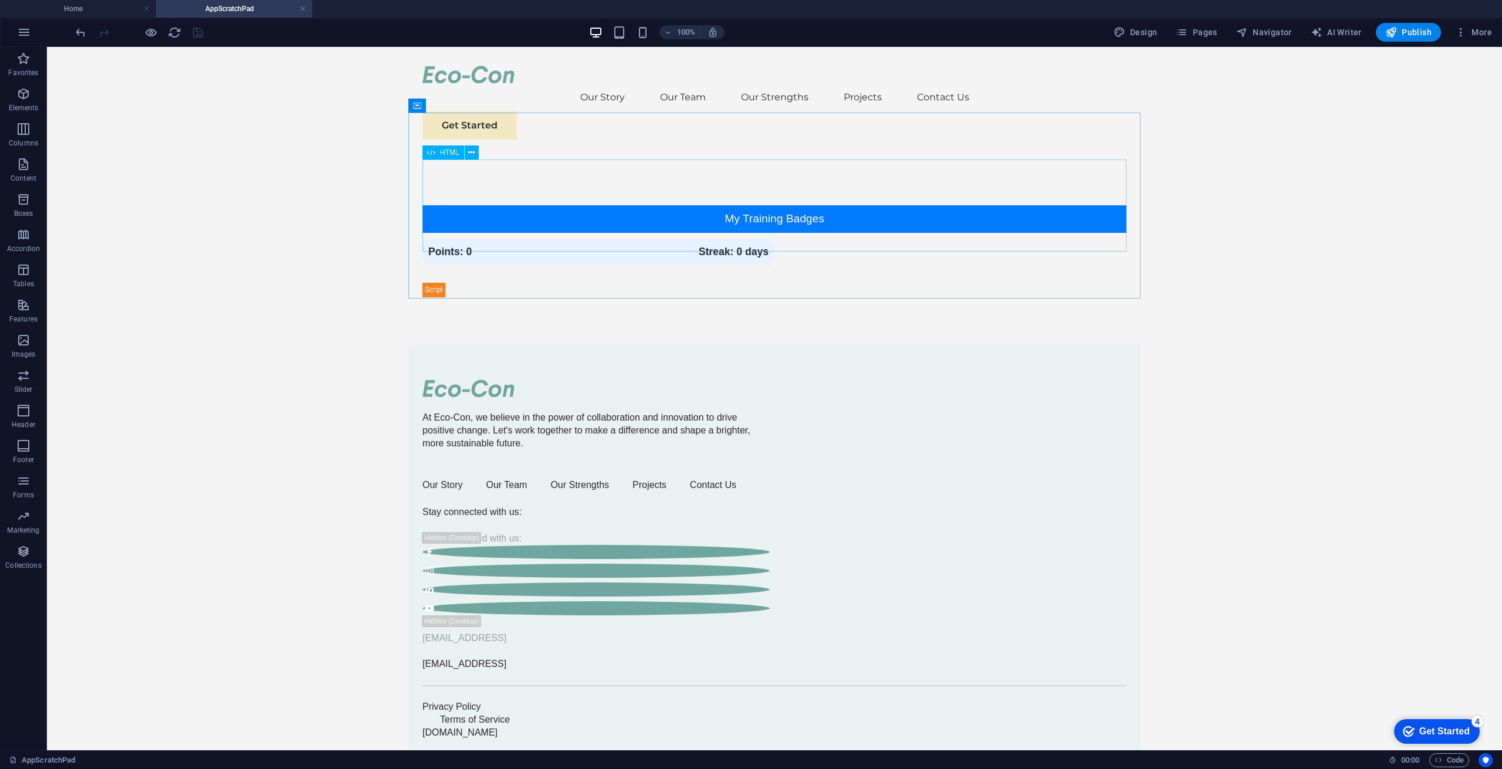
click at [431, 151] on icon at bounding box center [431, 153] width 8 height 14
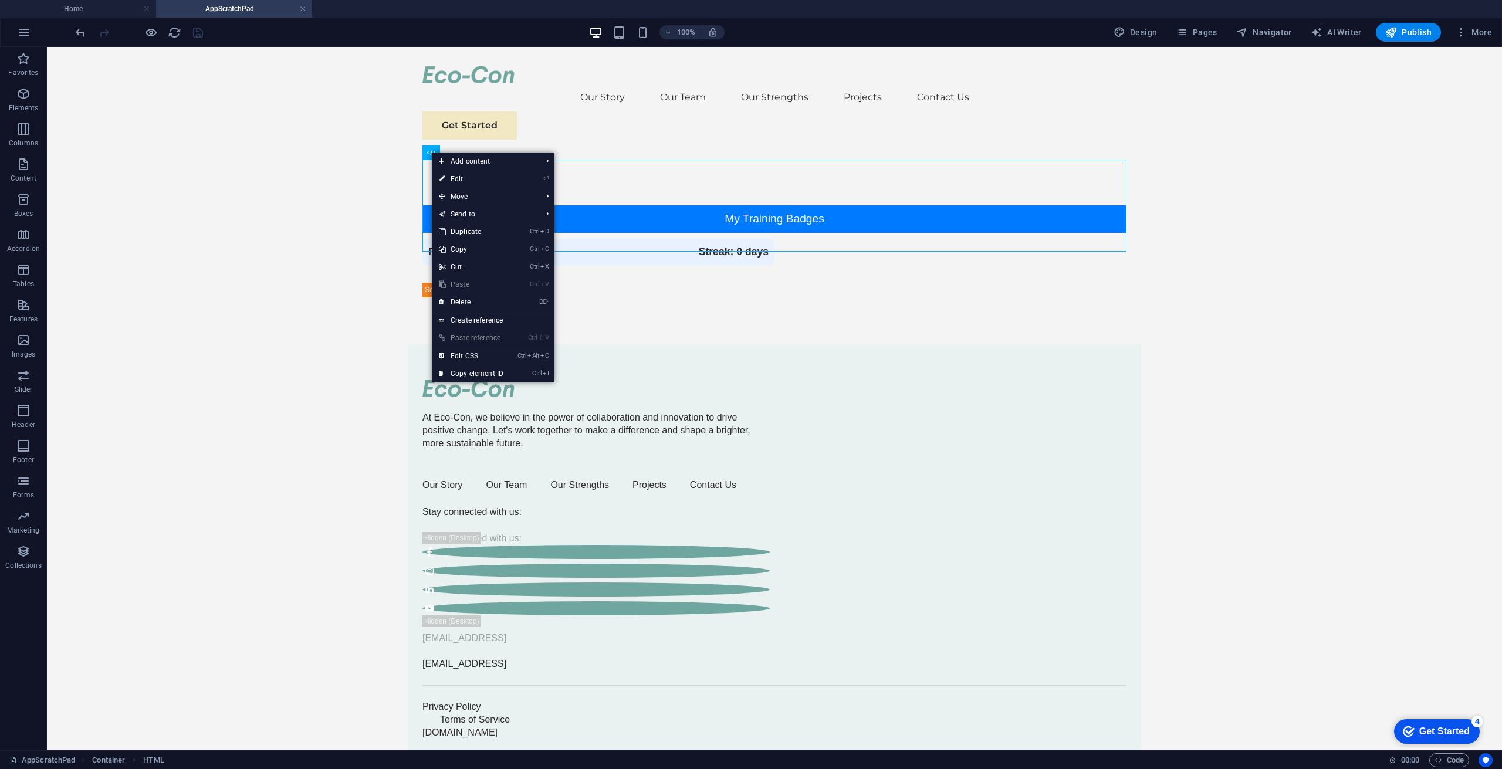
click at [400, 163] on body "Skip to main content Our Story Our Team Our Strengths Projects Contact Us Get S…" at bounding box center [774, 402] width 1455 height 711
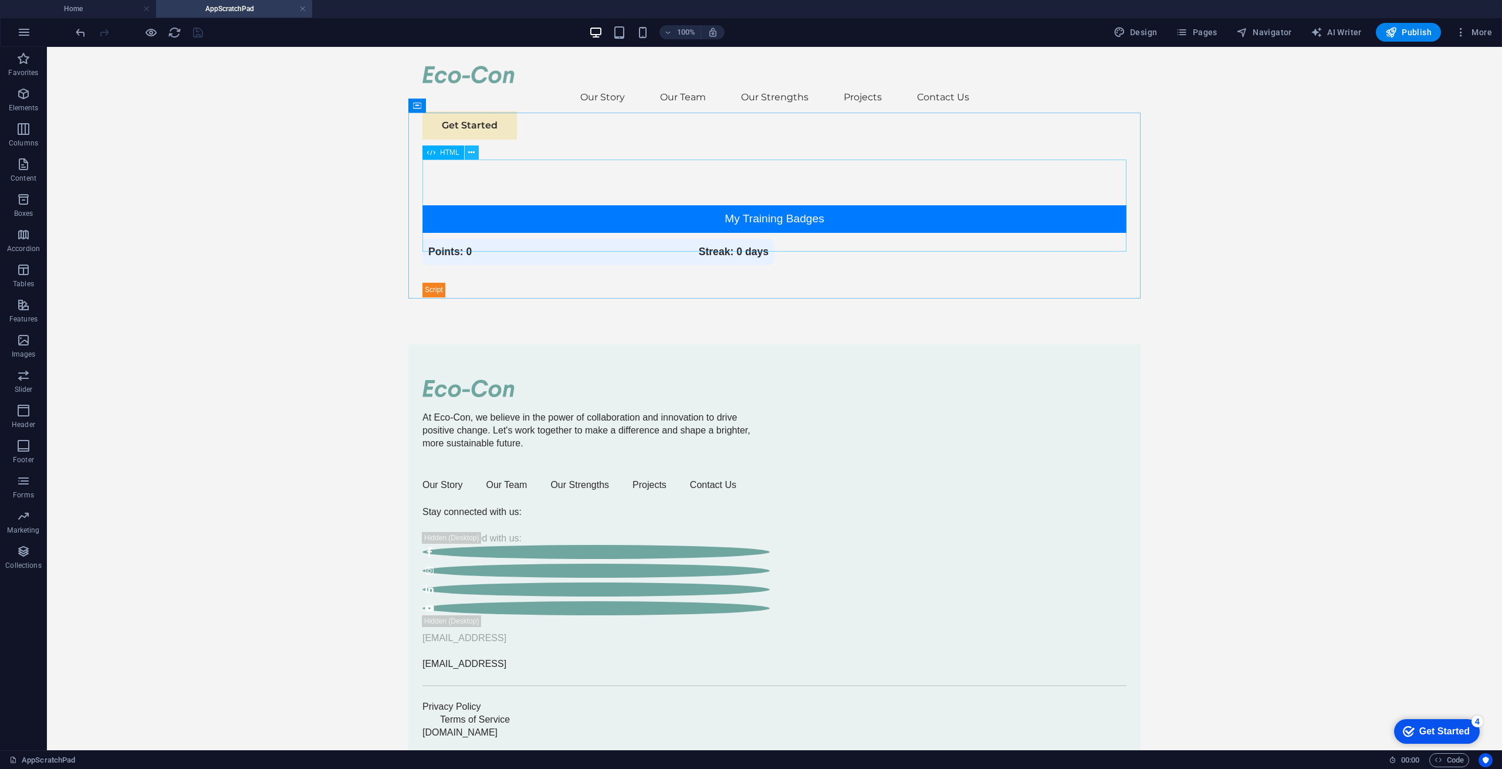
click at [468, 153] on button at bounding box center [472, 153] width 14 height 14
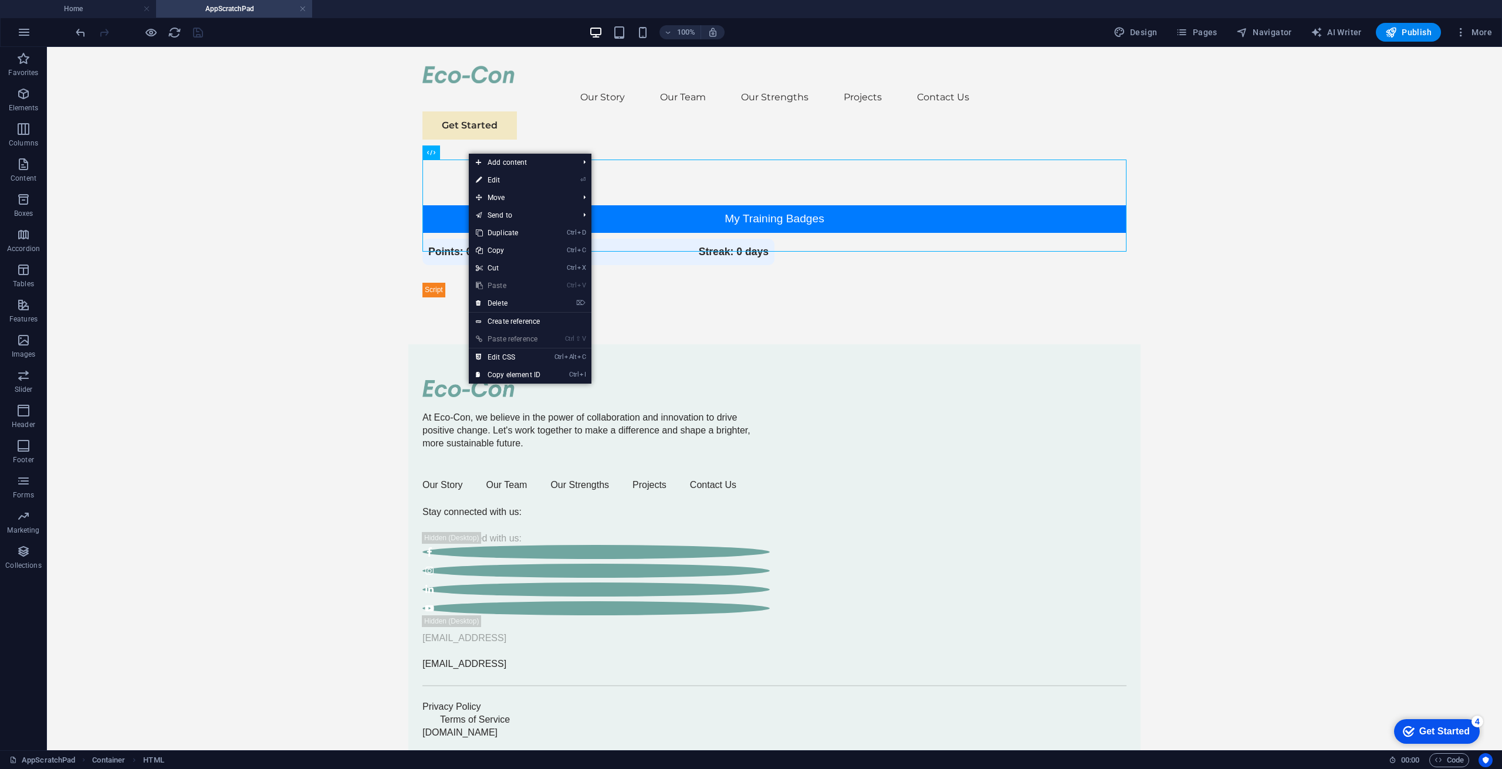
click at [303, 303] on body "Skip to main content Our Story Our Team Our Strengths Projects Contact Us Get S…" at bounding box center [774, 402] width 1455 height 711
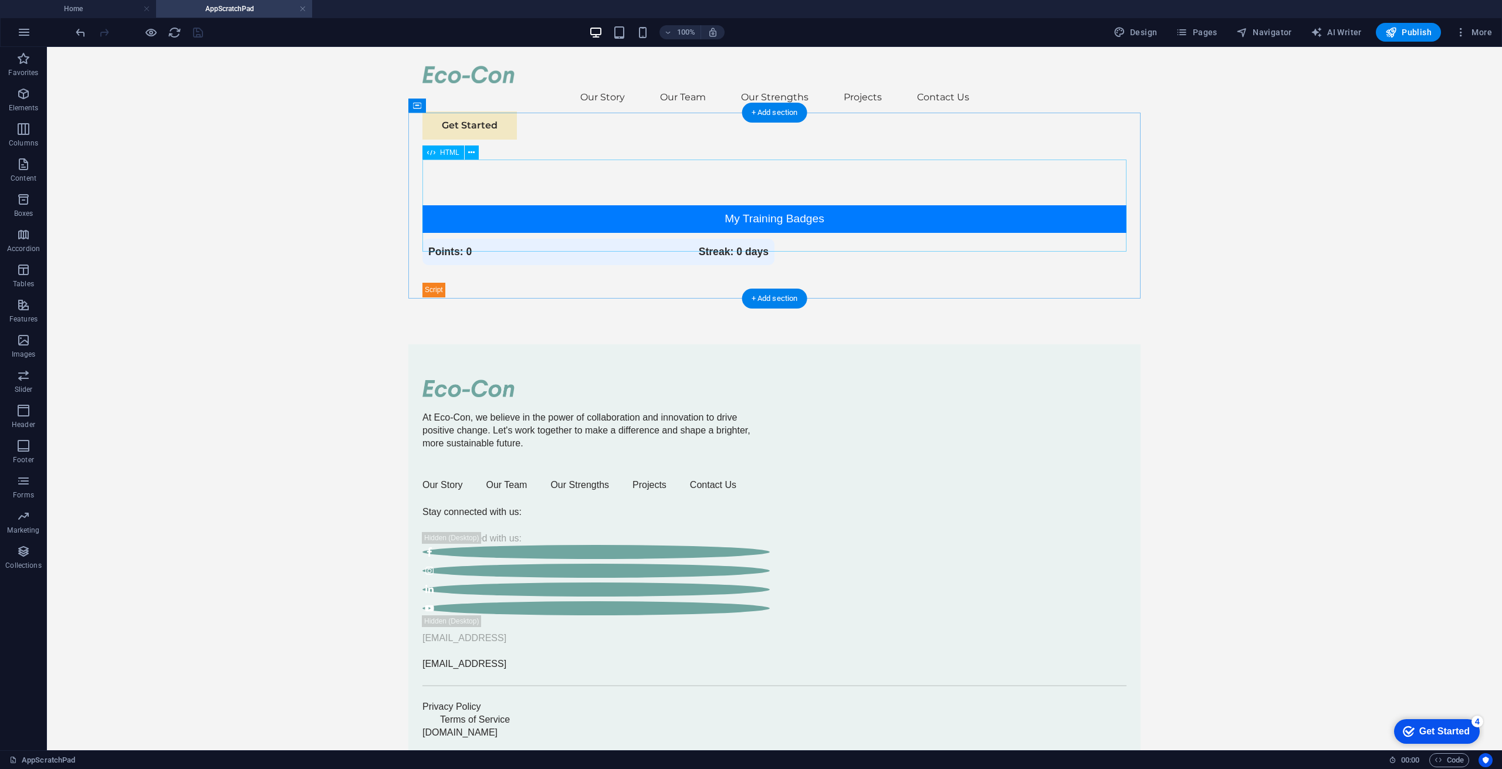
click at [783, 205] on div "Training Badges My Training Badges Points: 0 Streak: 0 days Details Completion …" at bounding box center [775, 251] width 704 height 92
drag, startPoint x: 779, startPoint y: 175, endPoint x: 619, endPoint y: 258, distance: 180.0
click at [619, 258] on div "Training Badges My Training Badges Points: 0 Streak: 0 days Details Completion …" at bounding box center [774, 250] width 732 height 185
click at [688, 205] on div "Training Badges My Training Badges Points: 0 Streak: 0 days Details Completion …" at bounding box center [775, 251] width 704 height 92
click at [469, 149] on icon at bounding box center [471, 153] width 6 height 12
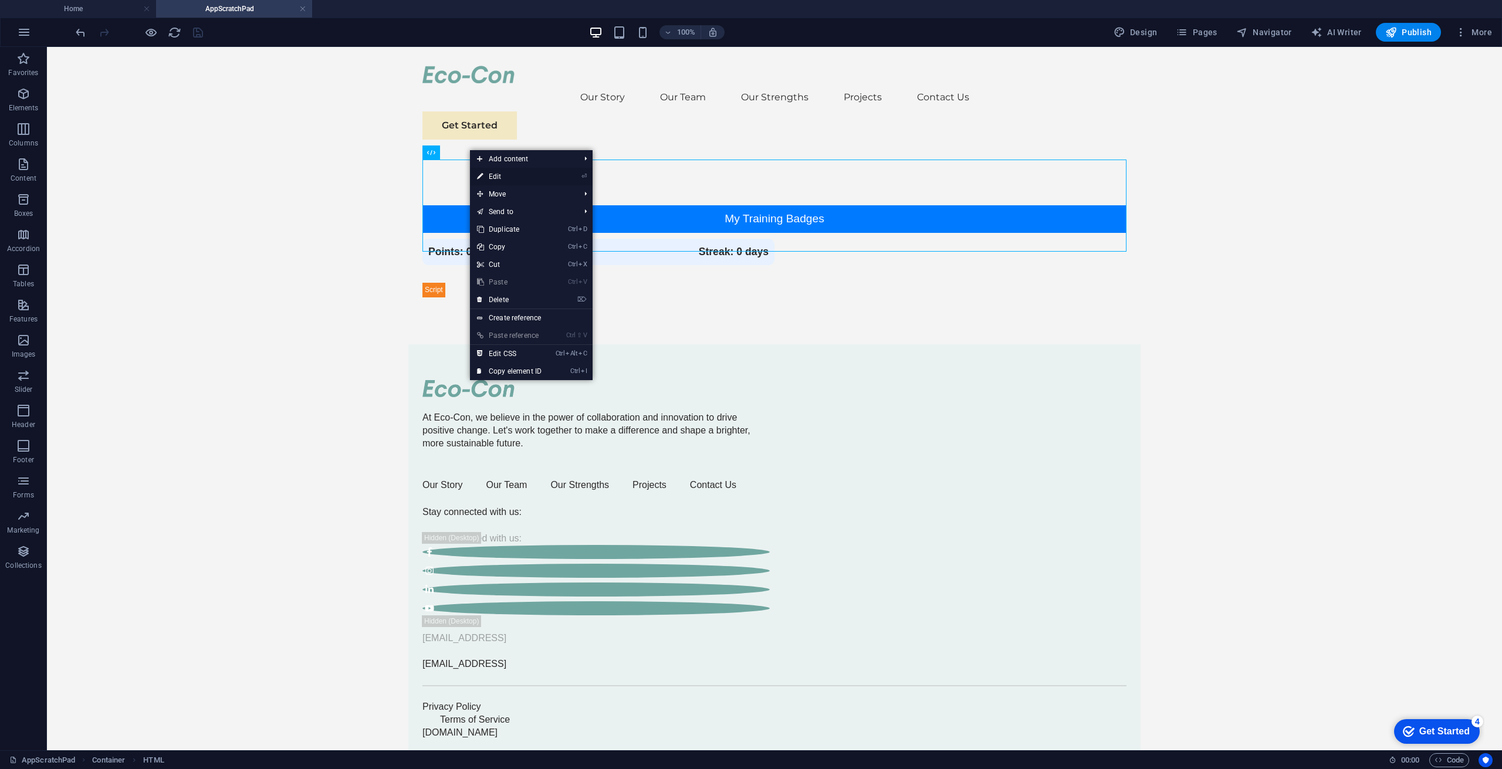
click at [493, 175] on link "⏎ Edit" at bounding box center [509, 177] width 79 height 18
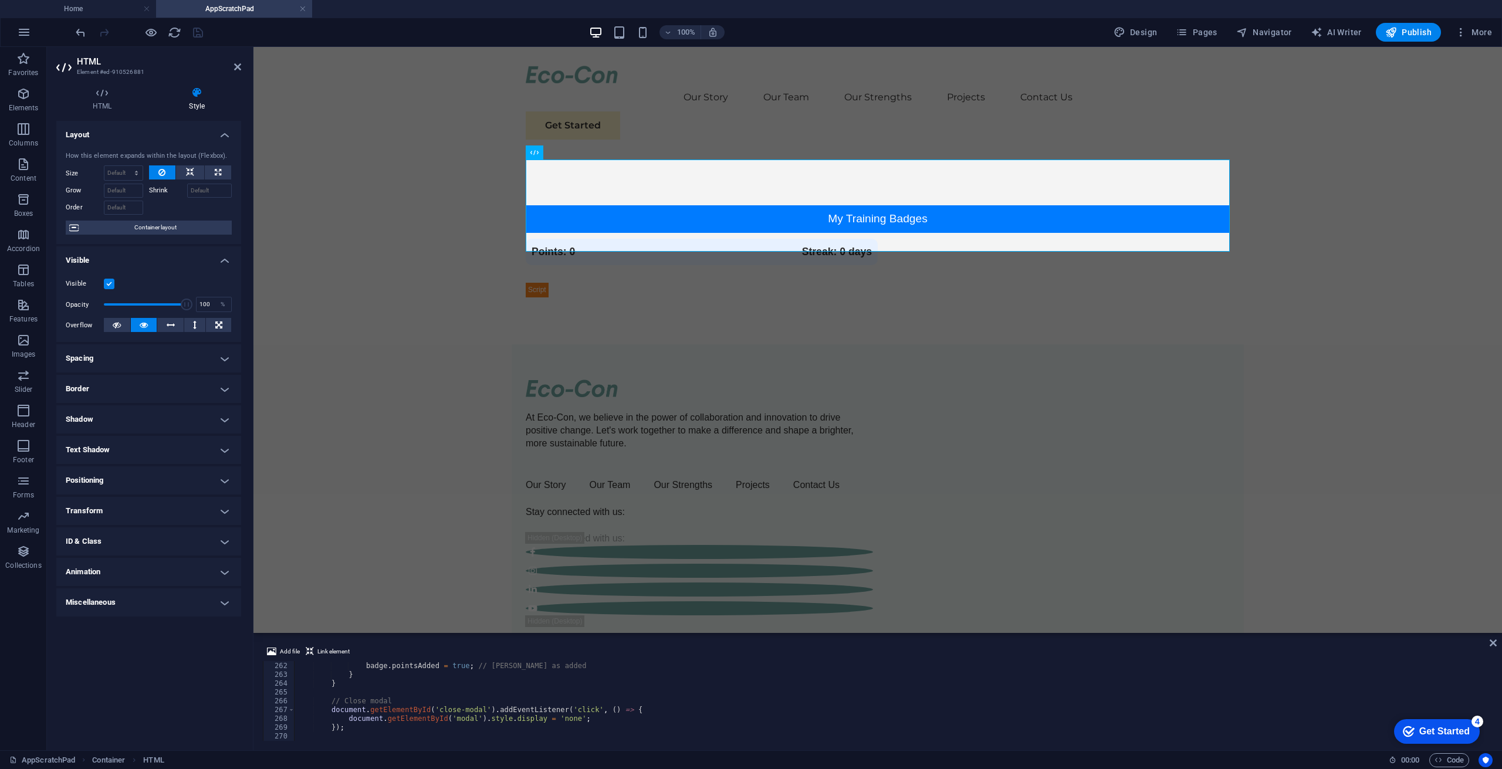
click at [408, 168] on body "Skip to main content Our Story Our Team Our Strengths Projects Contact Us Get S…" at bounding box center [878, 402] width 1249 height 711
click at [1325, 29] on span "AI Writer" at bounding box center [1336, 32] width 51 height 12
select select "English"
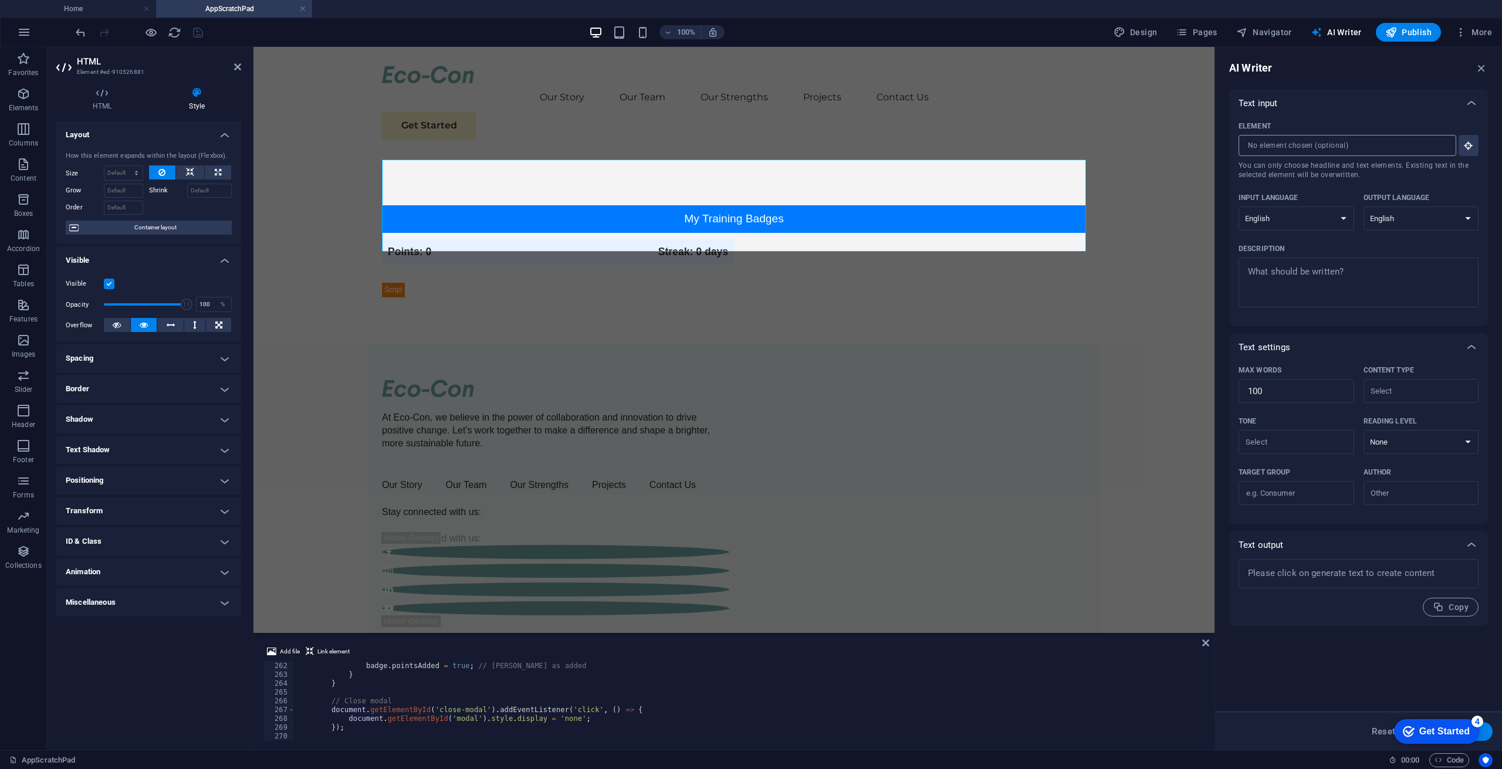
click at [1315, 146] on input "Element ​ You can only choose headline and text elements. Existing text in the …" at bounding box center [1344, 145] width 210 height 21
type textarea "x"
click at [1263, 264] on textarea "Description x ​" at bounding box center [1359, 282] width 228 height 38
paste textarea "<!DOCTYPE html> <html lang="en"> <head> <meta charset="UTF-8"> <meta name="view…"
type textarea "<!DOCTYPE html> <html lang="en"> <head> <meta charset="UTF-8"> <meta name="view…"
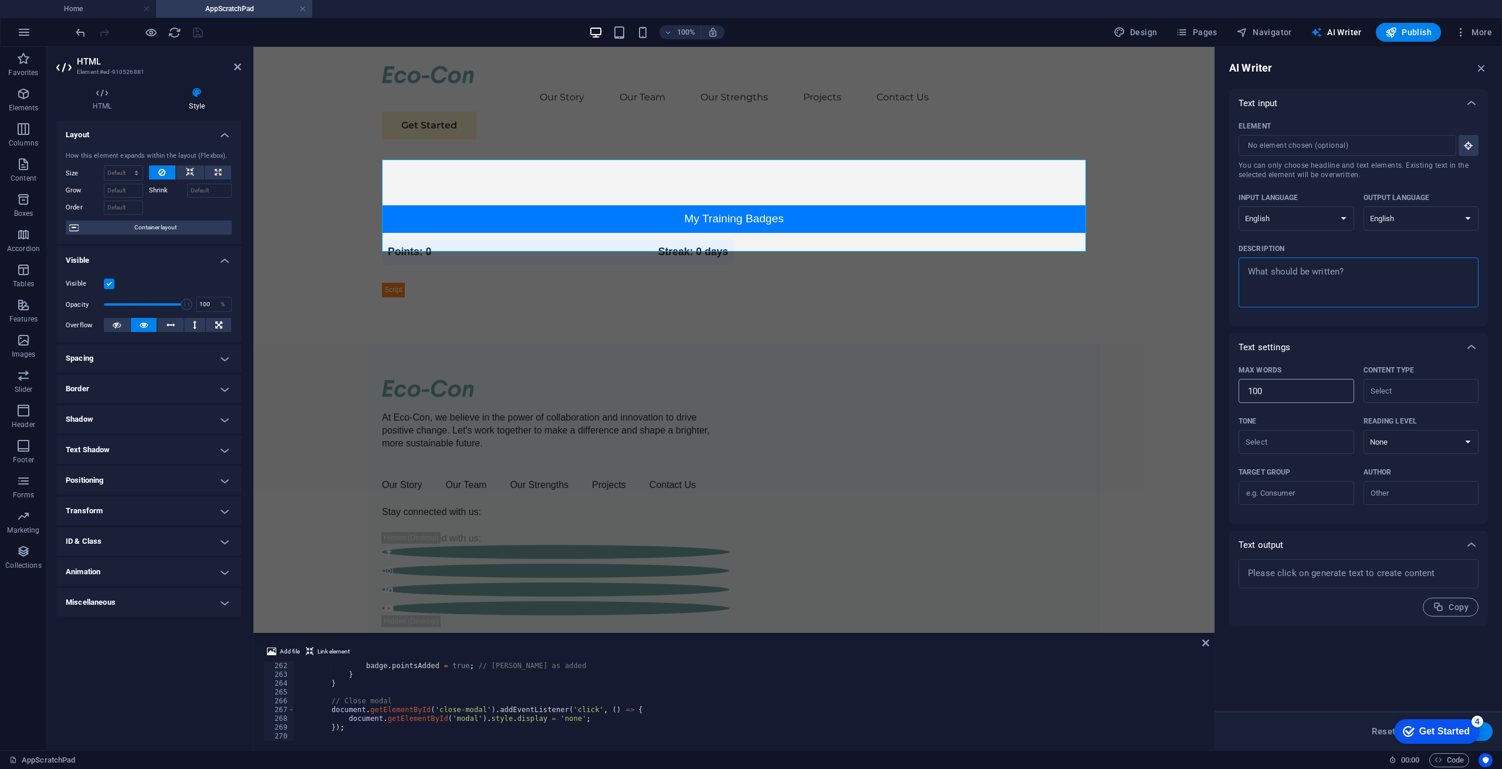
type textarea "x"
type textarea "<!DOCTYPE html> <html lang="en"> <head> <meta charset="UTF-8"> <meta name="view…"
type textarea "x"
click at [1322, 235] on div "Input language Albanian Arabic Armenian Awadhi Azerbaijani Bashkir Basque Belar…" at bounding box center [1359, 214] width 240 height 51
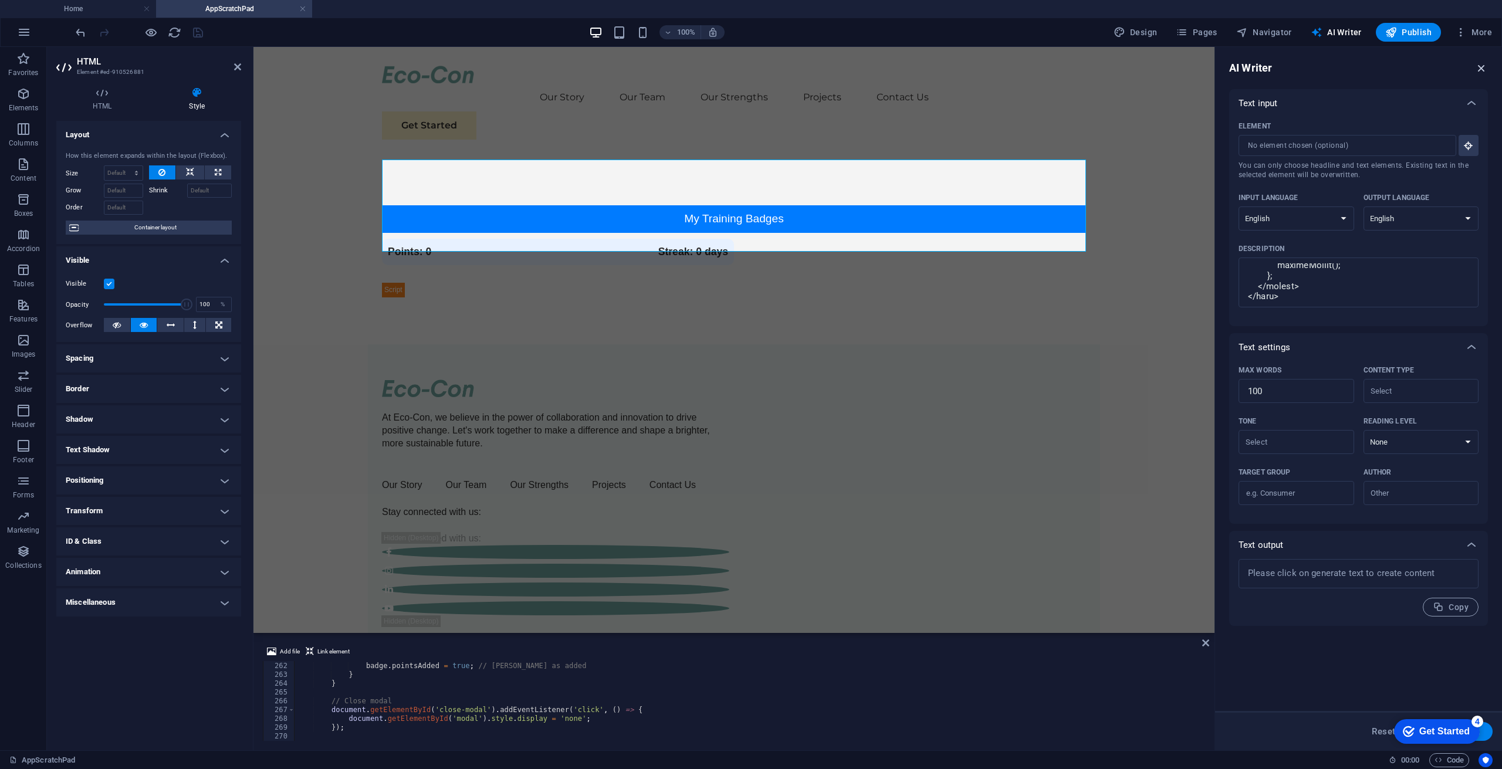
click at [1480, 69] on icon "button" at bounding box center [1481, 68] width 13 height 13
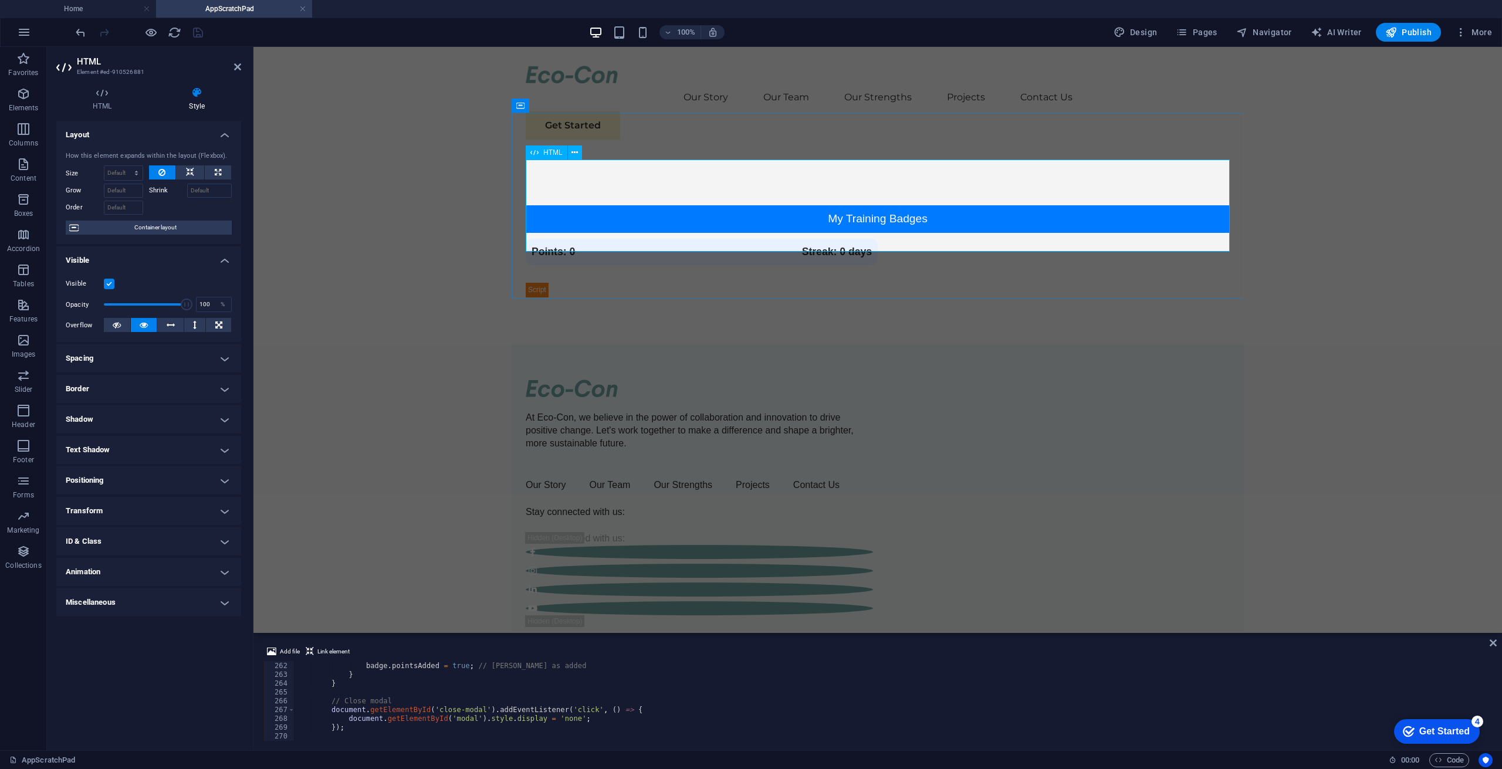
click at [609, 231] on div "Training Badges My Training Badges Points: 0 Streak: 0 days Details Completion …" at bounding box center [878, 251] width 704 height 92
click at [168, 228] on span "Container layout" at bounding box center [155, 228] width 146 height 14
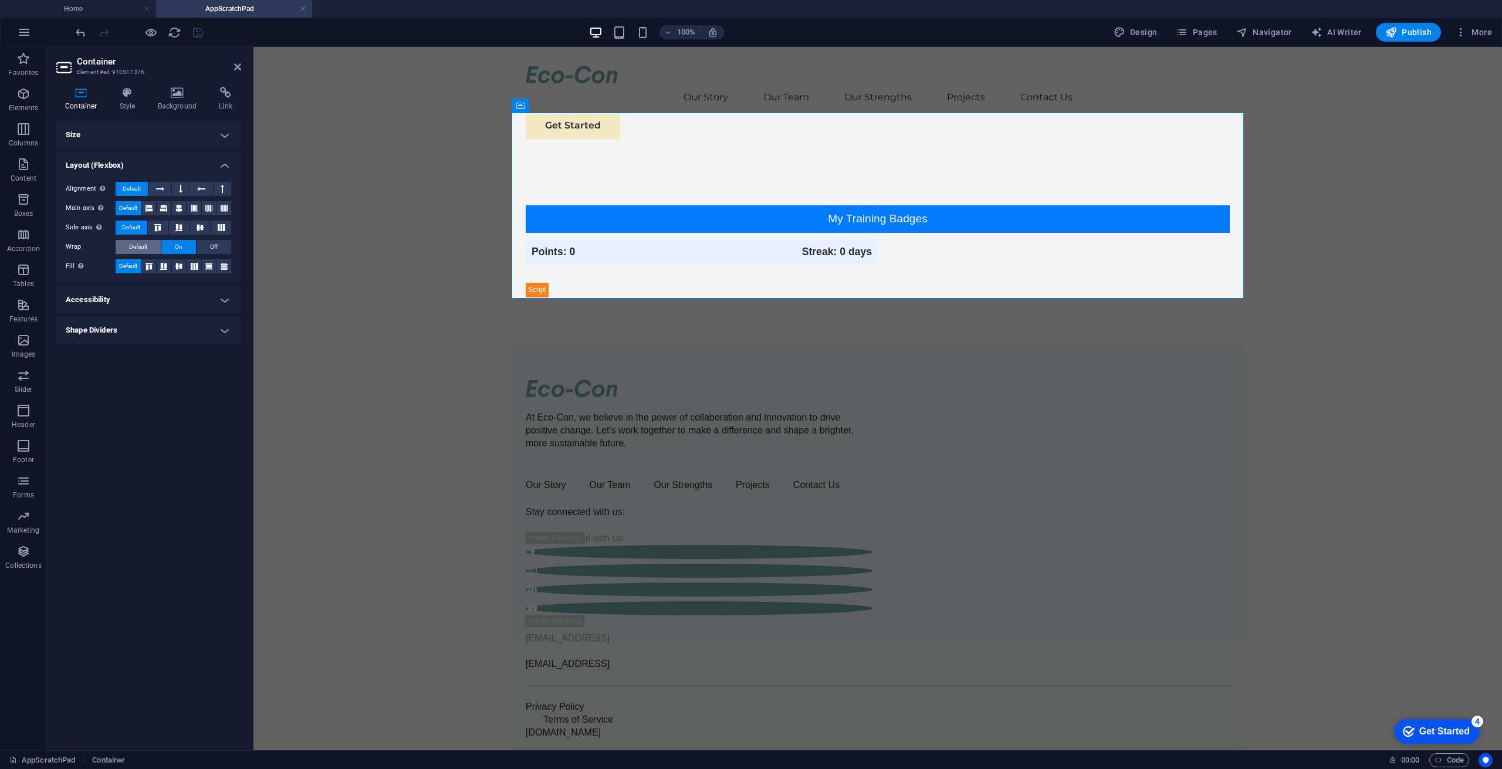
click at [143, 247] on span "Default" at bounding box center [138, 247] width 18 height 14
click at [197, 30] on icon "save" at bounding box center [197, 32] width 13 height 13
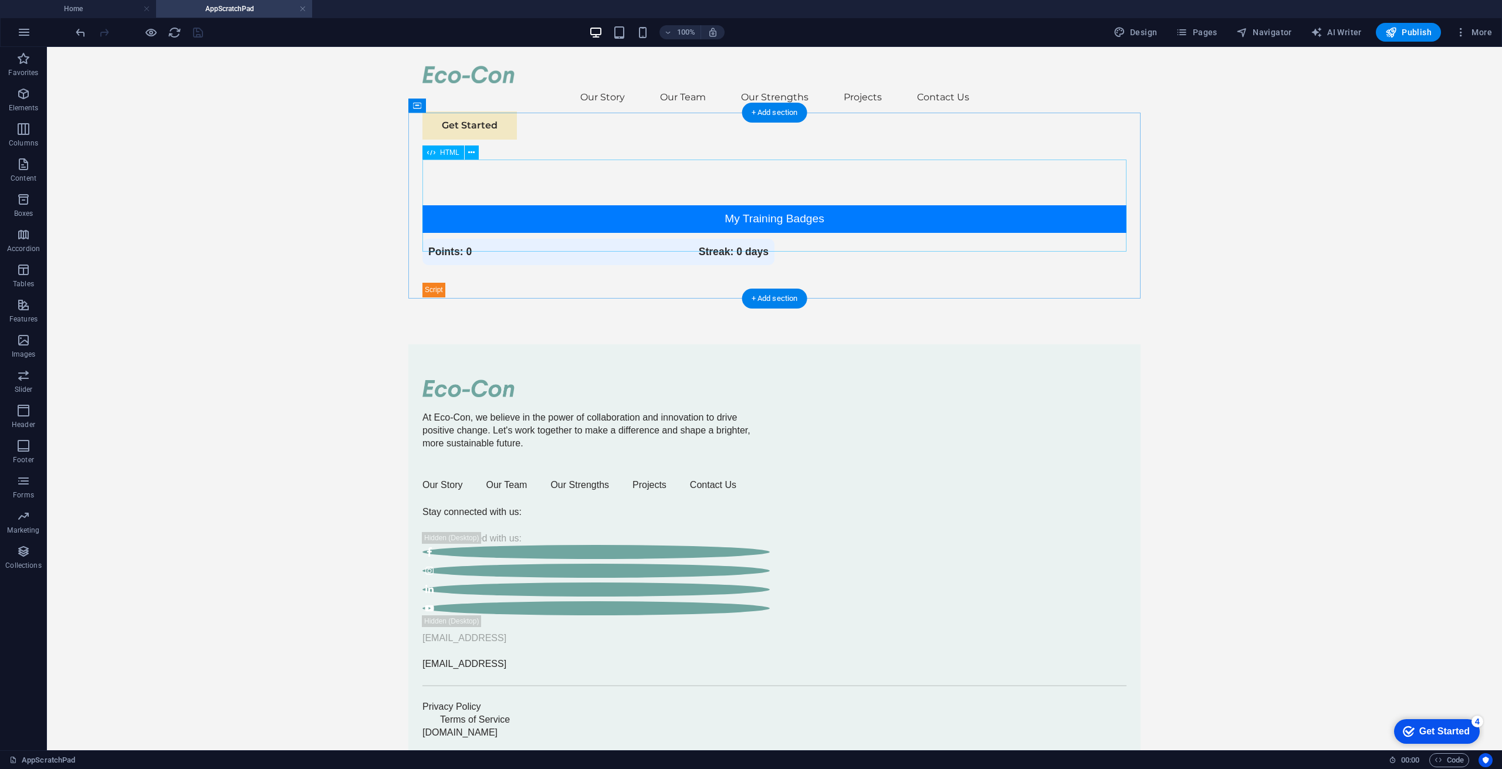
click at [796, 225] on div "Training Badges My Training Badges Points: 0 Streak: 0 days Details Completion …" at bounding box center [775, 251] width 704 height 92
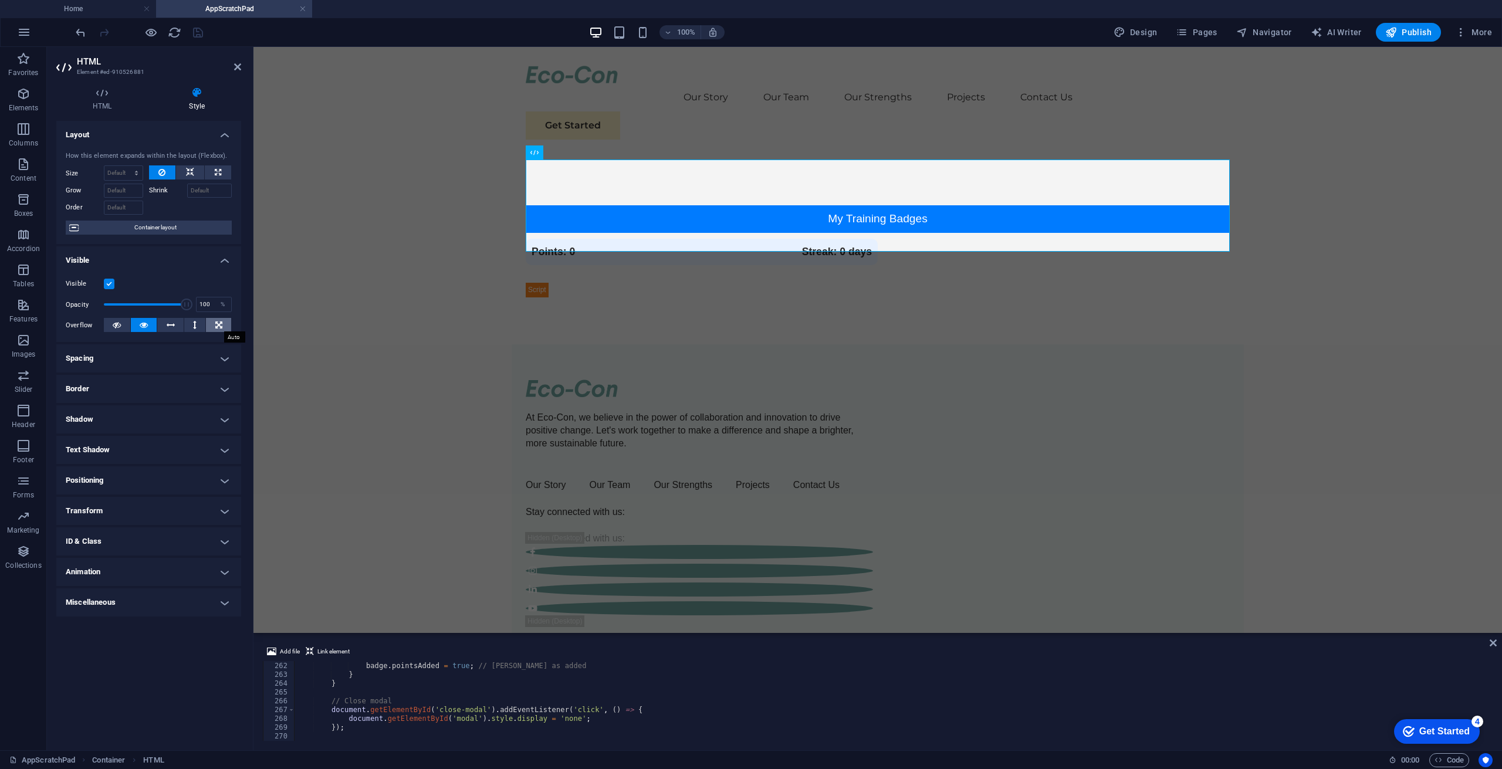
click at [214, 320] on button at bounding box center [218, 325] width 25 height 14
click at [192, 29] on icon "save" at bounding box center [197, 32] width 13 height 13
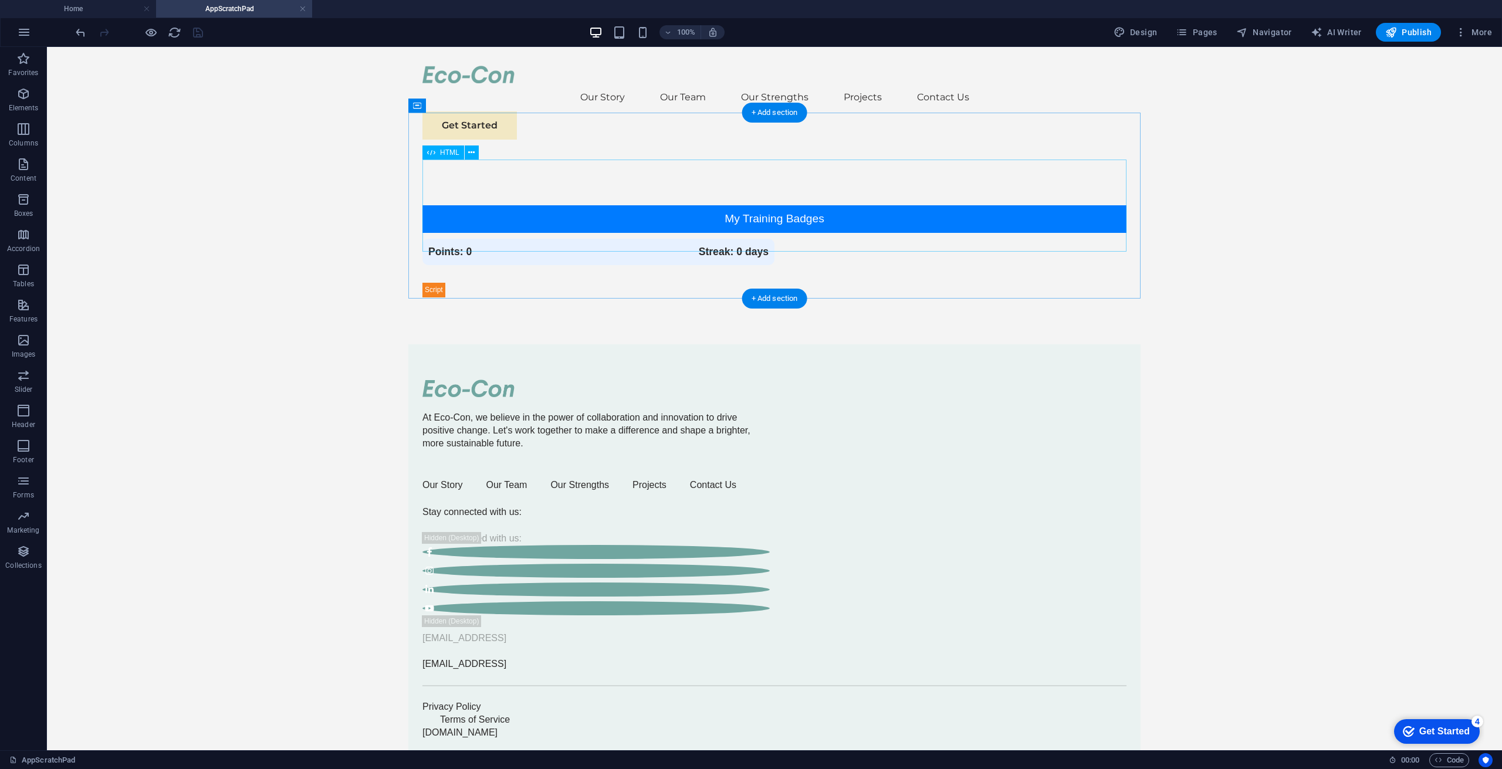
click at [844, 232] on div "Training Badges My Training Badges Points: 0 Streak: 0 days Details Completion …" at bounding box center [775, 251] width 704 height 92
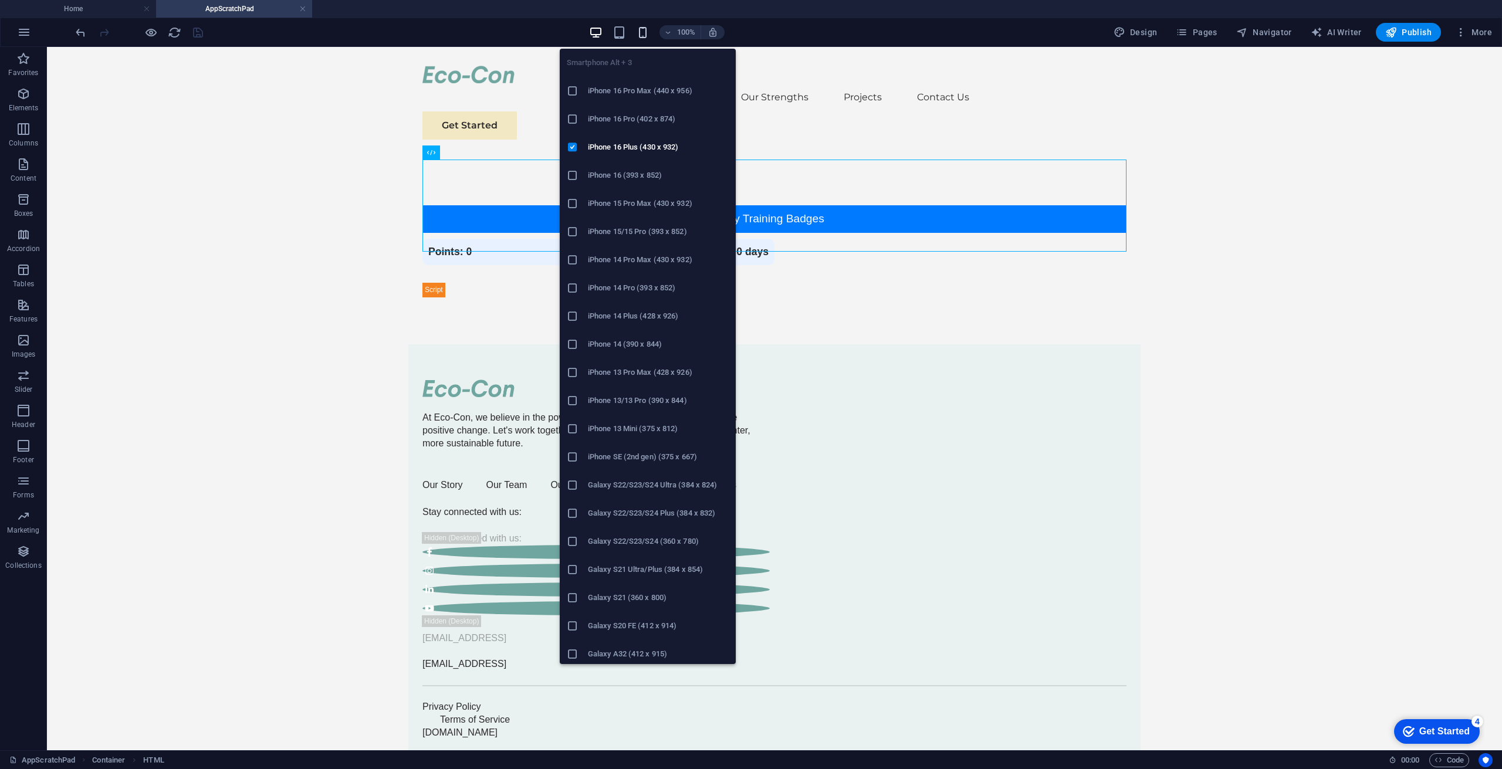
click at [644, 29] on icon "button" at bounding box center [642, 32] width 13 height 13
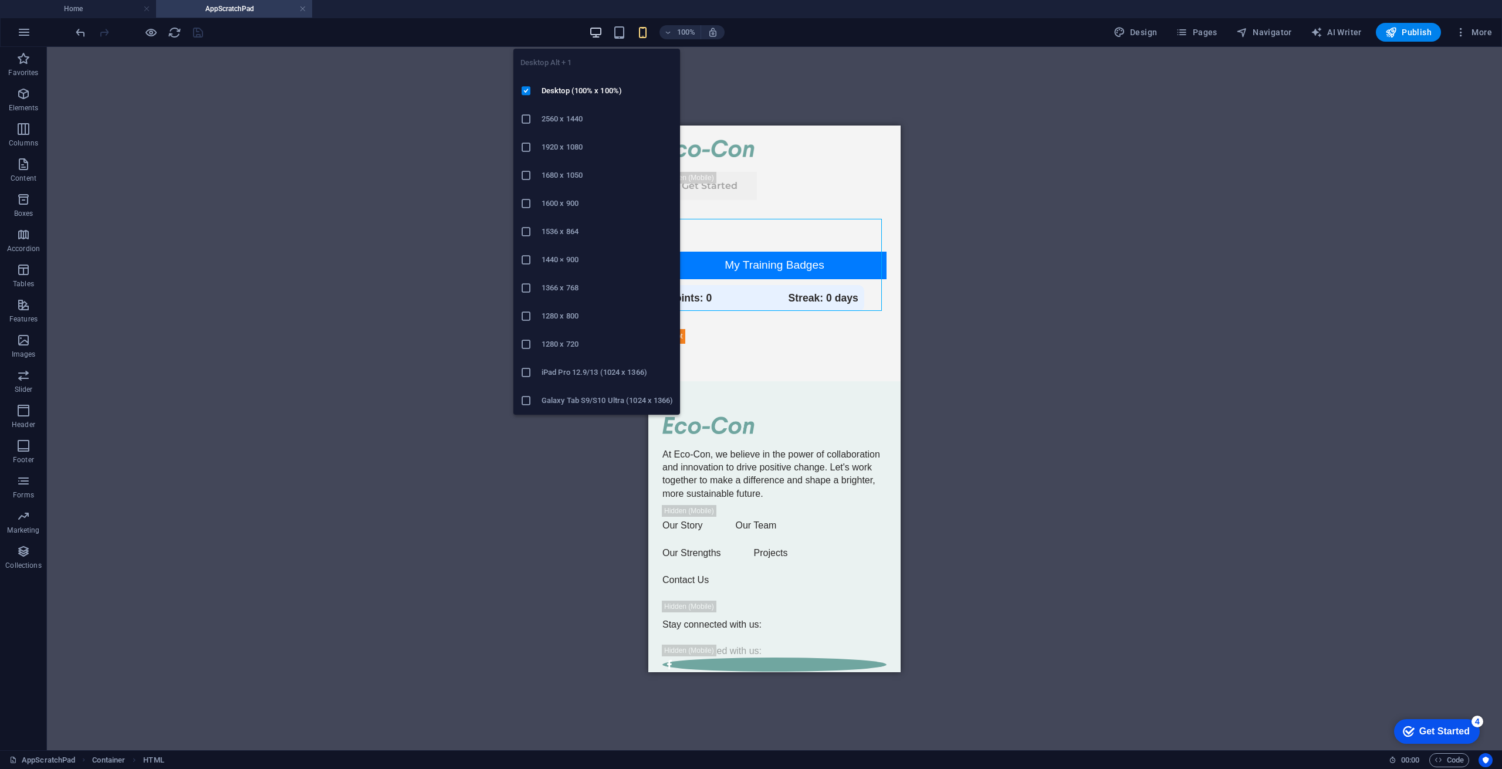
click at [603, 31] on icon "button" at bounding box center [595, 32] width 13 height 13
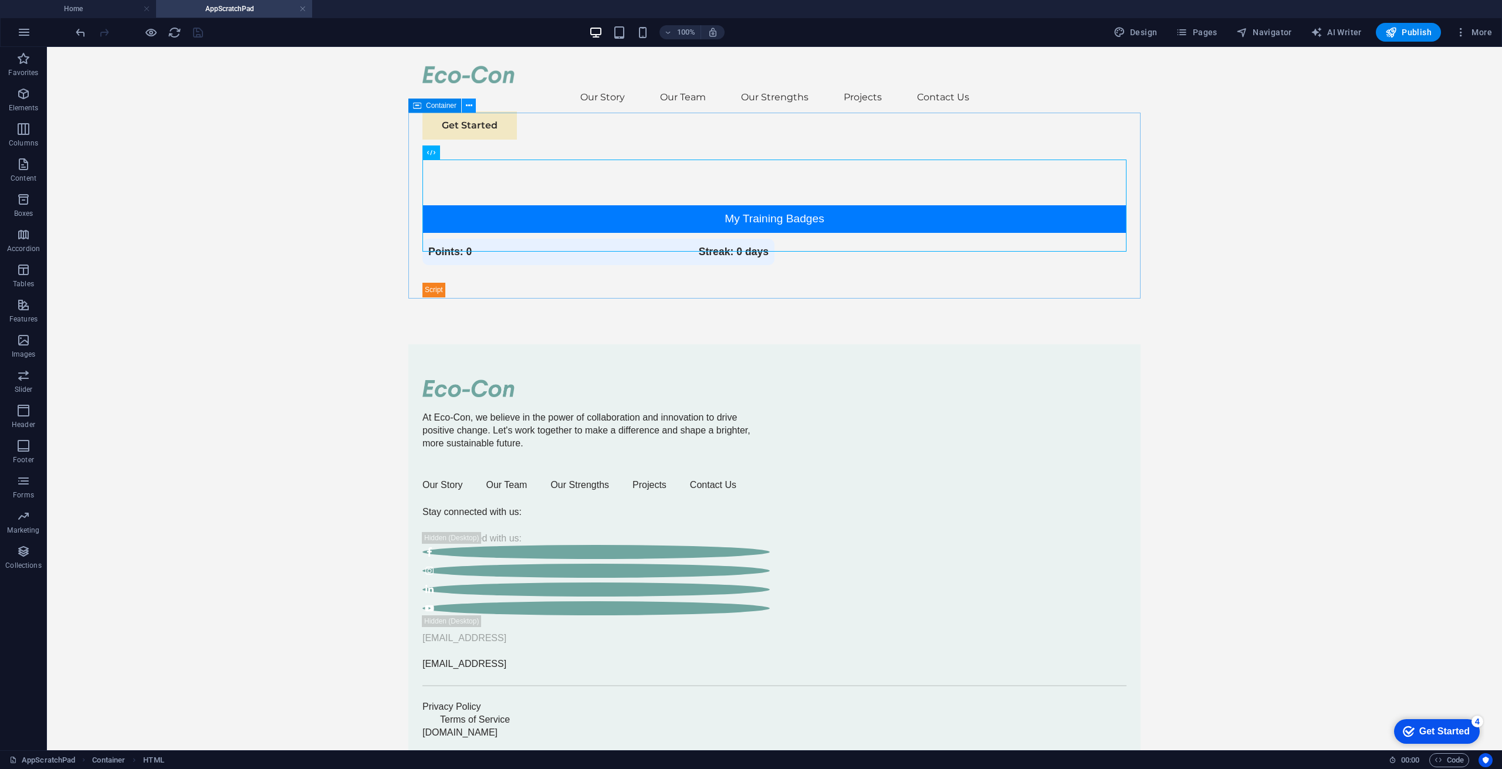
click at [467, 105] on icon at bounding box center [469, 106] width 6 height 12
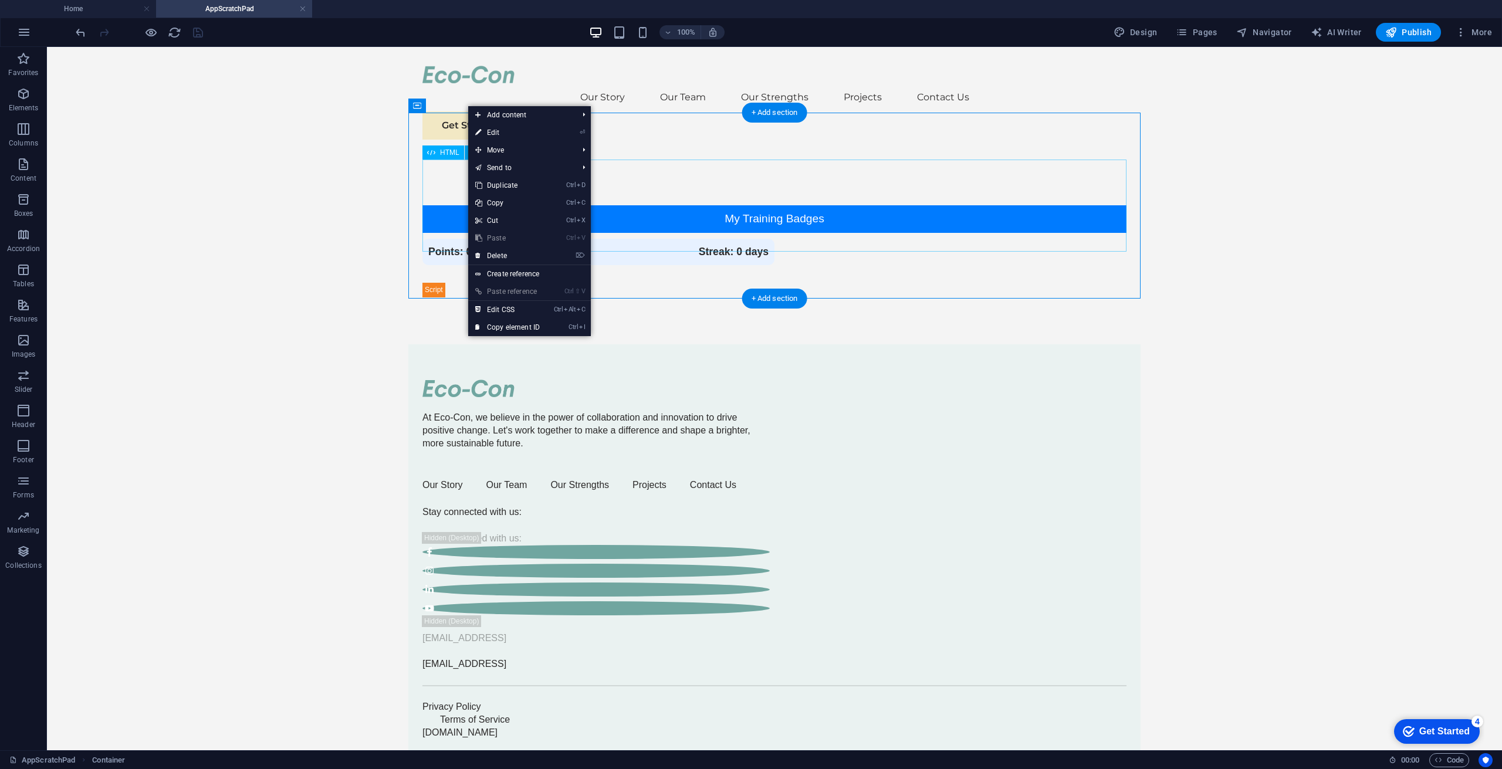
click at [448, 205] on div "Training Badges My Training Badges Points: 0 Streak: 0 days Details Completion …" at bounding box center [775, 251] width 704 height 92
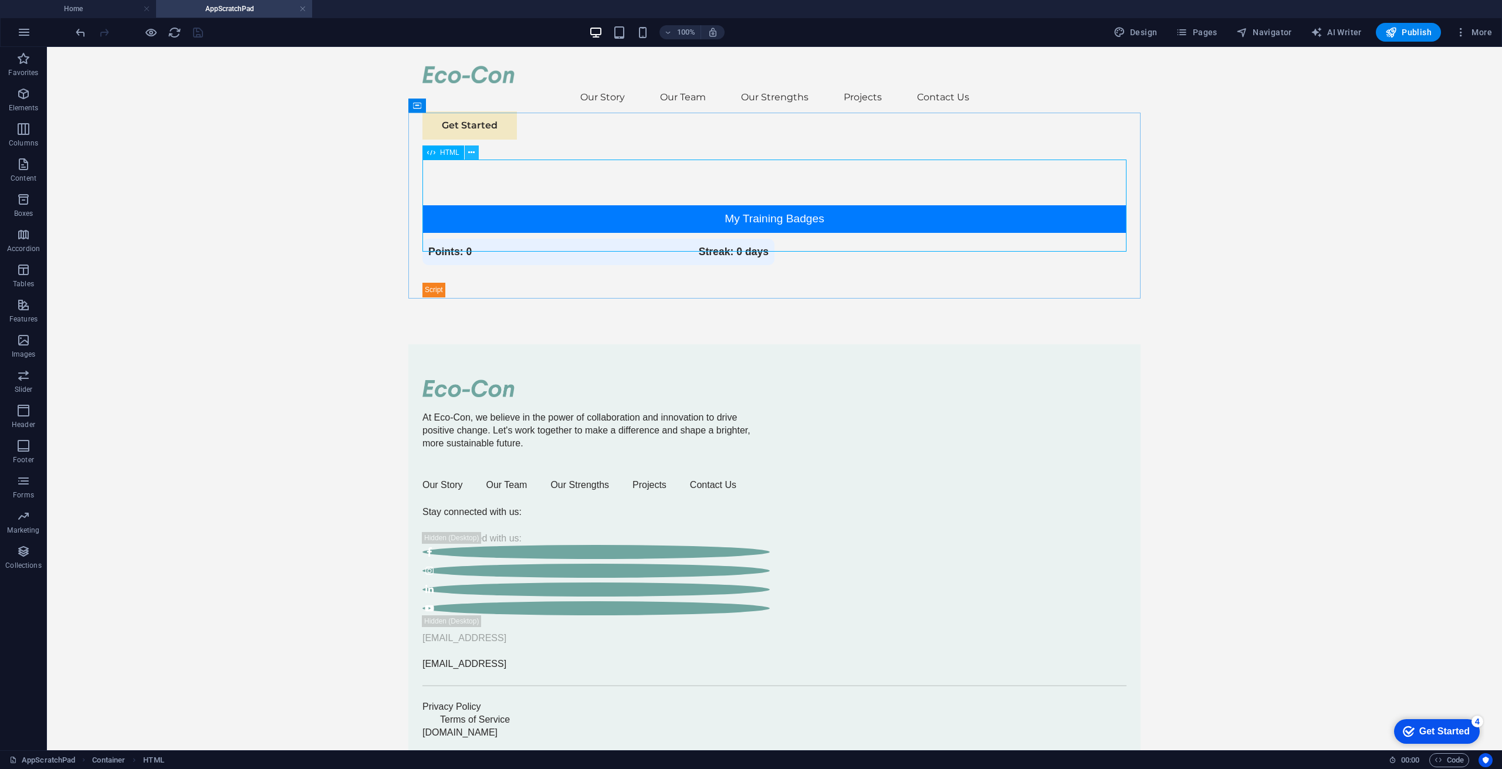
click at [472, 150] on icon at bounding box center [471, 153] width 6 height 12
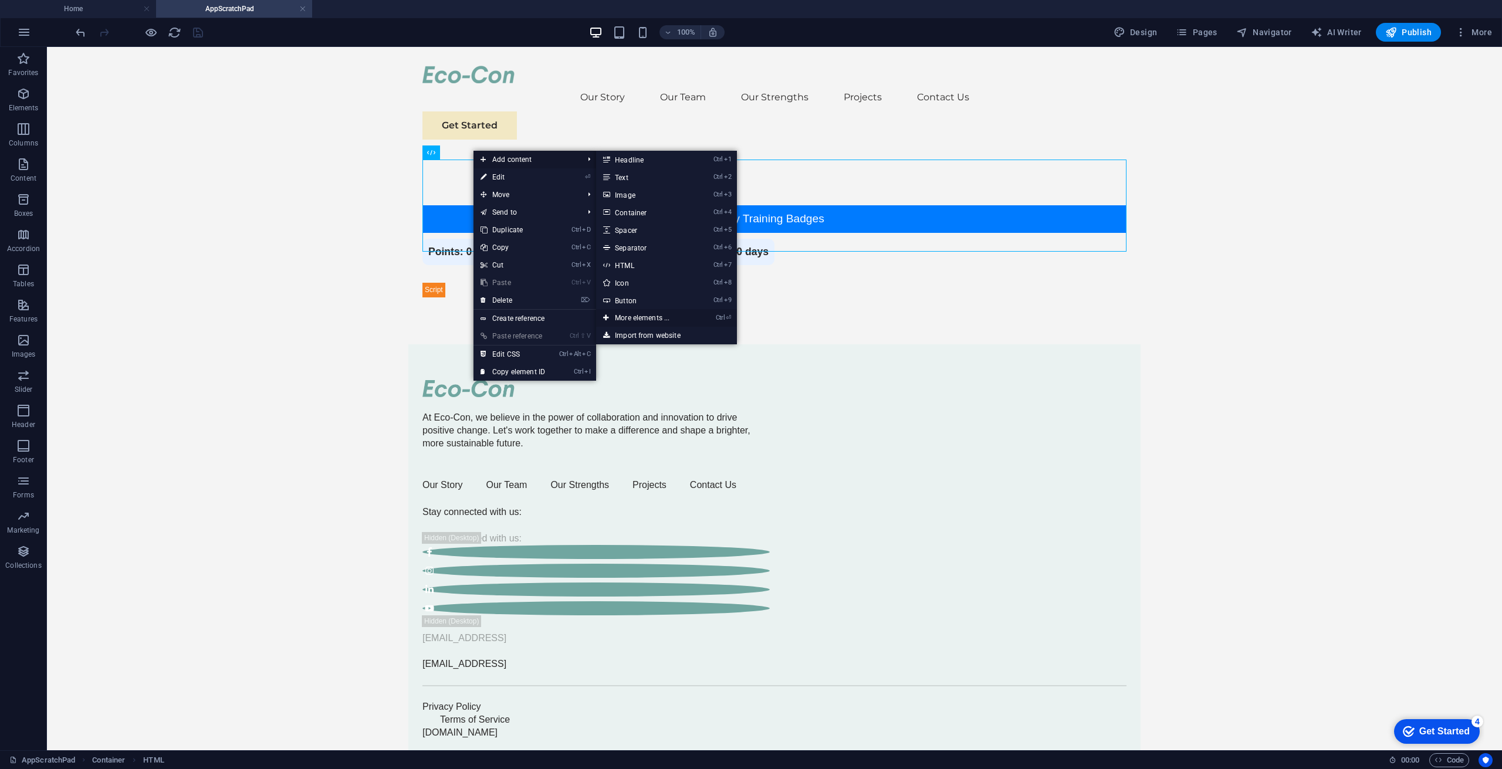
click at [627, 317] on link "Ctrl ⏎ More elements ..." at bounding box center [644, 318] width 97 height 18
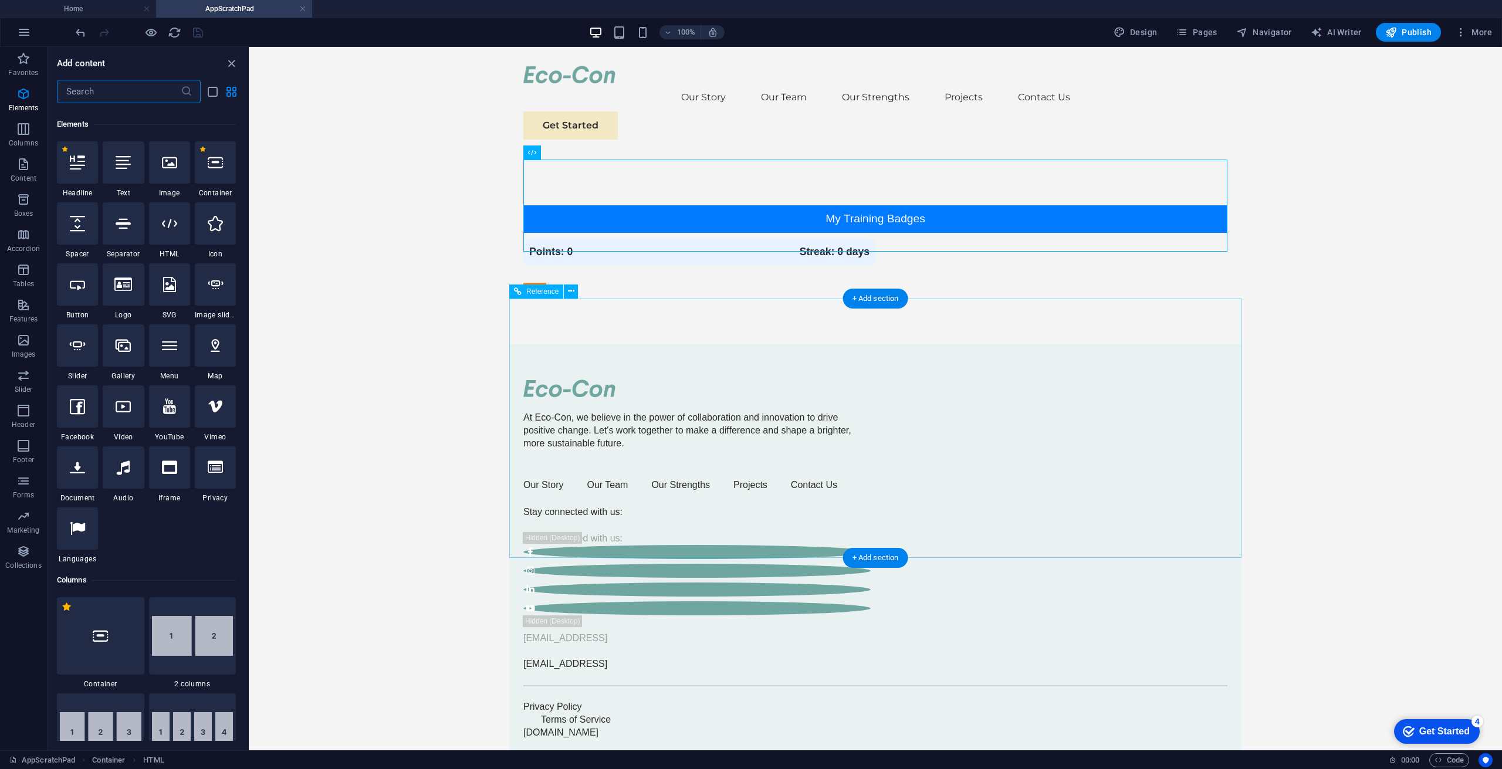
scroll to position [125, 0]
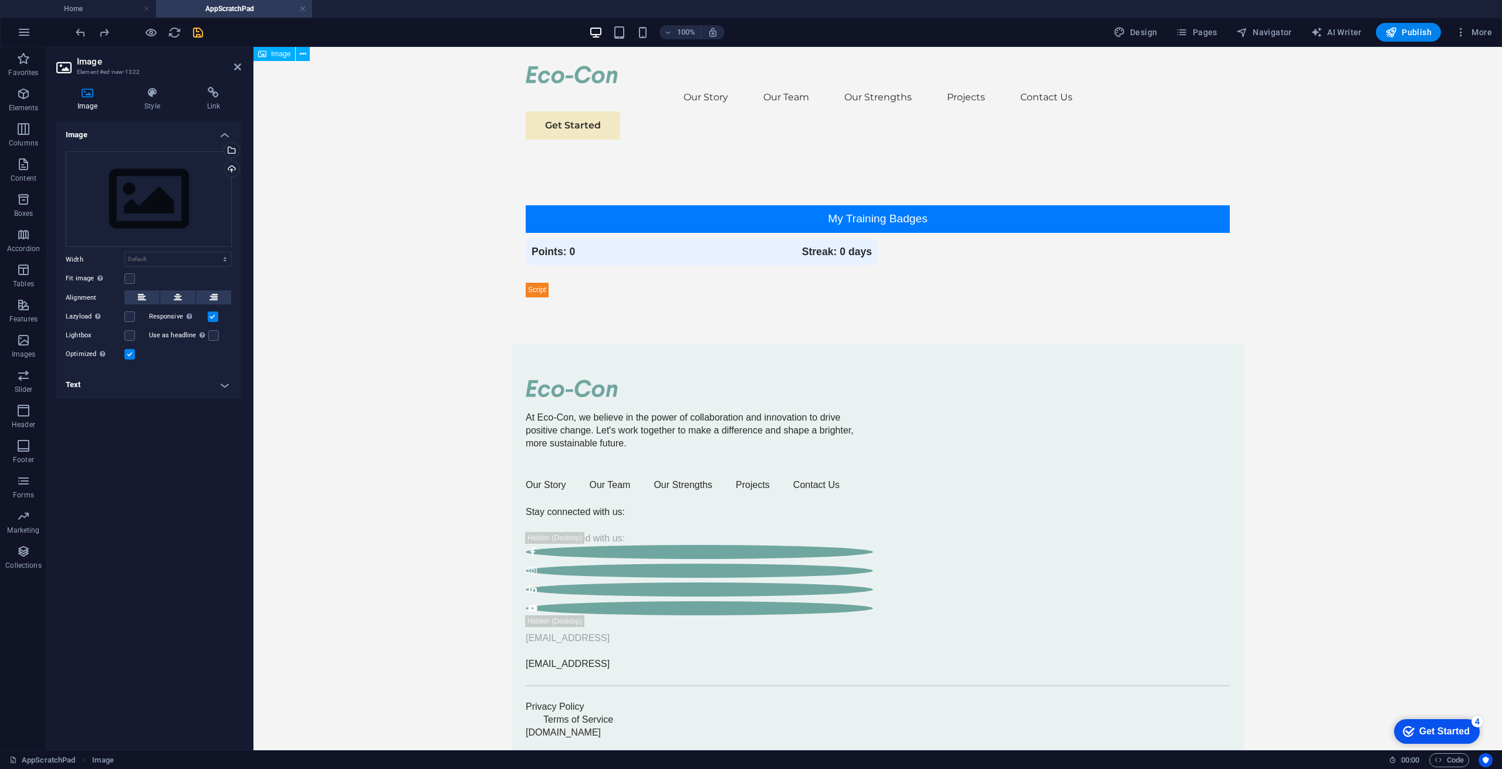
click at [431, 234] on body "Skip to main content Our Story Our Team Our Strengths Projects Contact Us Get S…" at bounding box center [878, 402] width 1249 height 711
click at [573, 152] on icon at bounding box center [575, 153] width 6 height 12
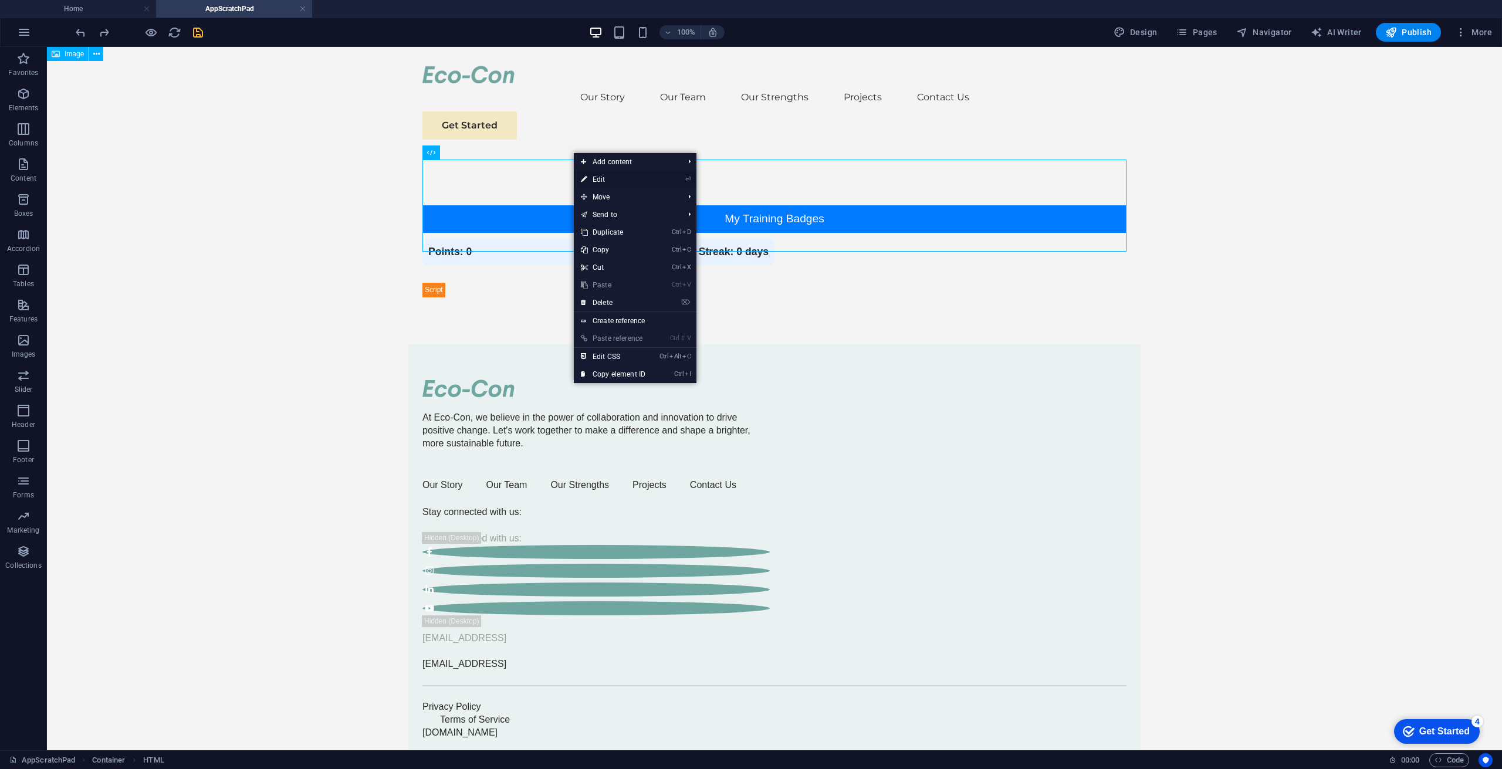
click at [593, 176] on link "⏎ Edit" at bounding box center [613, 180] width 79 height 18
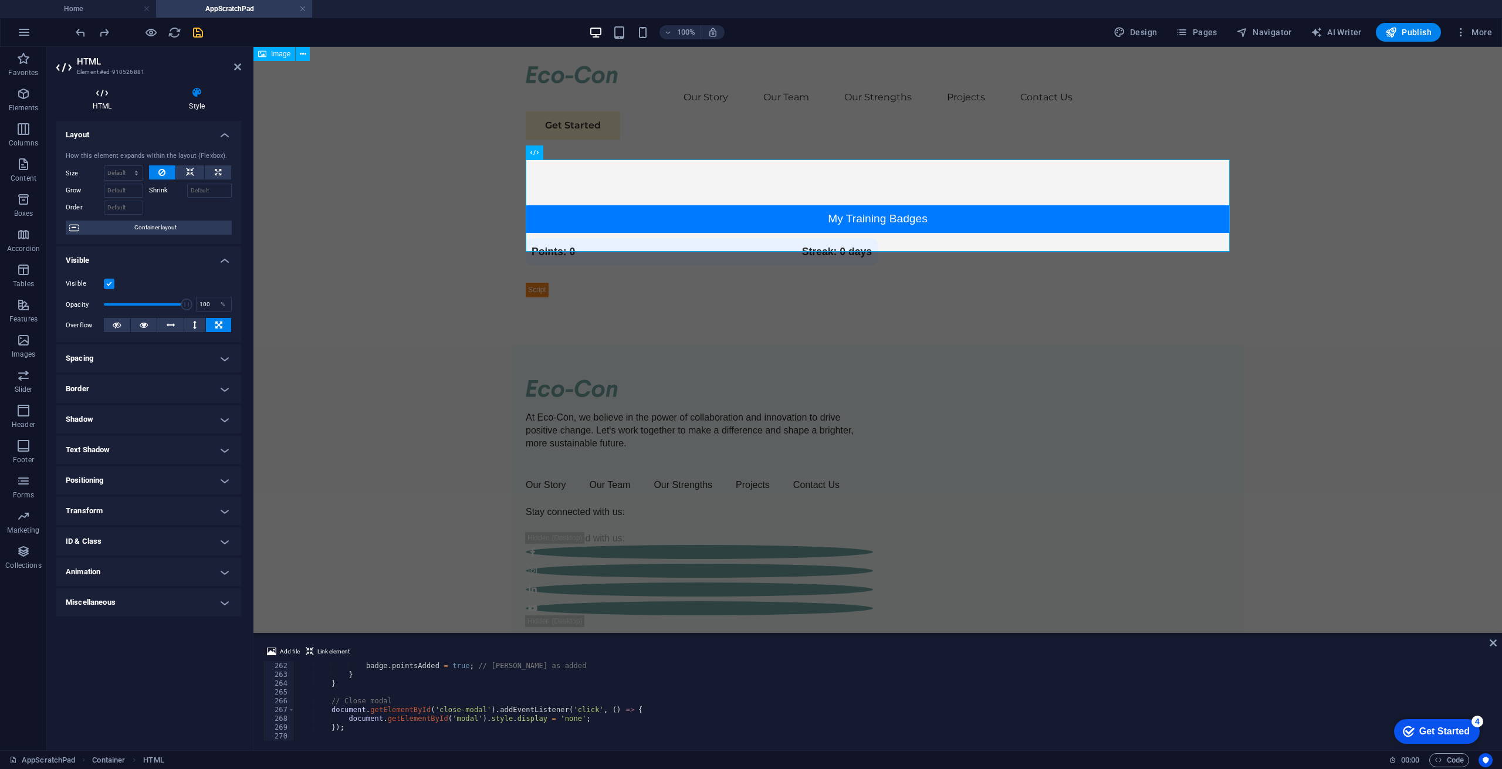
click at [99, 93] on icon at bounding box center [102, 93] width 92 height 12
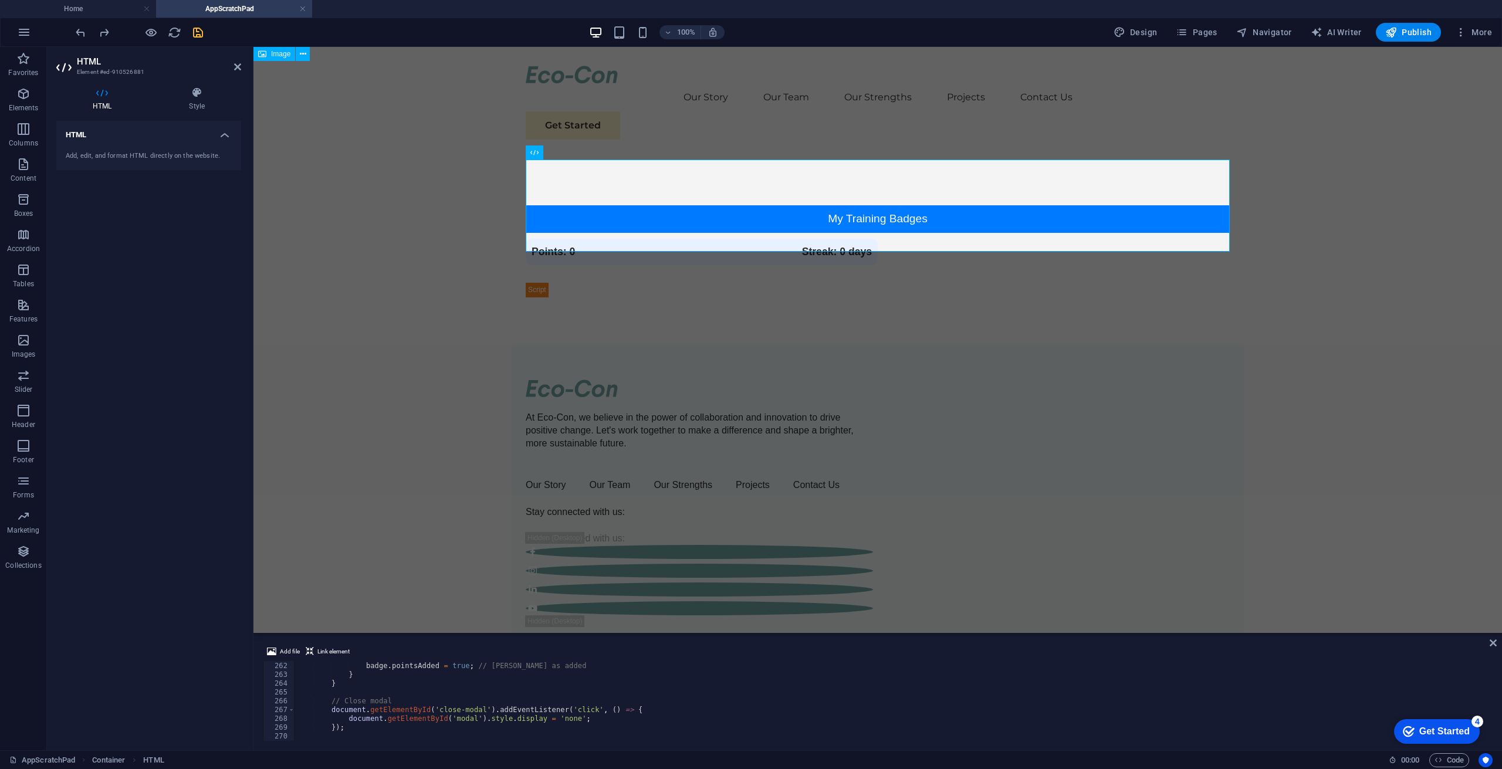
click at [122, 154] on div "Add, edit, and format HTML directly on the website." at bounding box center [149, 156] width 166 height 10
click at [222, 131] on h4 "HTML" at bounding box center [148, 131] width 185 height 21
click at [222, 131] on h4 "HTML" at bounding box center [148, 135] width 185 height 28
drag, startPoint x: 425, startPoint y: 632, endPoint x: 433, endPoint y: 404, distance: 227.8
drag, startPoint x: 702, startPoint y: 680, endPoint x: 451, endPoint y: 569, distance: 274.8
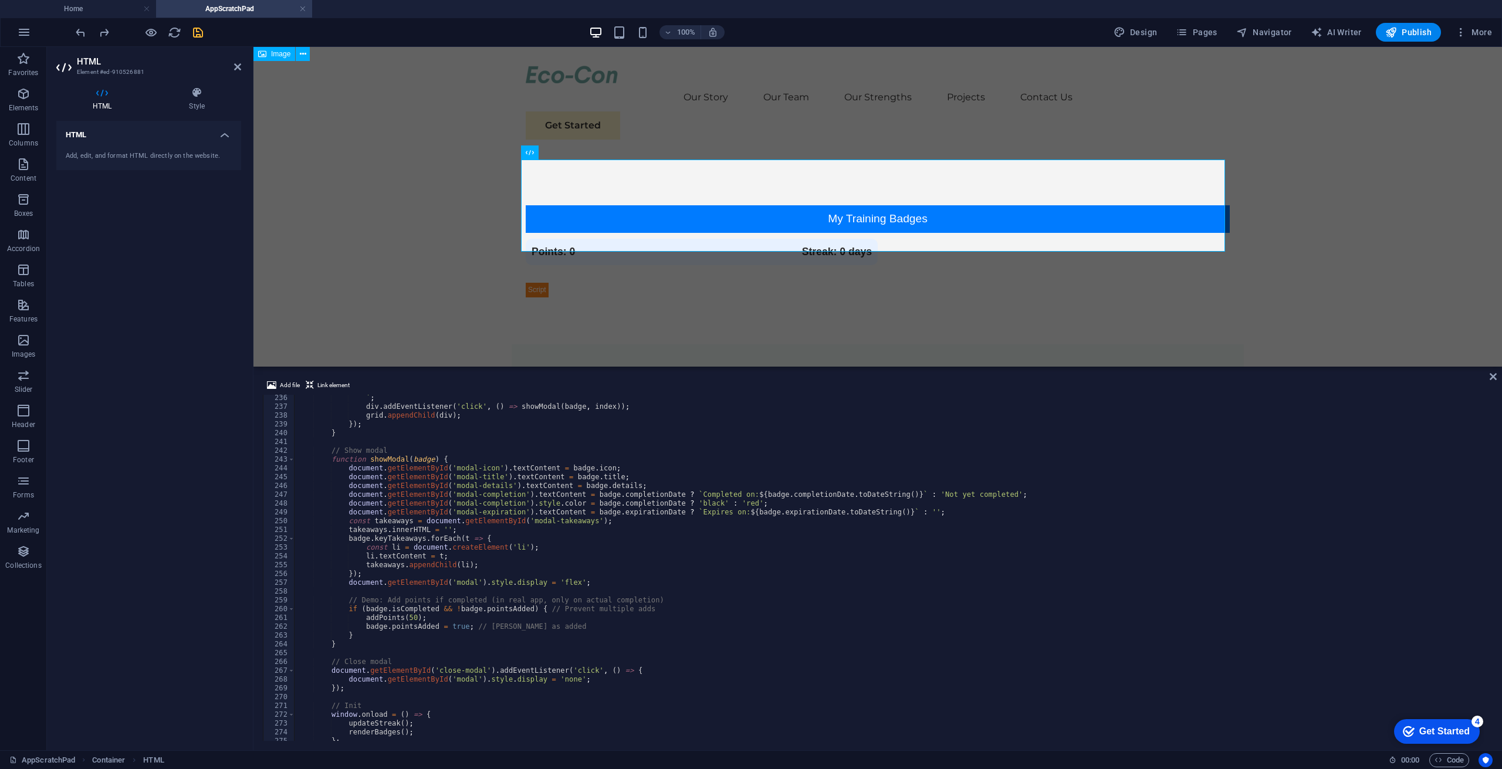
scroll to position [2070, 0]
click at [1239, 364] on div "Reference Container Container Placeholder Reference HTML Text H2 Spacer Text HT…" at bounding box center [878, 207] width 1249 height 320
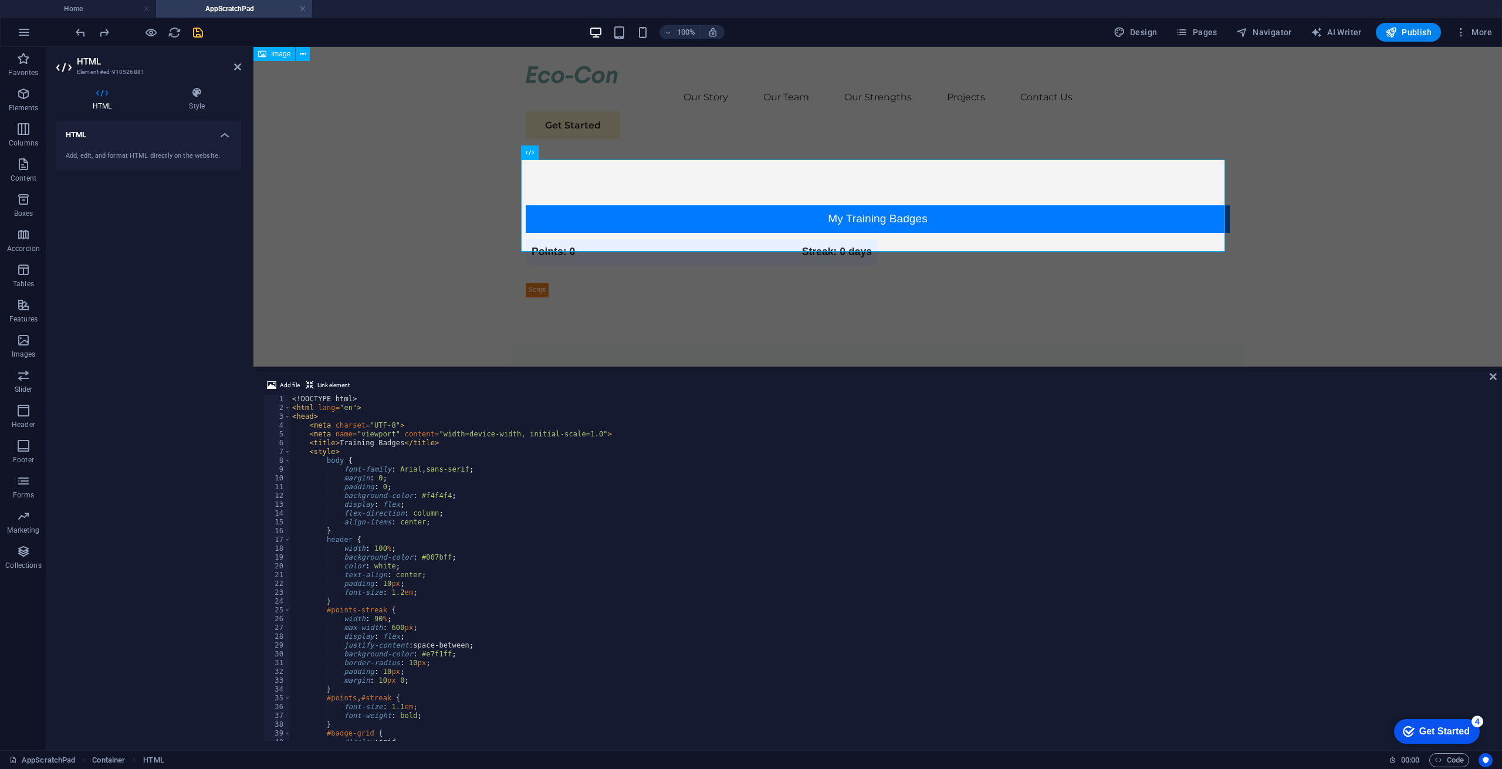
scroll to position [0, 0]
click at [529, 241] on div "Training Badges My Training Badges Points: 0 Streak: 0 days Details Completion …" at bounding box center [878, 251] width 704 height 92
click at [197, 28] on icon "save" at bounding box center [197, 32] width 13 height 13
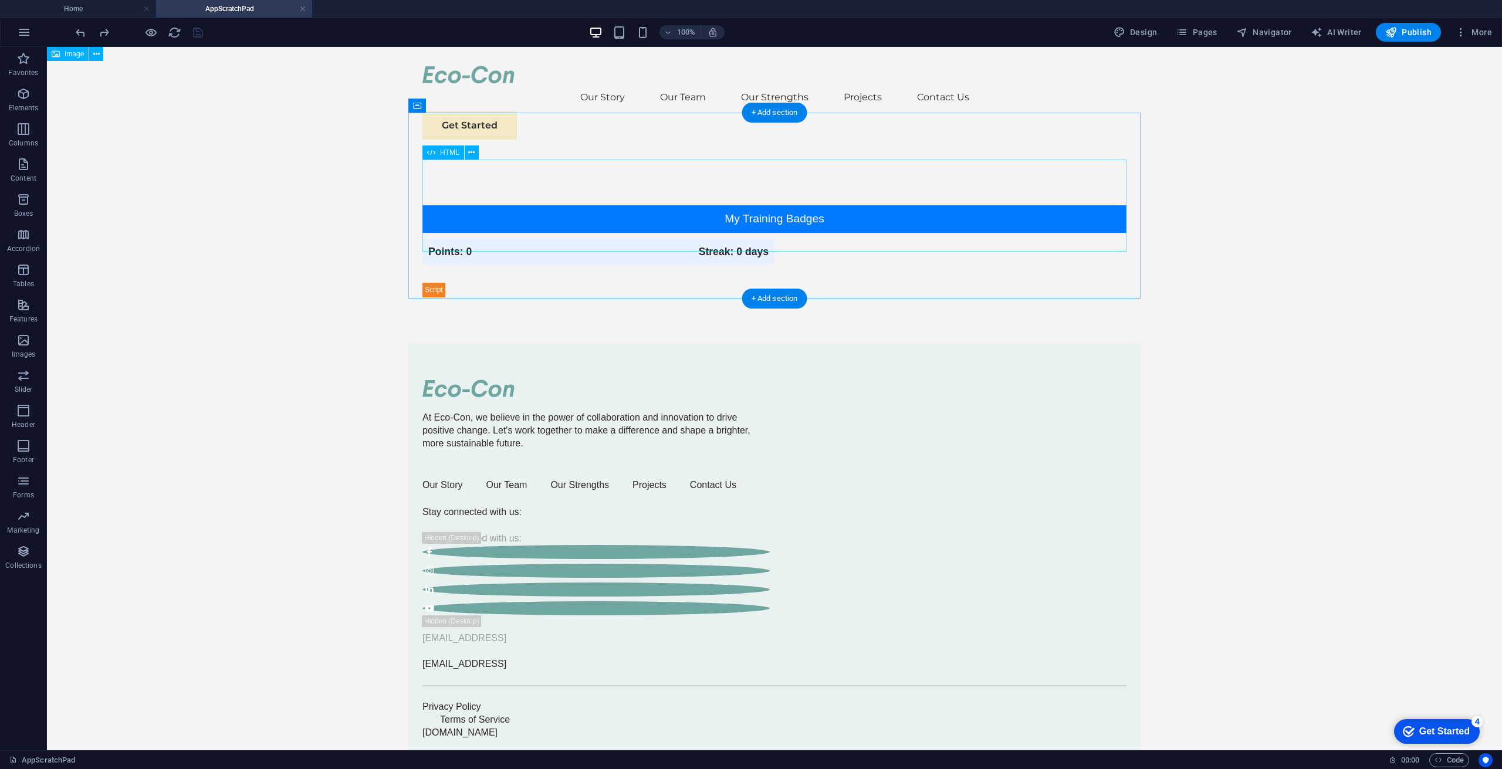
click at [433, 241] on div "Training Badges My Training Badges Points: 0 Streak: 0 days Details Completion …" at bounding box center [775, 251] width 704 height 92
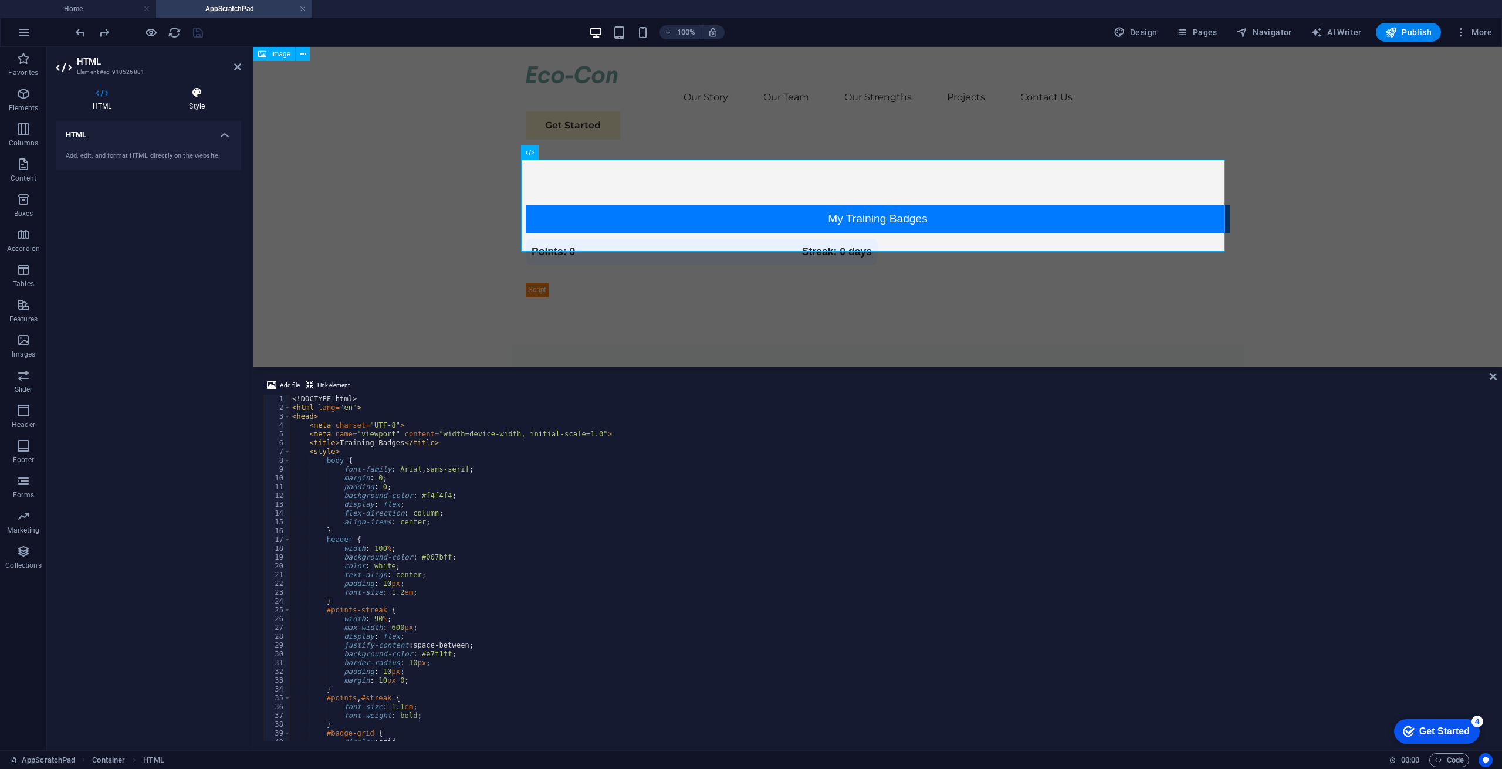
click at [194, 94] on icon at bounding box center [197, 93] width 89 height 12
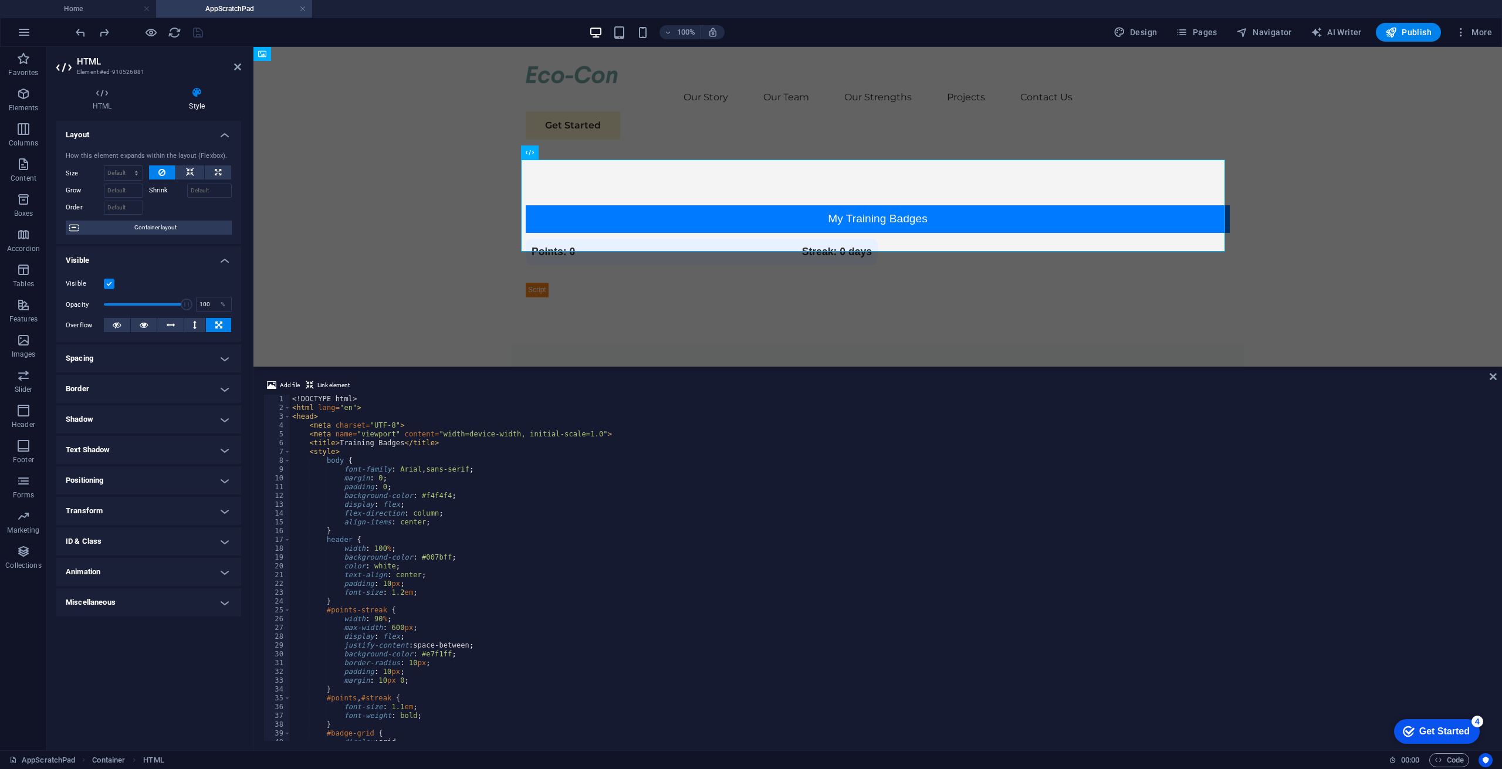
click at [434, 175] on body "Skip to main content Our Story Our Team Our Strengths Projects Contact Us Get S…" at bounding box center [878, 402] width 1249 height 711
click at [236, 67] on icon at bounding box center [237, 66] width 7 height 9
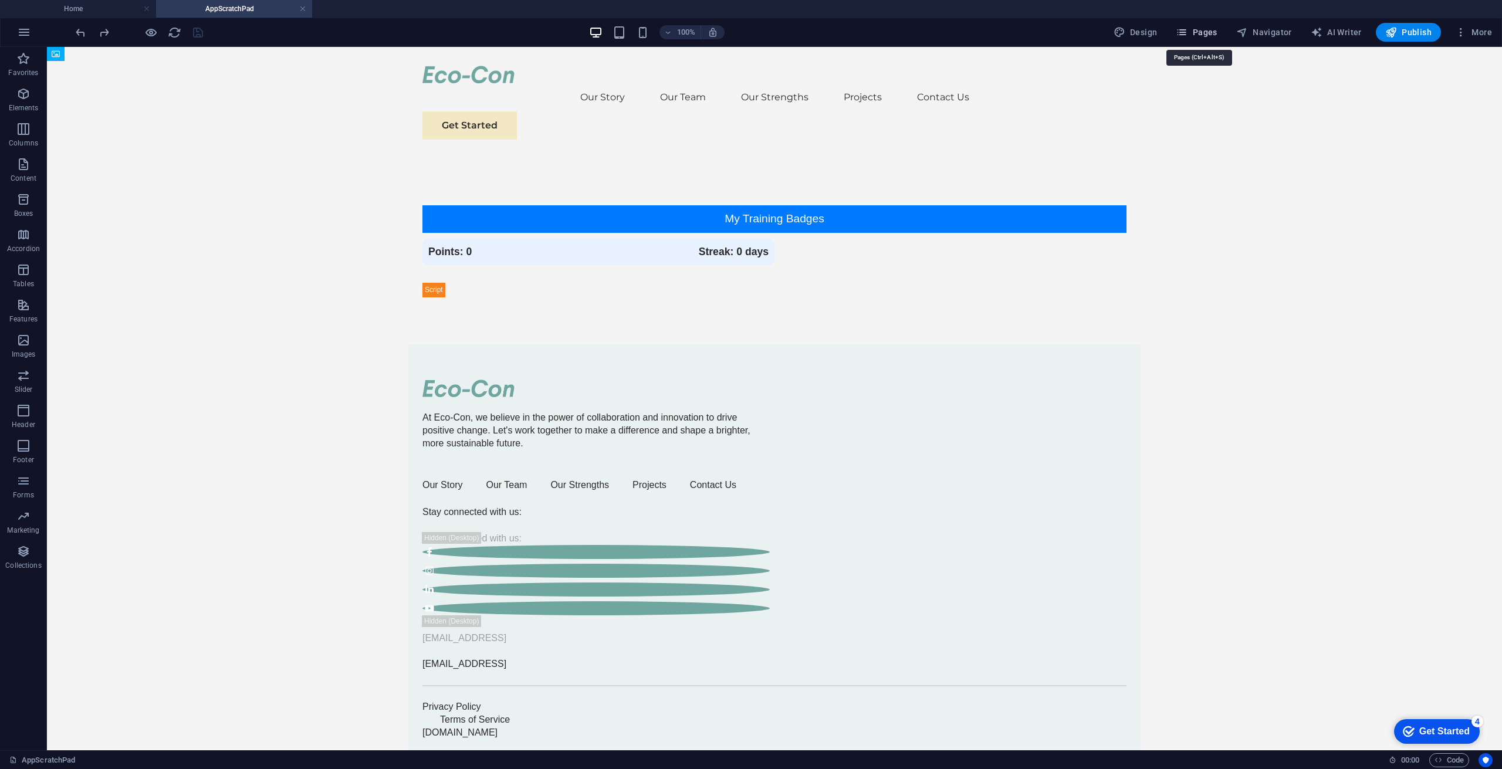
click at [1212, 33] on span "Pages" at bounding box center [1196, 32] width 41 height 12
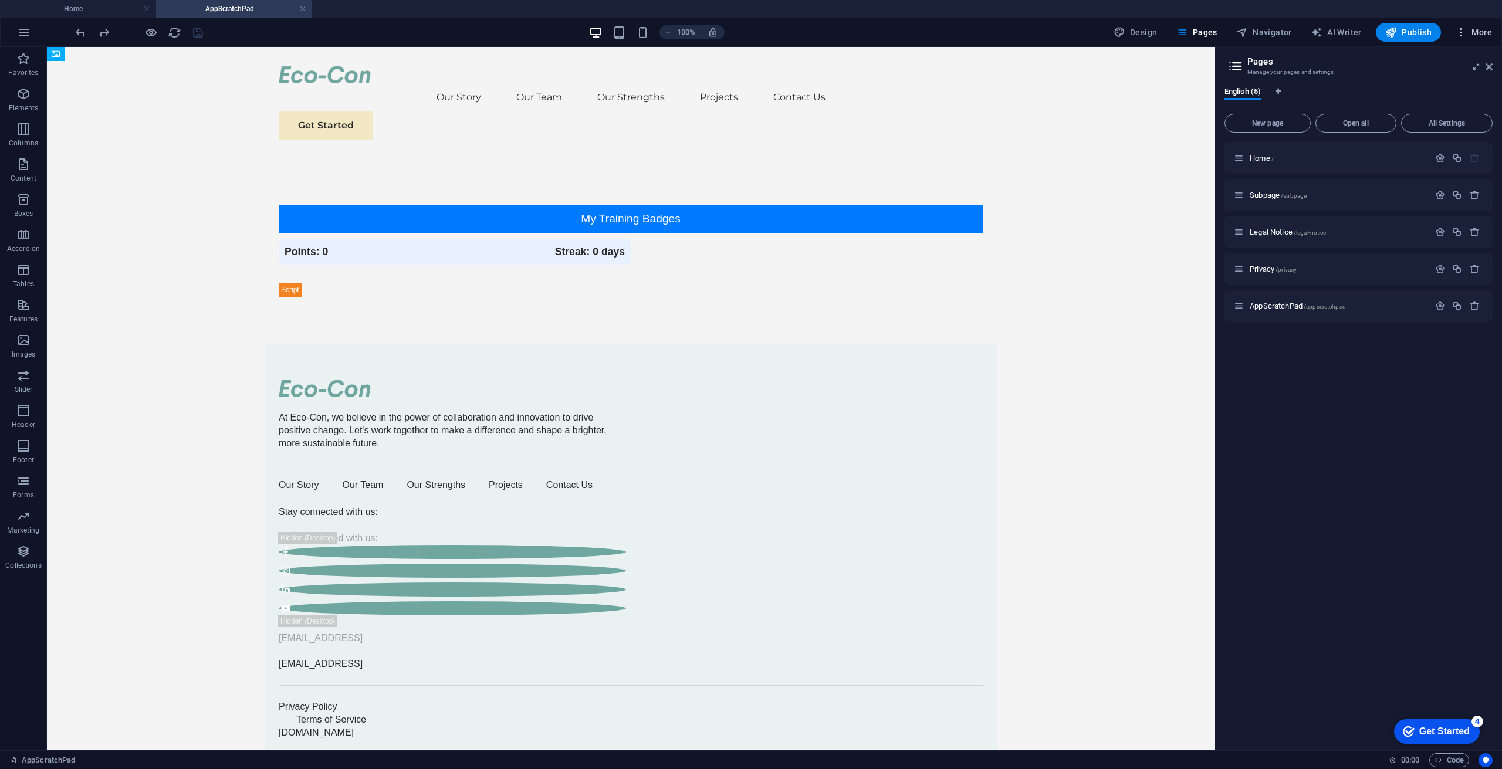
click at [1468, 29] on span "More" at bounding box center [1473, 32] width 37 height 12
click at [767, 38] on div at bounding box center [751, 384] width 1502 height 769
click at [1126, 31] on icon "button" at bounding box center [1120, 32] width 12 height 12
select select "rem"
click at [1474, 160] on select "rem px" at bounding box center [1475, 161] width 16 height 14
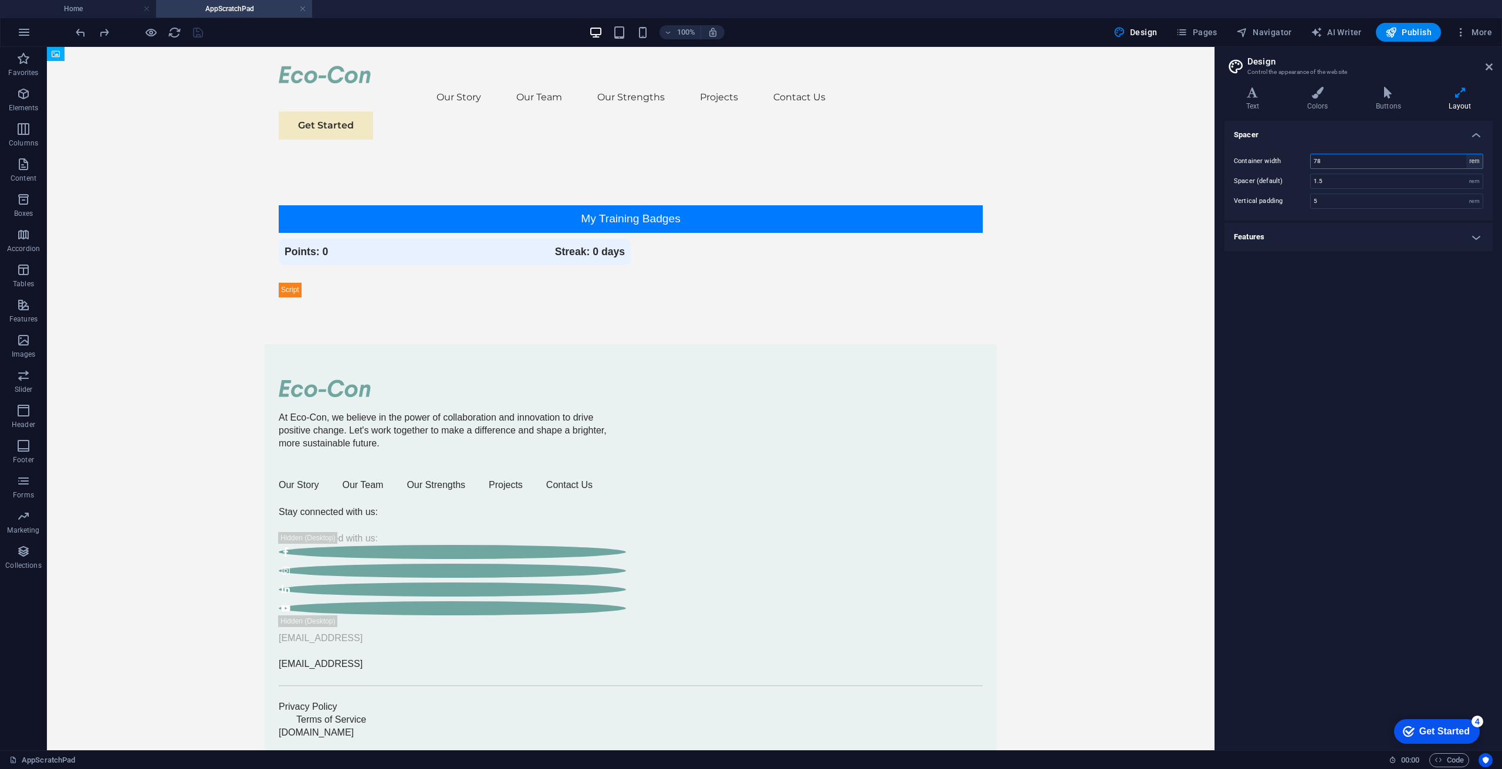
click at [1474, 160] on select "rem px" at bounding box center [1475, 161] width 16 height 14
click at [1398, 235] on h4 "Features" at bounding box center [1359, 237] width 268 height 28
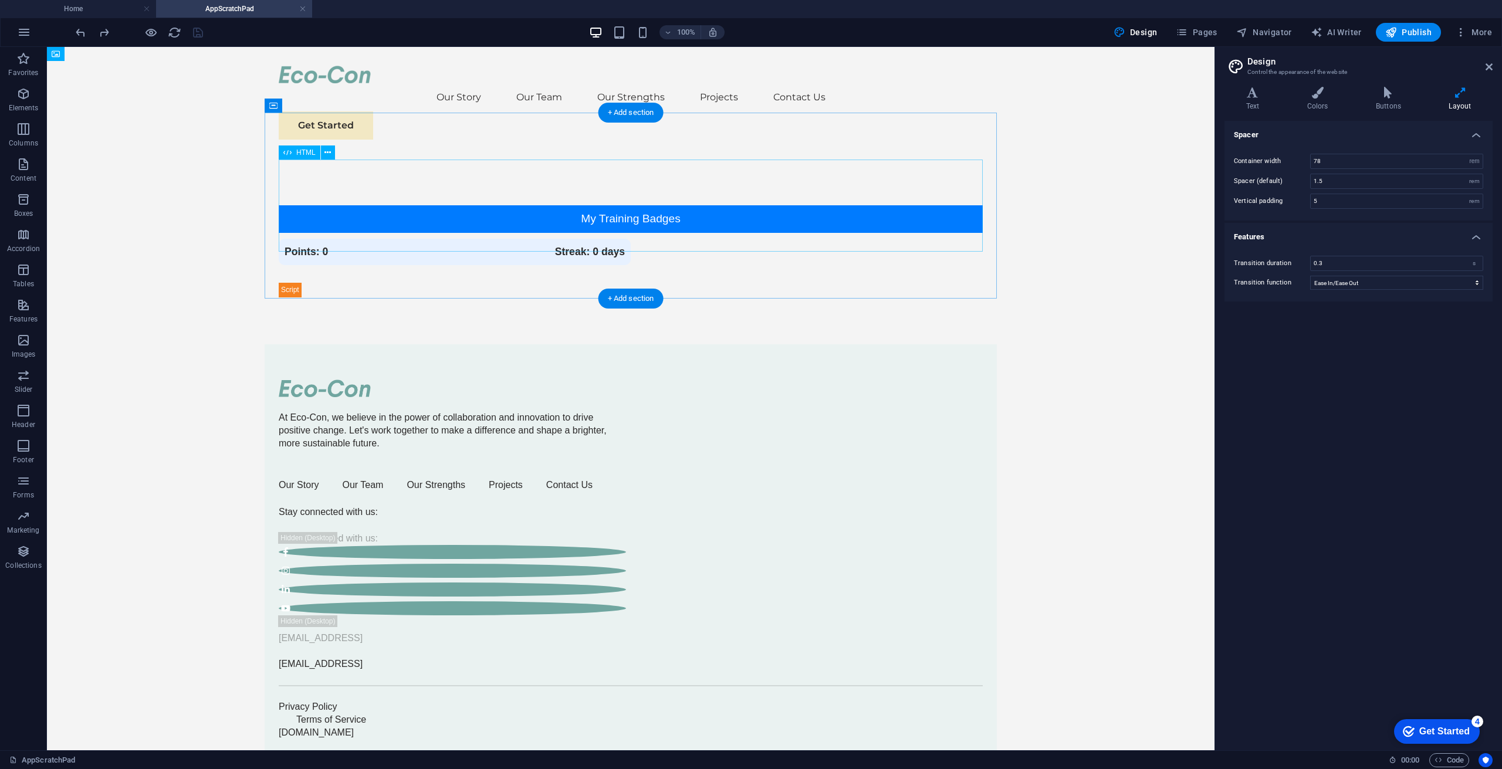
click at [505, 205] on div "Training Badges My Training Badges Points: 0 Streak: 0 days Details Completion …" at bounding box center [631, 251] width 704 height 92
click at [602, 205] on div "Training Badges My Training Badges Points: 0 Streak: 0 days Details Completion …" at bounding box center [631, 251] width 704 height 92
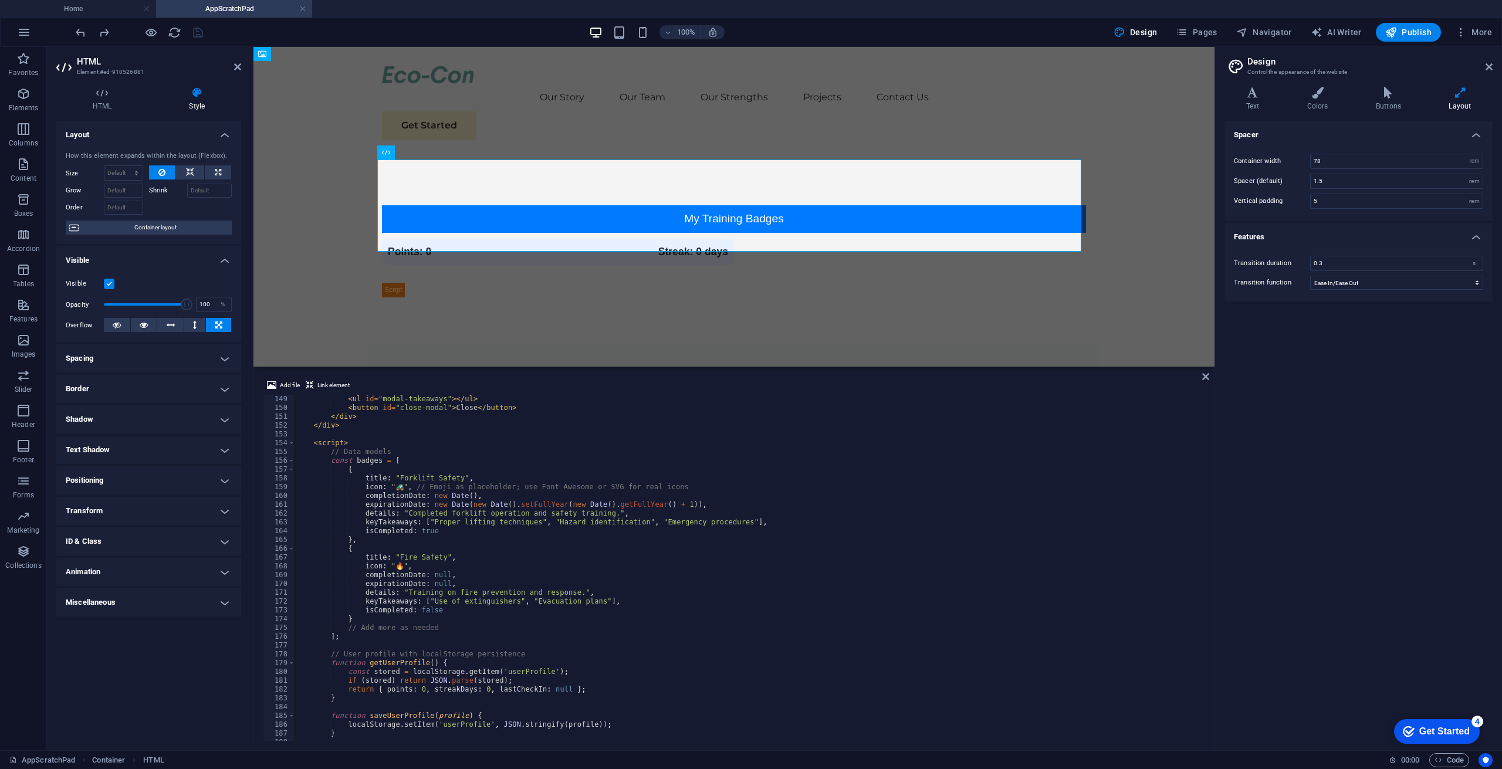
scroll to position [1303, 0]
click at [369, 478] on div "< ul id = "modal-takeaways" > </ ul > < button id = "close-modal" > Close </ bu…" at bounding box center [748, 577] width 909 height 364
click at [363, 463] on div "< ul id = "modal-takeaways" > </ ul > < button id = "close-modal" > Close </ bu…" at bounding box center [748, 577] width 909 height 364
click at [445, 518] on div "< ul id = "modal-takeaways" > </ ul > < button id = "close-modal" > Close </ bu…" at bounding box center [748, 577] width 909 height 364
type textarea "details: "Completed forklift operation and safety training.","
